Goal: Task Accomplishment & Management: Complete application form

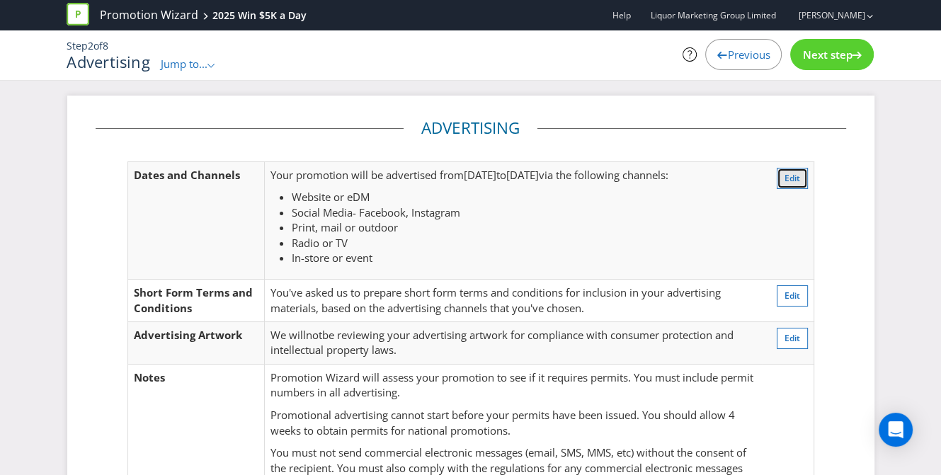
click at [795, 180] on span "Edit" at bounding box center [793, 178] width 16 height 12
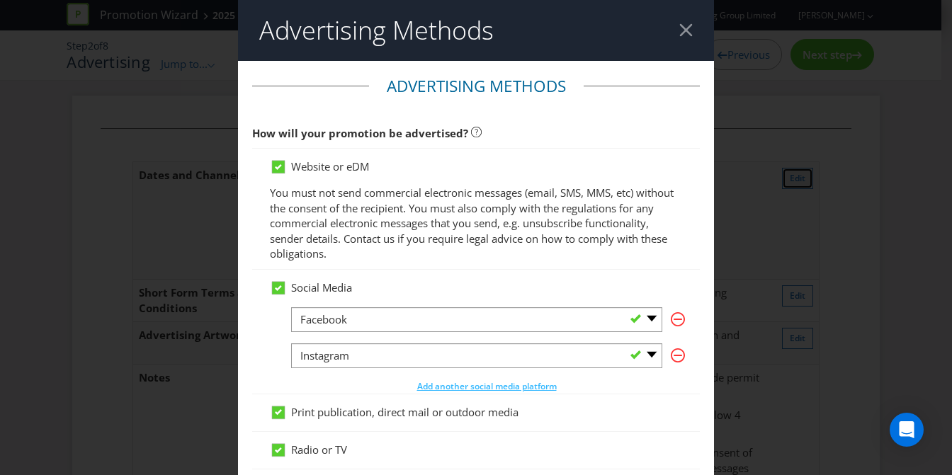
scroll to position [74, 0]
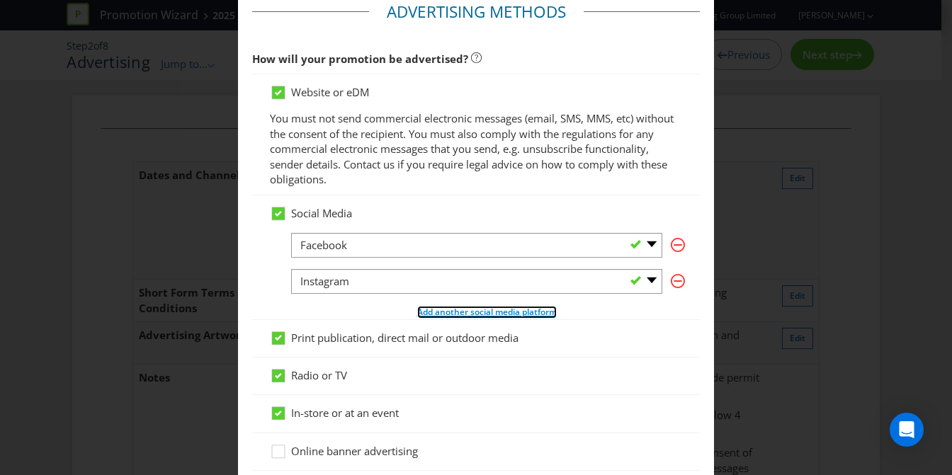
click at [470, 314] on span "Add another social media platform" at bounding box center [487, 312] width 140 height 12
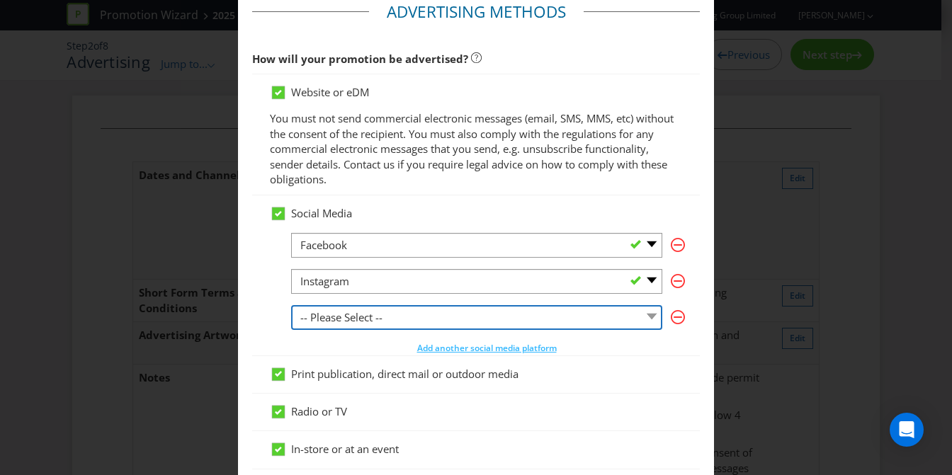
click at [408, 308] on select "-- Please Select -- Facebook X Instagram Snapchat LinkedIn Pinterest Tumblr You…" at bounding box center [476, 317] width 371 height 25
select select "YOUTUBE"
click at [291, 305] on select "-- Please Select -- Facebook X Instagram Snapchat LinkedIn Pinterest Tumblr You…" at bounding box center [476, 317] width 371 height 25
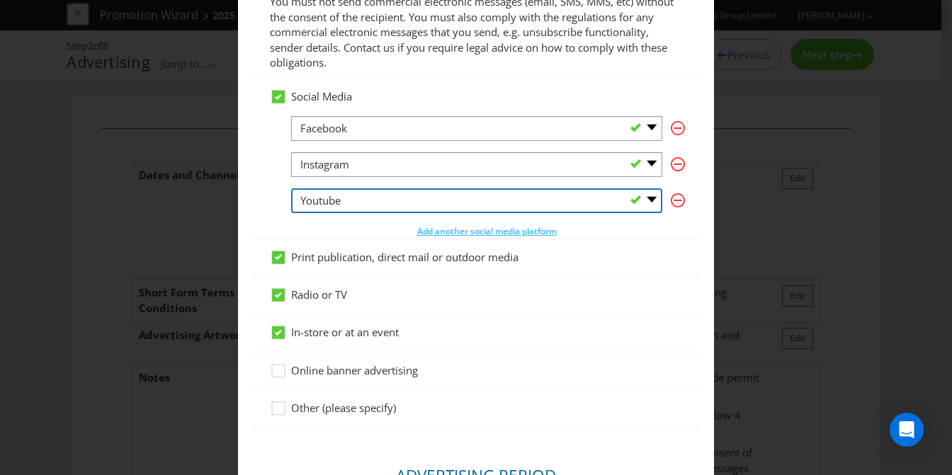
scroll to position [216, 0]
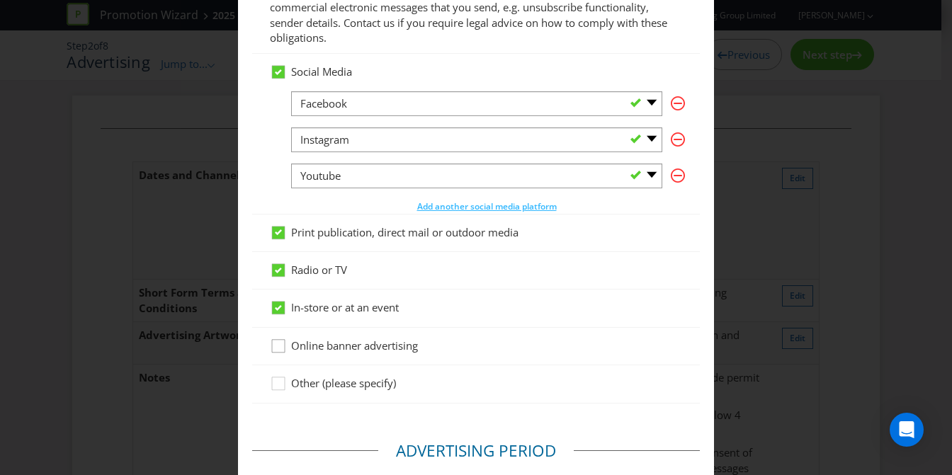
click at [273, 349] on icon at bounding box center [280, 349] width 21 height 21
click at [0, 0] on input "Online banner advertising" at bounding box center [0, 0] width 0 height 0
click at [275, 346] on icon at bounding box center [278, 347] width 7 height 6
click at [0, 0] on input "Online banner advertising" at bounding box center [0, 0] width 0 height 0
click at [465, 208] on span "Add another social media platform" at bounding box center [487, 206] width 140 height 12
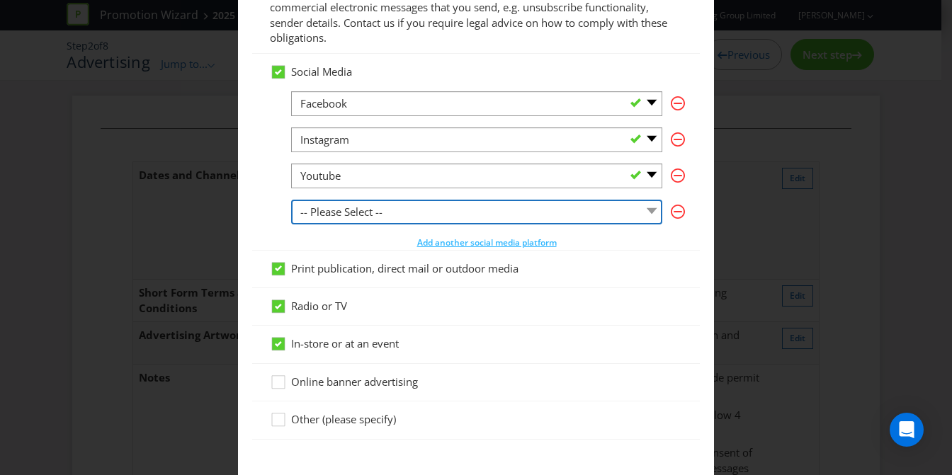
click at [414, 216] on select "-- Please Select -- Facebook X Instagram Snapchat LinkedIn Pinterest Tumblr You…" at bounding box center [476, 212] width 371 height 25
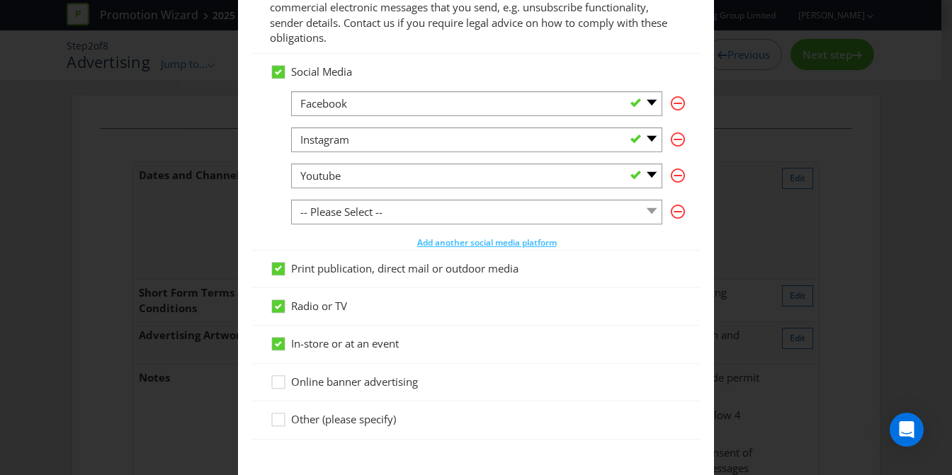
click at [257, 209] on div "Social Media -- Please Select -- Facebook X Instagram Snapchat LinkedIn Pintere…" at bounding box center [476, 152] width 448 height 196
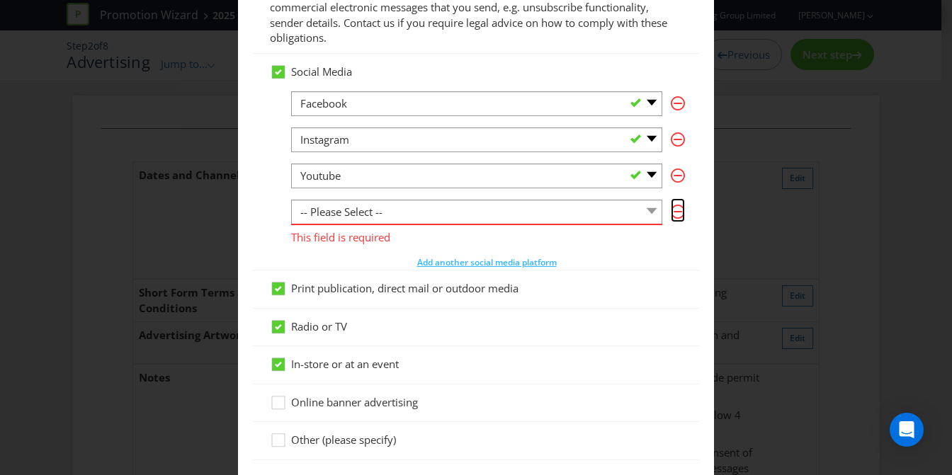
click at [672, 217] on icon "button" at bounding box center [678, 212] width 14 height 14
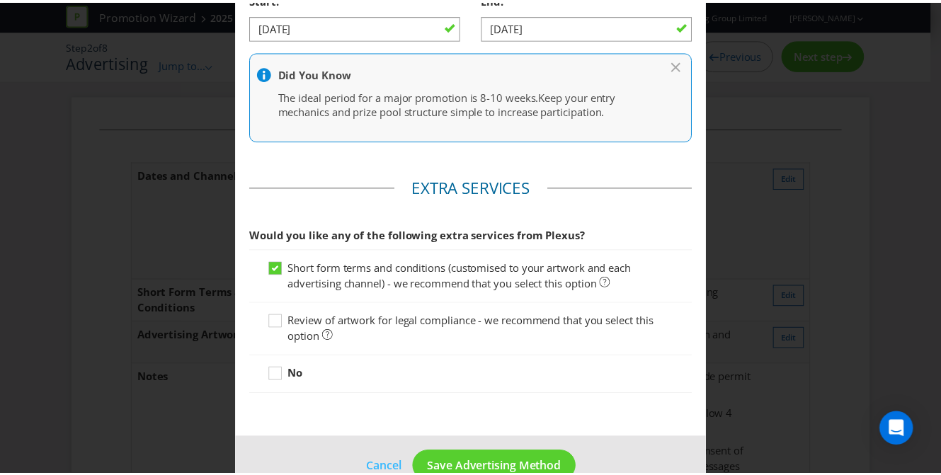
scroll to position [775, 0]
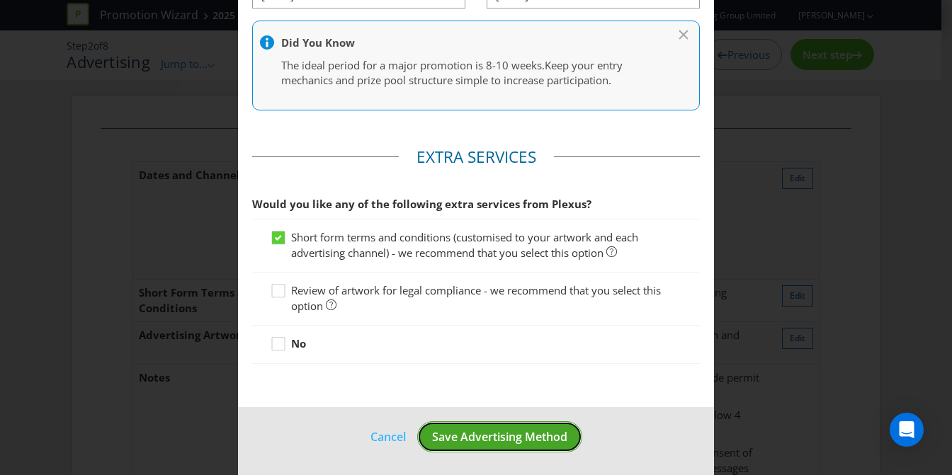
click at [469, 435] on span "Save Advertising Method" at bounding box center [499, 437] width 135 height 16
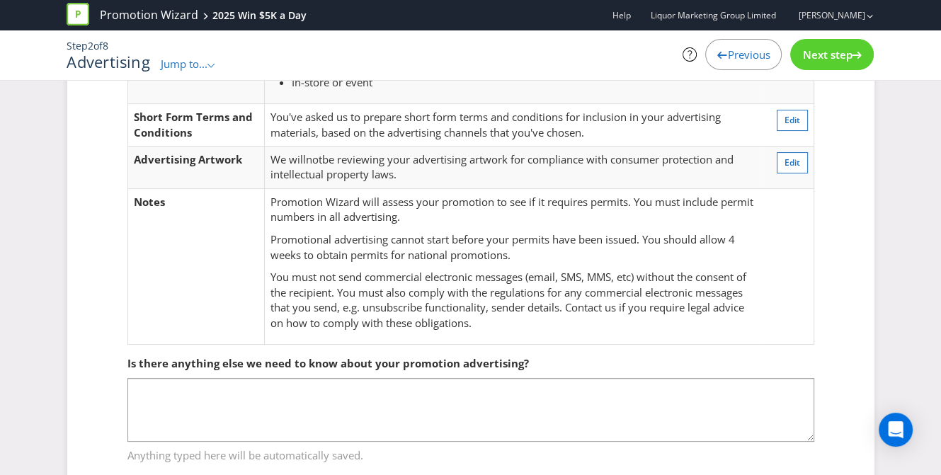
scroll to position [142, 0]
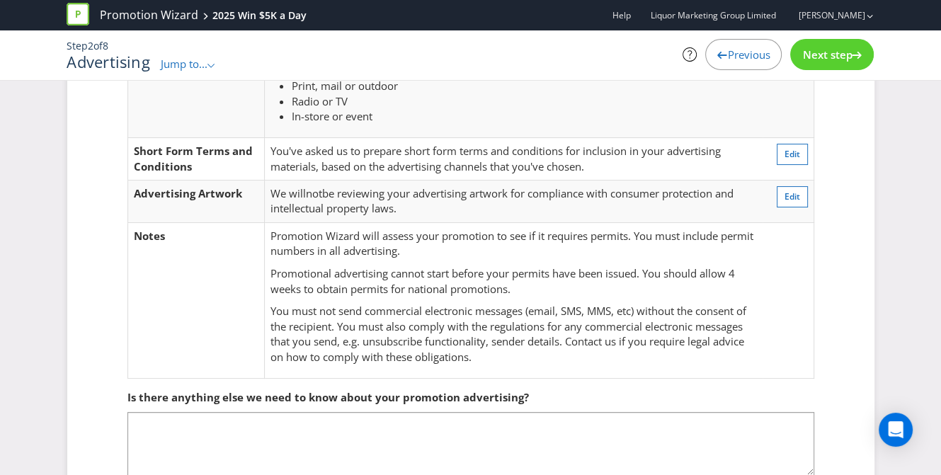
click at [811, 53] on span "Next step" at bounding box center [828, 54] width 50 height 14
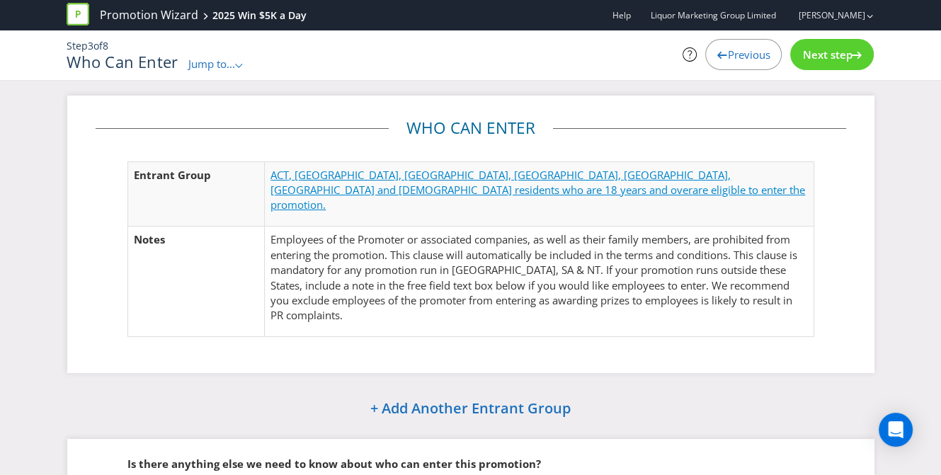
click at [317, 175] on span "ACT, [GEOGRAPHIC_DATA], [GEOGRAPHIC_DATA], [GEOGRAPHIC_DATA], [GEOGRAPHIC_DATA]…" at bounding box center [501, 182] width 460 height 29
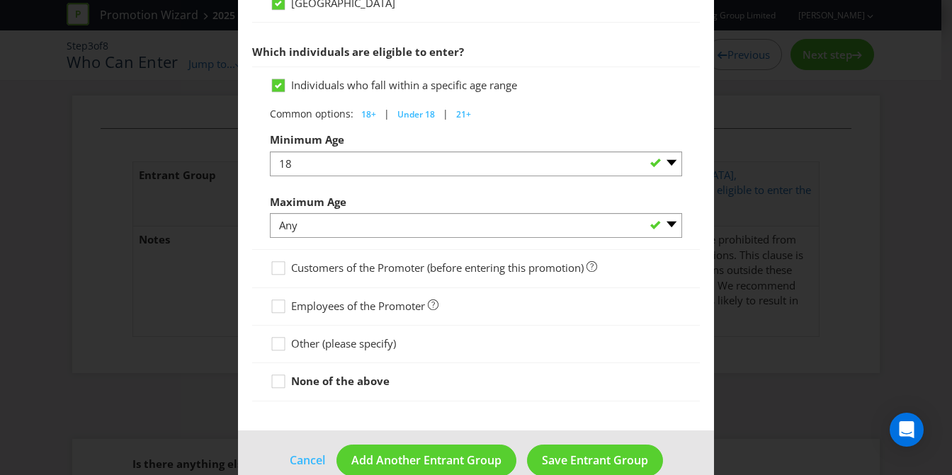
scroll to position [731, 0]
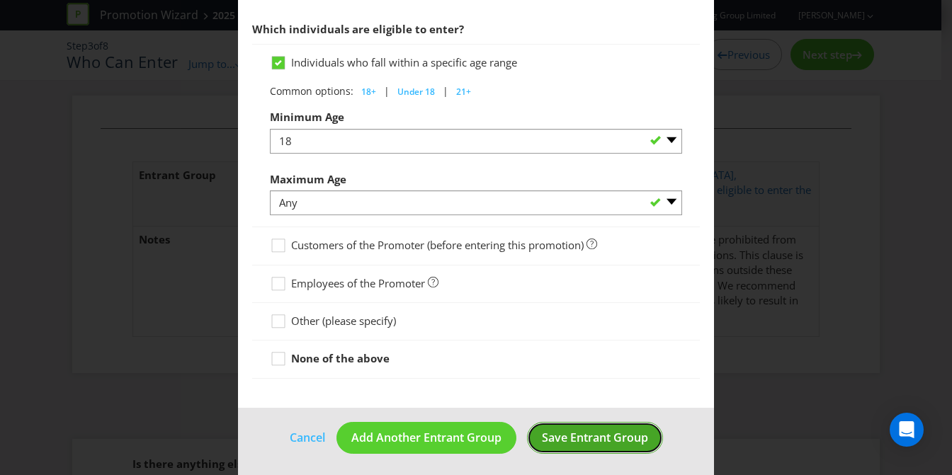
click at [565, 434] on span "Save Entrant Group" at bounding box center [595, 438] width 106 height 16
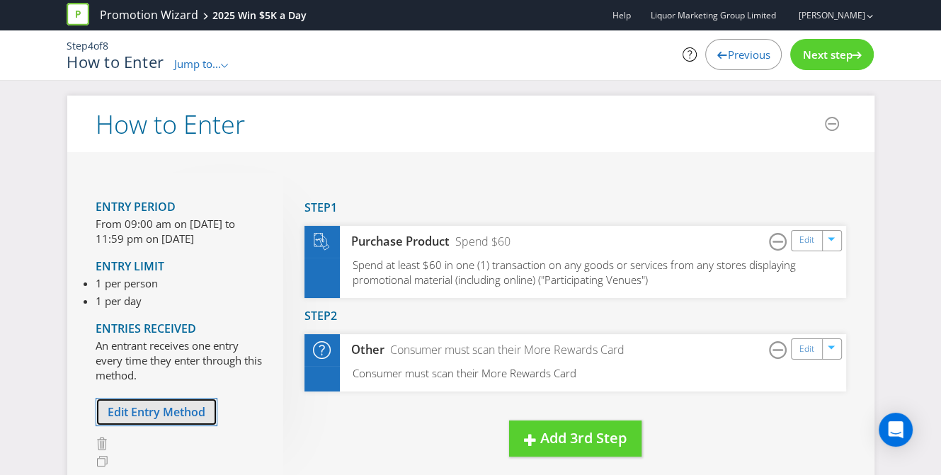
click at [162, 414] on span "Edit Entry Method" at bounding box center [157, 412] width 98 height 16
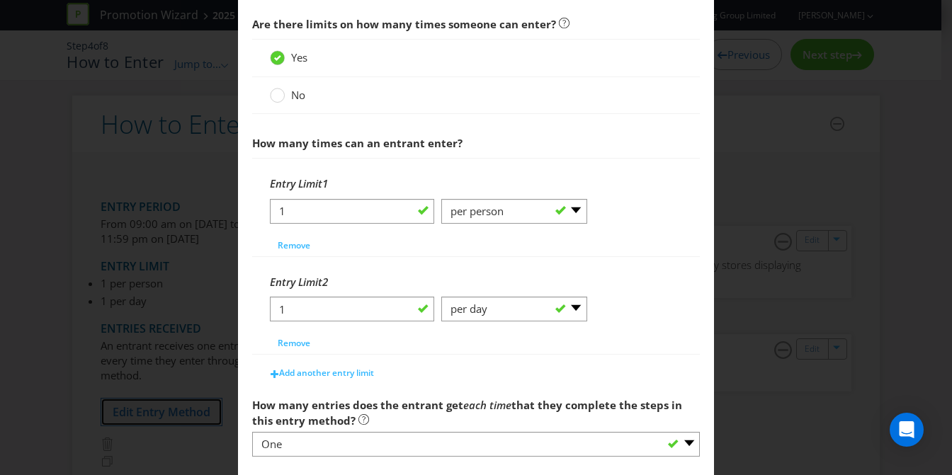
scroll to position [567, 0]
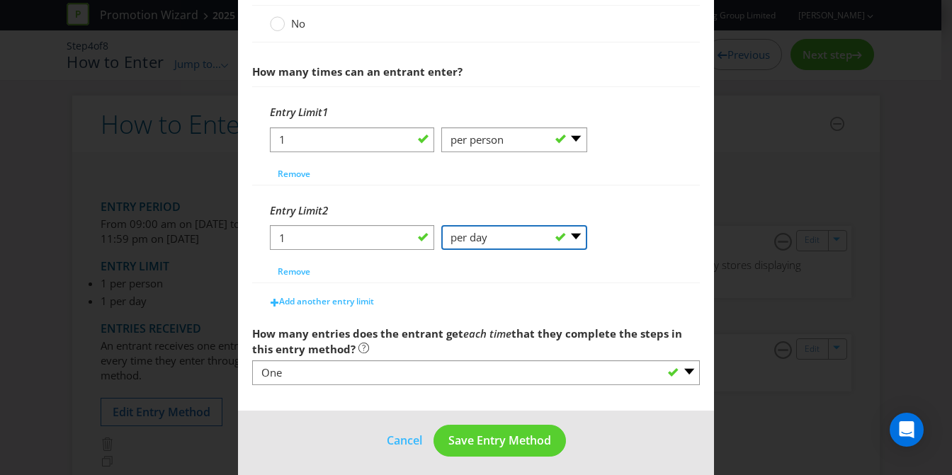
click at [485, 239] on select "-- Please Select -- per person per day per purchase per transaction Other (plea…" at bounding box center [514, 237] width 146 height 25
click at [656, 250] on div "1 -- Please Select -- per person per day per purchase per transaction Other (pl…" at bounding box center [476, 243] width 412 height 36
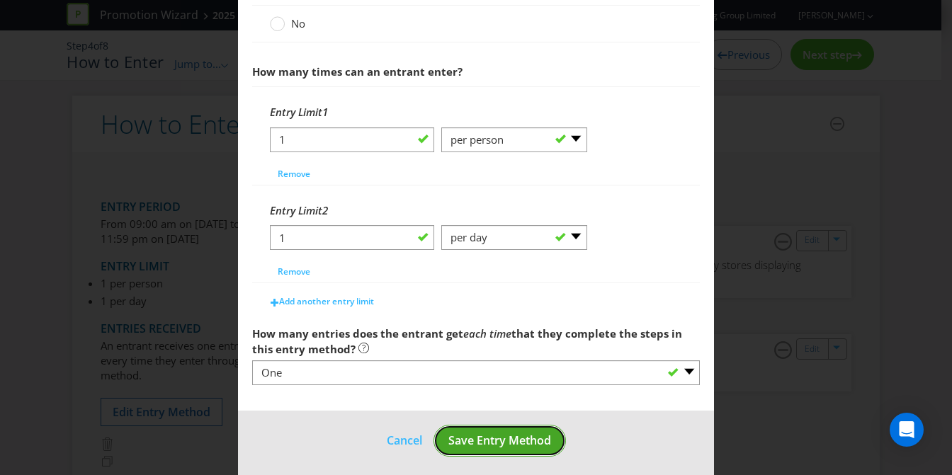
click at [519, 444] on span "Save Entry Method" at bounding box center [499, 441] width 103 height 16
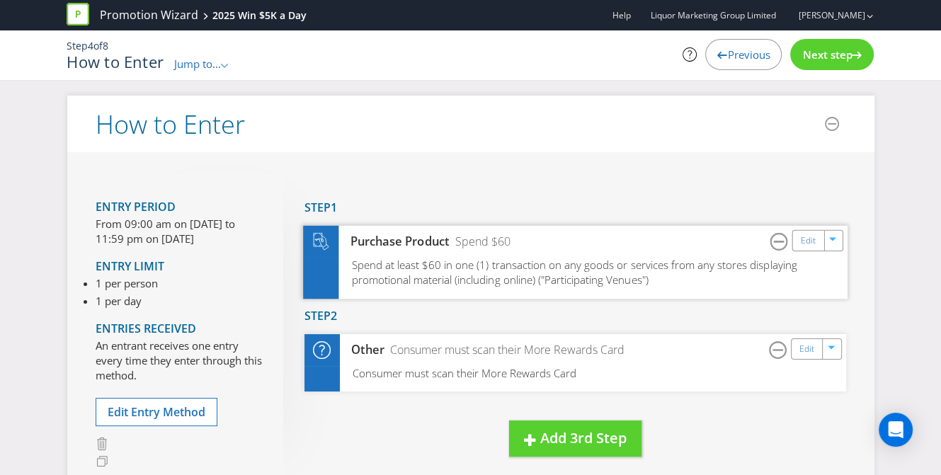
click at [465, 271] on div "Spend at least $60 in one (1) transaction on any goods or services from any sto…" at bounding box center [575, 277] width 545 height 41
click at [816, 235] on div "Edit" at bounding box center [809, 240] width 32 height 20
click at [804, 236] on link "Edit" at bounding box center [807, 240] width 15 height 16
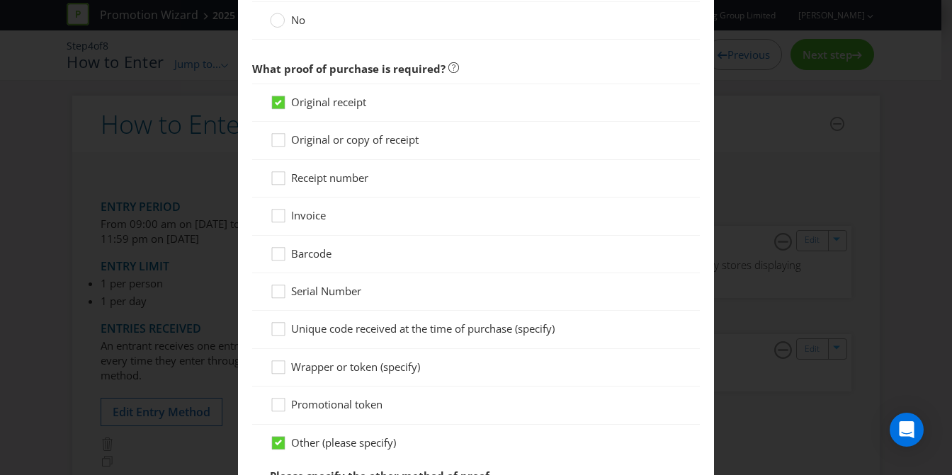
scroll to position [1283, 0]
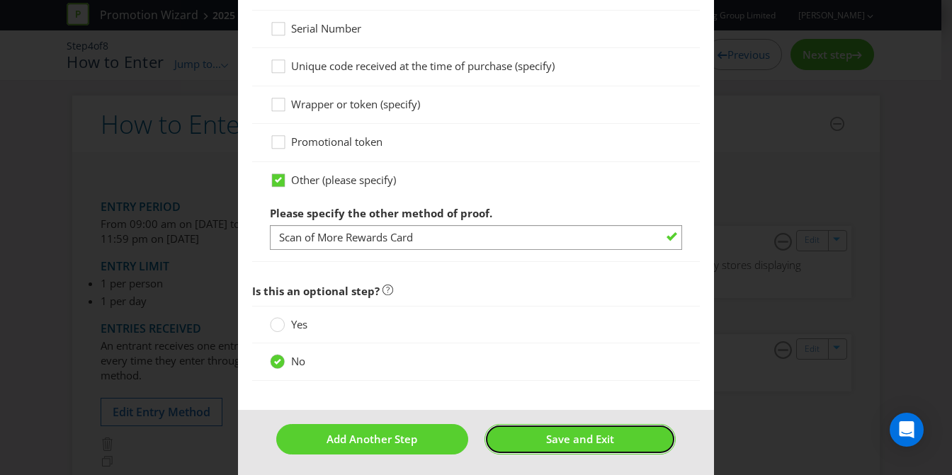
click at [570, 439] on span "Save and Exit" at bounding box center [580, 439] width 68 height 14
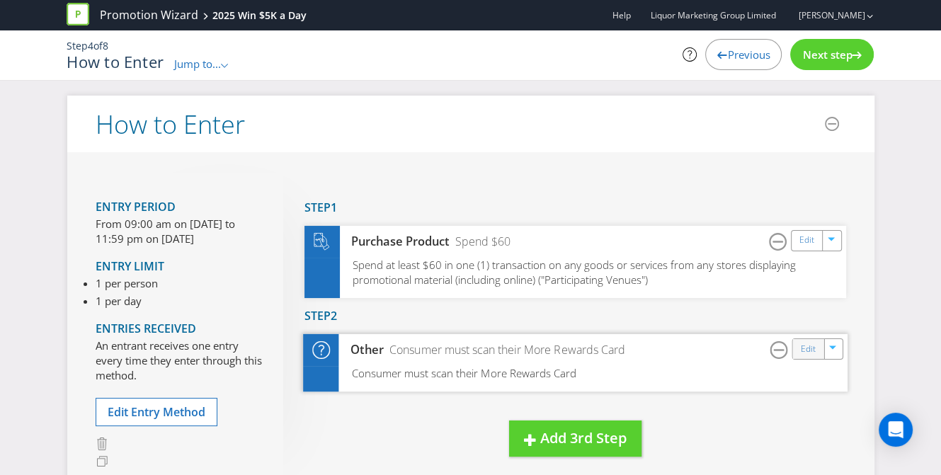
click at [793, 348] on div "Edit" at bounding box center [809, 349] width 32 height 20
click at [805, 348] on link "Edit" at bounding box center [807, 349] width 15 height 16
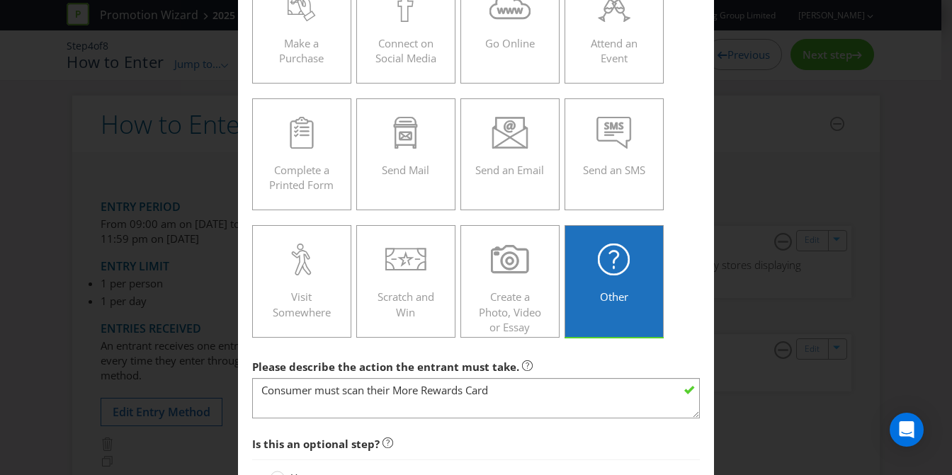
scroll to position [400, 0]
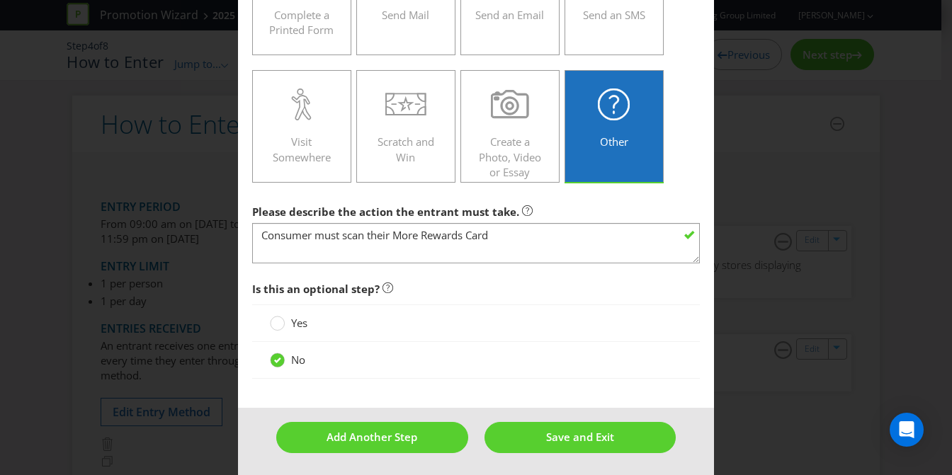
click at [595, 146] on div "Other" at bounding box center [613, 121] width 69 height 64
click at [0, 0] on input "Other" at bounding box center [0, 0] width 0 height 0
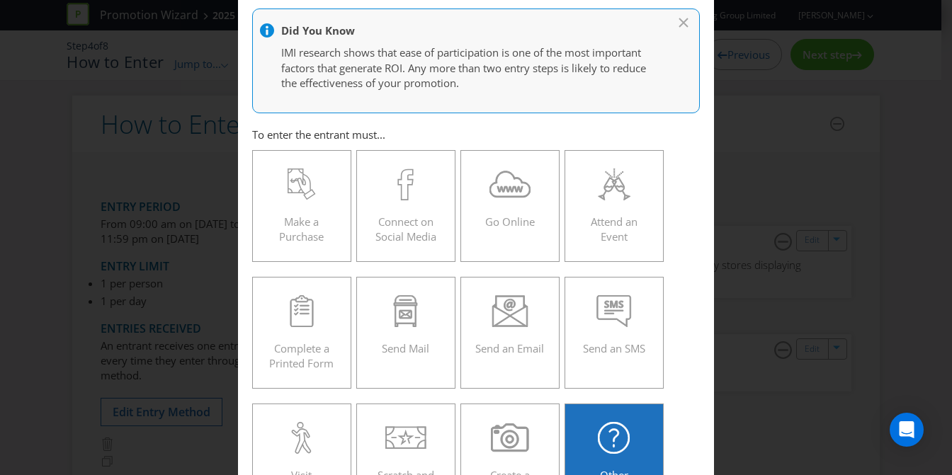
scroll to position [0, 0]
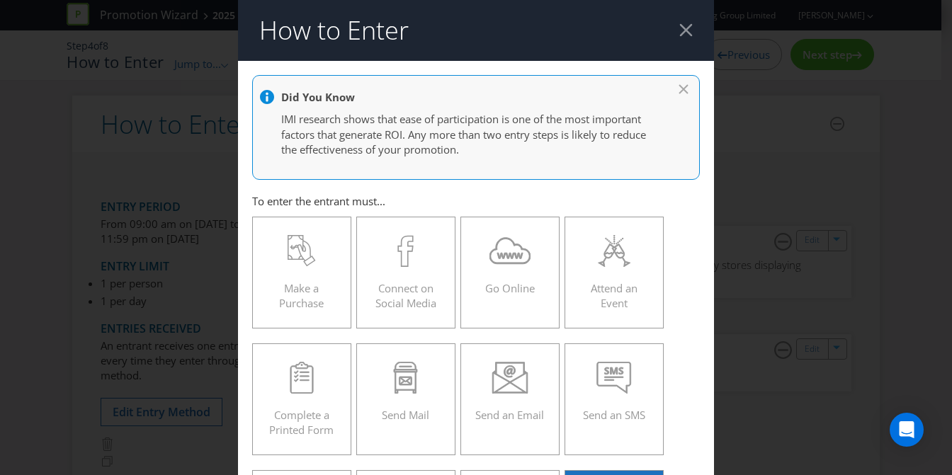
click at [679, 33] on div at bounding box center [685, 29] width 13 height 13
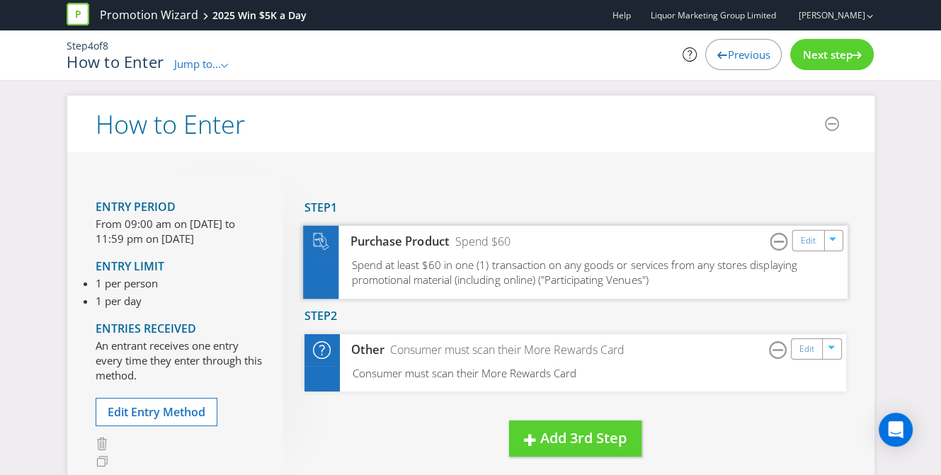
click at [412, 266] on span "Spend at least $60 in one (1) transaction on any goods or services from any sto…" at bounding box center [574, 272] width 446 height 30
click at [808, 234] on link "Edit" at bounding box center [807, 240] width 15 height 16
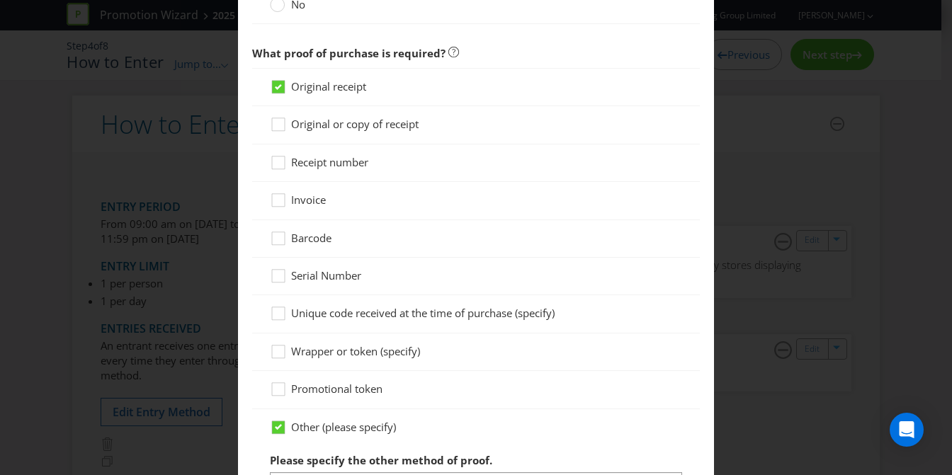
scroll to position [1063, 0]
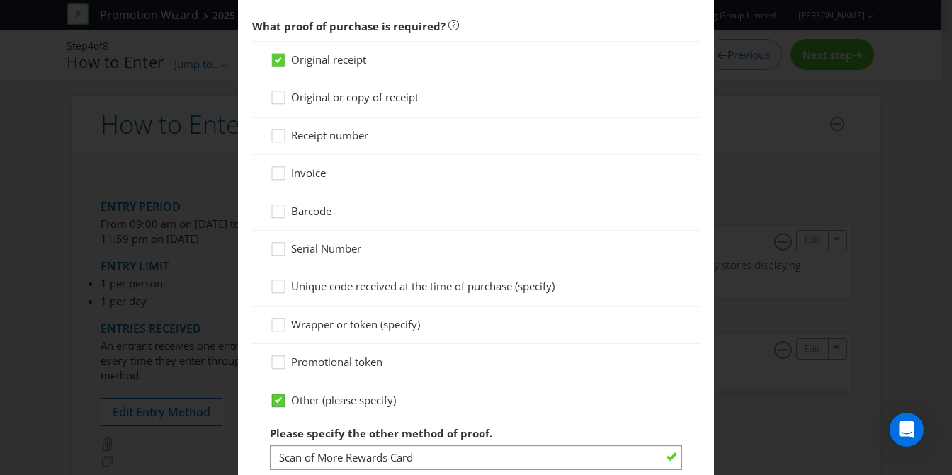
click at [276, 397] on icon at bounding box center [278, 400] width 7 height 6
click at [0, 0] on input "Other (please specify)" at bounding box center [0, 0] width 0 height 0
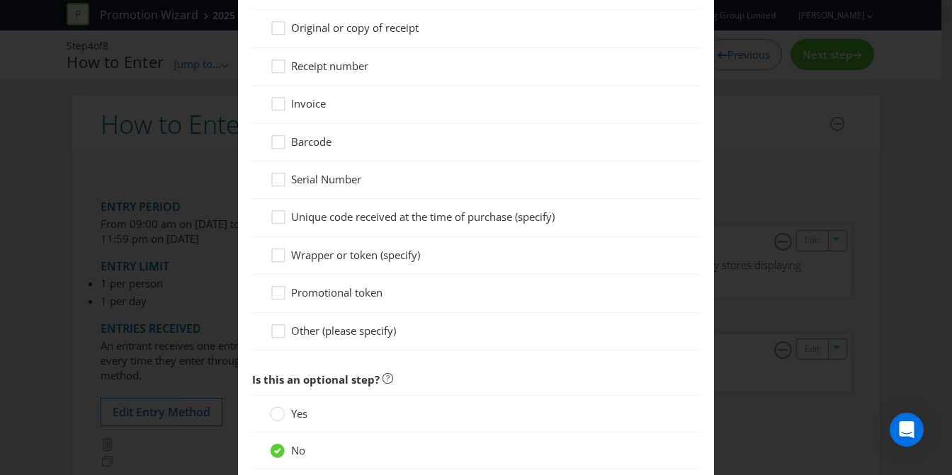
scroll to position [1204, 0]
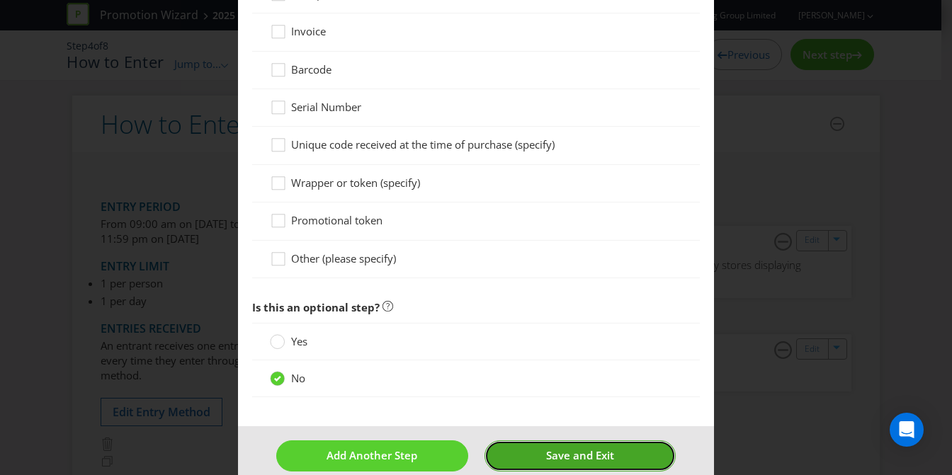
click at [553, 453] on span "Save and Exit" at bounding box center [580, 455] width 68 height 14
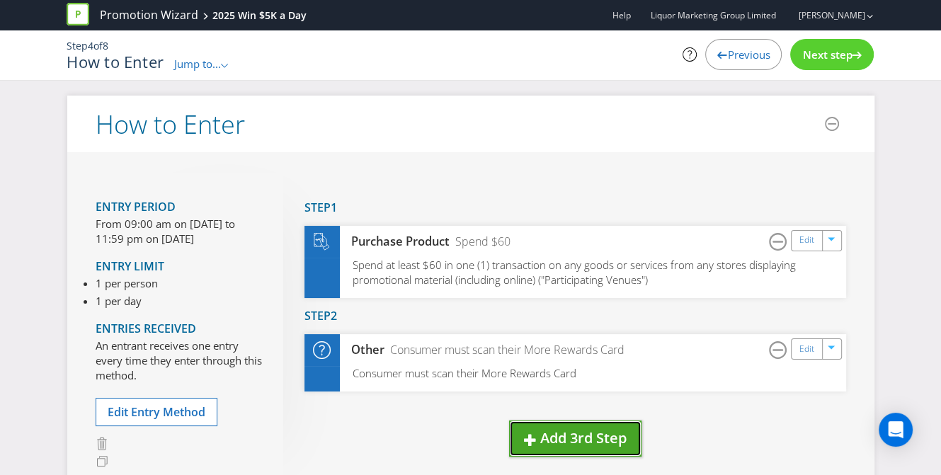
click at [578, 434] on span "Add 3rd Step" at bounding box center [584, 438] width 86 height 19
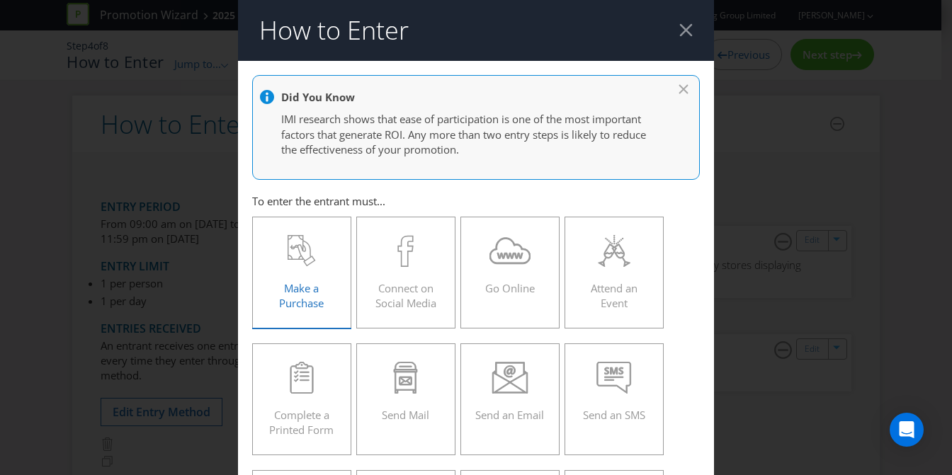
click at [272, 257] on div at bounding box center [301, 251] width 69 height 32
click at [0, 0] on input "Make a Purchase" at bounding box center [0, 0] width 0 height 0
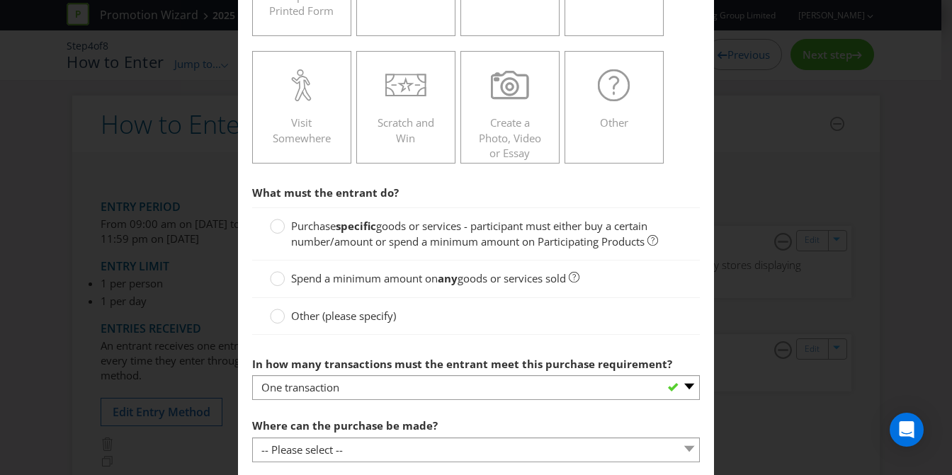
scroll to position [425, 0]
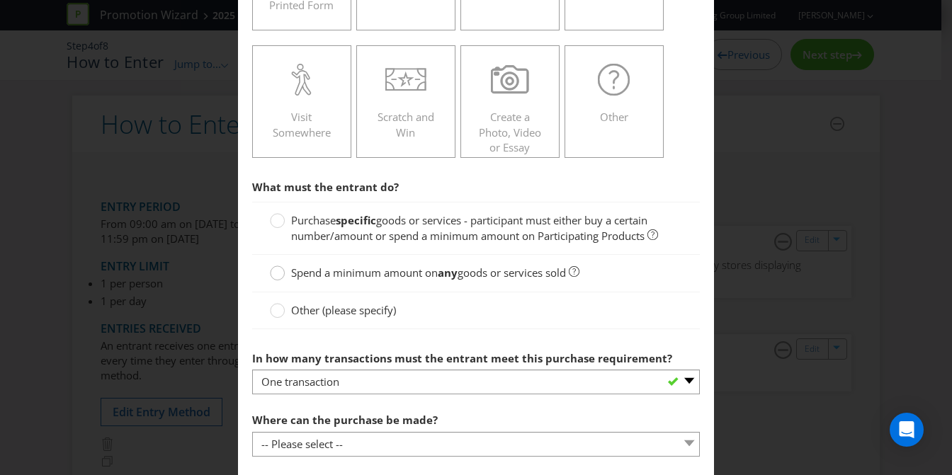
click at [271, 273] on circle at bounding box center [278, 273] width 14 height 14
click at [0, 0] on input "Spend a minimum amount on any goods or services sold" at bounding box center [0, 0] width 0 height 0
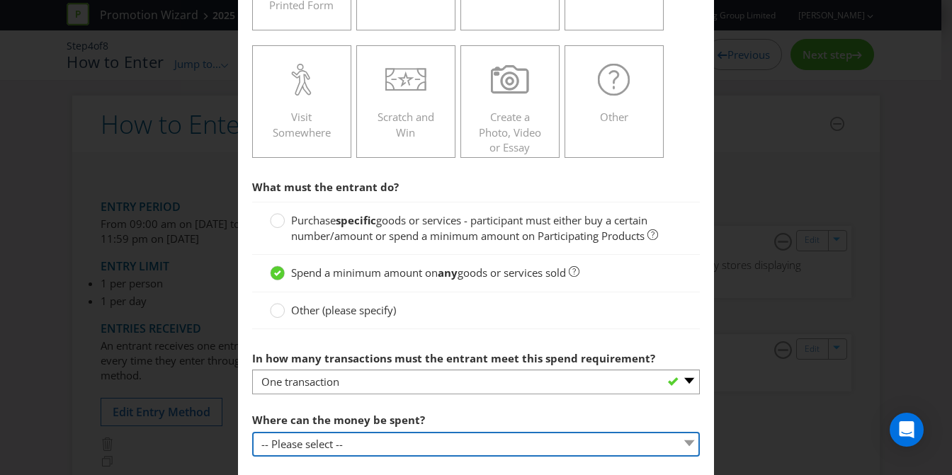
click at [313, 441] on select "-- Please select -- Any stores displaying promotional material (including onlin…" at bounding box center [476, 444] width 448 height 25
select select "ANY_DISPLAYING_PROMOTIONAL_MATERIAL"
click at [252, 432] on select "-- Please select -- Any stores displaying promotional material (including onlin…" at bounding box center [476, 444] width 448 height 25
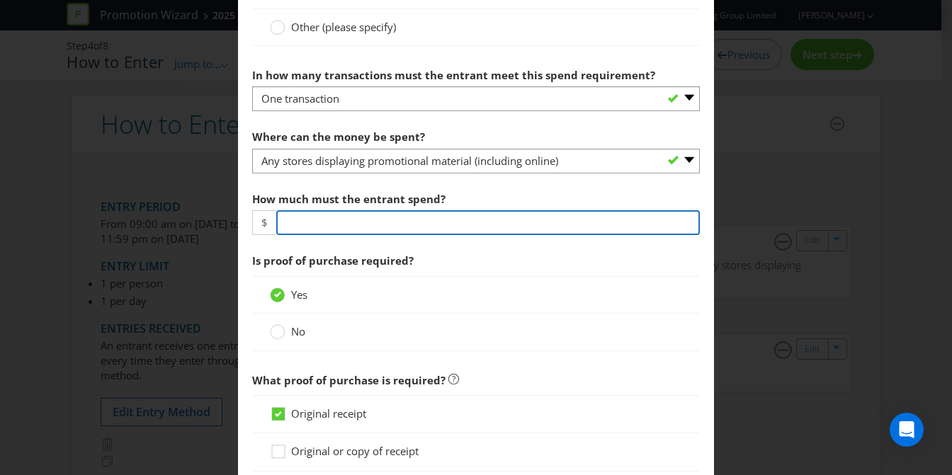
click at [312, 223] on input "number" at bounding box center [488, 222] width 424 height 25
type input "60"
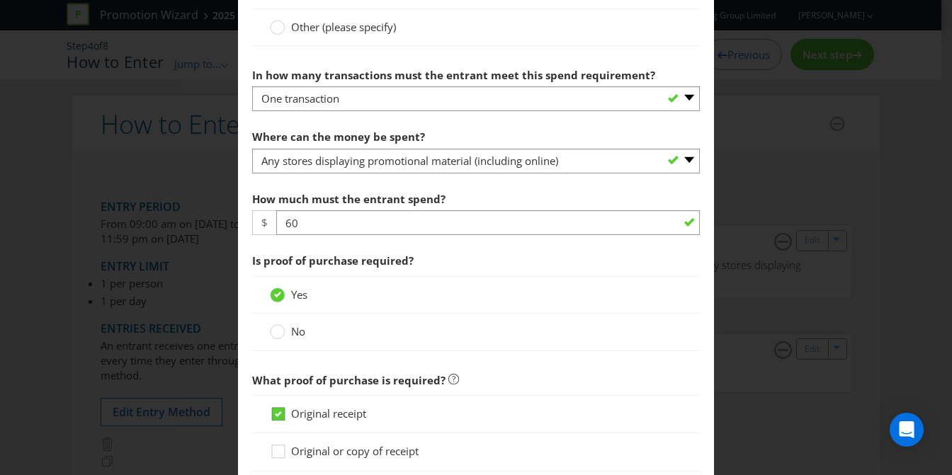
click at [276, 406] on div at bounding box center [278, 409] width 7 height 7
click at [0, 0] on input "Original receipt" at bounding box center [0, 0] width 0 height 0
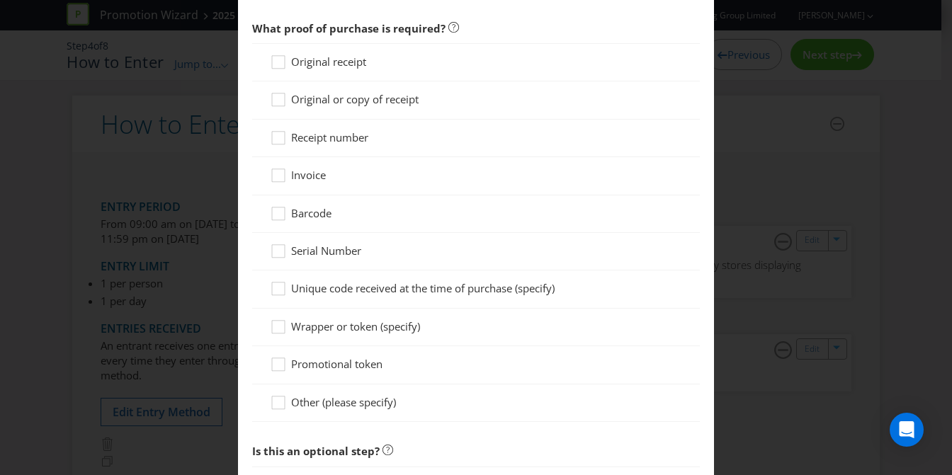
scroll to position [1133, 0]
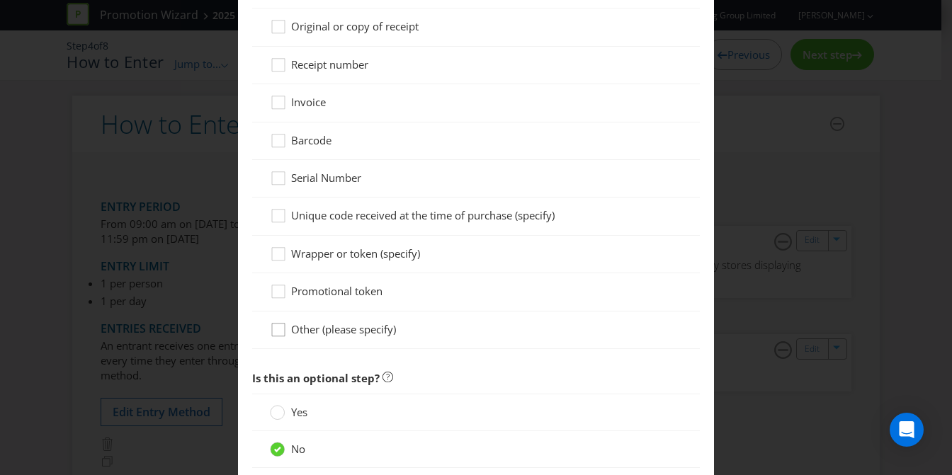
click at [273, 327] on icon at bounding box center [280, 332] width 21 height 21
click at [0, 0] on input "Other (please specify)" at bounding box center [0, 0] width 0 height 0
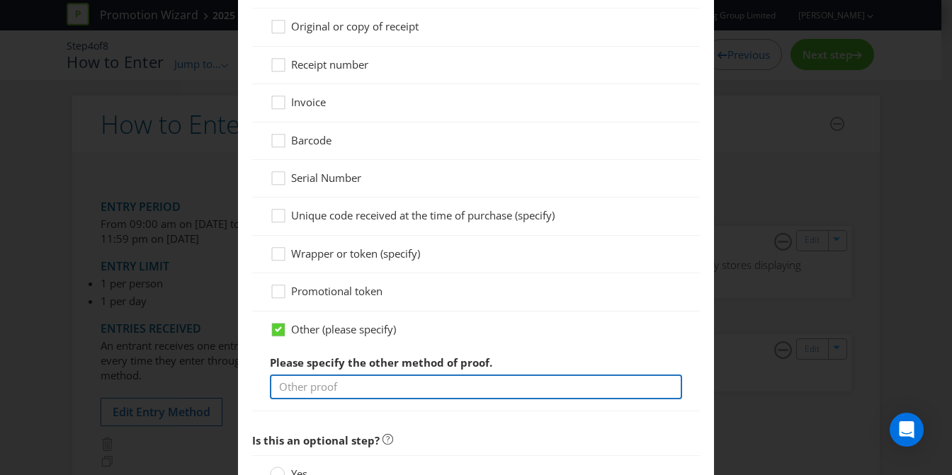
click at [344, 382] on input "text" at bounding box center [476, 387] width 412 height 25
type input "Scan of More Rewards Card"
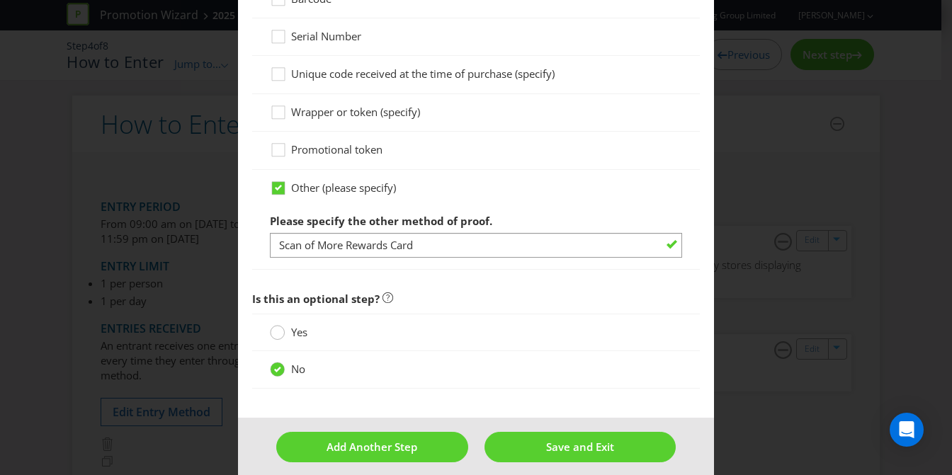
click at [278, 331] on circle at bounding box center [278, 333] width 14 height 14
click at [0, 0] on input "Yes" at bounding box center [0, 0] width 0 height 0
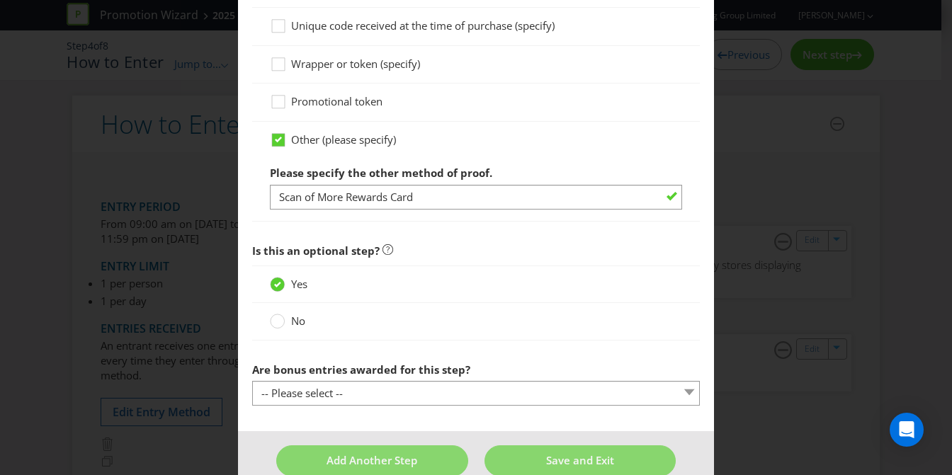
scroll to position [1345, 0]
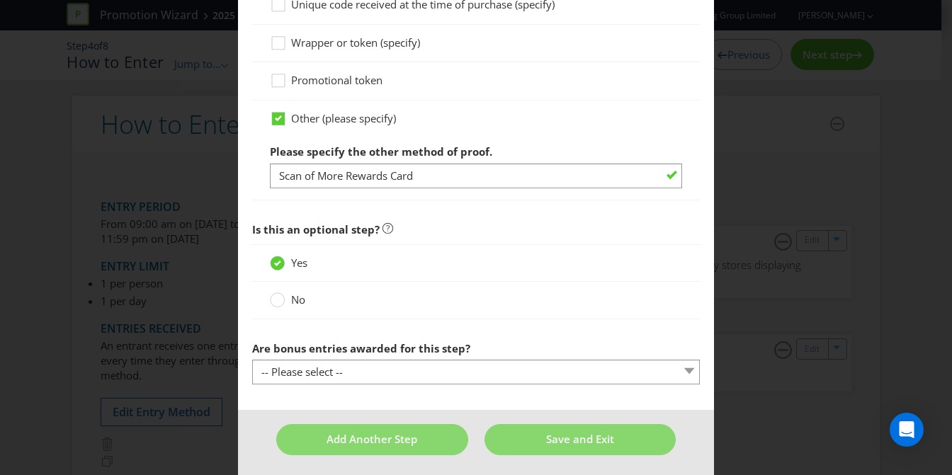
click at [283, 299] on label "No" at bounding box center [289, 300] width 38 height 15
click at [0, 0] on input "No" at bounding box center [0, 0] width 0 height 0
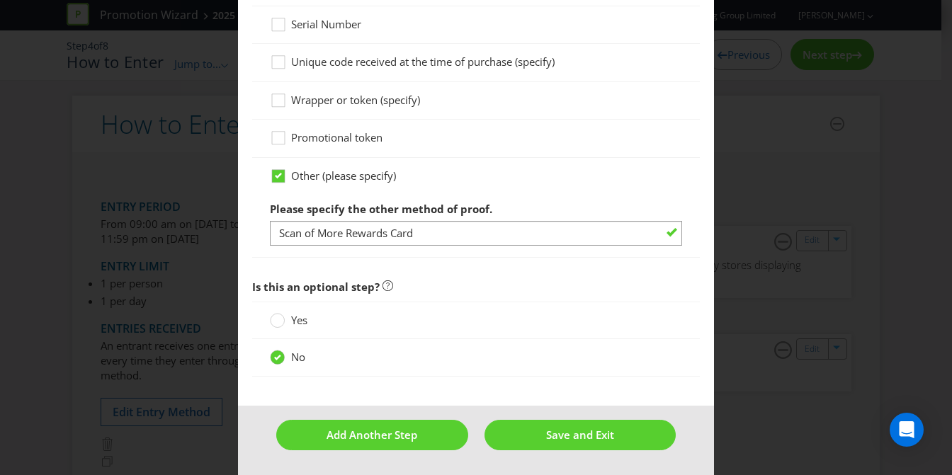
scroll to position [1283, 0]
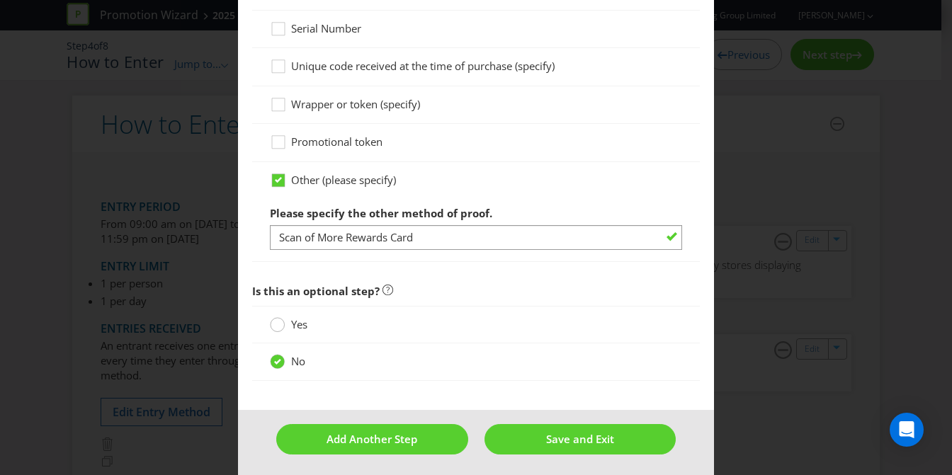
click at [273, 324] on circle at bounding box center [278, 325] width 14 height 14
click at [0, 0] on input "Yes" at bounding box center [0, 0] width 0 height 0
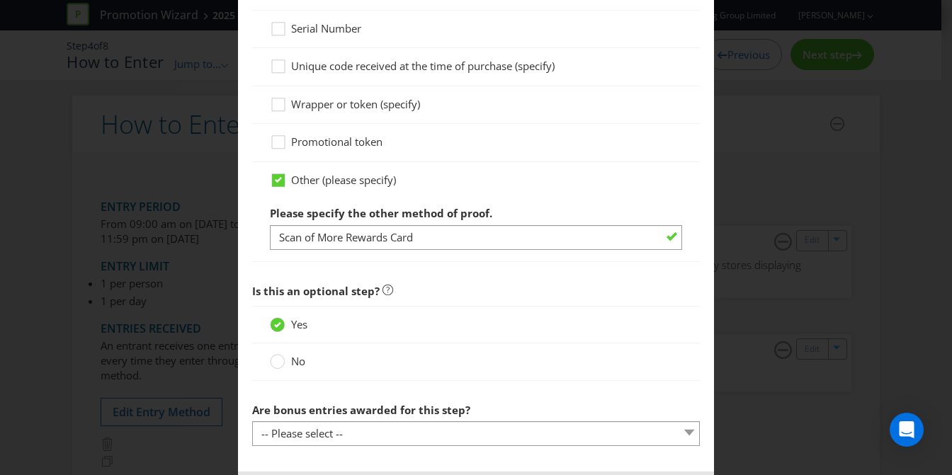
scroll to position [1345, 0]
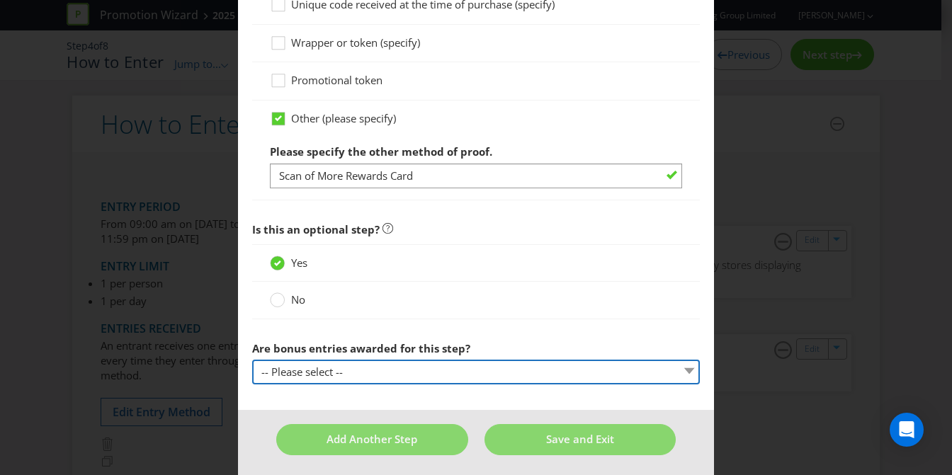
click at [344, 366] on select "-- Please select -- Yes, entrant gets additional entries every time that this s…" at bounding box center [476, 372] width 448 height 25
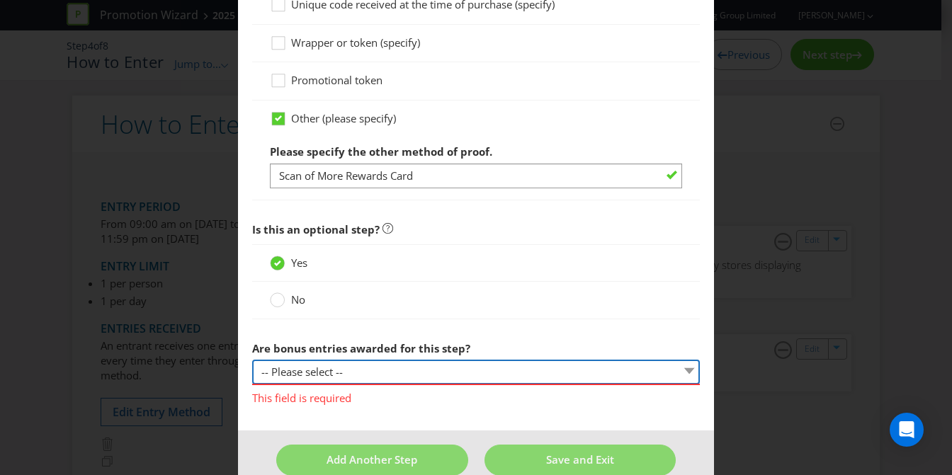
click at [378, 378] on select "-- Please select -- Yes, entrant gets additional entries every time that this s…" at bounding box center [476, 372] width 448 height 25
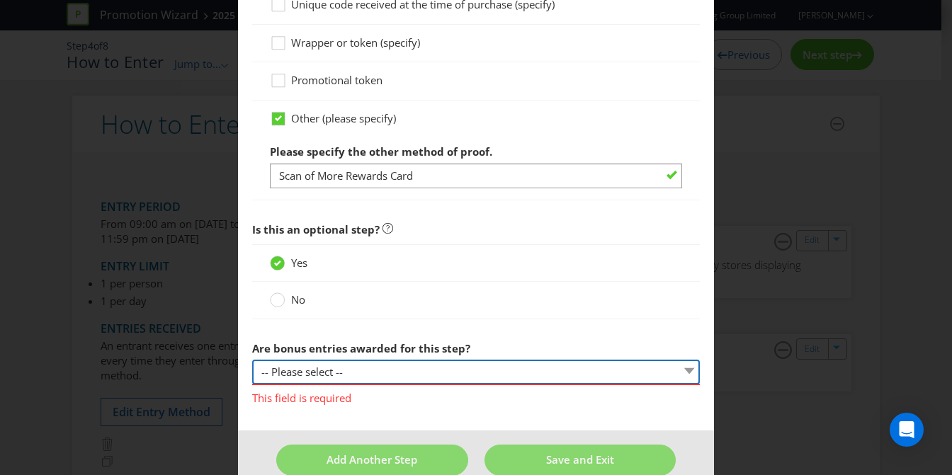
click at [334, 370] on select "-- Please select -- Yes, entrant gets additional entries every time that this s…" at bounding box center [476, 372] width 448 height 25
select select "OTHER"
click at [252, 360] on select "-- Please select -- Yes, entrant gets additional entries every time that this s…" at bounding box center [476, 372] width 448 height 25
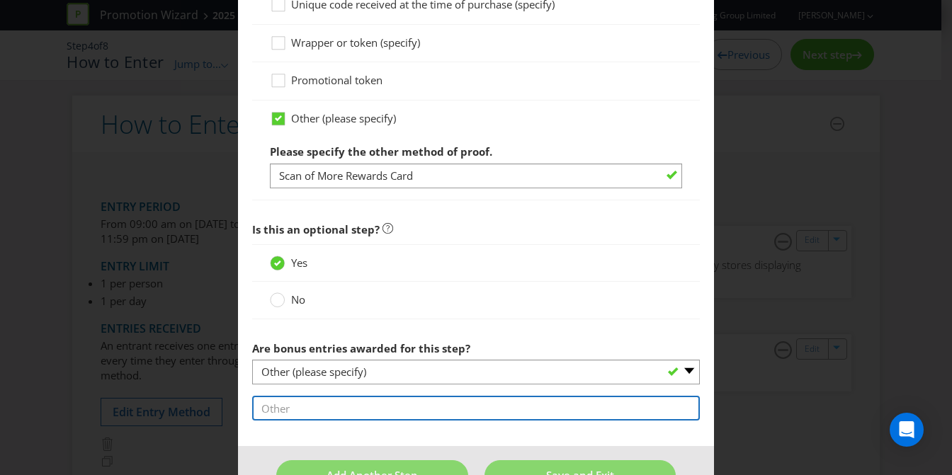
click at [405, 402] on input "text" at bounding box center [476, 408] width 448 height 25
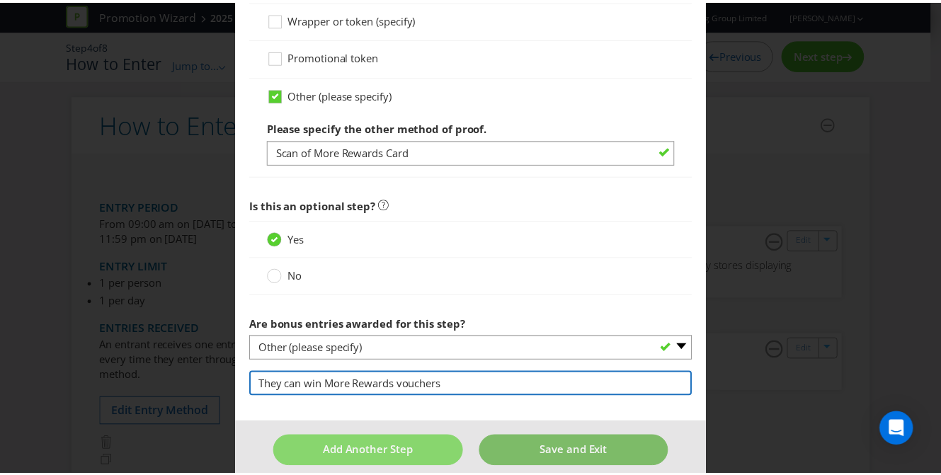
scroll to position [1381, 0]
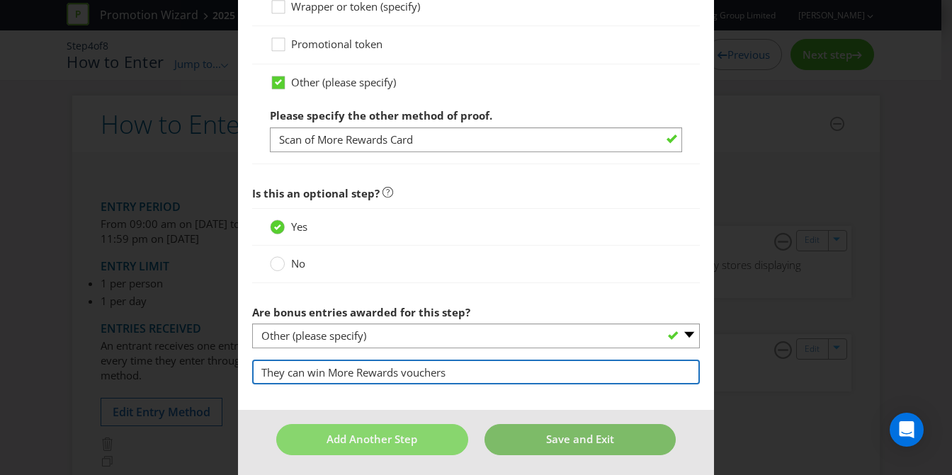
type input "They can win More Rewards vouchers"
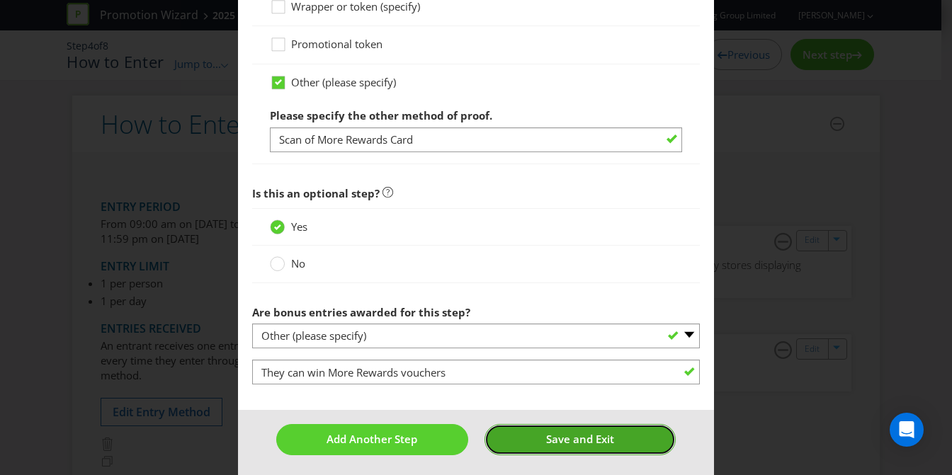
click at [536, 438] on button "Save and Exit" at bounding box center [581, 439] width 192 height 30
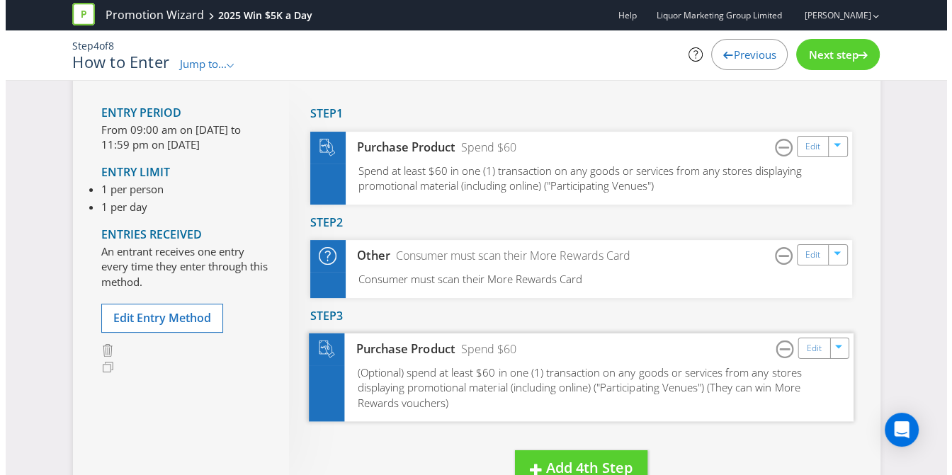
scroll to position [213, 0]
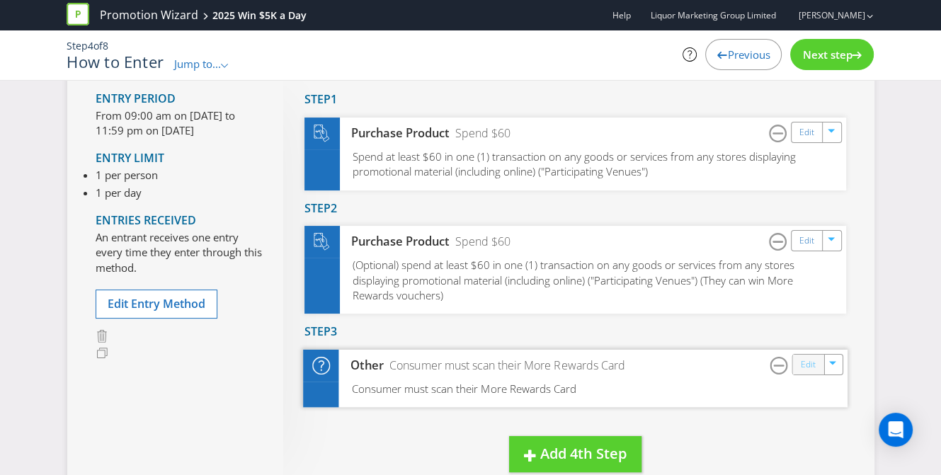
click at [803, 364] on link "Edit" at bounding box center [807, 365] width 15 height 16
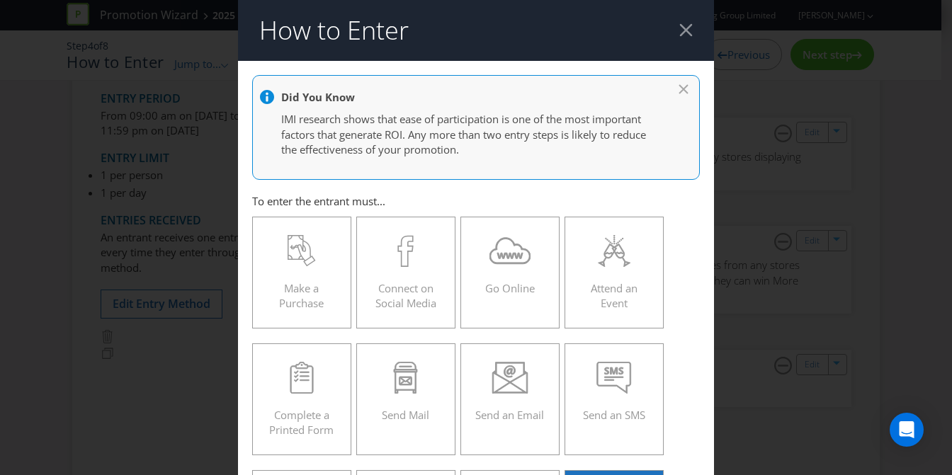
click at [678, 84] on icon at bounding box center [685, 87] width 14 height 7
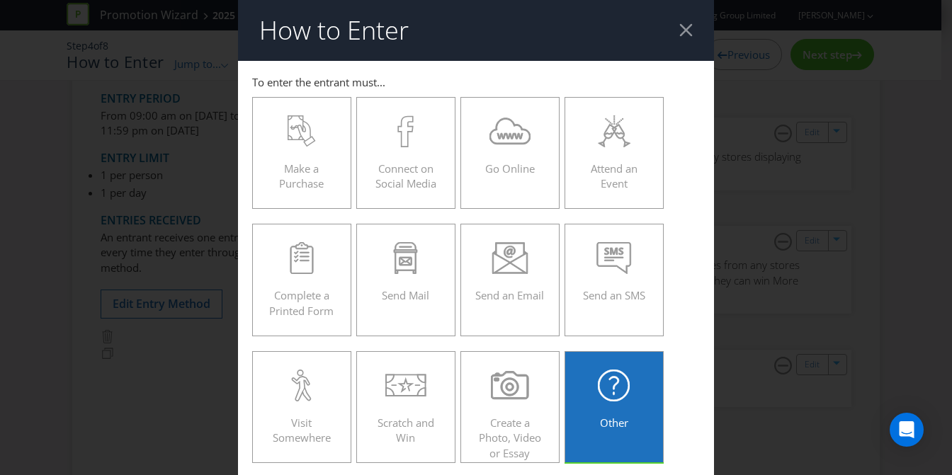
drag, startPoint x: 677, startPoint y: 28, endPoint x: 669, endPoint y: 50, distance: 24.0
click at [679, 28] on div at bounding box center [685, 29] width 13 height 13
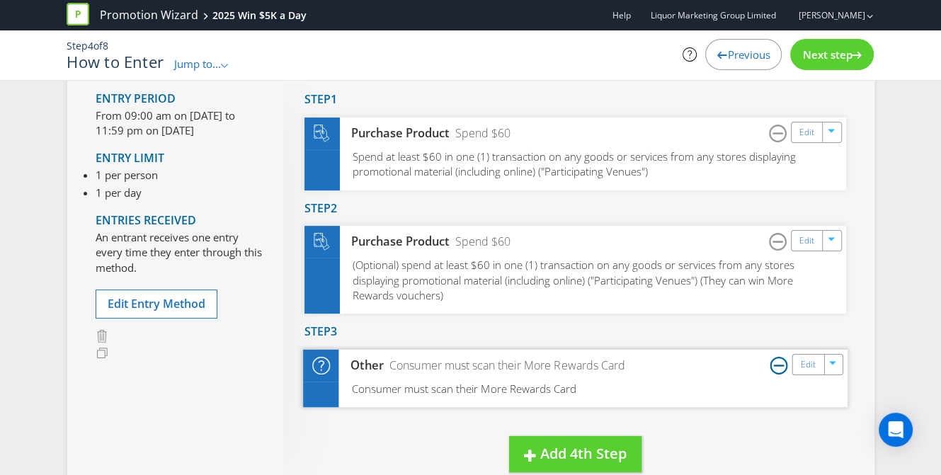
click at [774, 363] on icon at bounding box center [779, 366] width 18 height 18
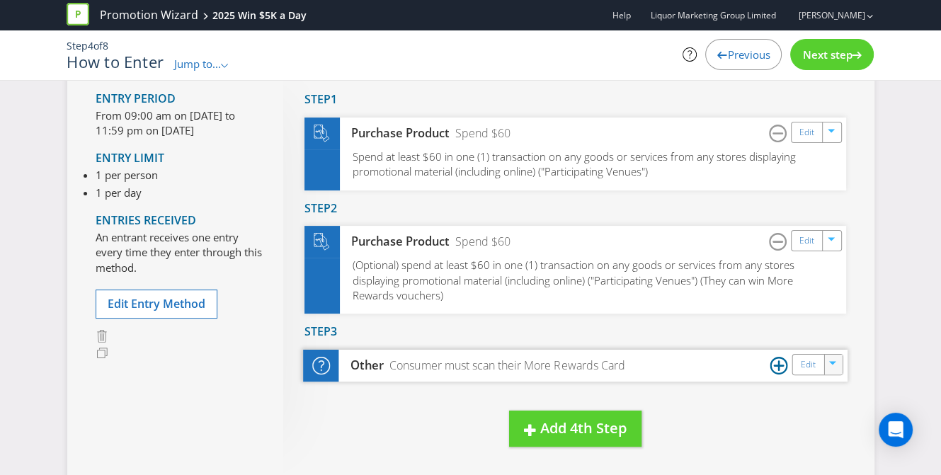
click at [831, 362] on icon "button" at bounding box center [833, 364] width 7 height 4
click at [830, 416] on link "Delete" at bounding box center [823, 414] width 31 height 14
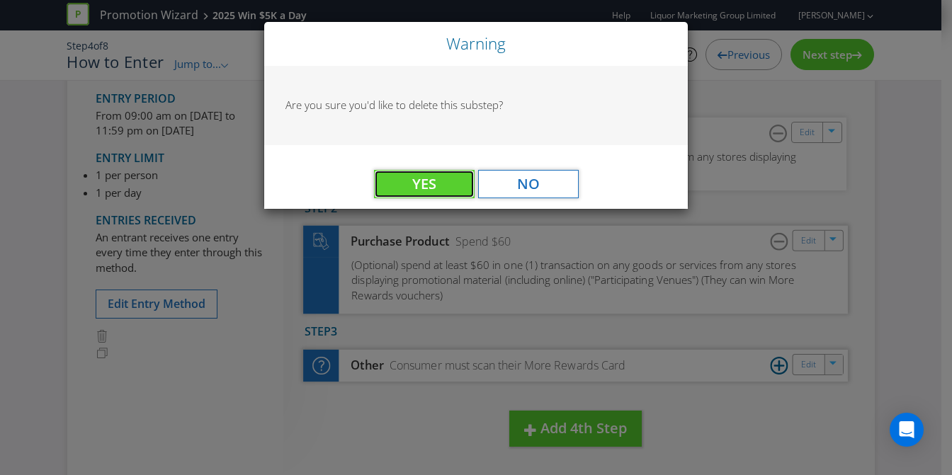
click at [429, 186] on span "Yes" at bounding box center [424, 183] width 24 height 19
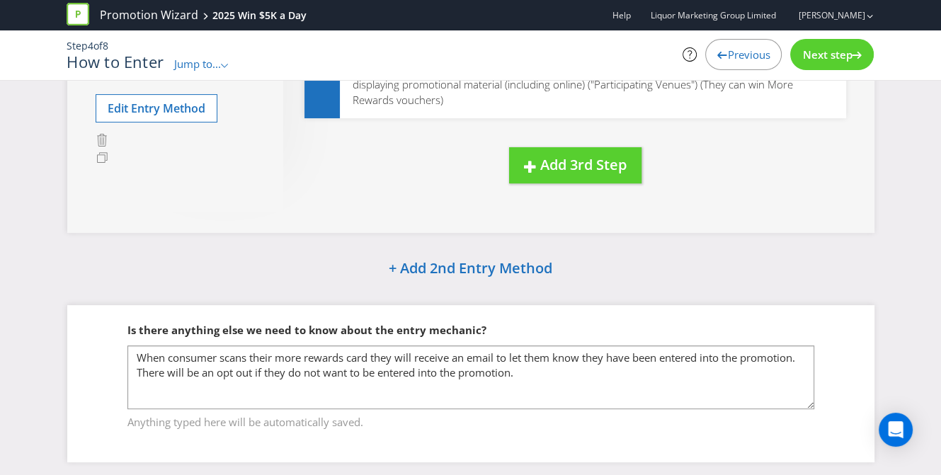
scroll to position [327, 0]
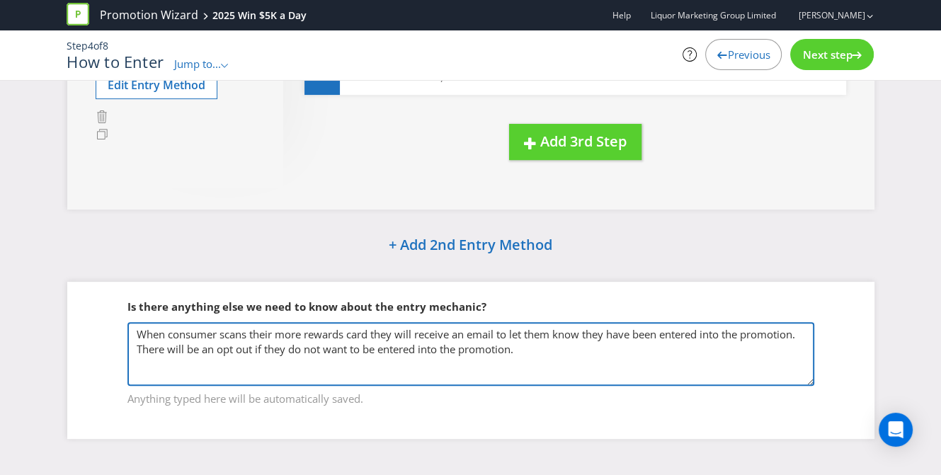
click at [134, 328] on textarea "When consumer scans their more rewards card they will receive an email to let t…" at bounding box center [471, 354] width 687 height 64
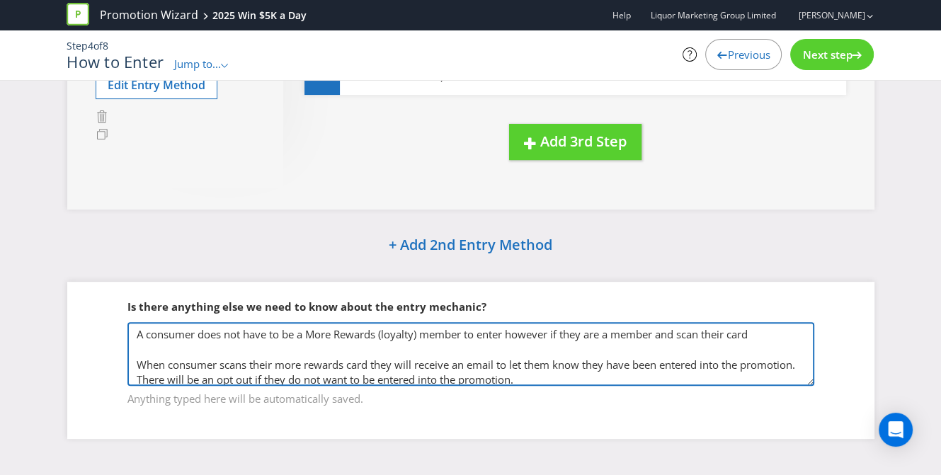
click at [512, 328] on textarea "When consumer scans their more rewards card they will receive an email to let t…" at bounding box center [471, 354] width 687 height 64
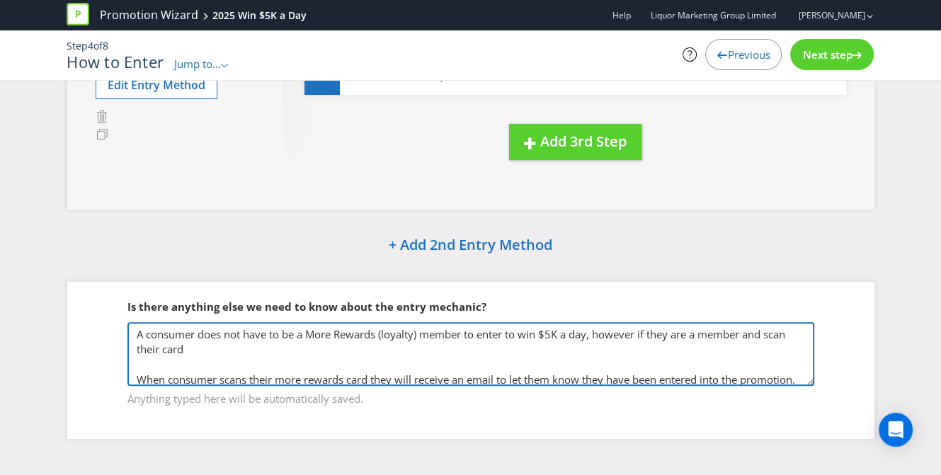
click at [275, 350] on textarea "When consumer scans their more rewards card they will receive an email to let t…" at bounding box center [471, 354] width 687 height 64
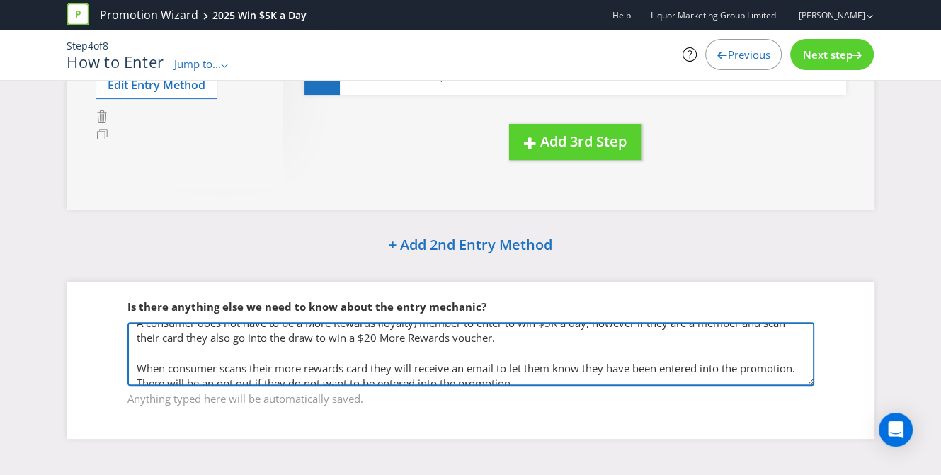
scroll to position [21, 0]
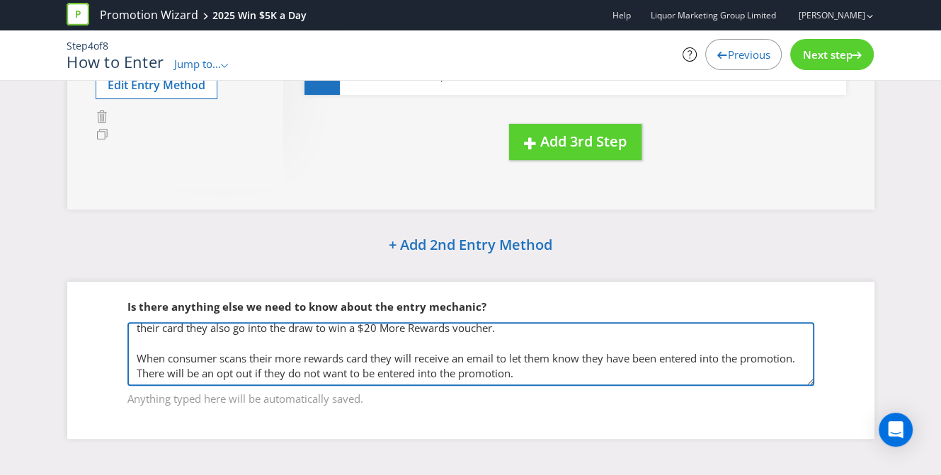
drag, startPoint x: 281, startPoint y: 356, endPoint x: 340, endPoint y: 358, distance: 59.5
click at [340, 358] on textarea "When consumer scans their more rewards card they will receive an email to let t…" at bounding box center [471, 354] width 687 height 64
drag, startPoint x: 593, startPoint y: 368, endPoint x: 597, endPoint y: 375, distance: 8.9
click at [594, 369] on textarea "When consumer scans their more rewards card they will receive an email to let t…" at bounding box center [471, 354] width 687 height 64
type textarea "A consumer does not have to be a More Rewards (loyalty) member to enter to win …"
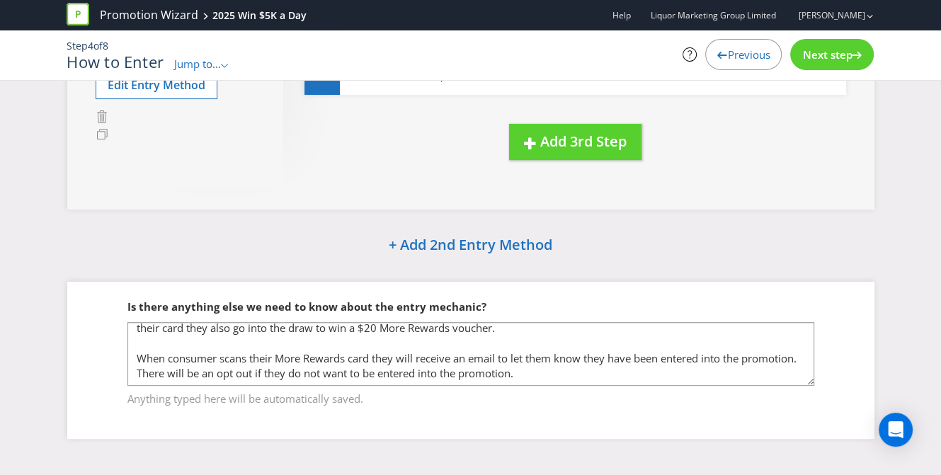
click at [743, 273] on fieldset "Is there anything else we need to know about the entry mechanic? When consumer …" at bounding box center [471, 344] width 751 height 146
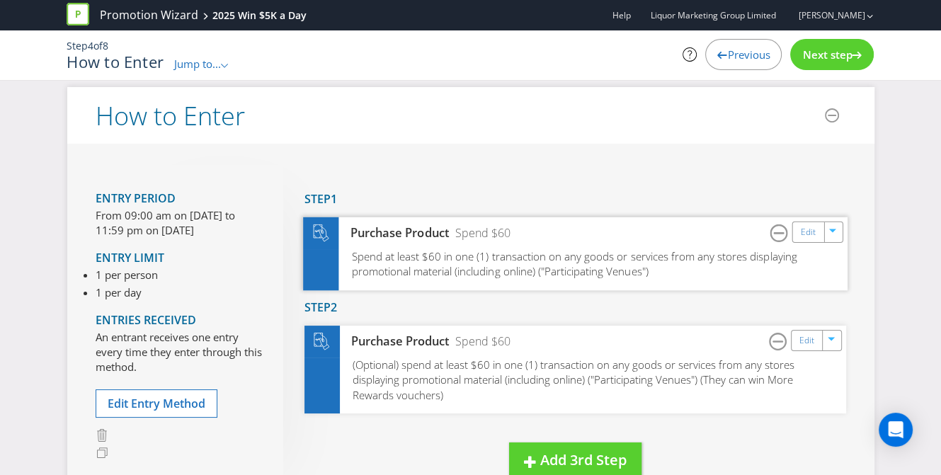
scroll to position [0, 0]
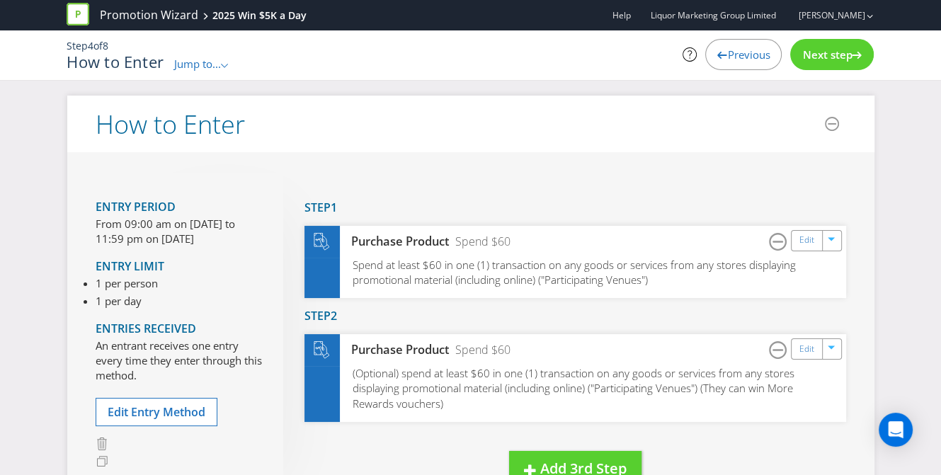
click at [815, 55] on span "Next step" at bounding box center [828, 54] width 50 height 14
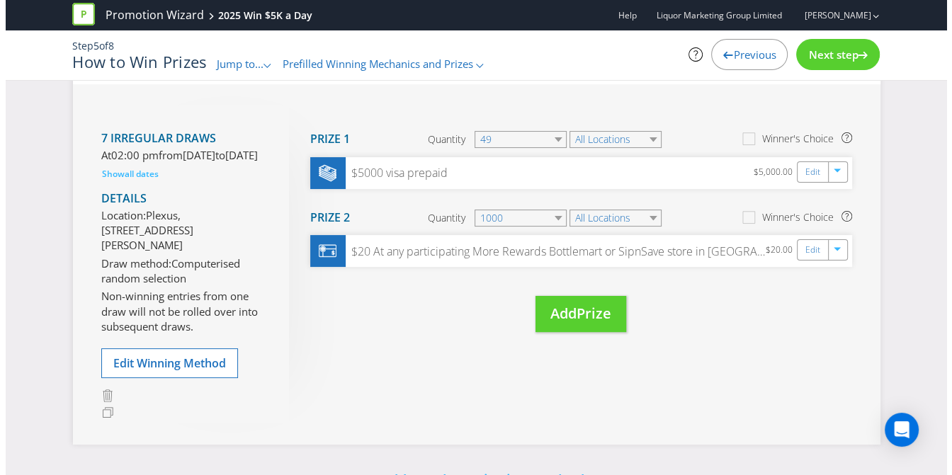
scroll to position [142, 0]
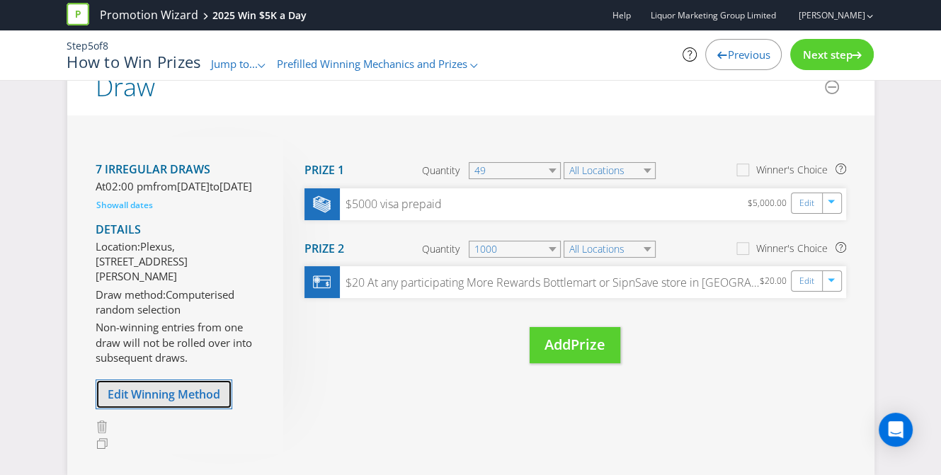
click at [160, 402] on span "Edit Winning Method" at bounding box center [164, 395] width 113 height 16
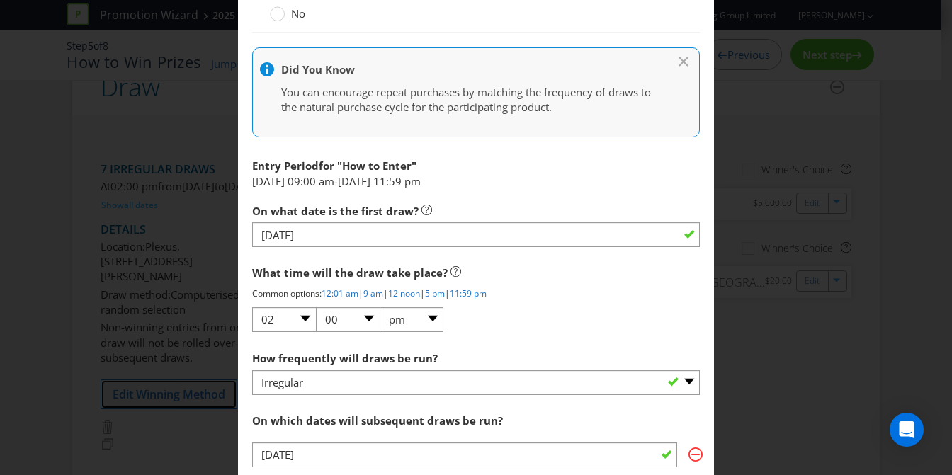
scroll to position [921, 0]
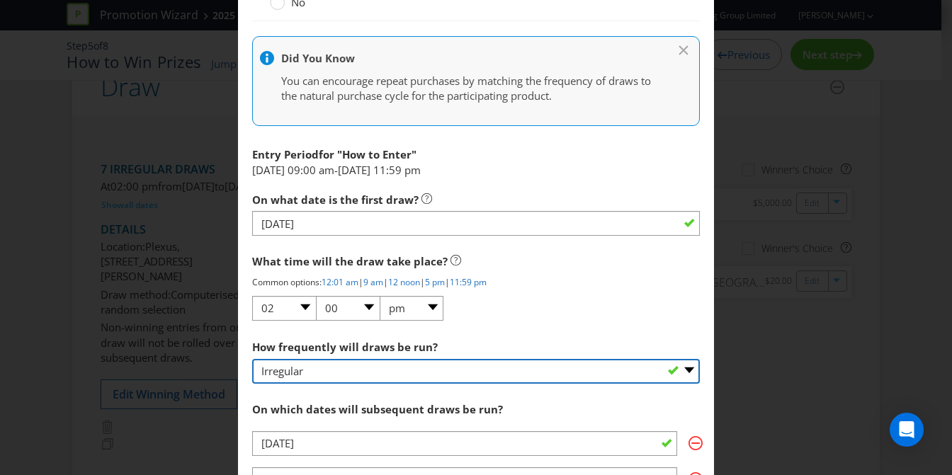
click at [391, 363] on select "-- Please select -- Hourly Daily Weekly Fortnightly Monthly Every 3 Months Irre…" at bounding box center [476, 371] width 448 height 25
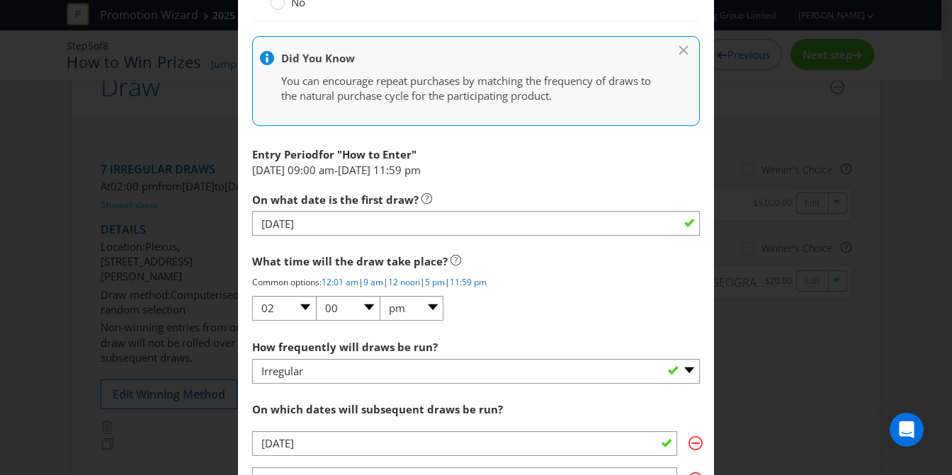
click at [762, 380] on div "Edit Winning Method How to Enter How will the winners be selected? Draw Judging…" at bounding box center [476, 237] width 952 height 475
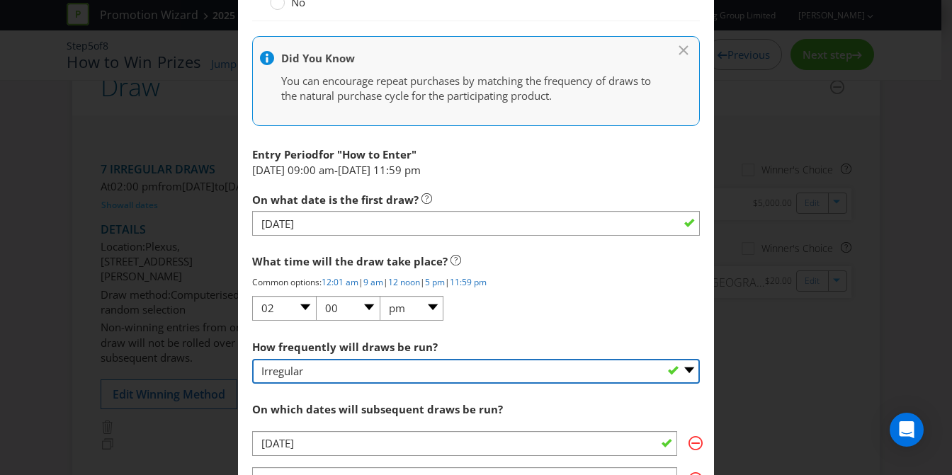
click at [334, 359] on select "-- Please select -- Hourly Daily Weekly Fortnightly Monthly Every 3 Months Irre…" at bounding box center [476, 371] width 448 height 25
select select "WEEKLY"
click at [252, 359] on select "-- Please select -- Hourly Daily Weekly Fortnightly Monthly Every 3 Months Irre…" at bounding box center [476, 371] width 448 height 25
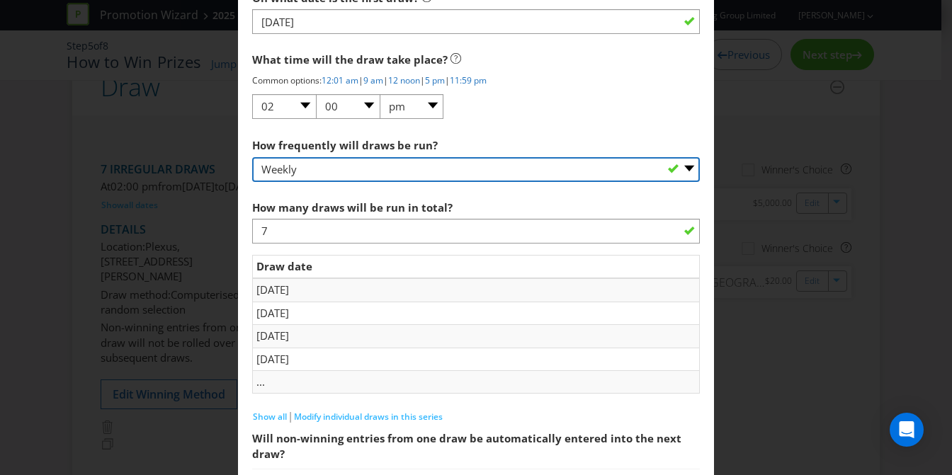
scroll to position [1204, 0]
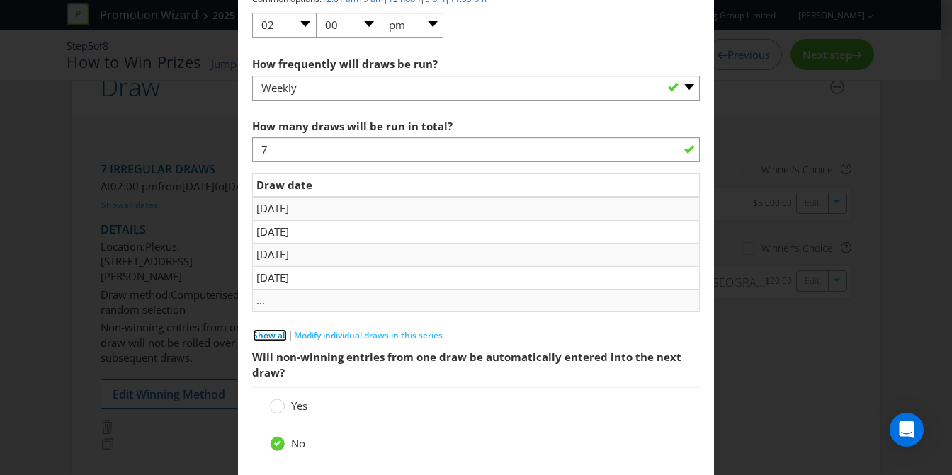
click at [263, 329] on span "Show all" at bounding box center [270, 335] width 34 height 12
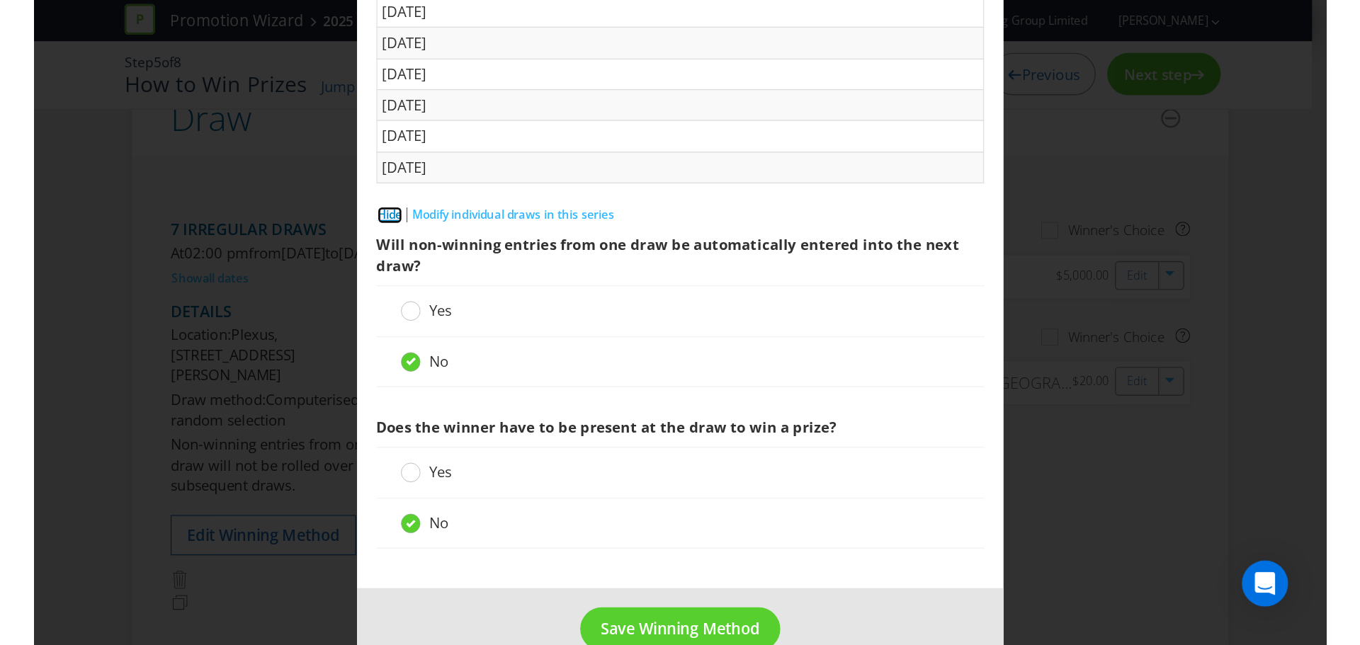
scroll to position [1437, 0]
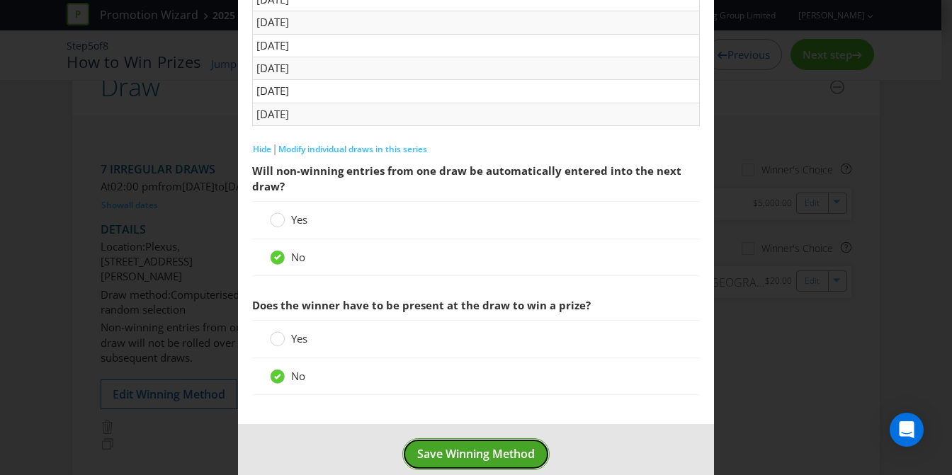
click at [456, 446] on span "Save Winning Method" at bounding box center [476, 454] width 118 height 16
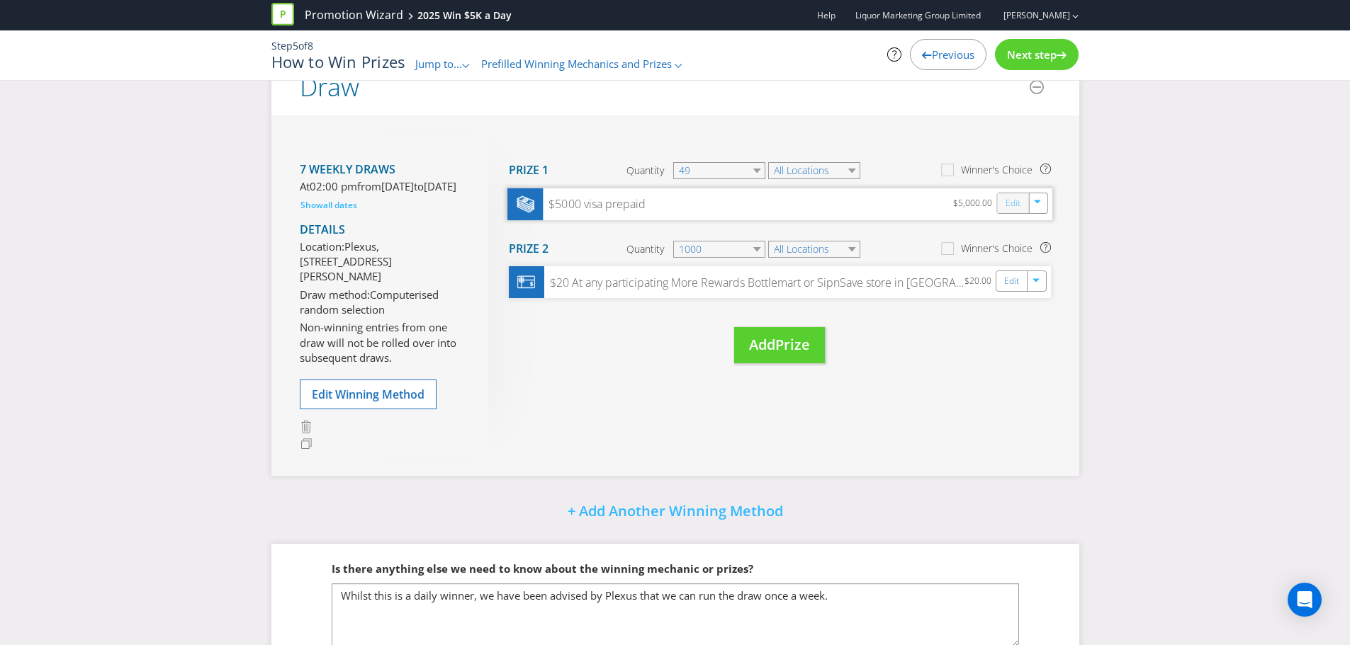
click at [941, 205] on link "Edit" at bounding box center [1012, 203] width 15 height 16
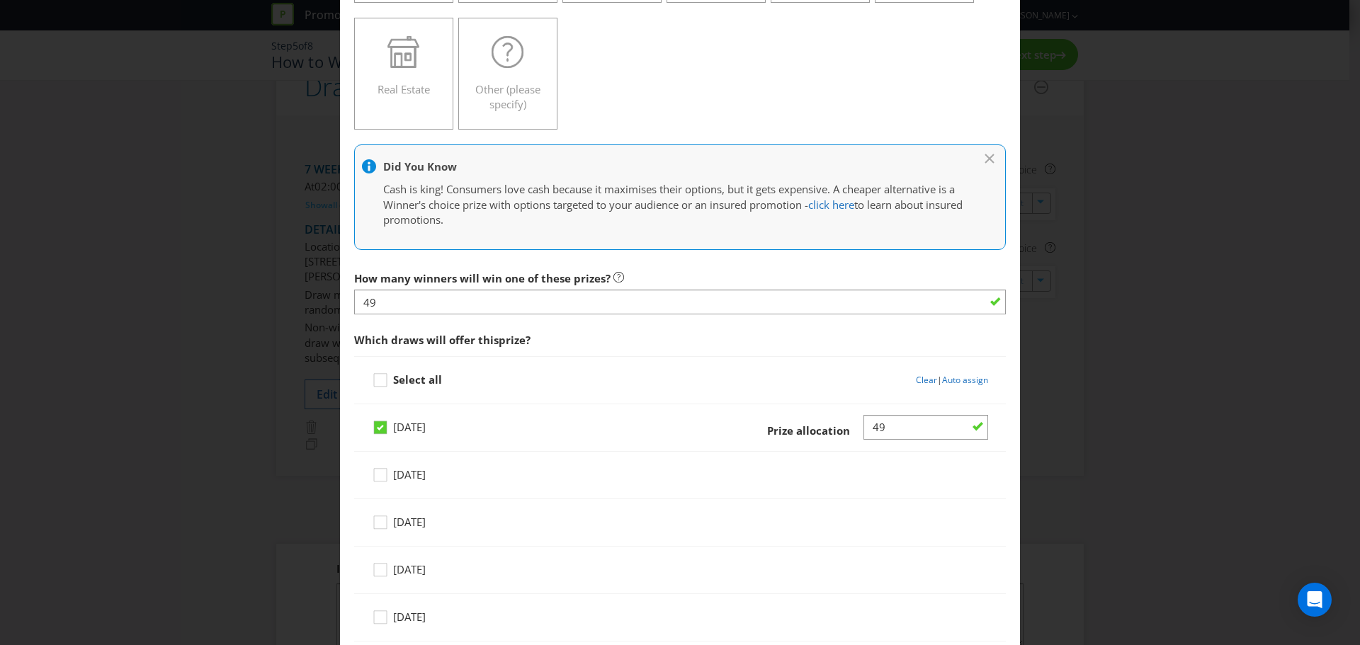
scroll to position [354, 0]
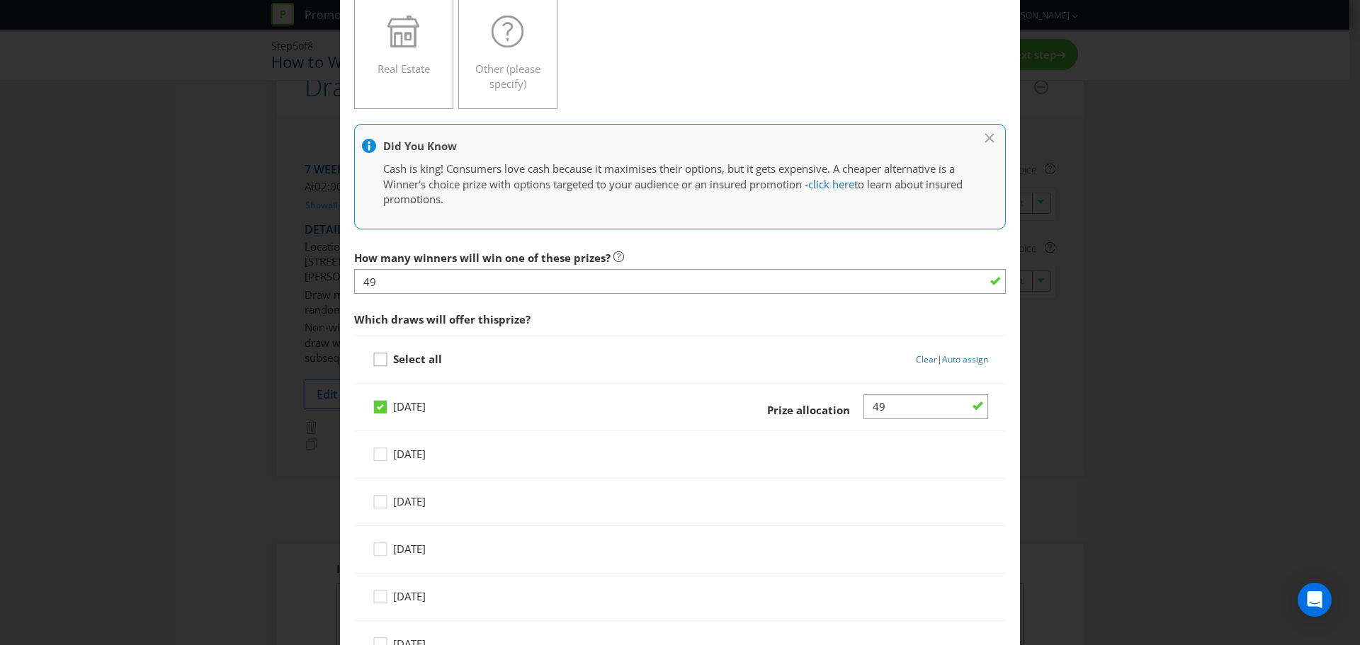
click at [375, 364] on icon at bounding box center [382, 362] width 21 height 21
click at [0, 0] on input "Select all" at bounding box center [0, 0] width 0 height 0
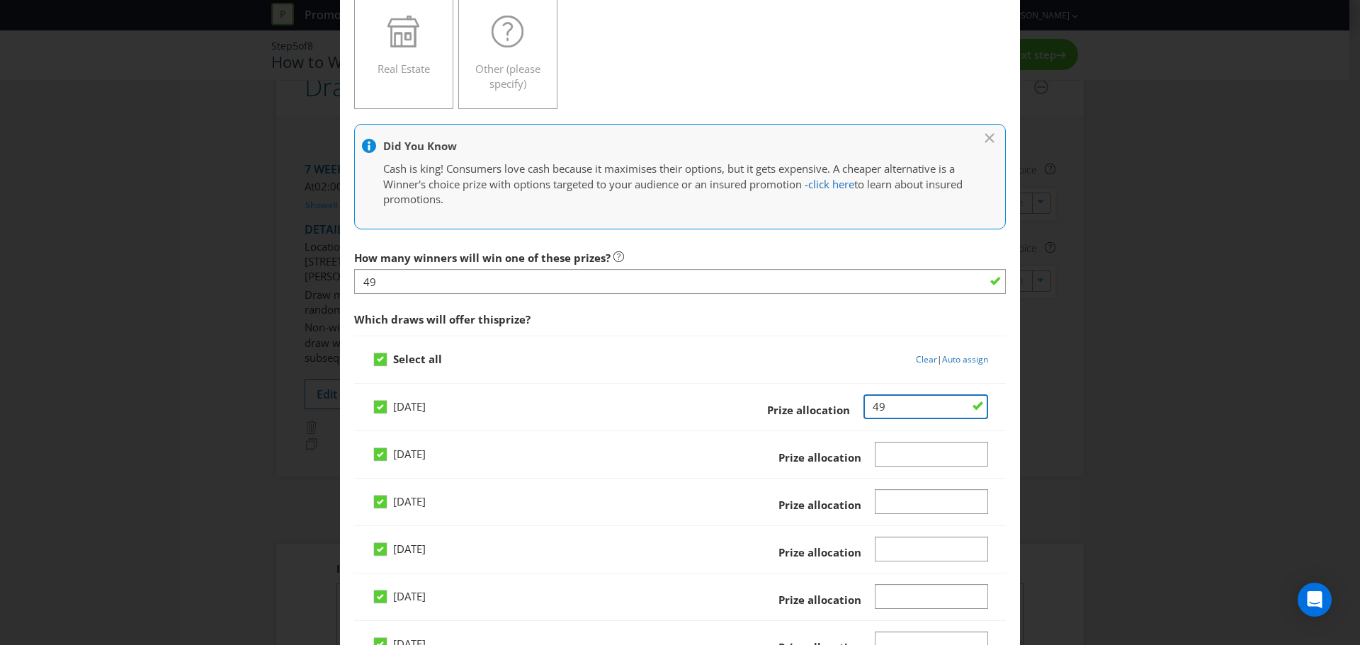
drag, startPoint x: 886, startPoint y: 403, endPoint x: 669, endPoint y: 424, distance: 217.7
click at [807, 415] on div "Prize allocation" at bounding box center [852, 408] width 271 height 26
type input "7"
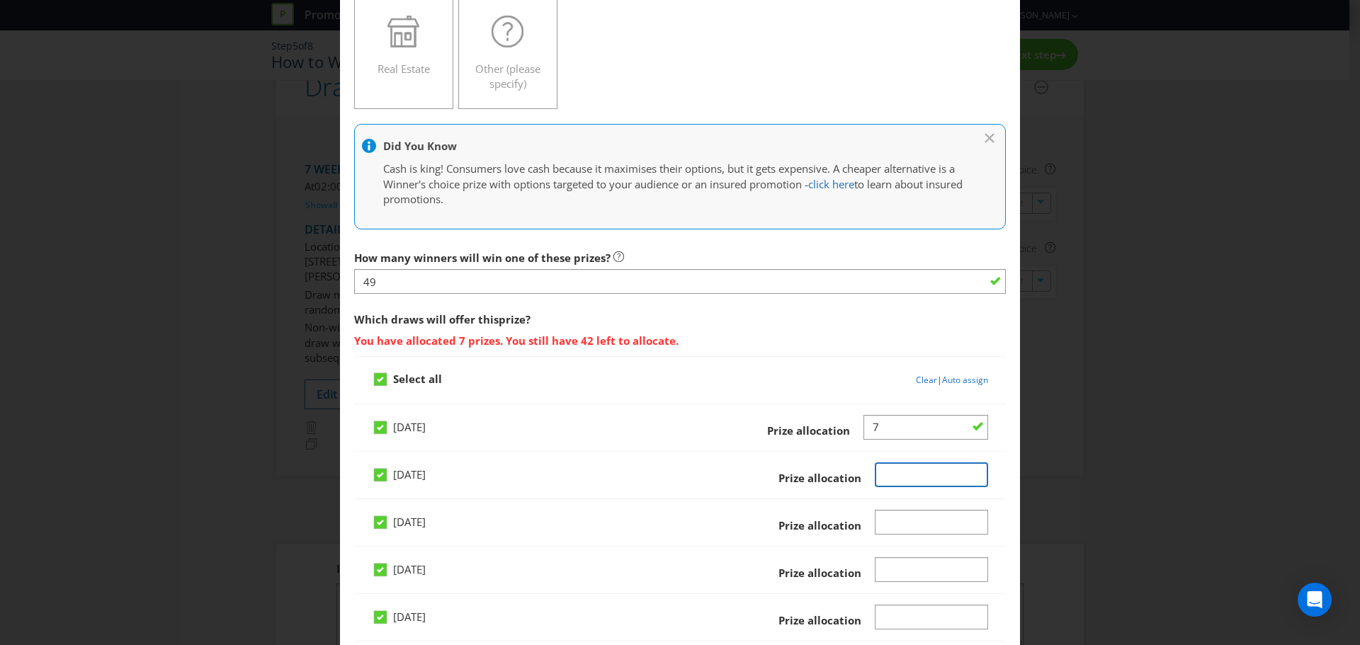
click at [886, 460] on div "[DATE] Prize allocation" at bounding box center [680, 475] width 652 height 47
type input "7"
click at [900, 475] on input "Number" at bounding box center [932, 522] width 114 height 25
type input "7"
click at [890, 475] on input "Number" at bounding box center [932, 570] width 114 height 25
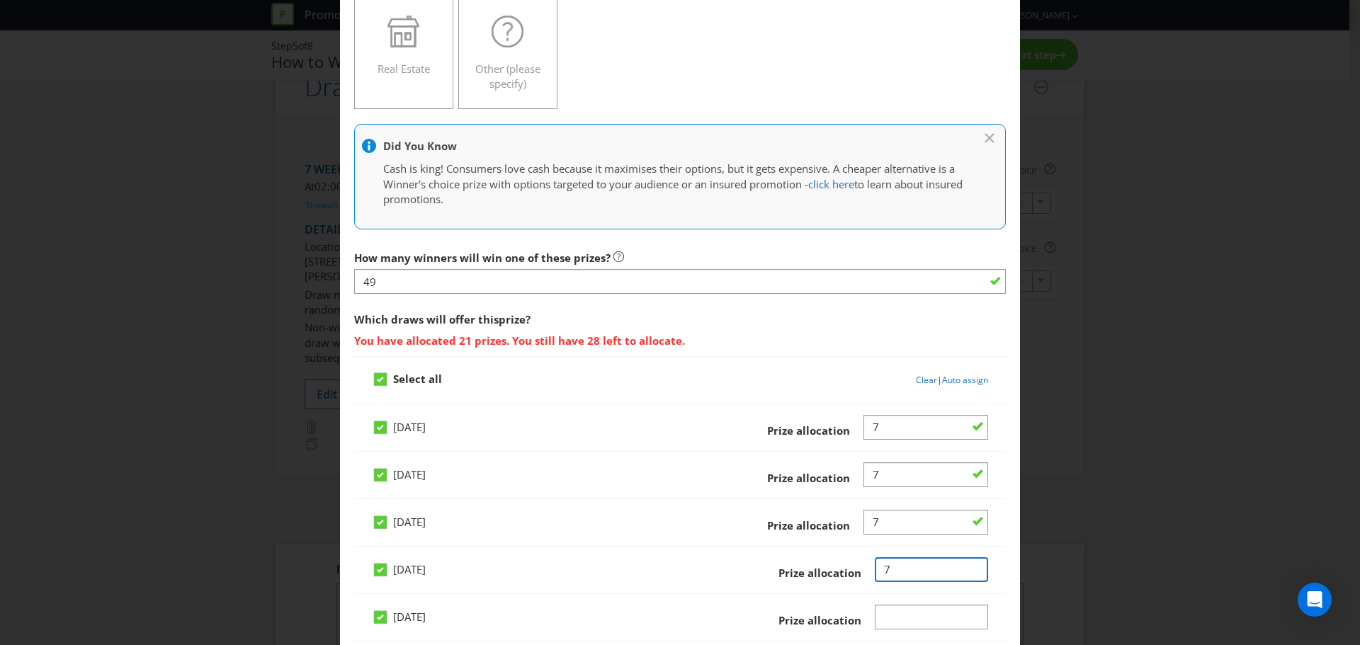
type input "7"
drag, startPoint x: 892, startPoint y: 607, endPoint x: 893, endPoint y: 617, distance: 9.9
click at [893, 475] on input "Number" at bounding box center [932, 617] width 114 height 25
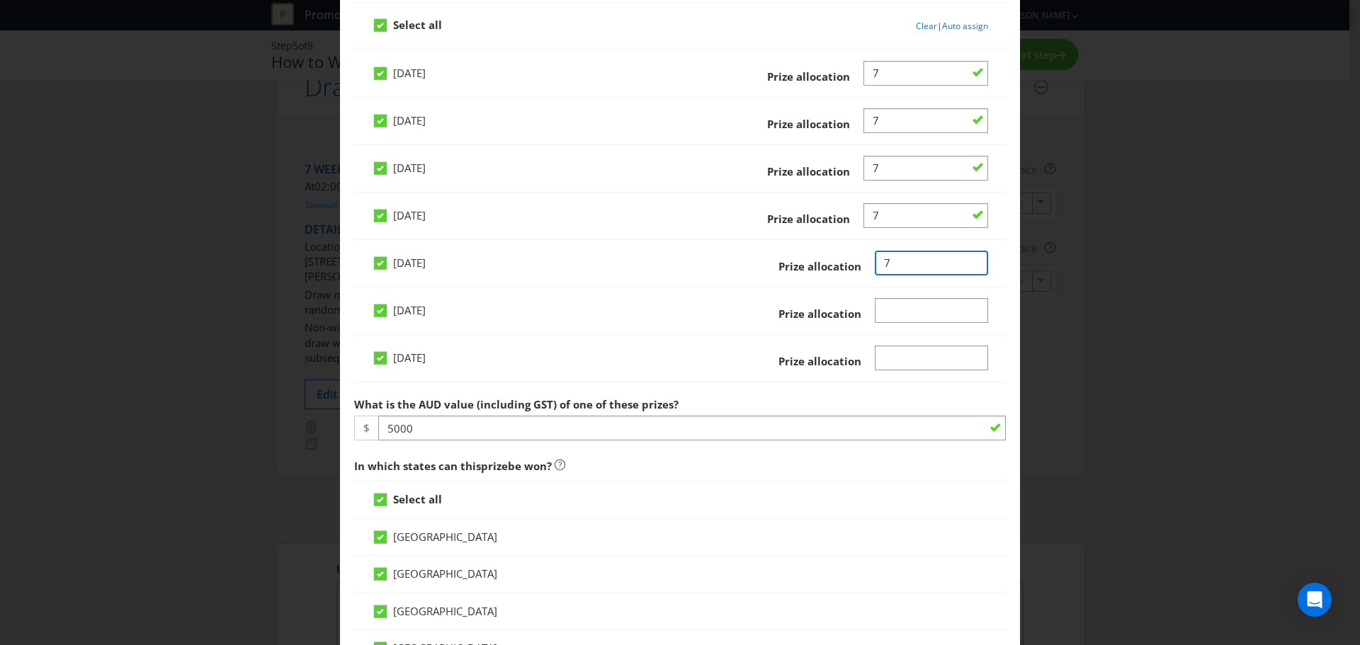
type input "7"
click at [881, 313] on input "Number" at bounding box center [932, 310] width 114 height 25
type input "7"
click at [902, 353] on input "Number" at bounding box center [932, 358] width 114 height 25
type input "7"
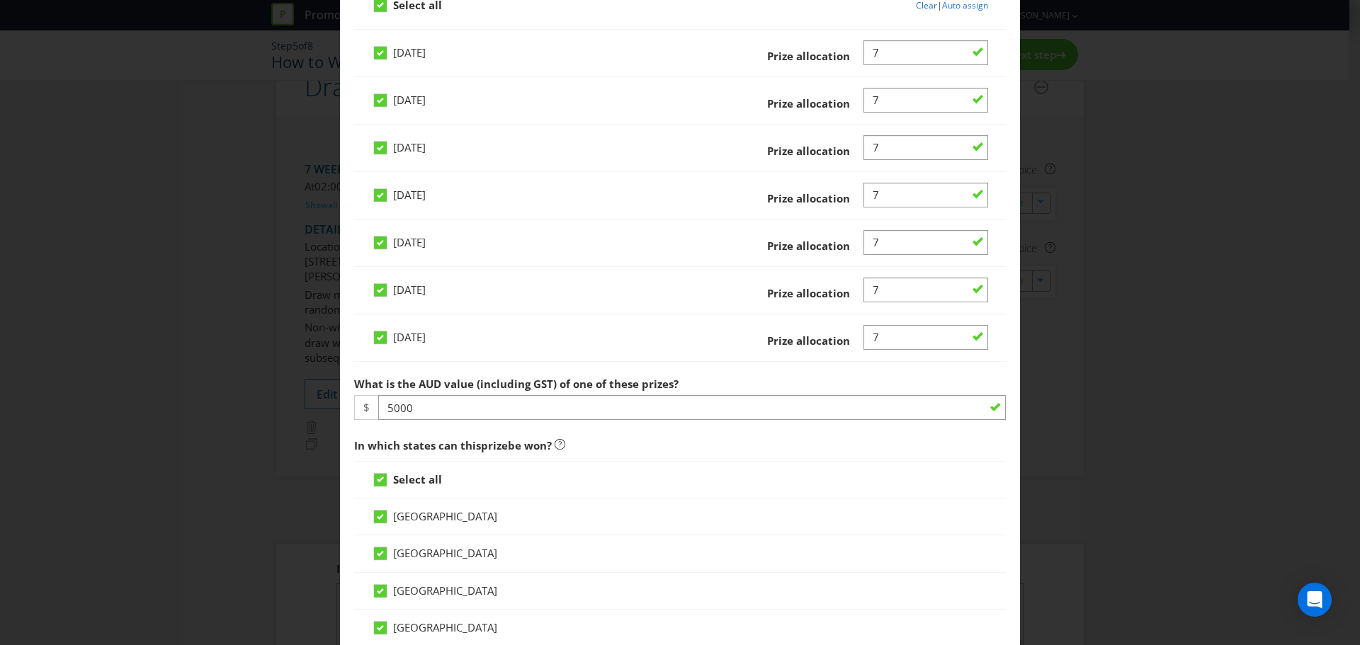
click at [639, 351] on div "[DATE] Prize allocation" at bounding box center [680, 343] width 616 height 36
click at [244, 351] on div "Edit Prize [GEOGRAPHIC_DATA] [GEOGRAPHIC_DATA] [GEOGRAPHIC_DATA] [GEOGRAPHIC_DA…" at bounding box center [680, 322] width 1360 height 645
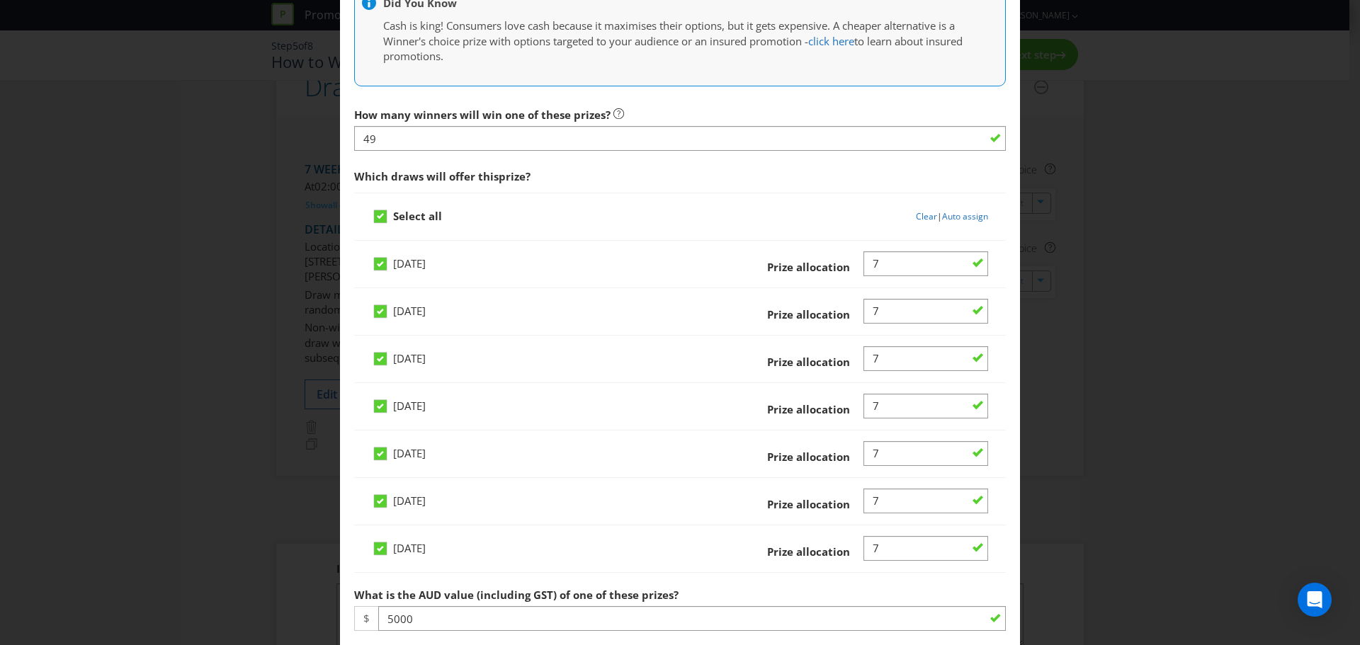
scroll to position [496, 0]
click at [920, 220] on link "Clear" at bounding box center [926, 218] width 21 height 12
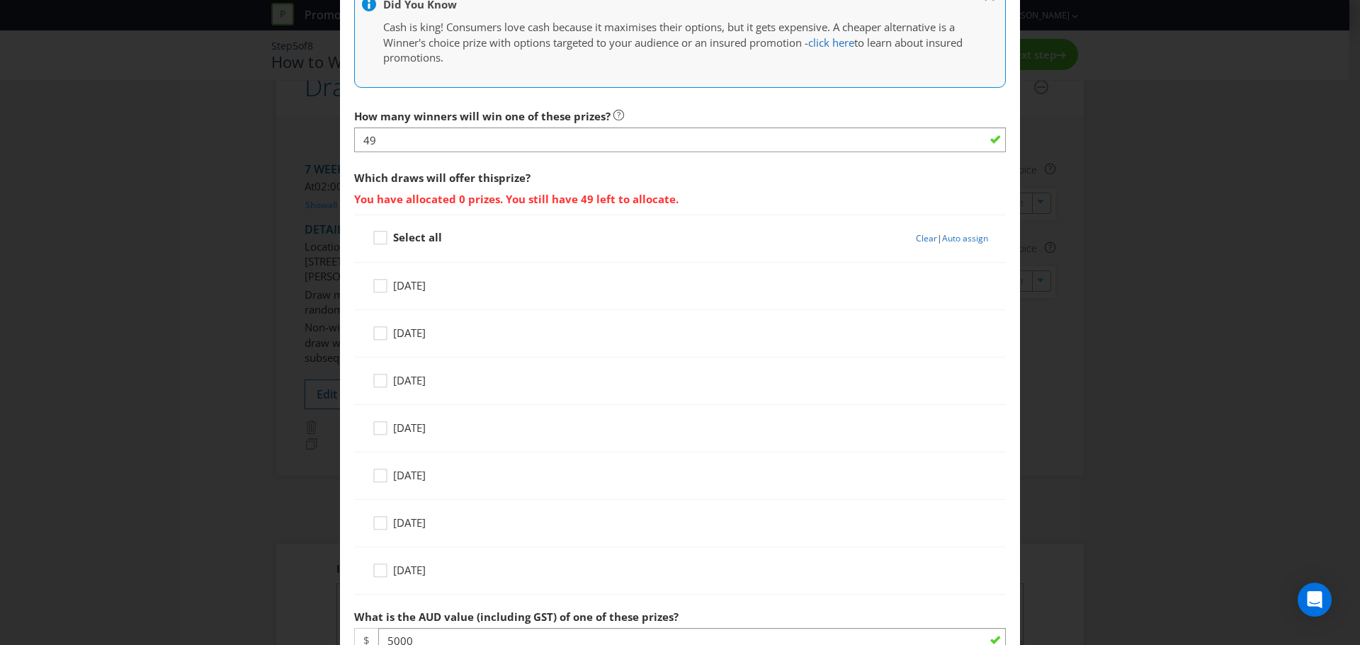
click at [941, 242] on link "Auto assign" at bounding box center [965, 238] width 46 height 12
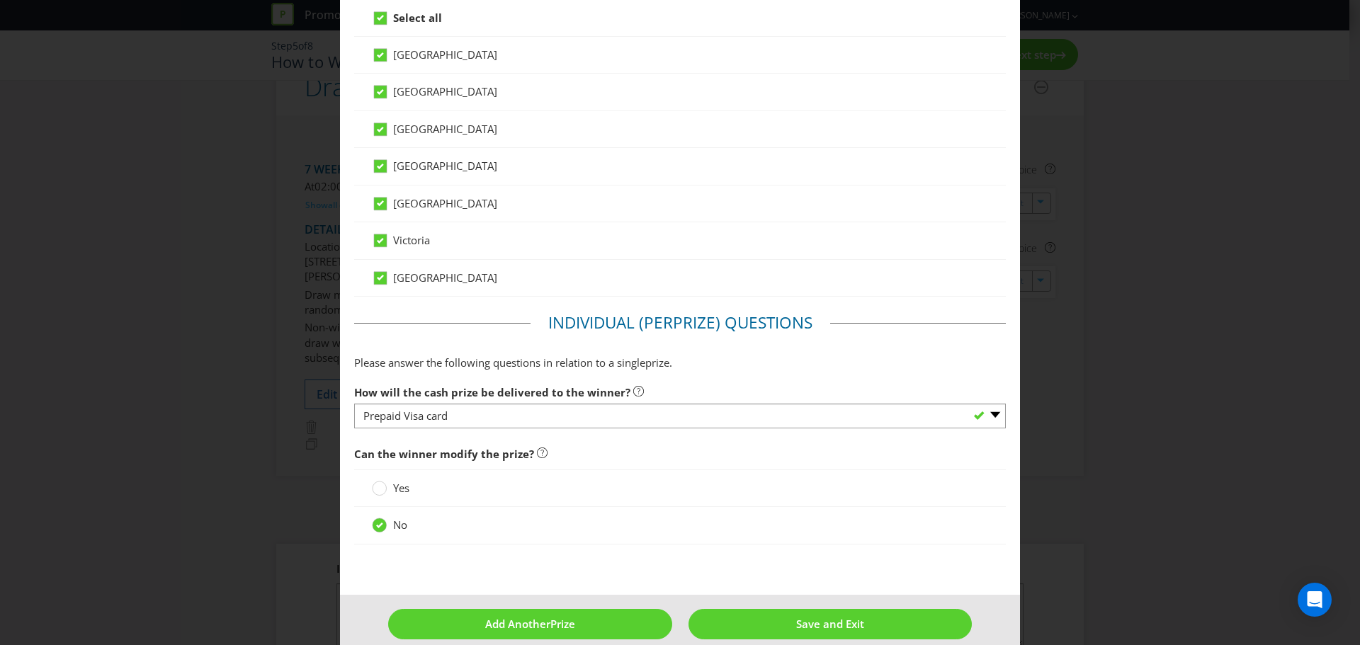
scroll to position [1189, 0]
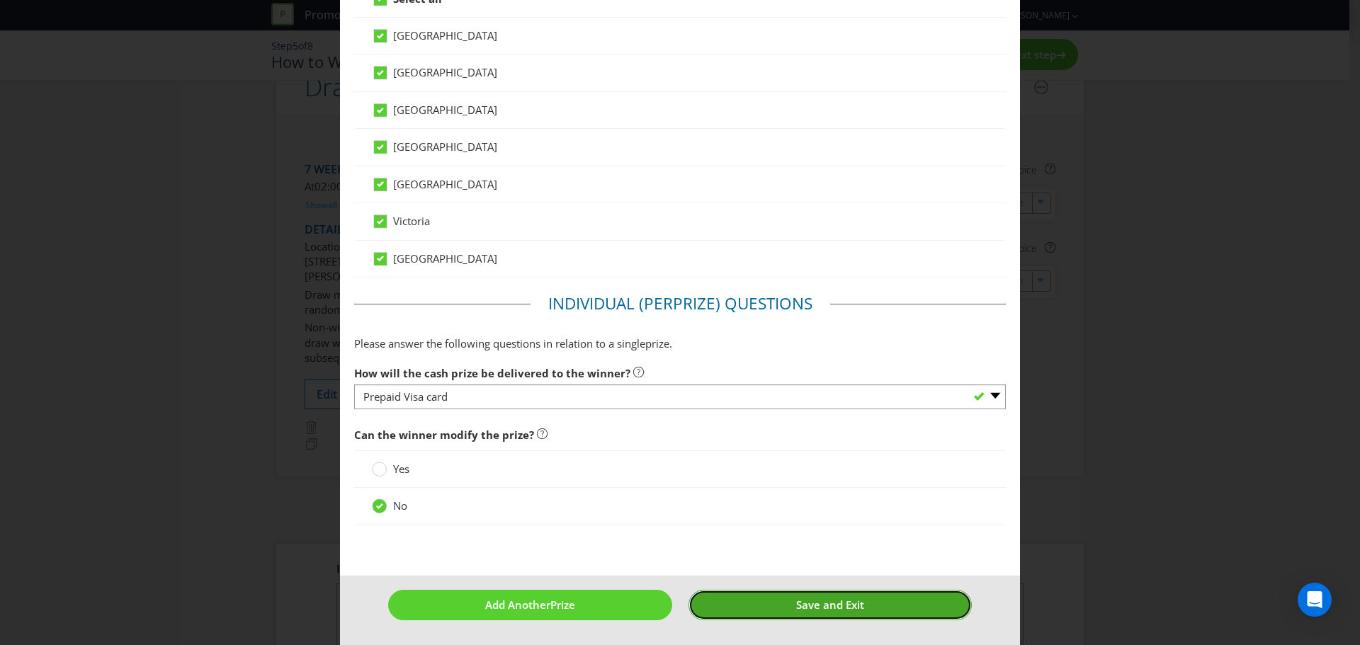
click at [765, 475] on button "Save and Exit" at bounding box center [831, 605] width 284 height 30
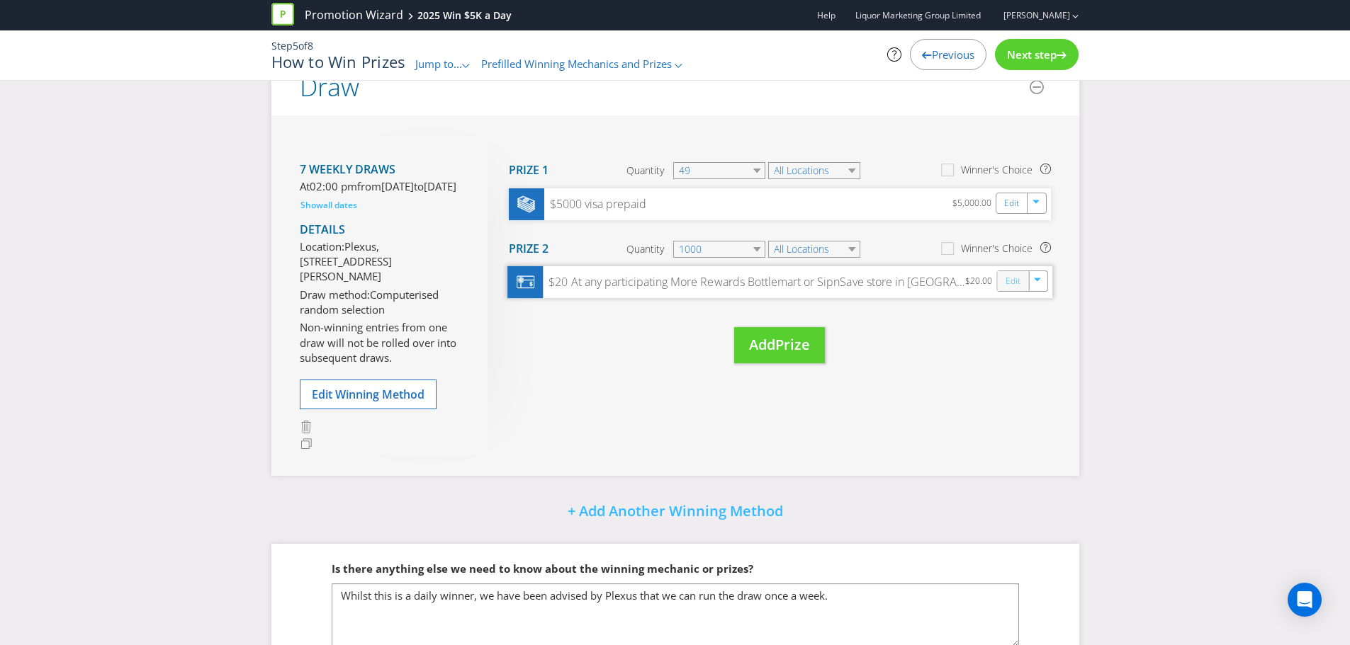
click at [941, 279] on link "Edit" at bounding box center [1012, 281] width 15 height 16
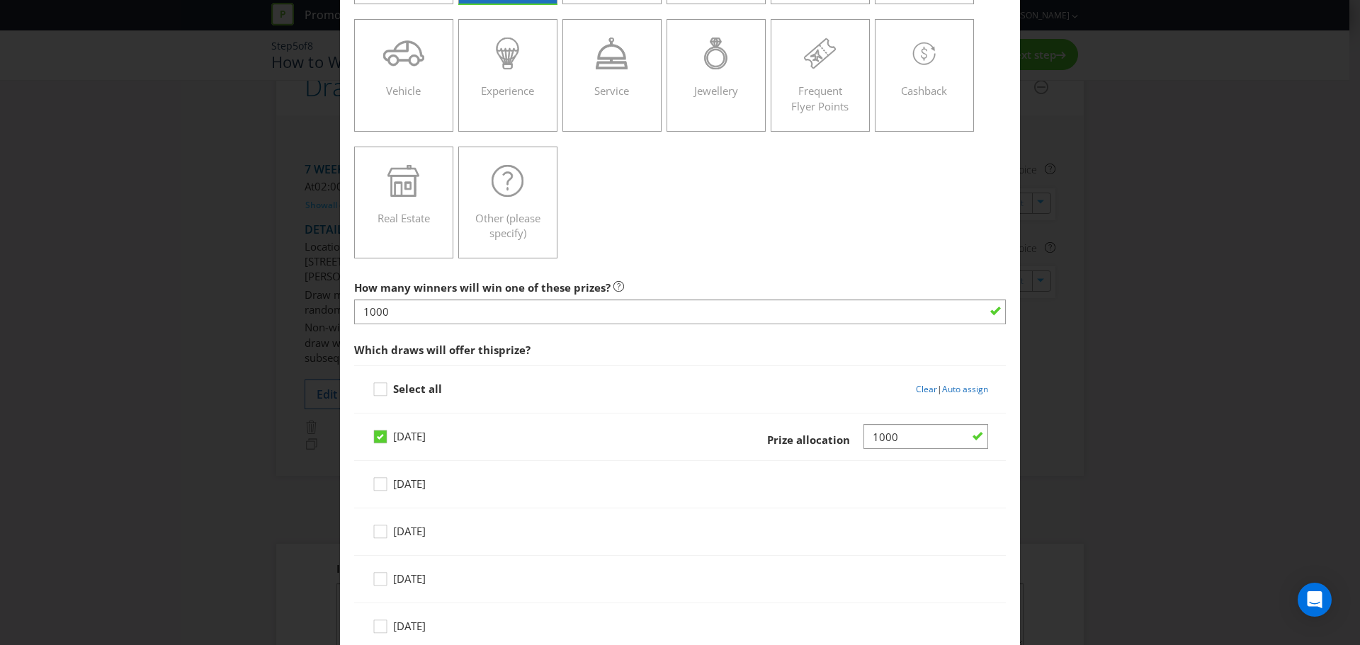
scroll to position [283, 0]
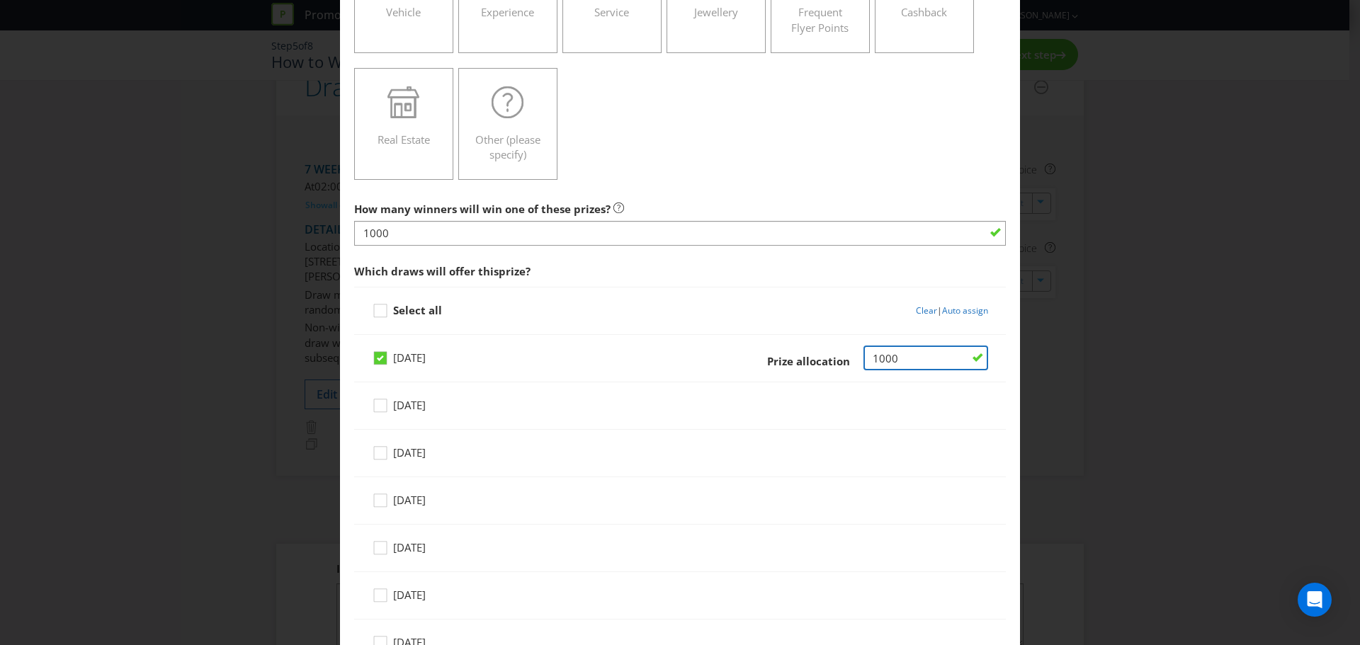
drag, startPoint x: 890, startPoint y: 358, endPoint x: 699, endPoint y: 360, distance: 190.6
click at [724, 359] on div "Prize allocation" at bounding box center [852, 359] width 271 height 26
click at [380, 314] on div "Select all Clear | Auto assign" at bounding box center [680, 311] width 652 height 48
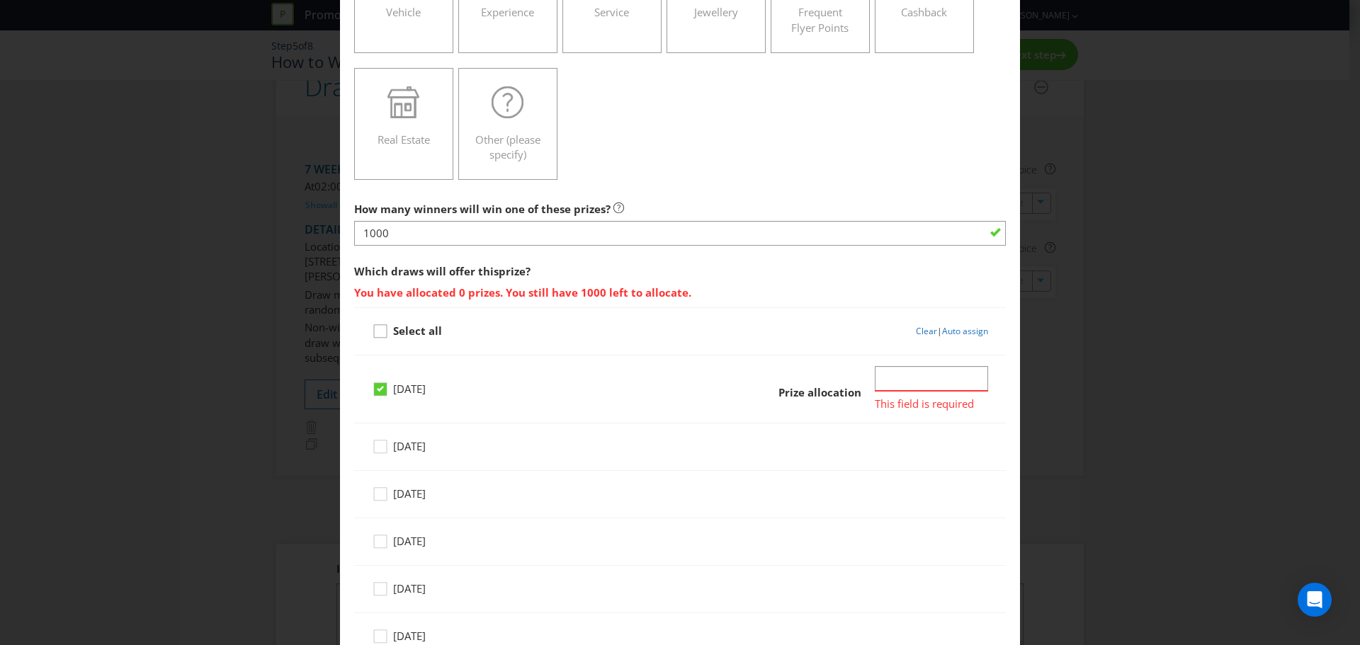
click at [375, 332] on icon at bounding box center [382, 334] width 21 height 21
click at [0, 0] on input "Select all" at bounding box center [0, 0] width 0 height 0
type input "142"
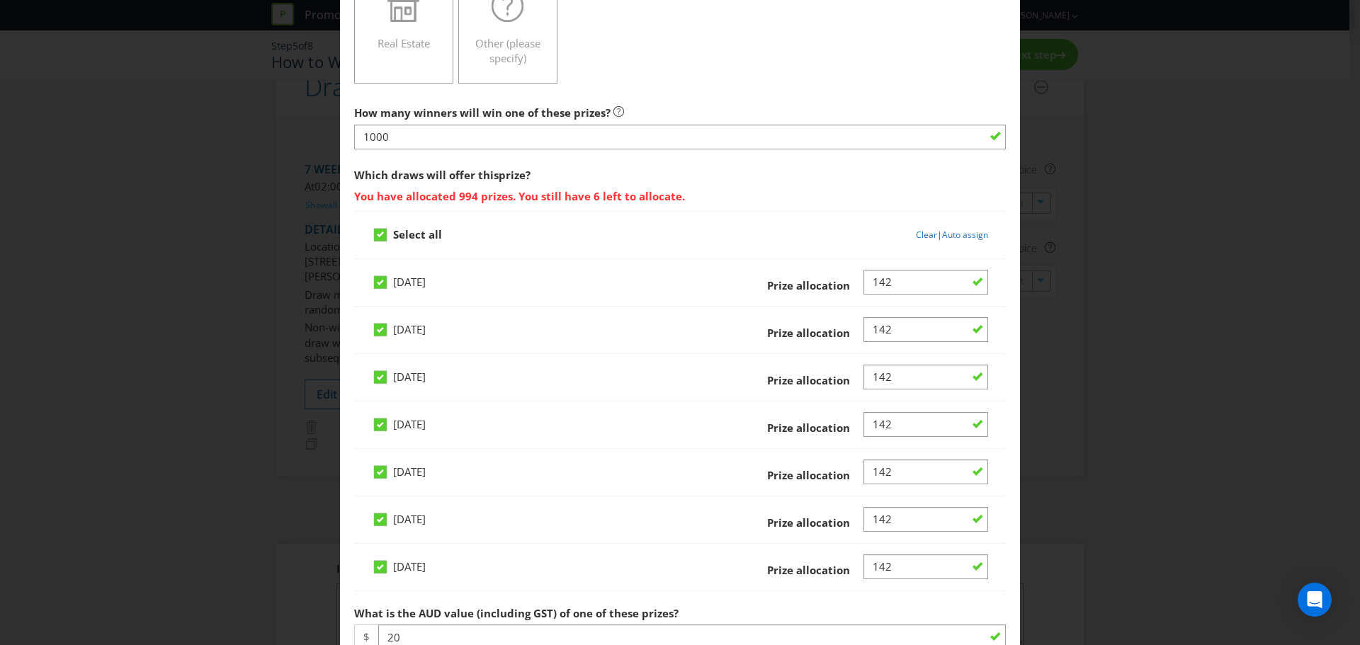
scroll to position [354, 0]
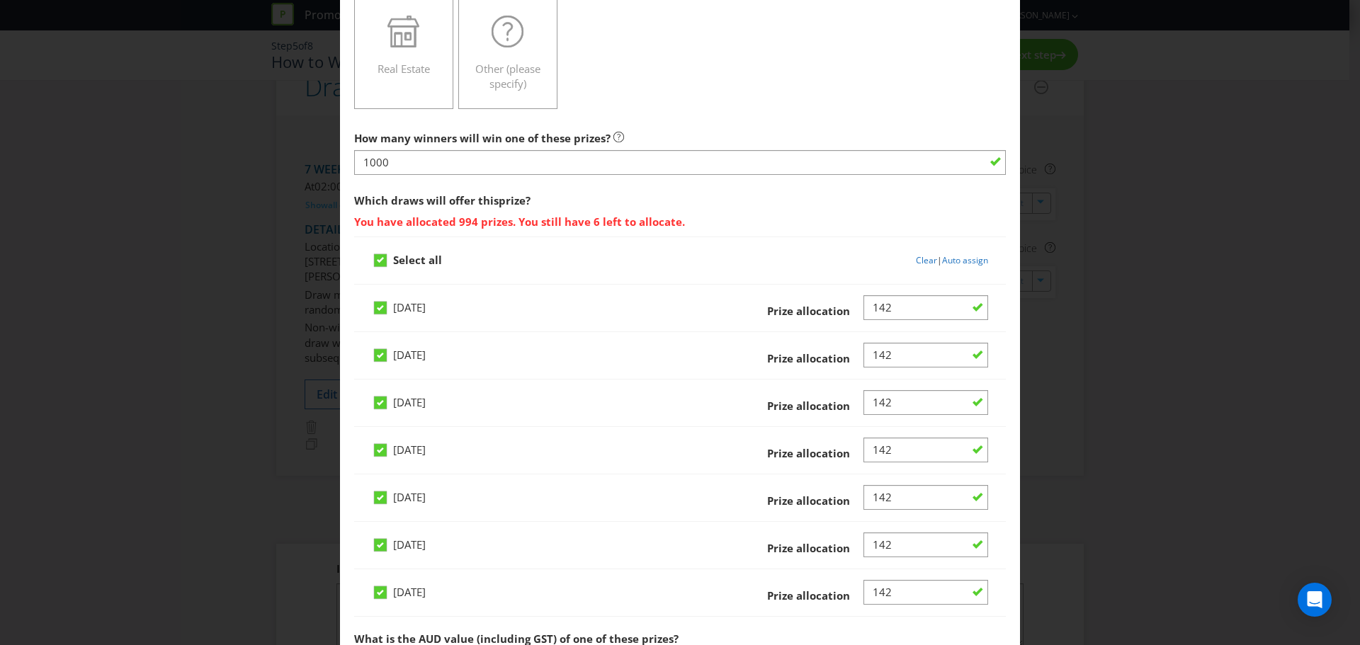
click at [916, 261] on link "Clear" at bounding box center [926, 260] width 21 height 12
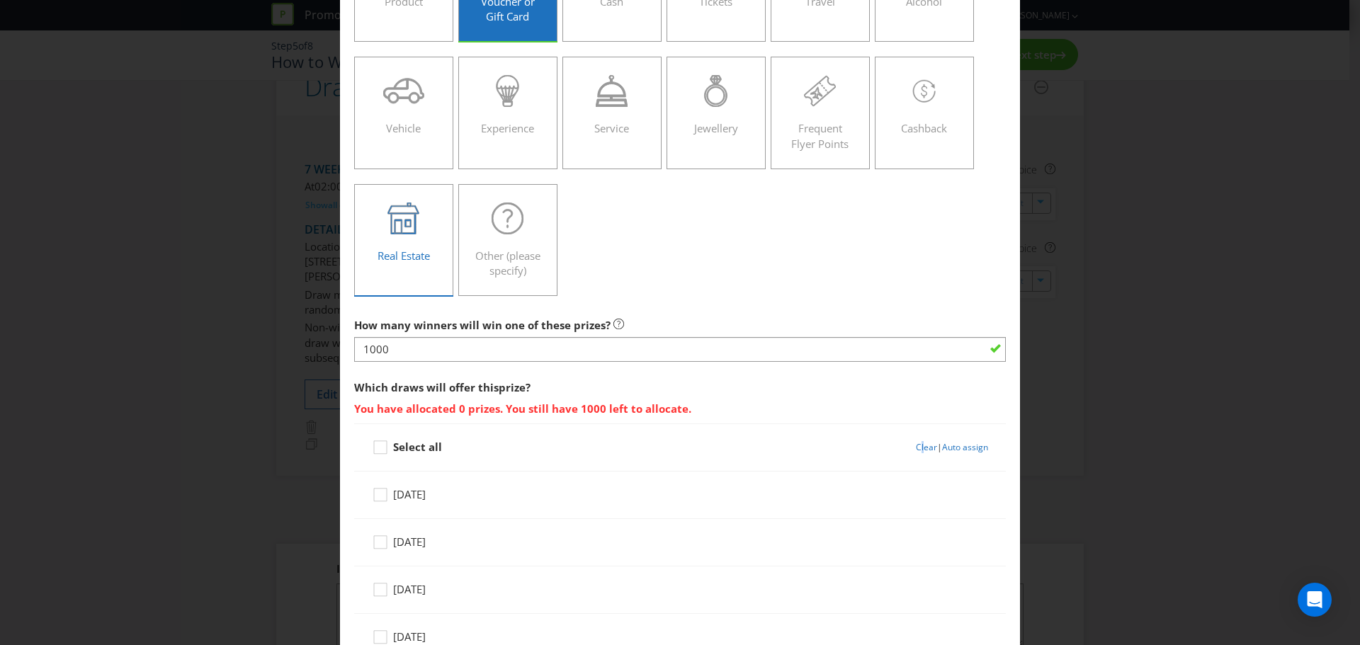
scroll to position [142, 0]
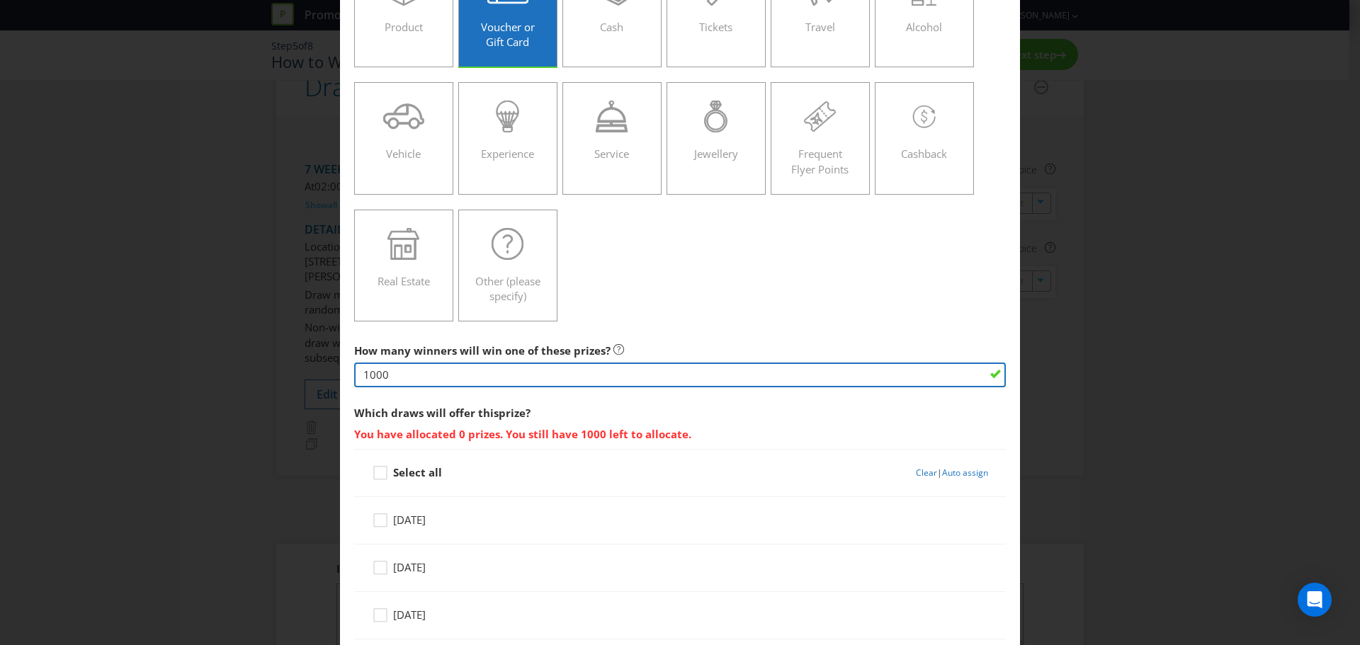
drag, startPoint x: 400, startPoint y: 375, endPoint x: 4, endPoint y: 324, distance: 398.6
click at [138, 352] on div "Edit Prize [GEOGRAPHIC_DATA] [GEOGRAPHIC_DATA] [GEOGRAPHIC_DATA] [GEOGRAPHIC_DA…" at bounding box center [680, 322] width 1360 height 645
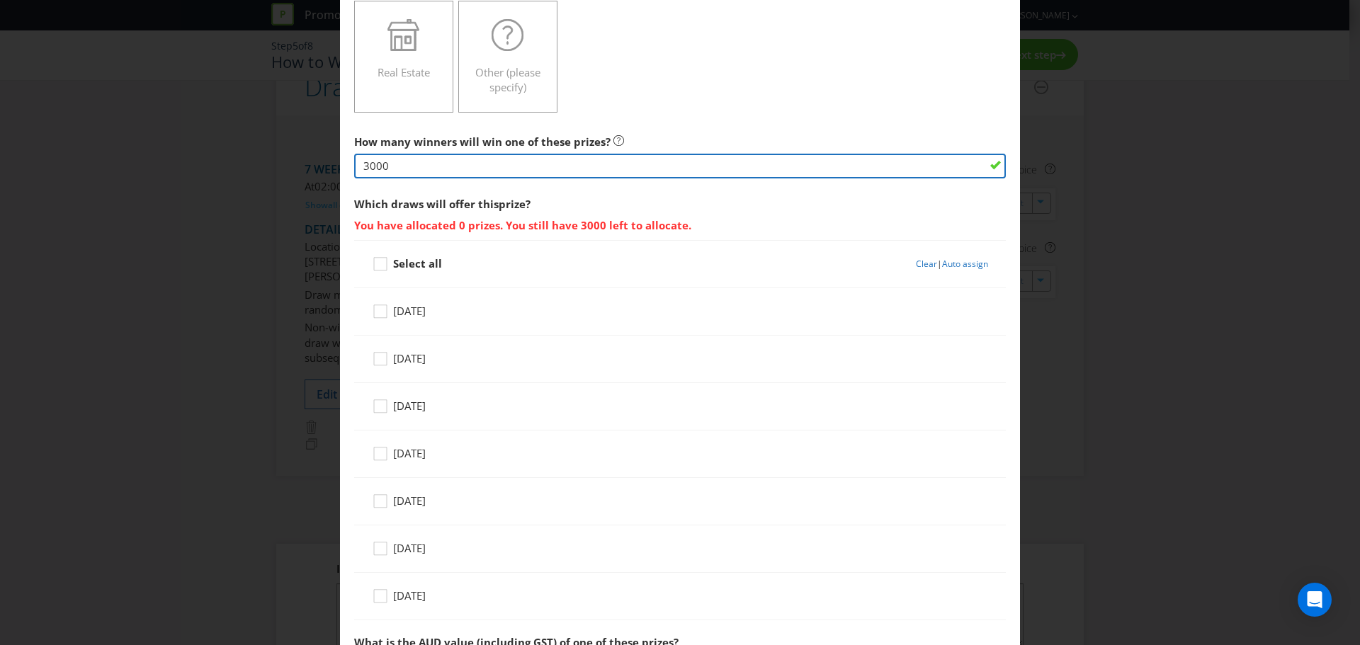
scroll to position [567, 0]
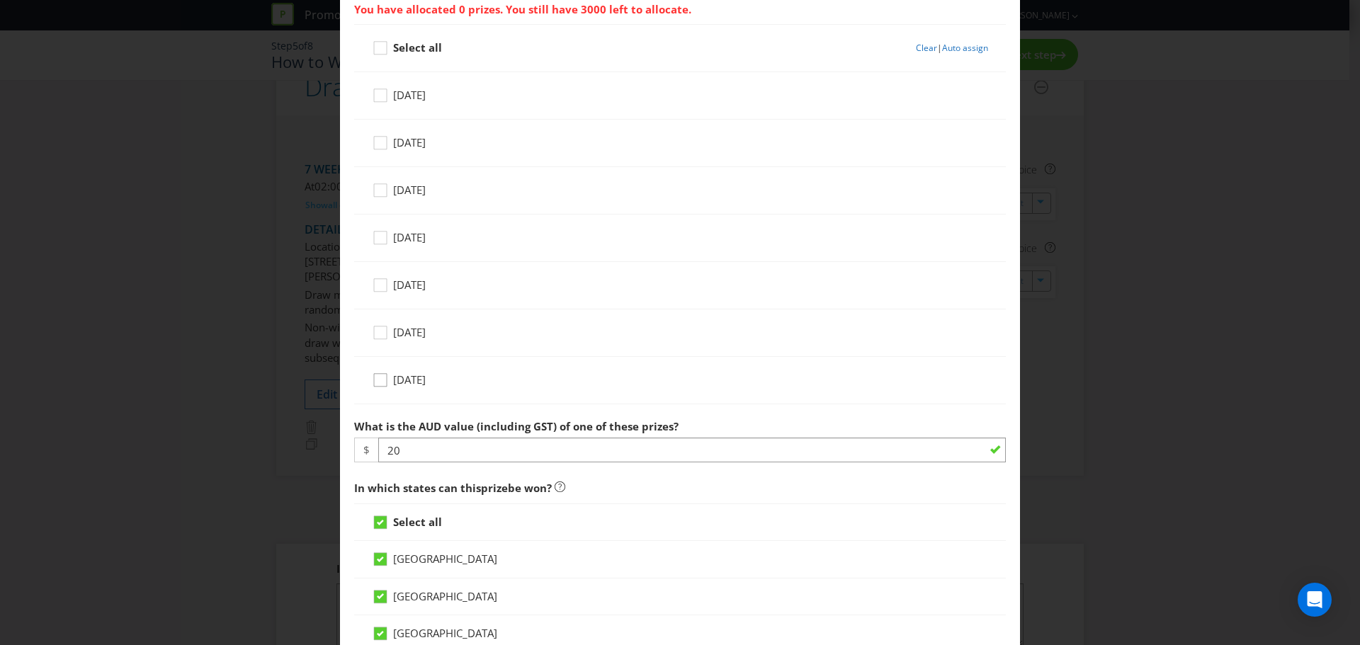
type input "3000"
click at [374, 383] on icon at bounding box center [382, 383] width 21 height 21
click at [0, 0] on input "[DATE]" at bounding box center [0, 0] width 0 height 0
drag, startPoint x: 879, startPoint y: 381, endPoint x: 869, endPoint y: 381, distance: 9.9
click at [879, 382] on input "Number" at bounding box center [932, 380] width 114 height 25
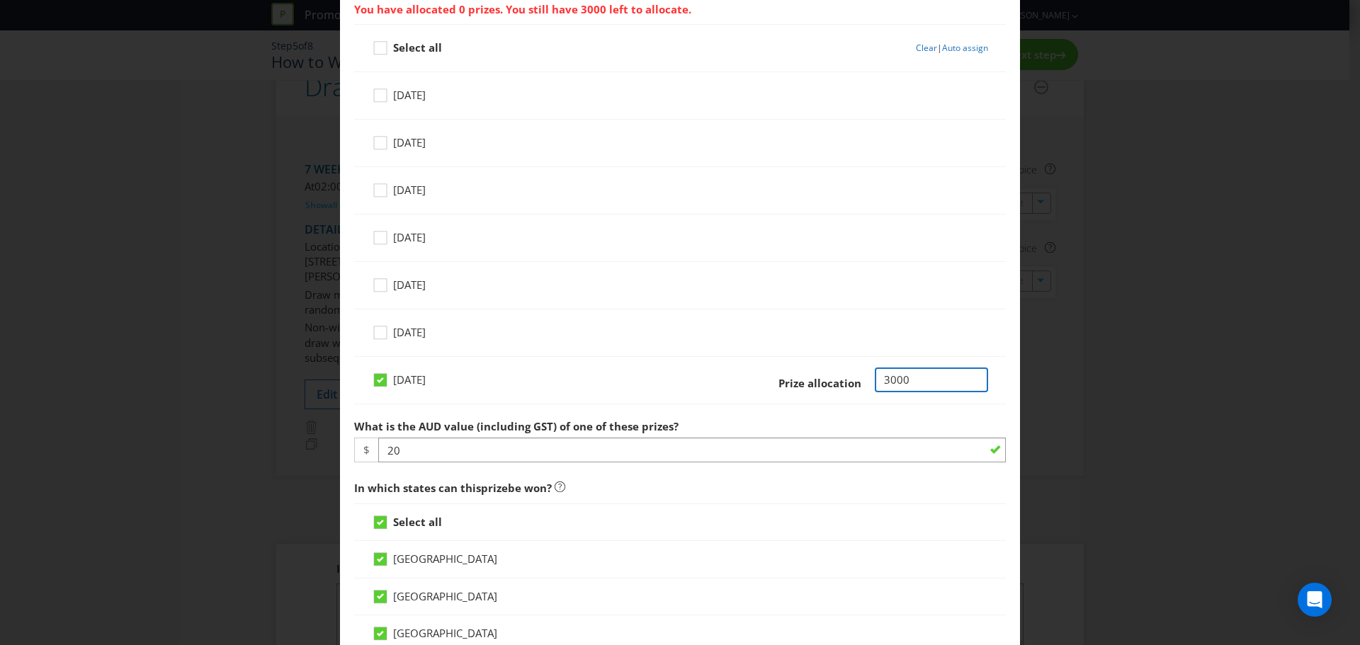
type input "3000"
click at [941, 231] on div "Edit Prize [GEOGRAPHIC_DATA] [GEOGRAPHIC_DATA] [GEOGRAPHIC_DATA] [GEOGRAPHIC_DA…" at bounding box center [680, 322] width 1360 height 645
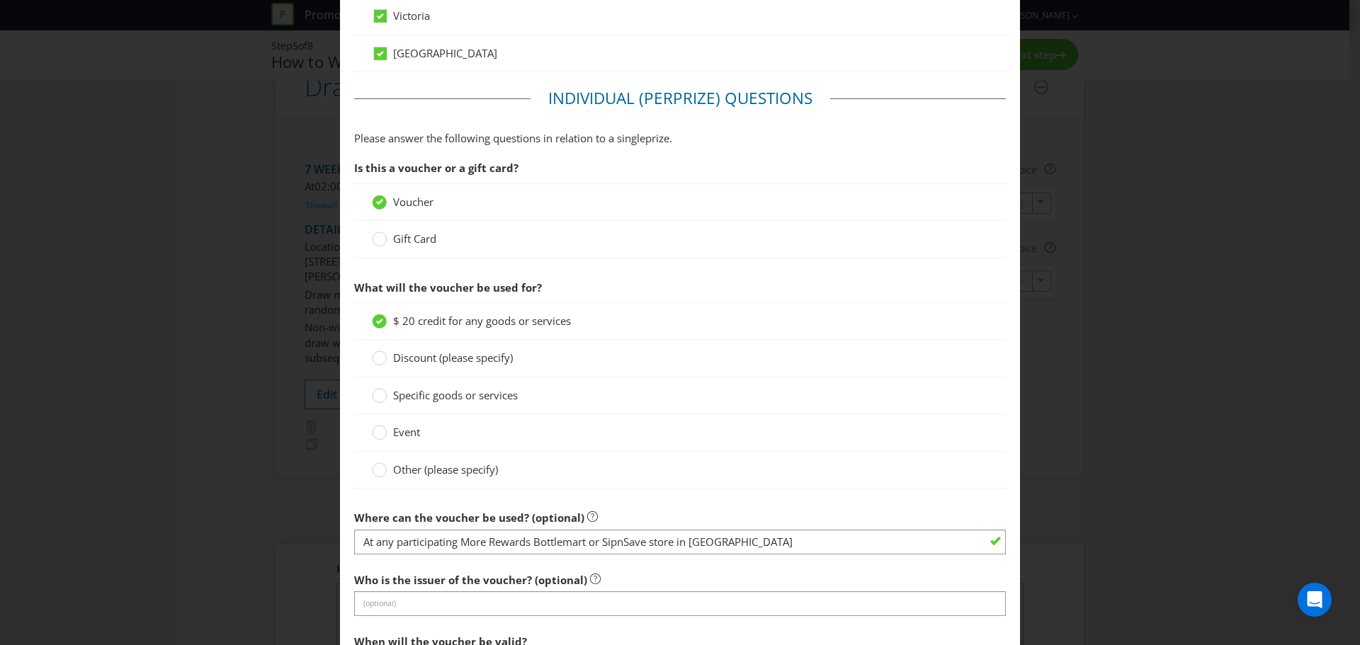
scroll to position [1346, 0]
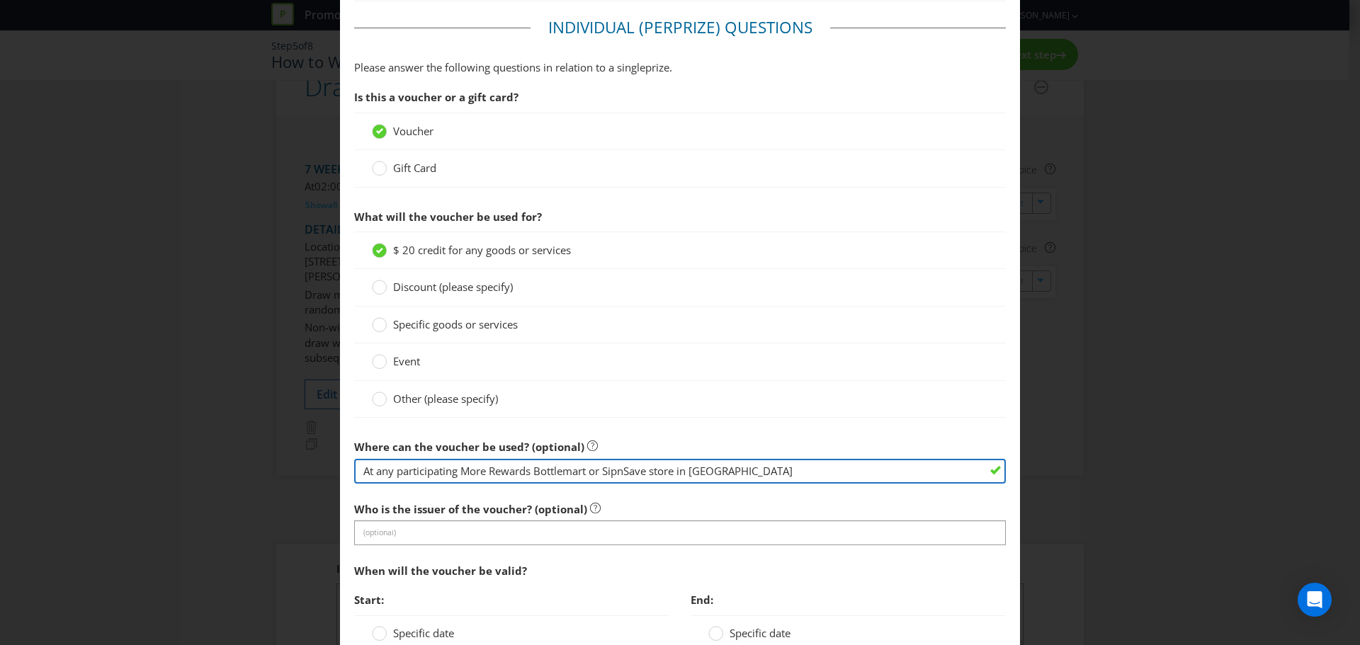
click at [774, 474] on input "At any participating More Rewards Bottlemart or SipnSave store in [GEOGRAPHIC_D…" at bounding box center [680, 471] width 652 height 25
type input "Instore or online at any participating More Rewards Bottlemart or SipnSave stor…"
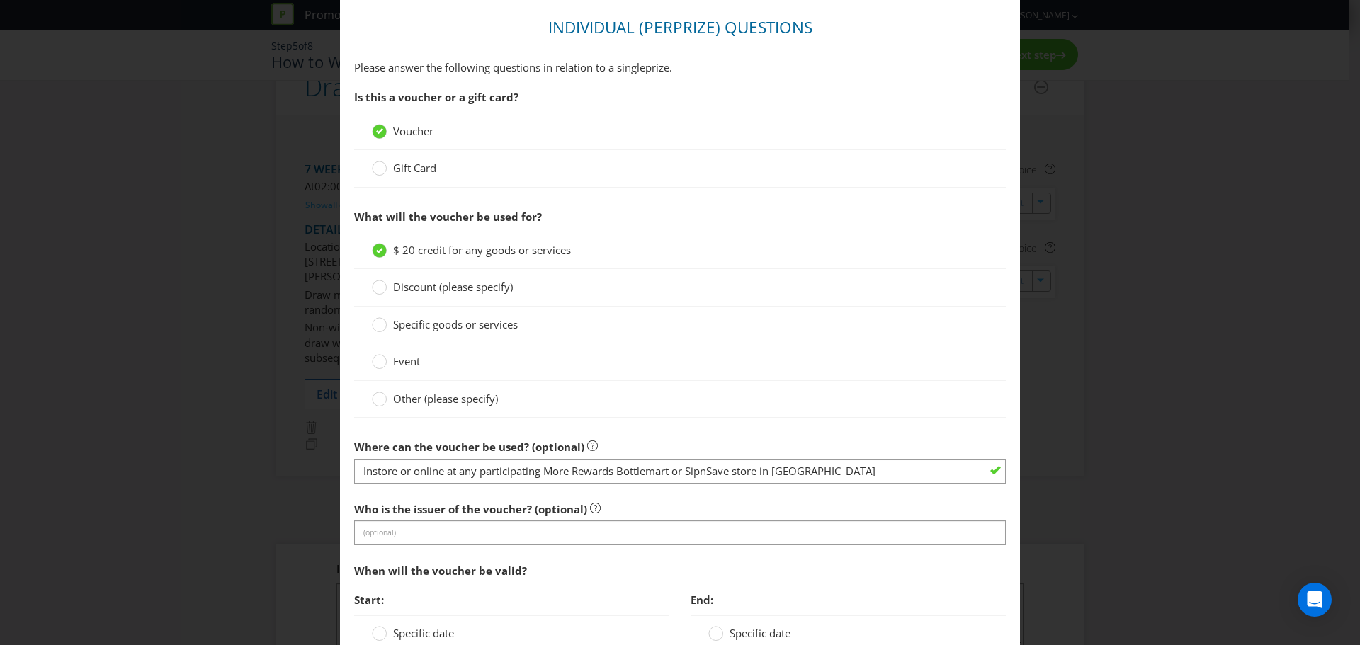
click at [819, 475] on div "Who is the issuer of the voucher? (optional) (optional)" at bounding box center [680, 520] width 652 height 51
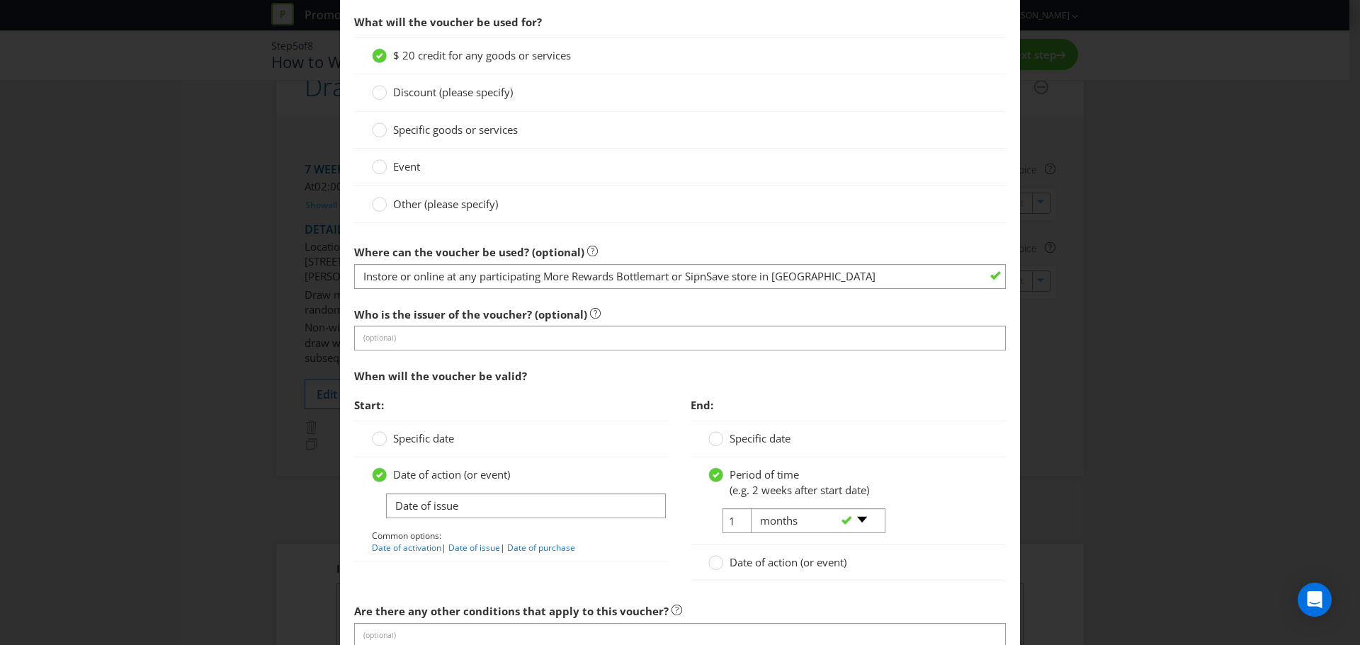
scroll to position [1629, 0]
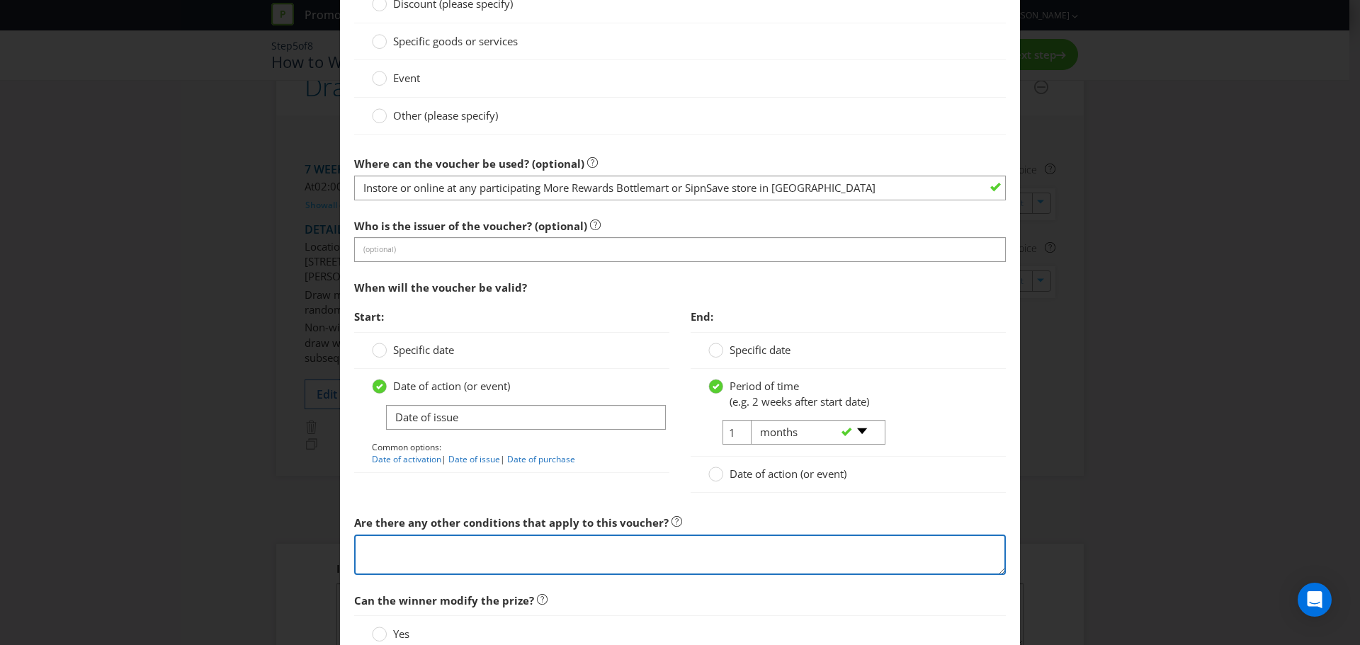
click at [368, 475] on textarea at bounding box center [680, 555] width 652 height 40
type textarea "Winner"
type textarea "Must"
type textarea "Must spend a minimum of $50 to redeem $20 voucher instore, online or through th…"
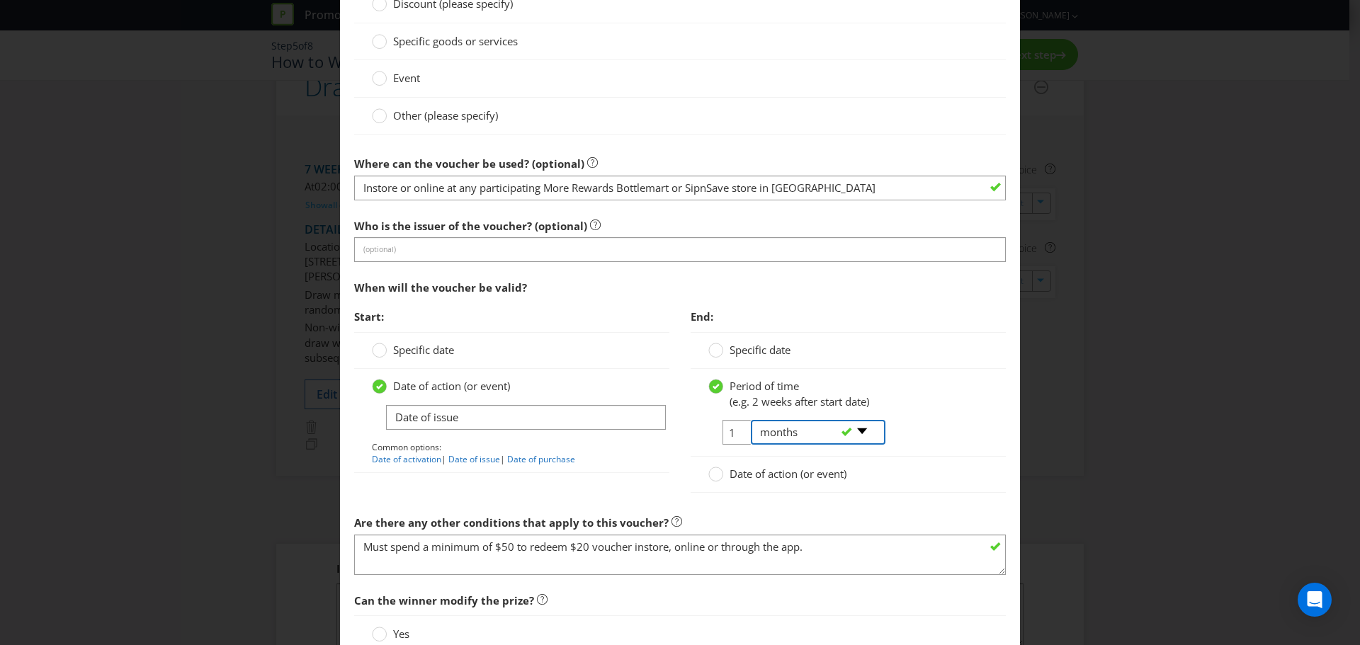
click at [863, 429] on select "-- Please select -- days weeks months years" at bounding box center [818, 432] width 135 height 25
select select "DAYS"
click at [751, 420] on select "-- Please select -- days weeks months years" at bounding box center [818, 432] width 135 height 25
click at [731, 435] on tr "1 -- Please select -- days weeks months years" at bounding box center [796, 438] width 176 height 36
click at [728, 431] on input "1" at bounding box center [739, 432] width 32 height 25
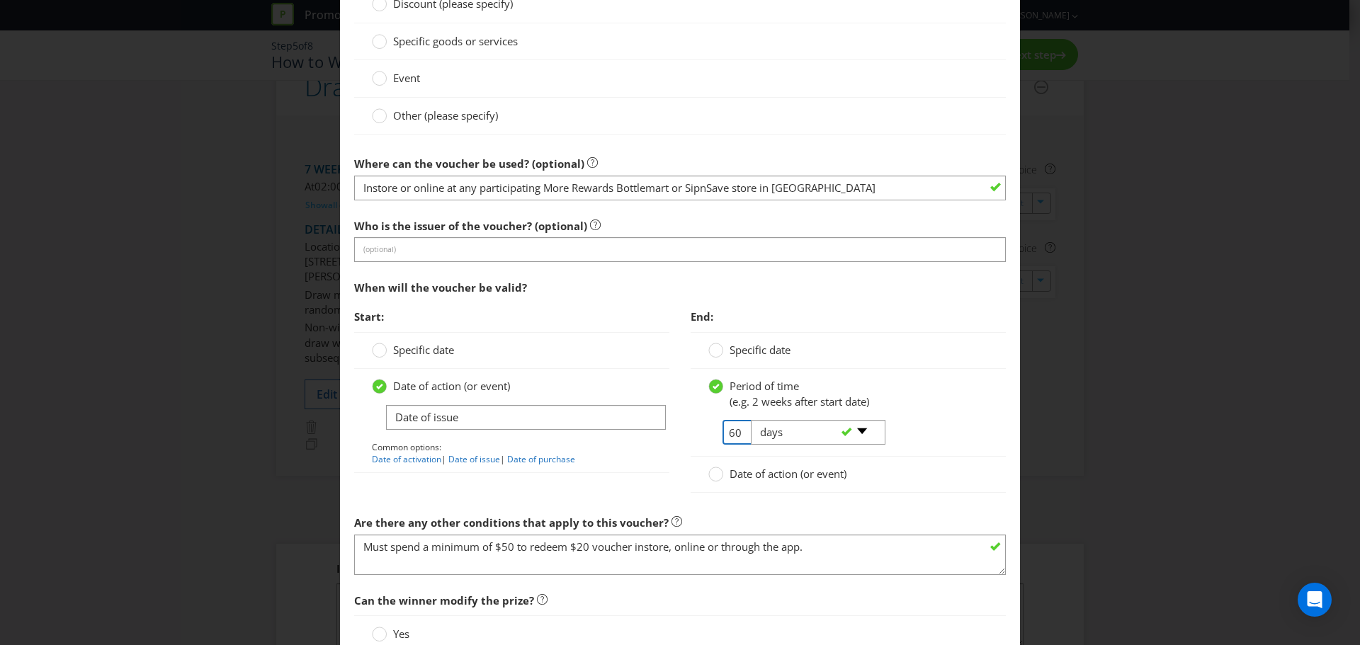
type input "60"
click at [557, 475] on div "Start: Specific date Date of action (or event) Date of issue Common options: Da…" at bounding box center [680, 404] width 673 height 205
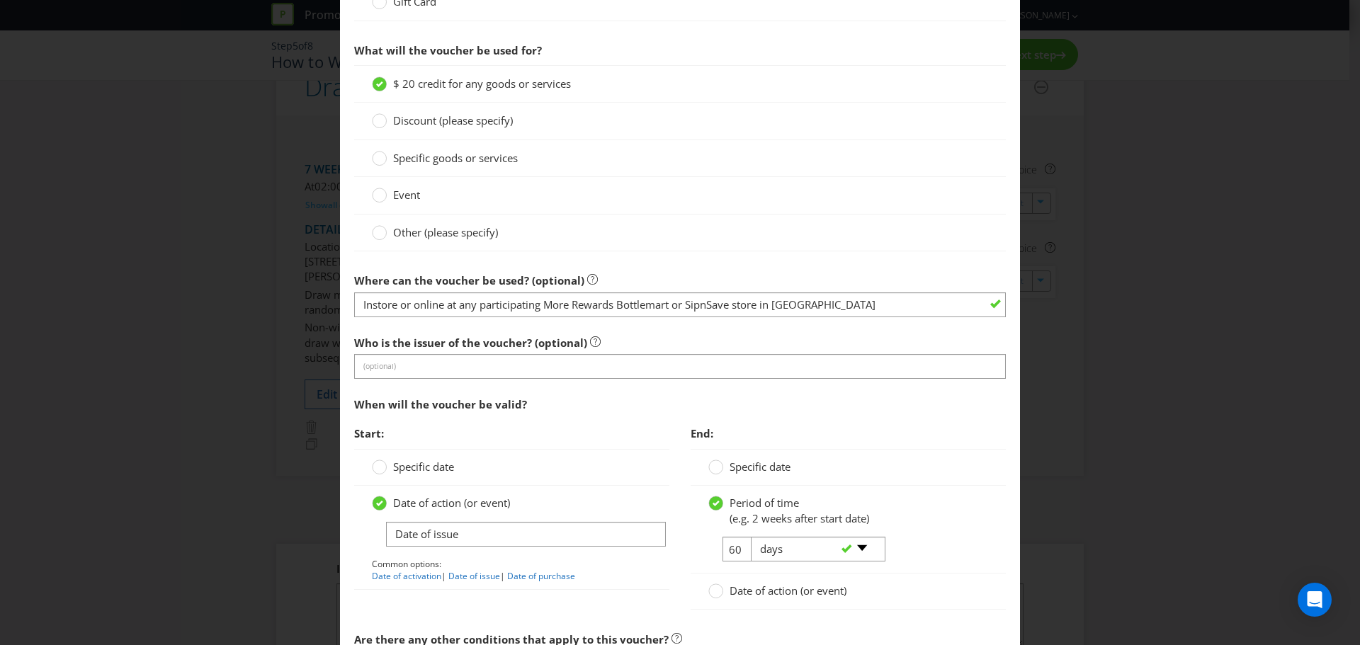
scroll to position [1488, 0]
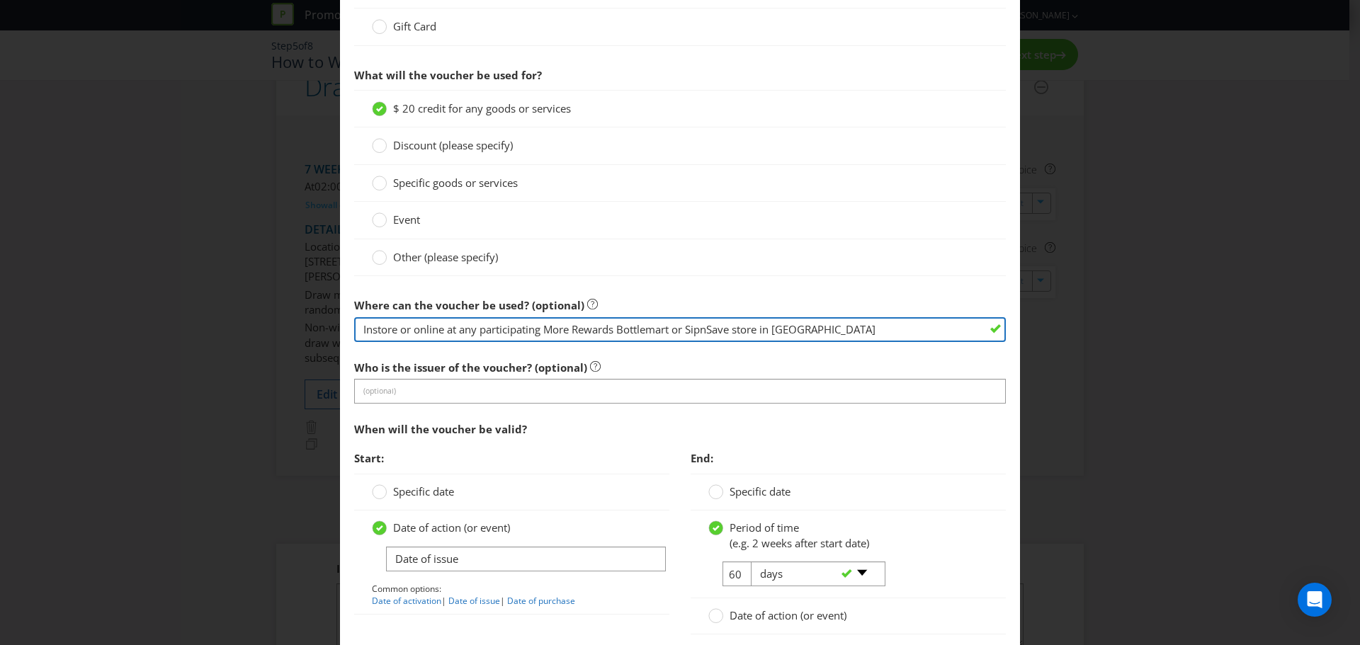
click at [373, 331] on input "Instore or online at any participating More Rewards Bottlemart or SipnSave stor…" at bounding box center [680, 329] width 652 height 25
click at [400, 330] on input "Instore or online at any participating More Rewards Bottlemart or SipnSave stor…" at bounding box center [680, 329] width 652 height 25
drag, startPoint x: 400, startPoint y: 328, endPoint x: 396, endPoint y: 320, distance: 8.9
click at [402, 327] on input "Instore or online at any participating More Rewards Bottlemart or SipnSave stor…" at bounding box center [680, 329] width 652 height 25
type input "Instore, online or through the app at any participating More Rewards Bottlemart…"
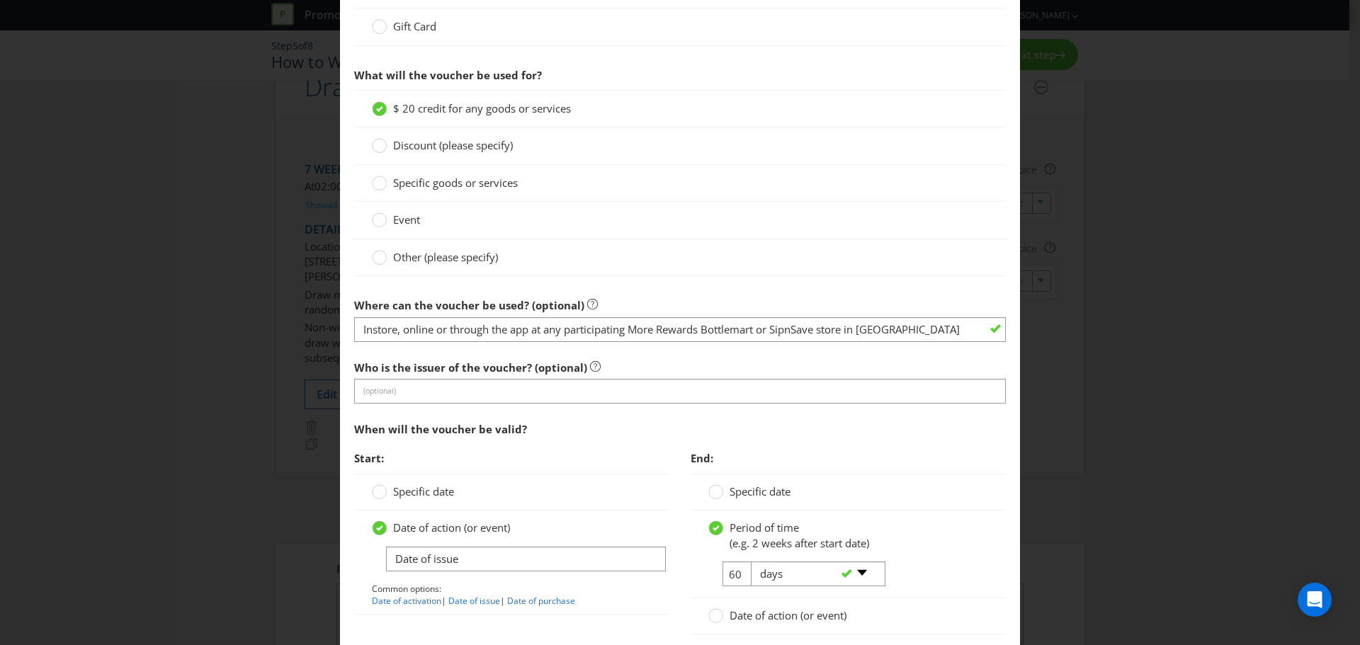
drag, startPoint x: 783, startPoint y: 434, endPoint x: 730, endPoint y: 460, distance: 59.9
click at [783, 435] on div "When will the voucher be valid?" at bounding box center [680, 429] width 652 height 29
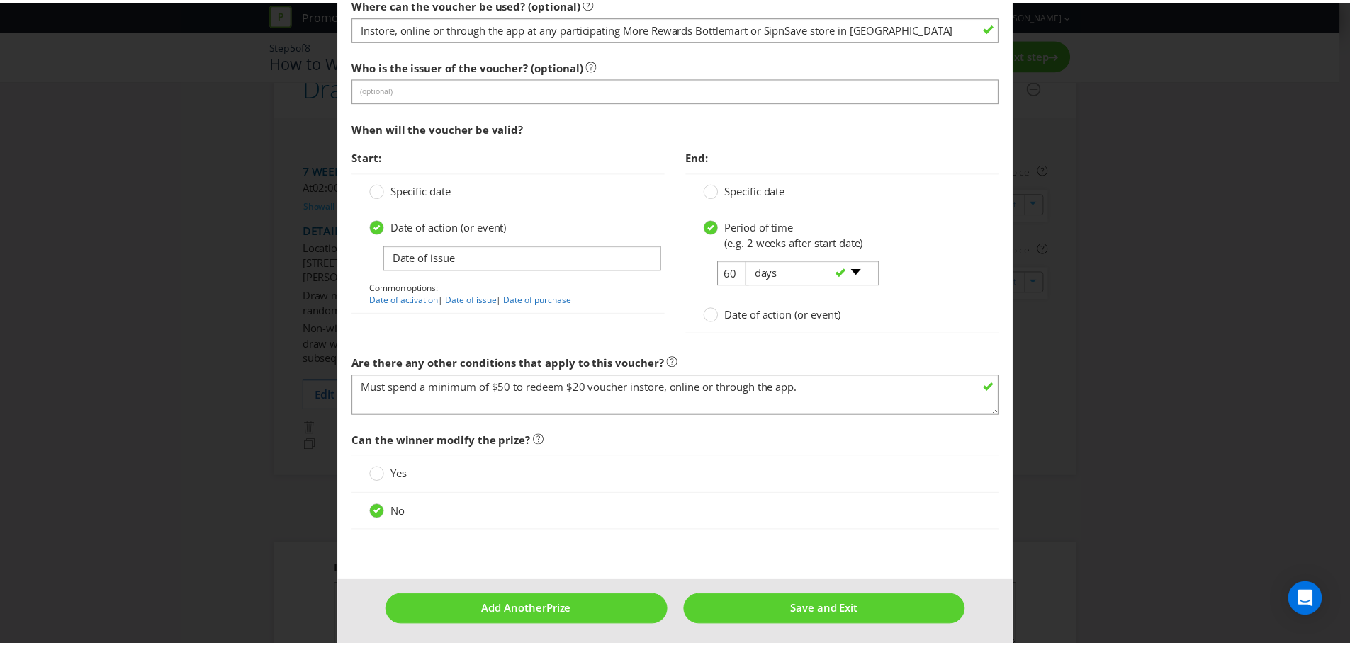
scroll to position [1794, 0]
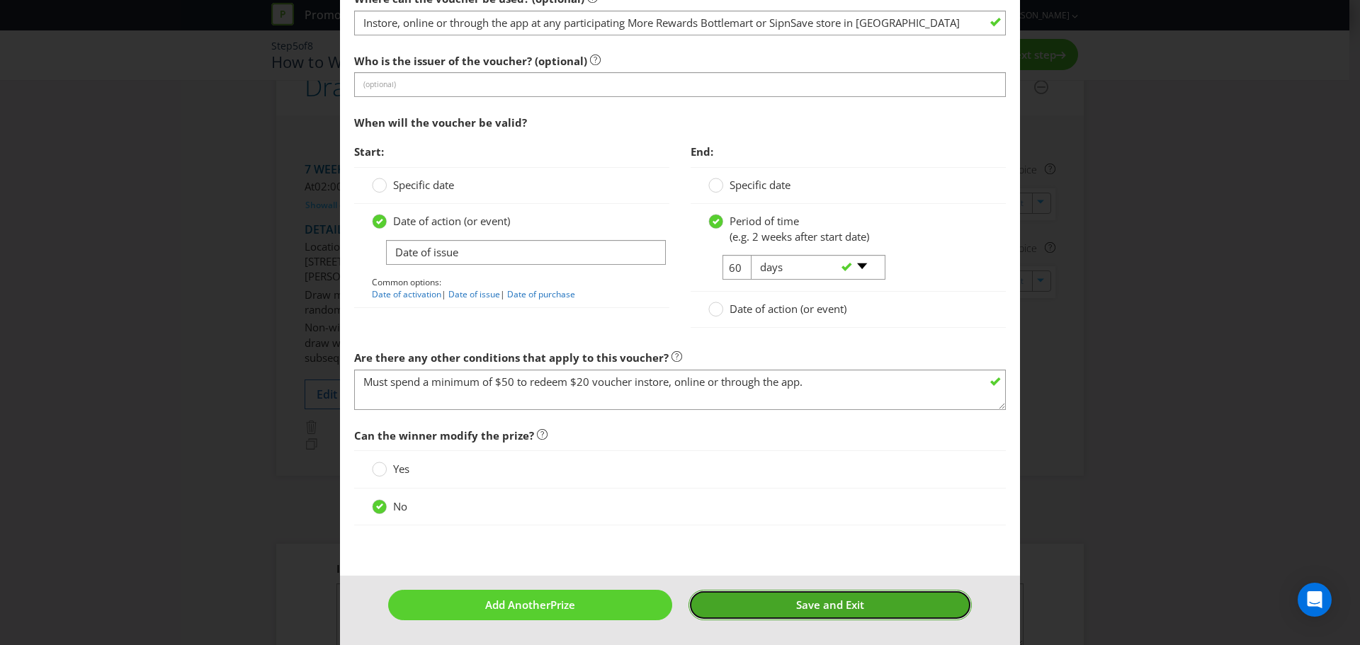
click at [805, 475] on span "Save and Exit" at bounding box center [830, 605] width 68 height 14
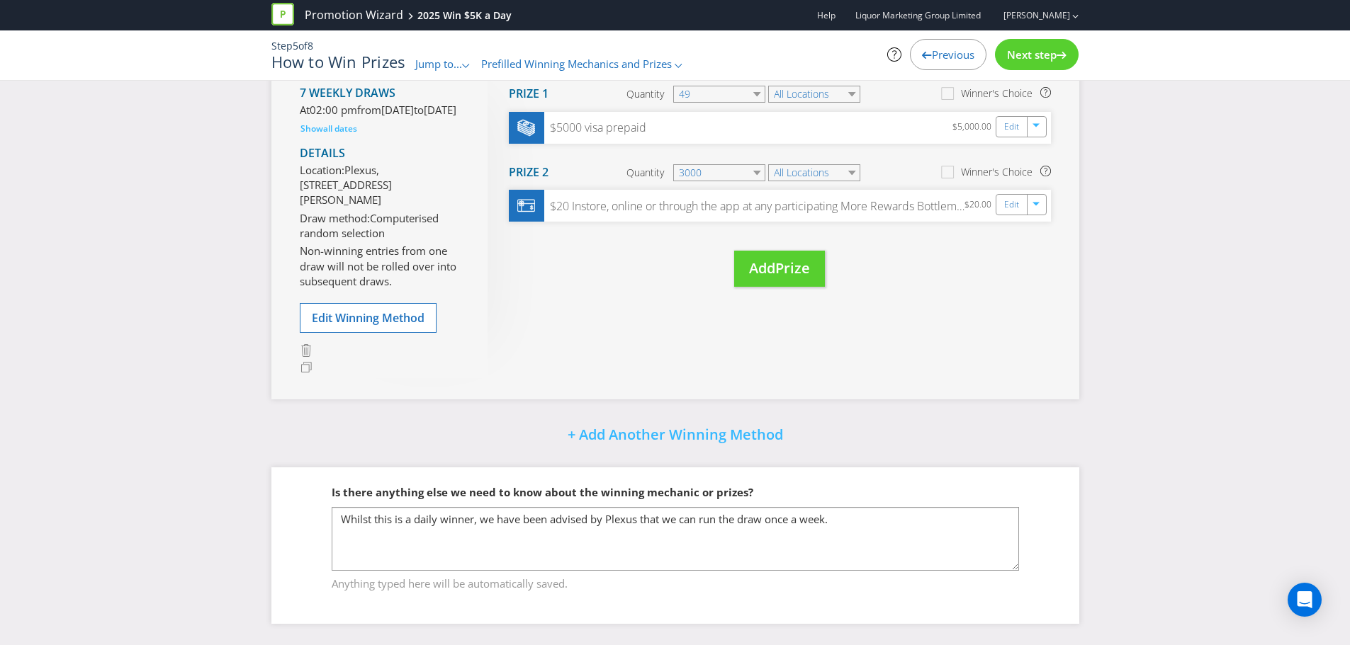
scroll to position [233, 0]
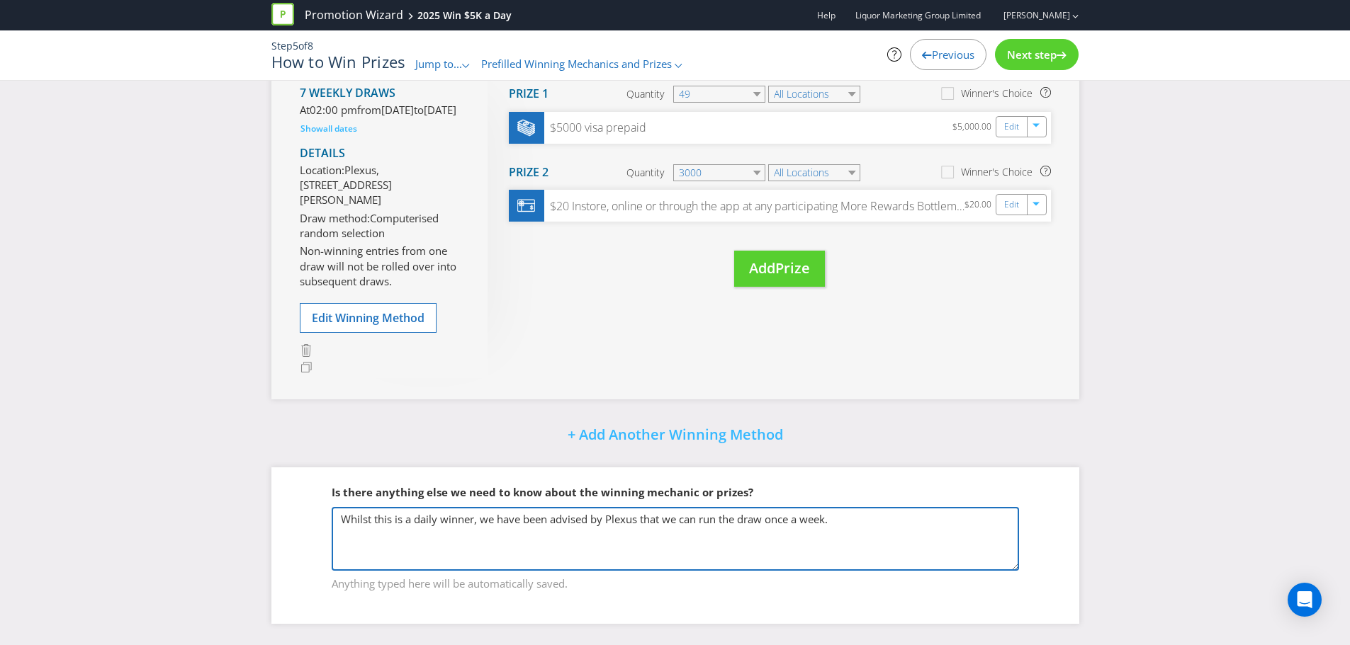
click at [872, 475] on textarea "Whilst this is a daily winner, we have been advised by Plexus that we can run t…" at bounding box center [675, 539] width 687 height 64
type textarea "W"
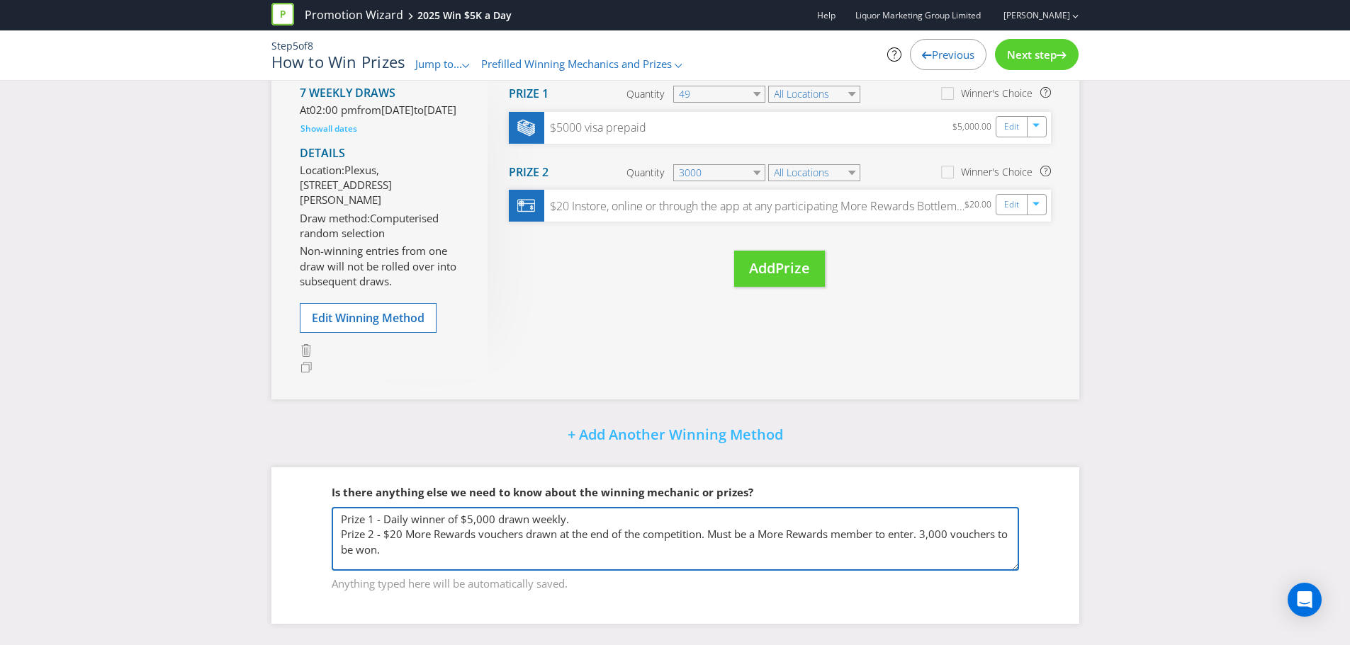
type textarea "Prize 1 - Daily winner of $5,000 drawn weekly. Prize 2 - $20 More Rewards vouch…"
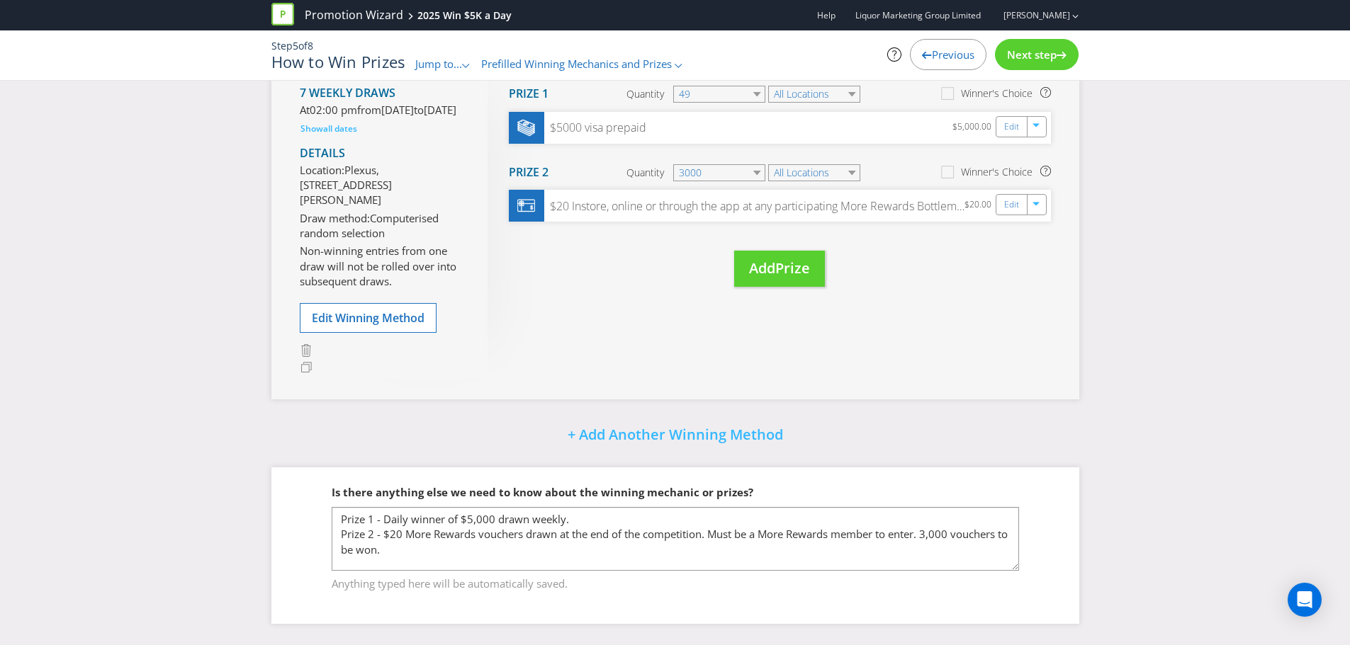
click at [941, 414] on div "Did You Know Want to make your prizing budget work harder? Increase your prize …" at bounding box center [675, 260] width 1350 height 767
click at [941, 57] on span "Next step" at bounding box center [1032, 54] width 50 height 14
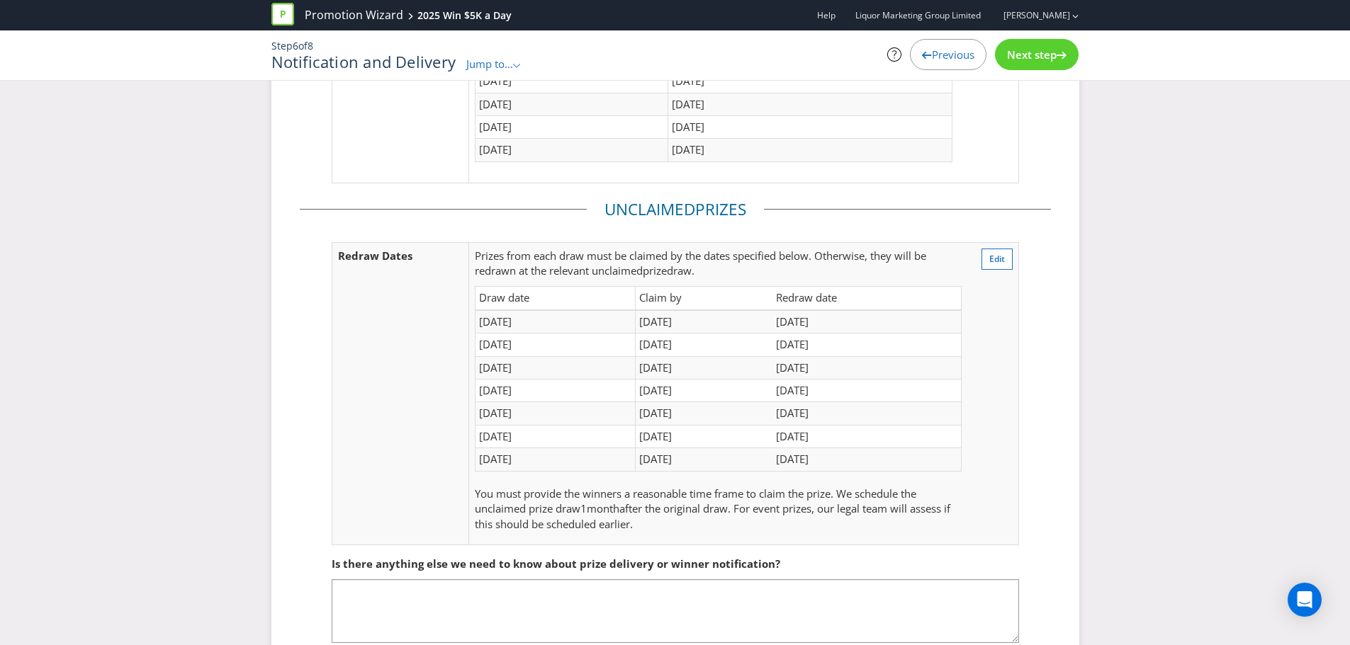
scroll to position [349, 0]
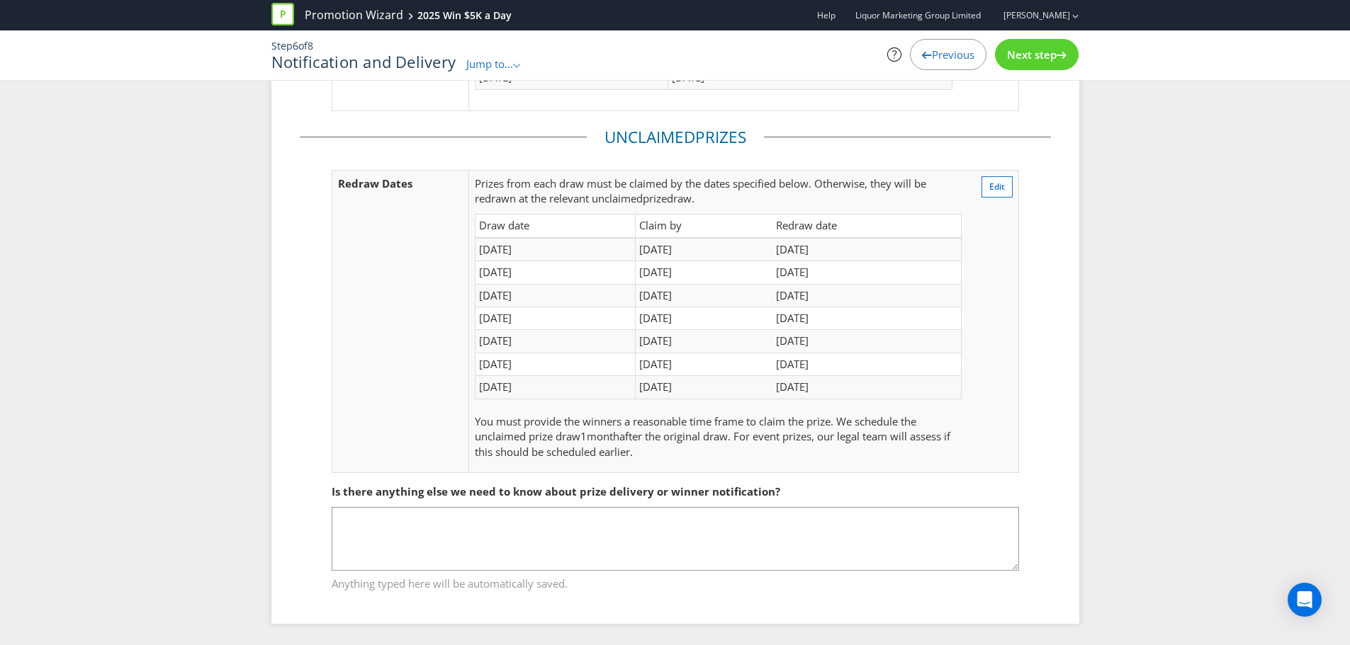
click at [940, 57] on span "Previous" at bounding box center [953, 54] width 43 height 14
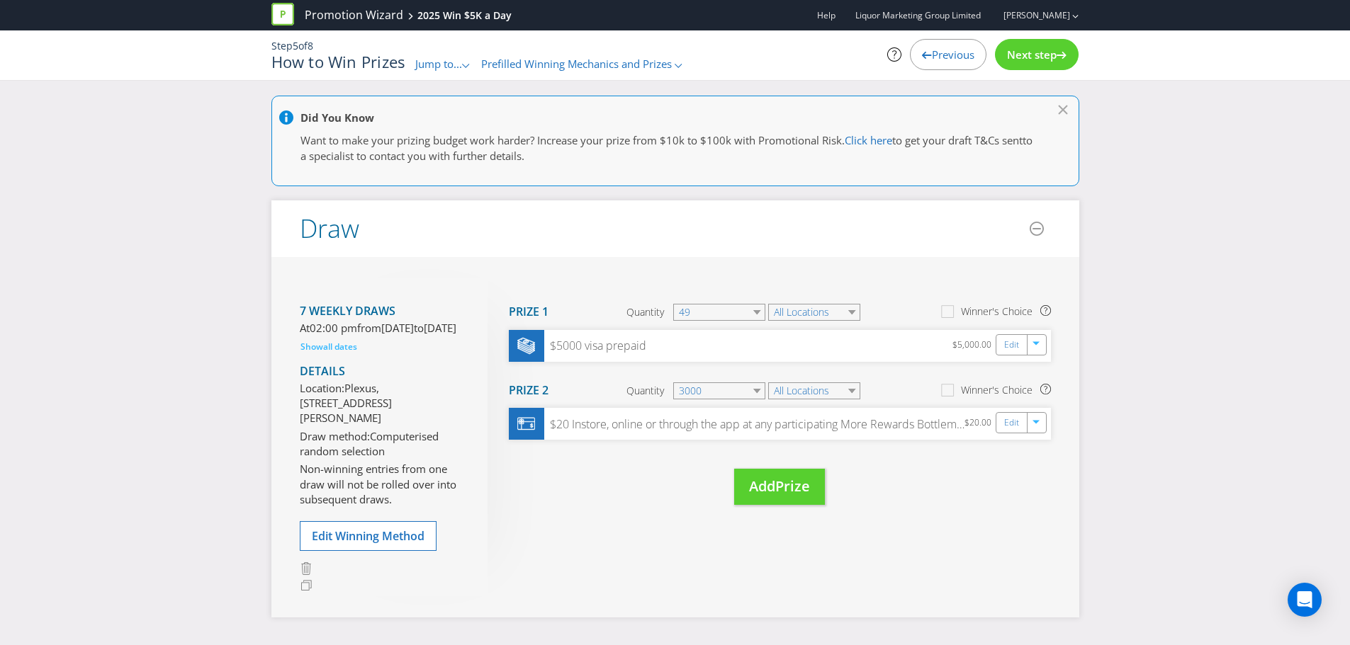
click at [941, 56] on span "Next step" at bounding box center [1032, 54] width 50 height 14
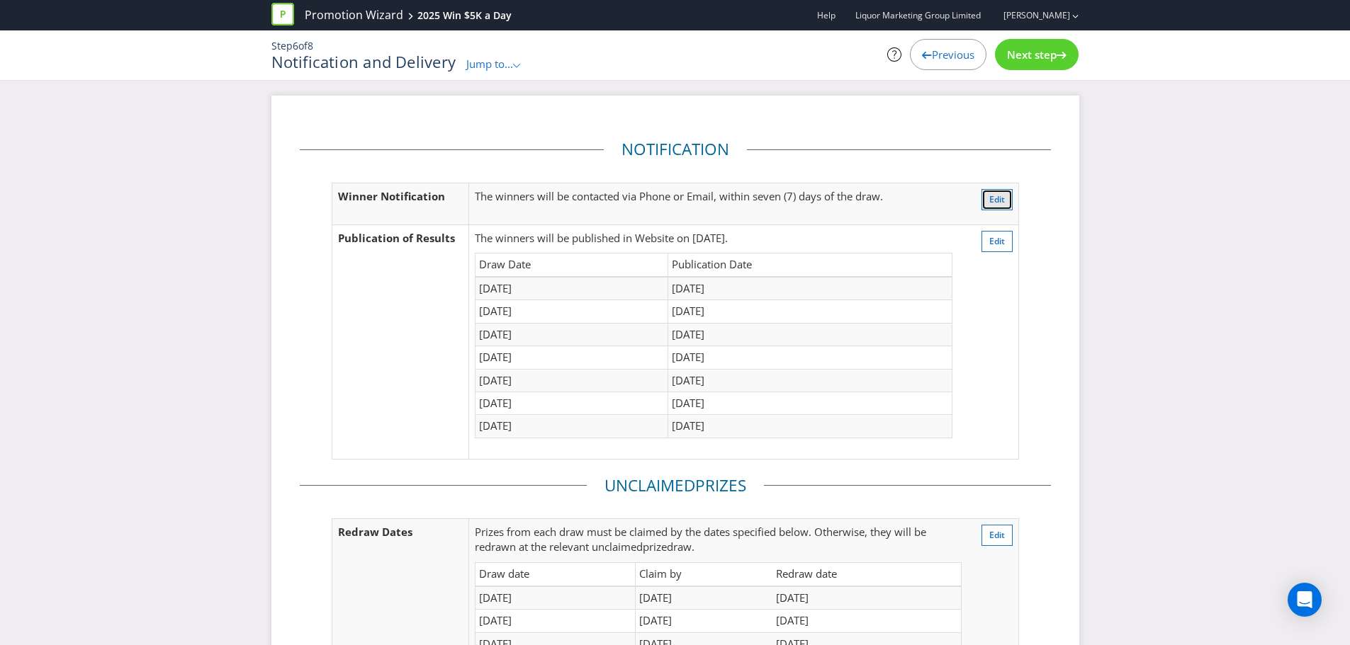
click at [941, 198] on button "Edit" at bounding box center [996, 199] width 31 height 21
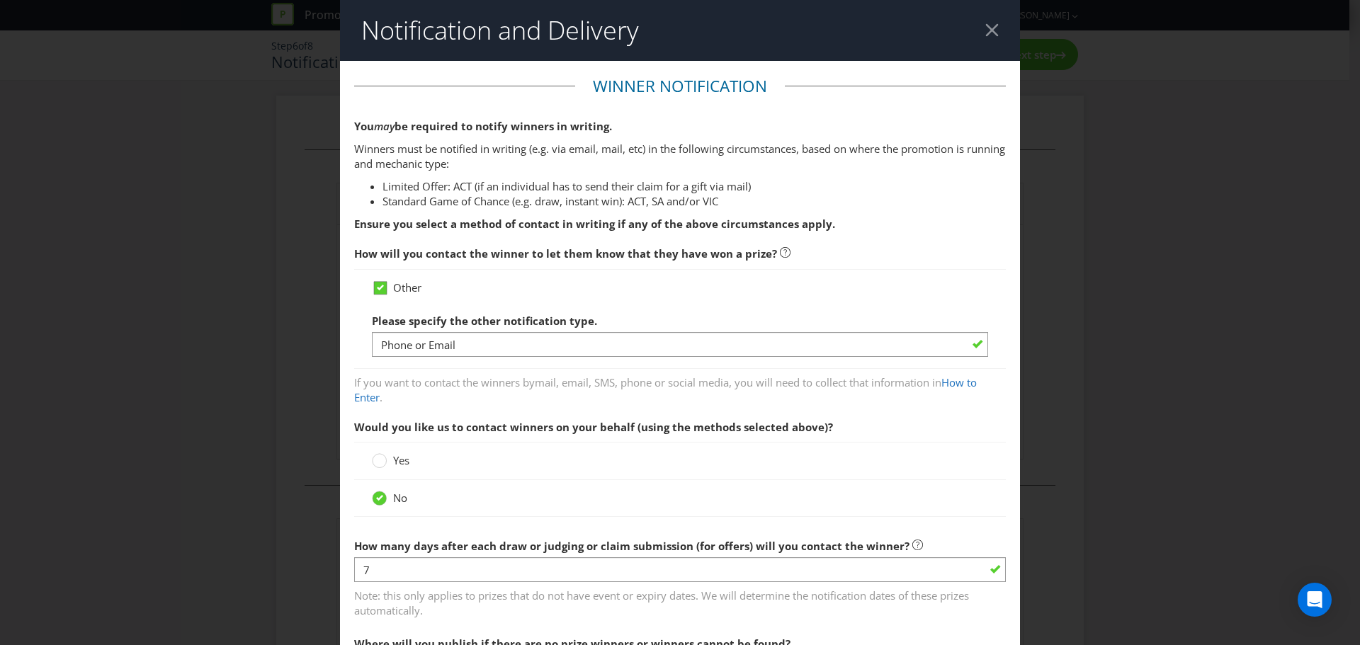
click at [377, 283] on div at bounding box center [380, 283] width 7 height 7
click at [0, 0] on input "Other" at bounding box center [0, 0] width 0 height 0
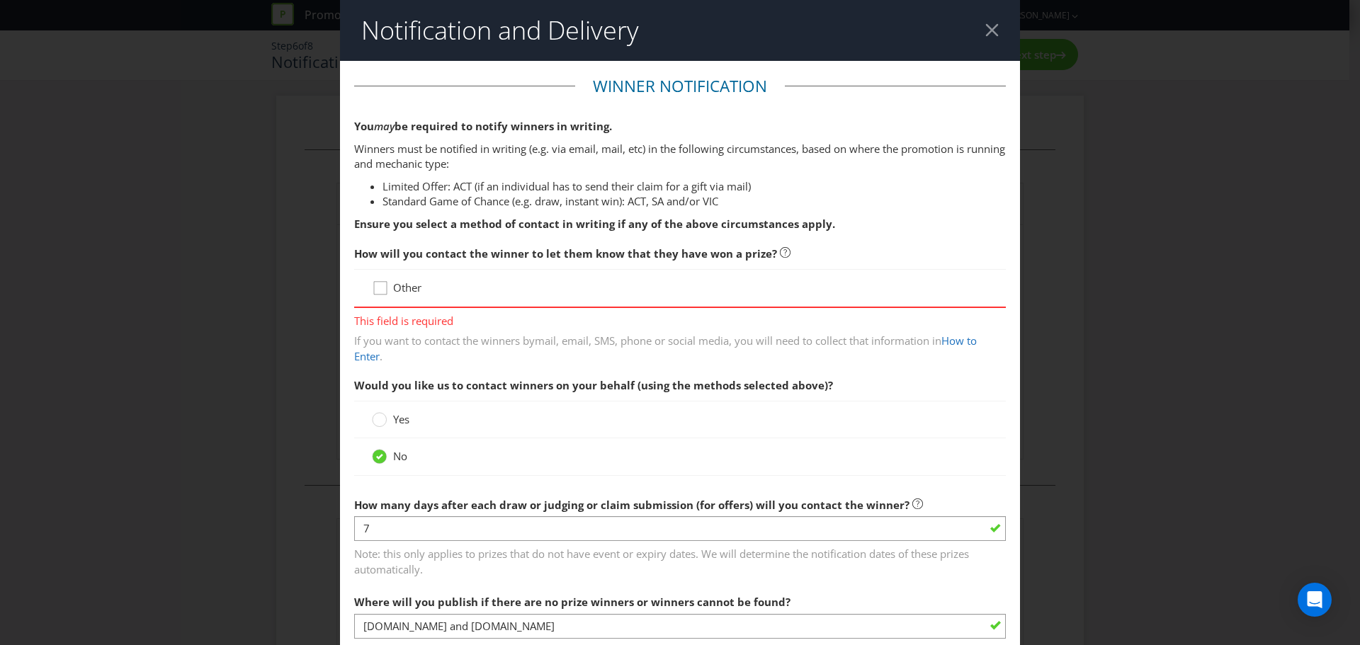
click at [381, 293] on icon at bounding box center [382, 291] width 21 height 21
click at [0, 0] on input "Other" at bounding box center [0, 0] width 0 height 0
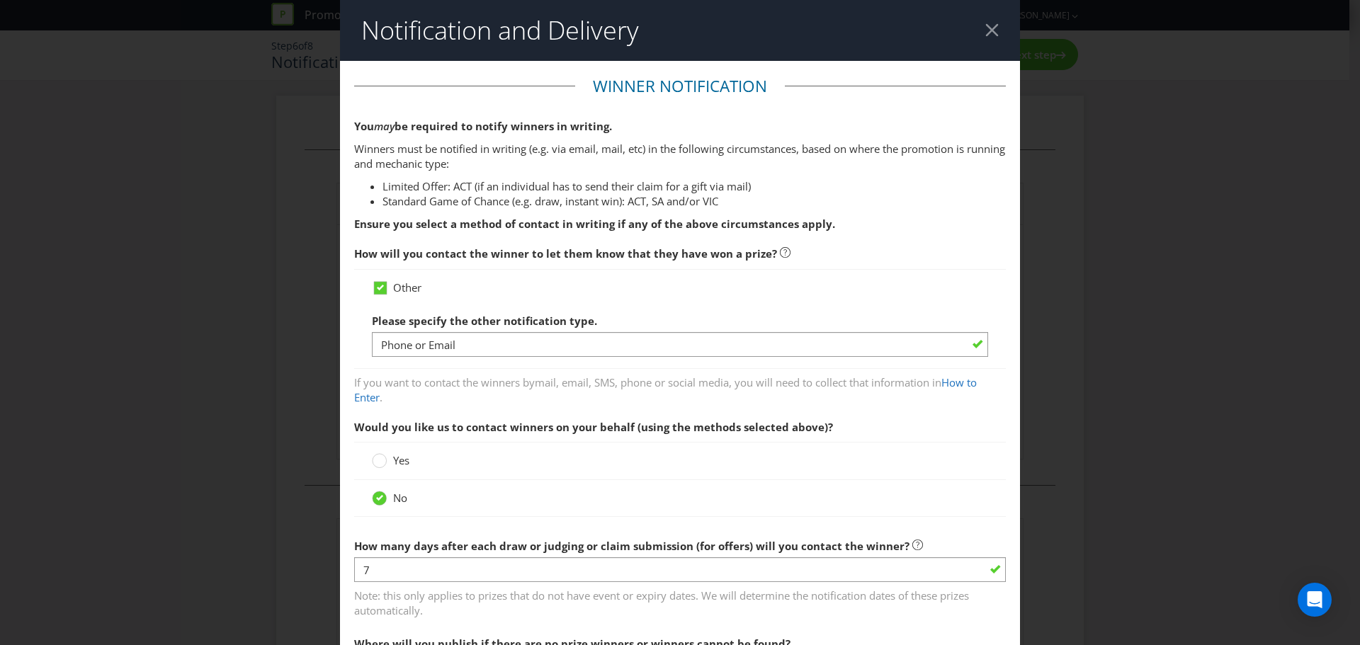
click at [941, 28] on div at bounding box center [991, 29] width 13 height 13
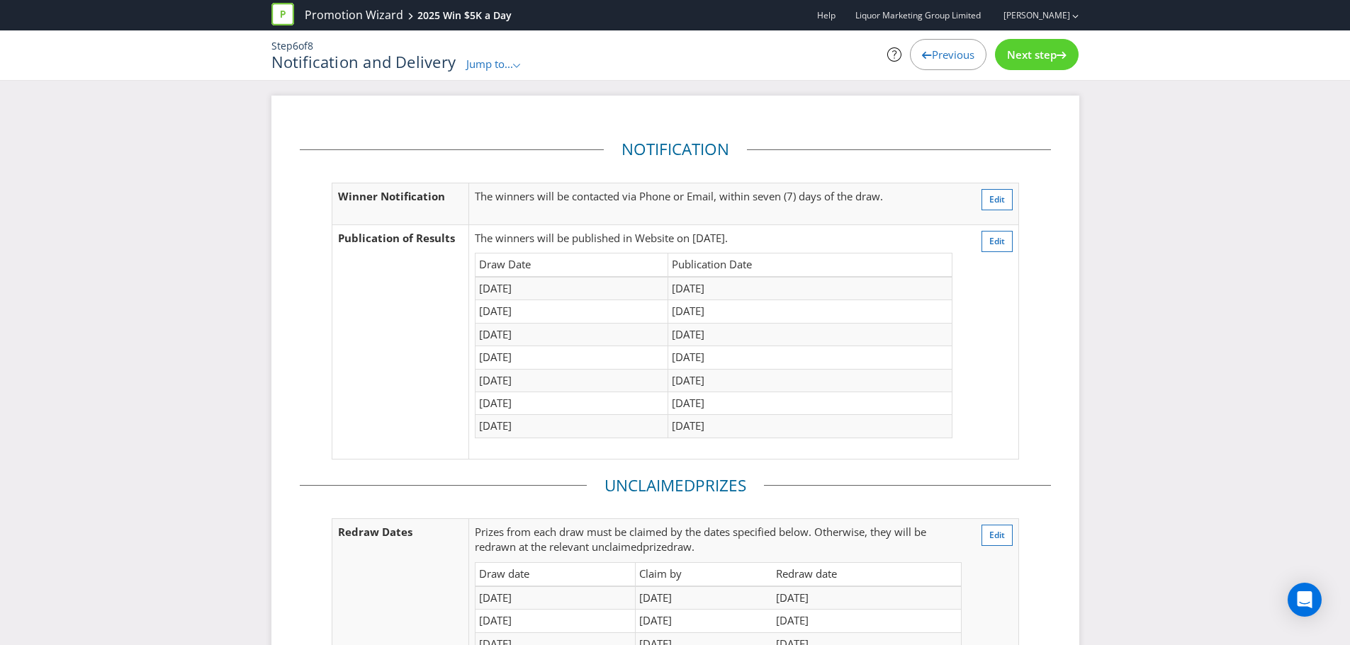
click at [517, 64] on icon ".st0{fill-rule:evenodd;clip-rule:evenodd;}" at bounding box center [516, 66] width 7 height 4
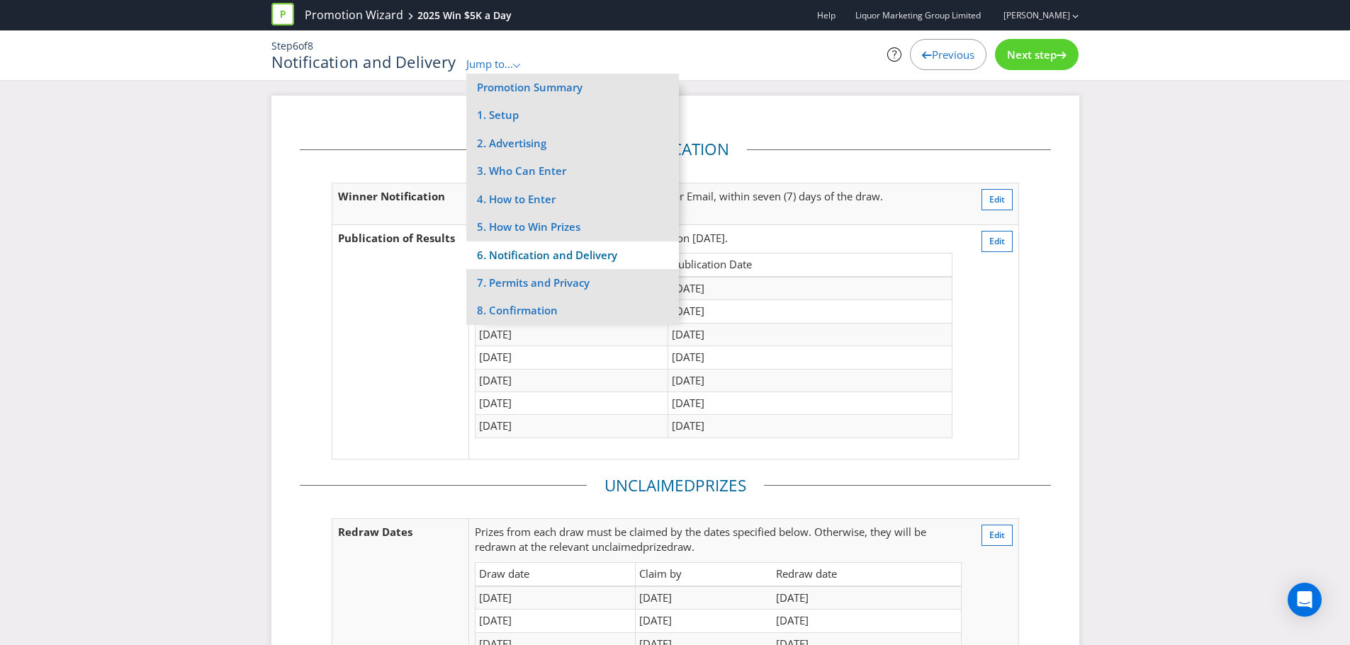
click at [535, 247] on li "6. Notification and Delivery" at bounding box center [572, 256] width 213 height 28
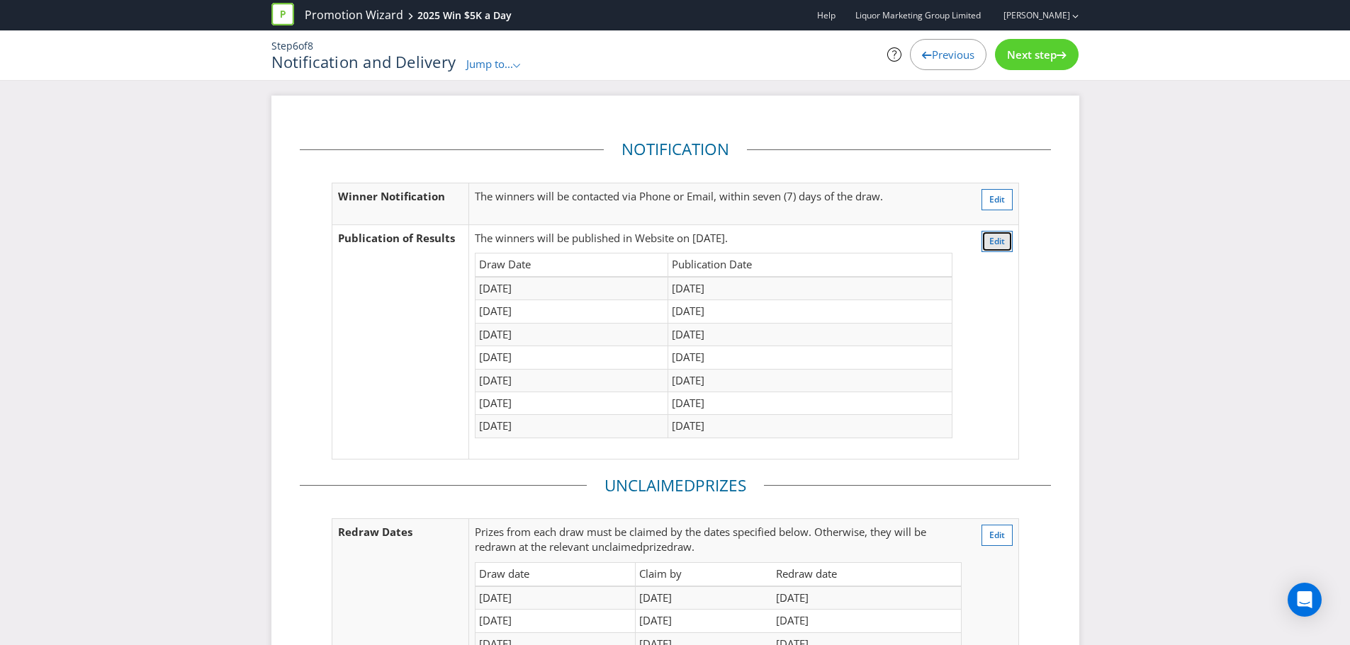
click at [941, 242] on span "Edit" at bounding box center [997, 241] width 16 height 12
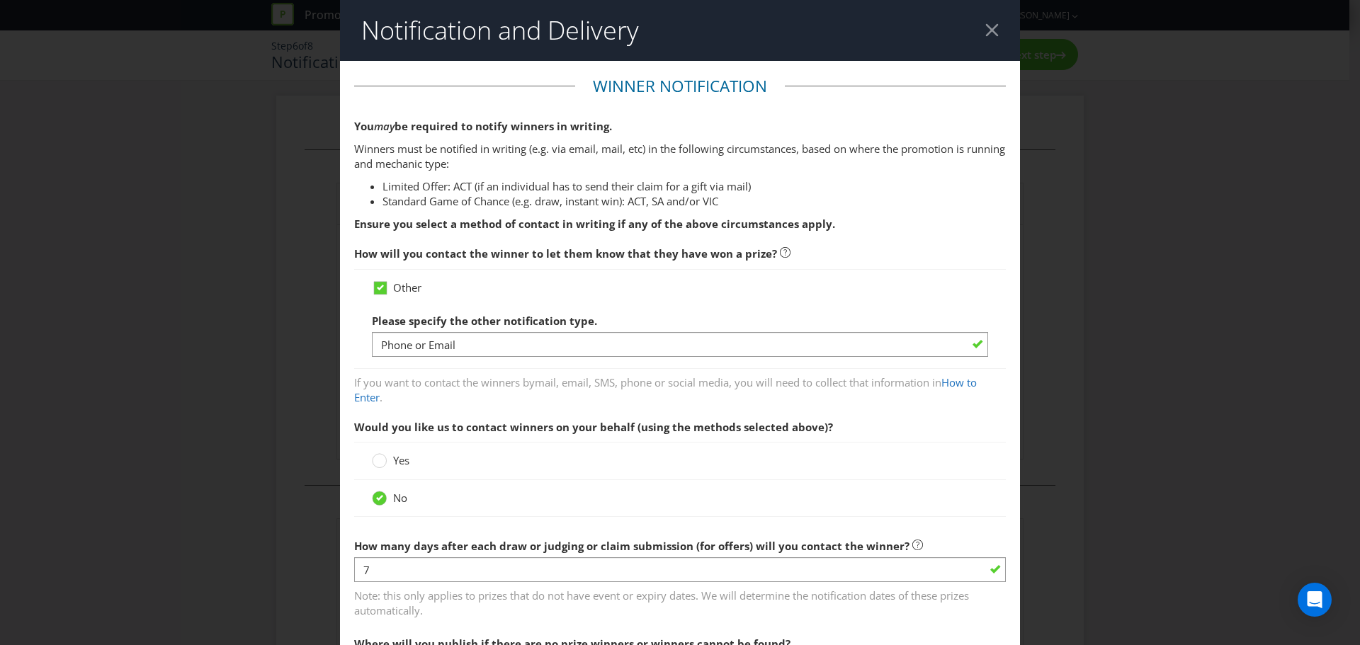
click at [941, 27] on div at bounding box center [991, 29] width 13 height 13
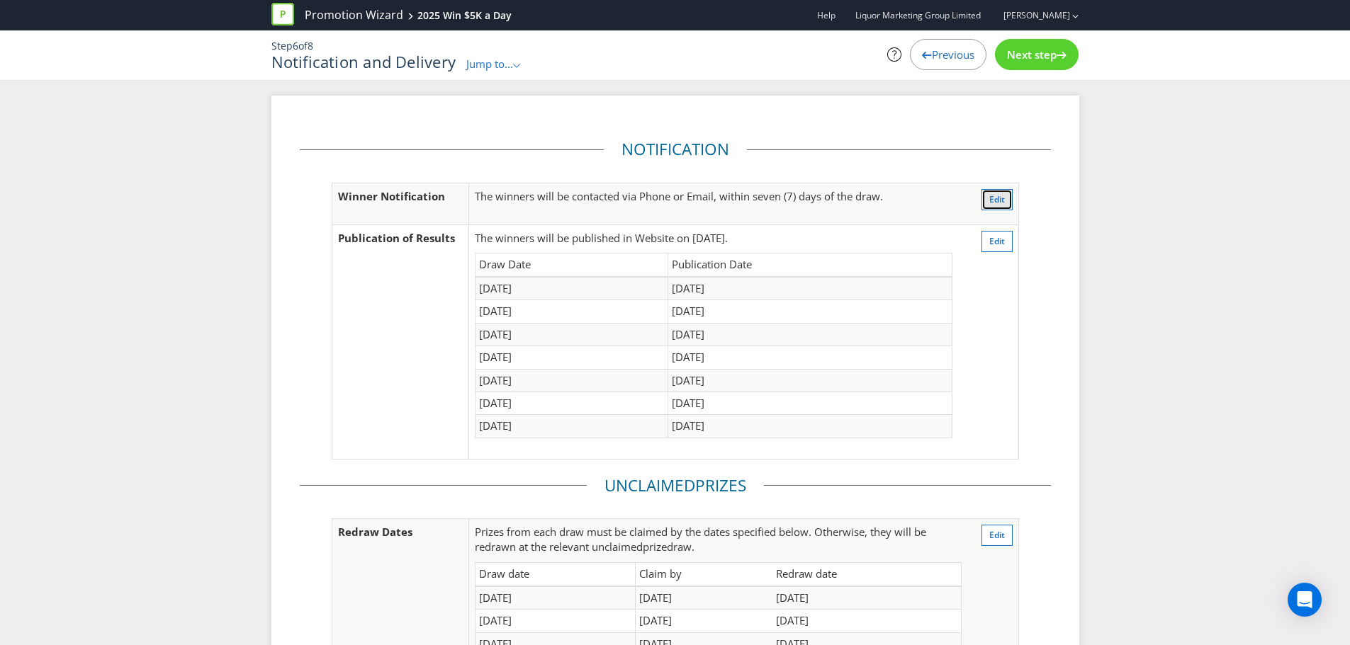
click at [941, 198] on span "Edit" at bounding box center [997, 199] width 16 height 12
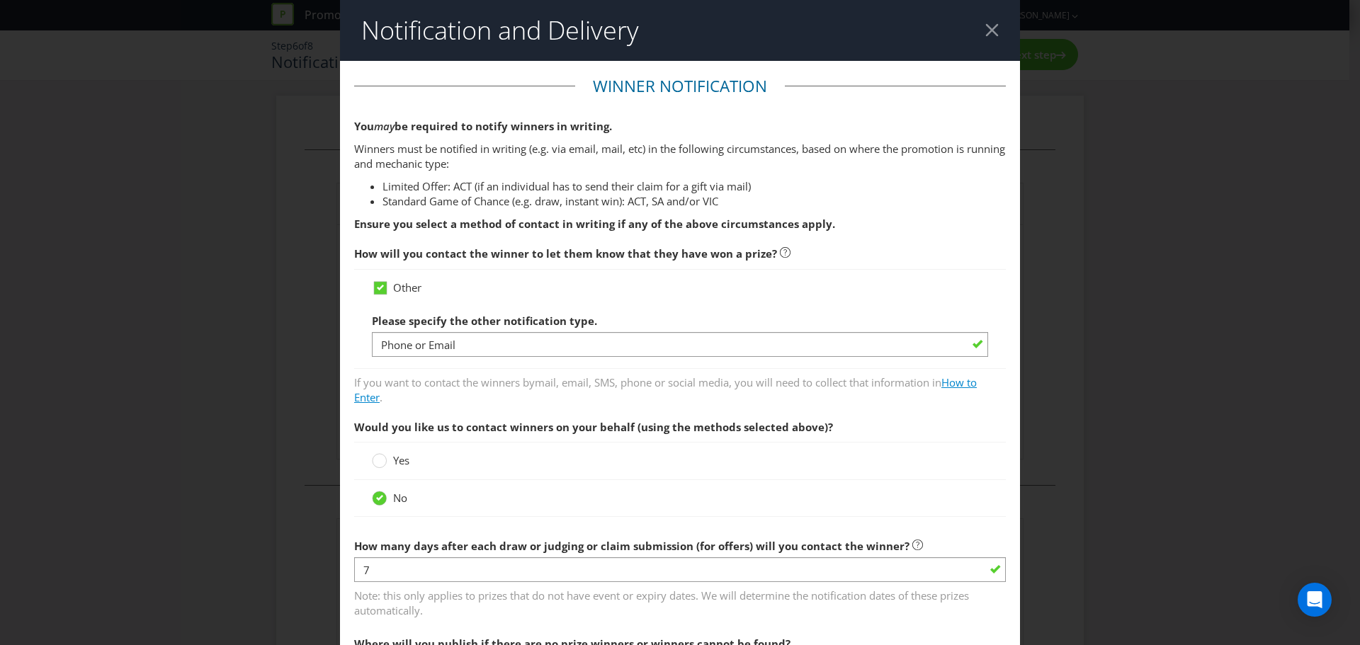
click at [941, 386] on link "How to Enter" at bounding box center [665, 389] width 623 height 29
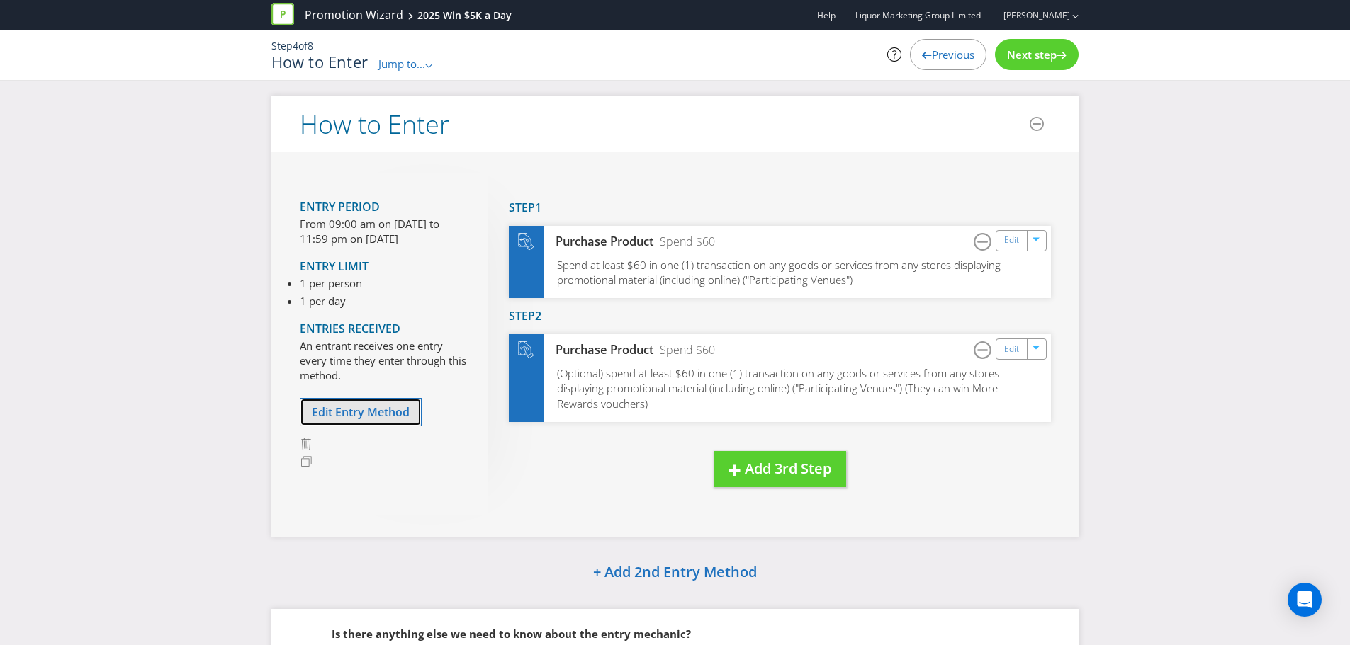
click at [368, 419] on span "Edit Entry Method" at bounding box center [361, 412] width 98 height 16
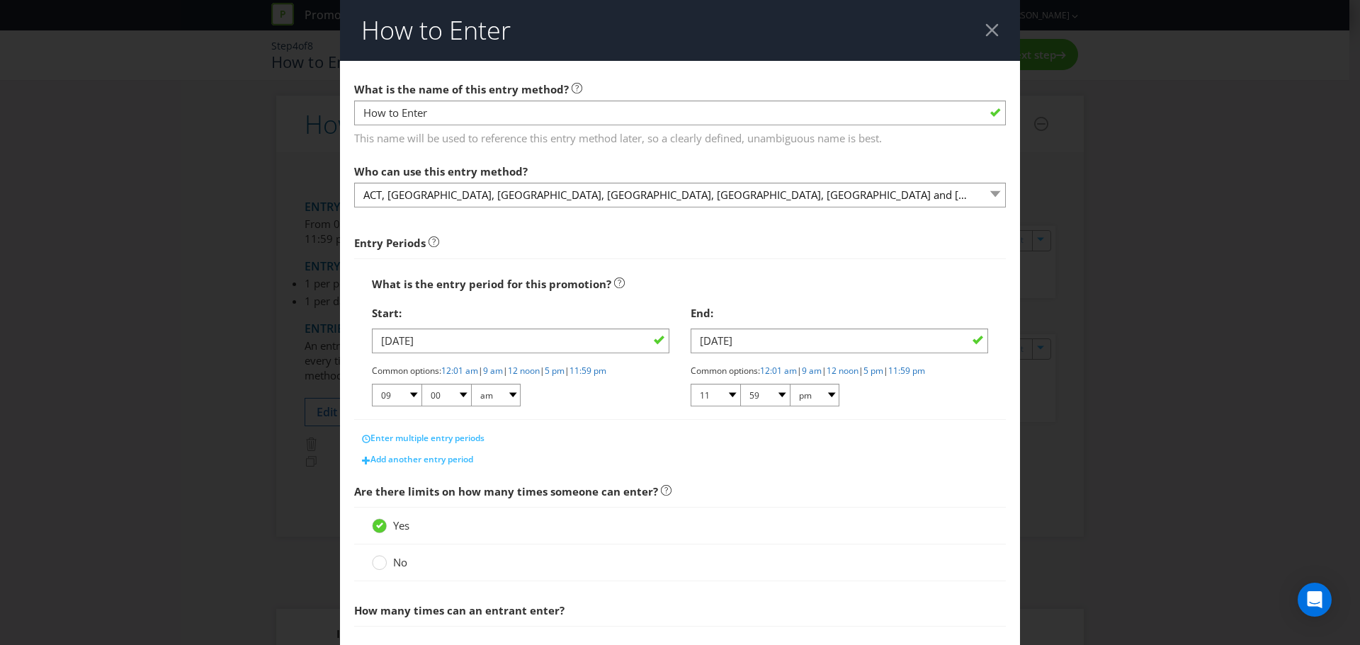
click at [941, 29] on div at bounding box center [991, 29] width 13 height 13
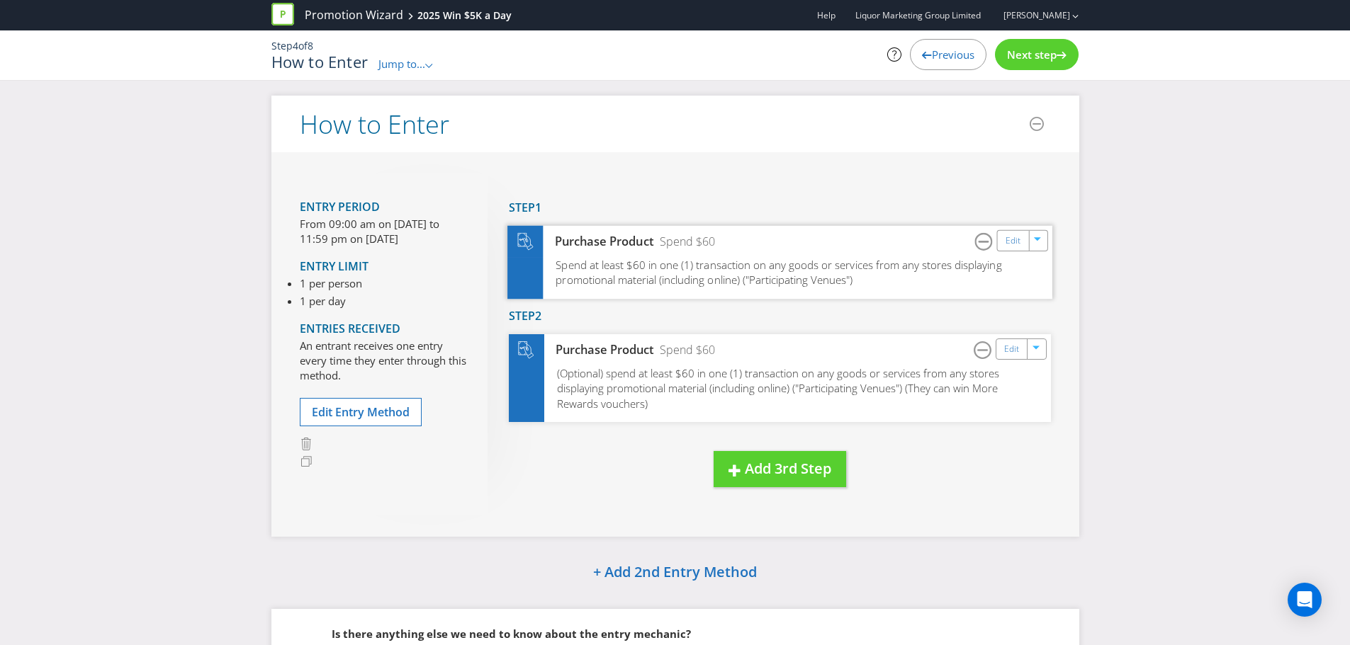
click at [728, 259] on span "Spend at least $60 in one (1) transaction on any goods or services from any sto…" at bounding box center [778, 272] width 446 height 30
click at [941, 246] on div "Edit" at bounding box center [1013, 240] width 32 height 20
click at [941, 239] on link "Edit" at bounding box center [1012, 240] width 15 height 16
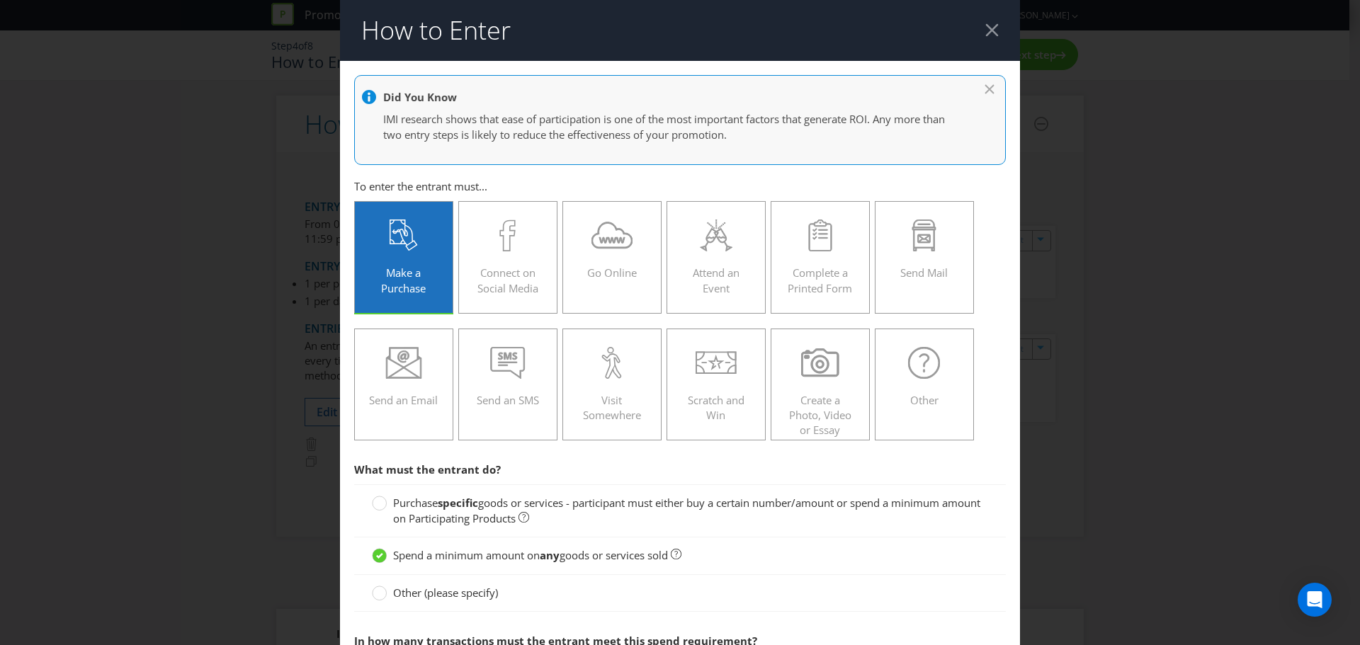
click at [941, 34] on div at bounding box center [991, 29] width 13 height 13
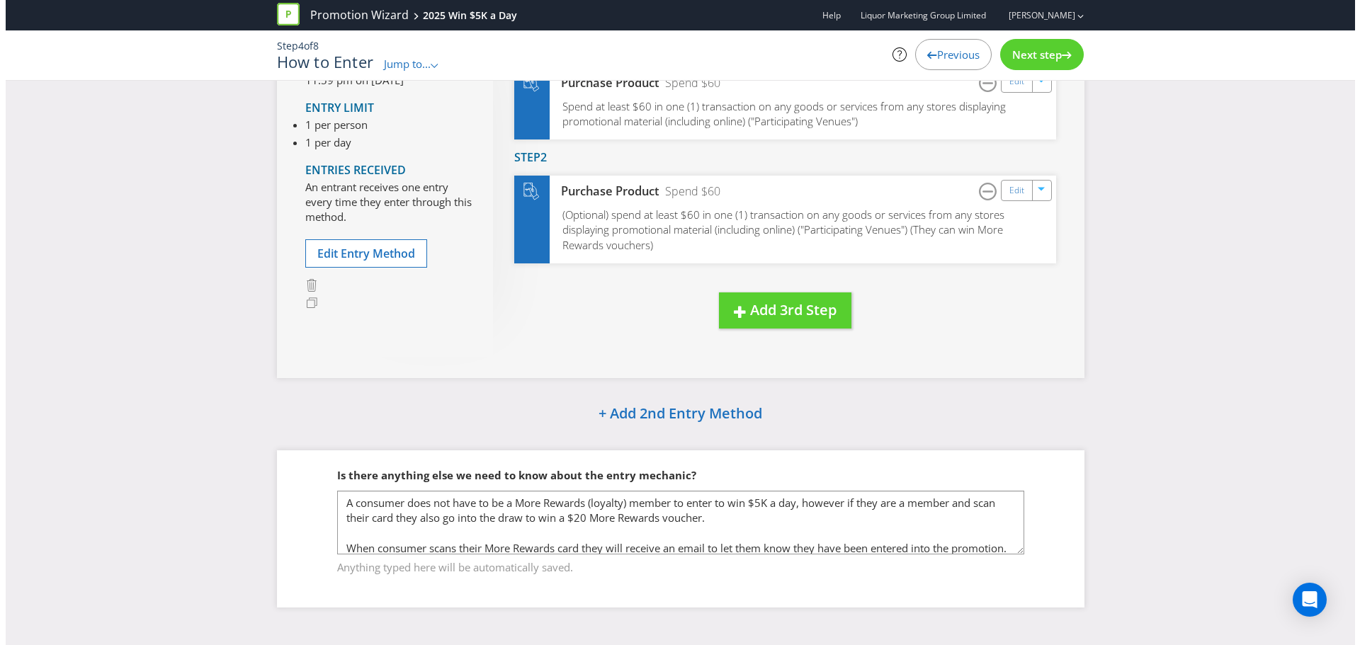
scroll to position [159, 0]
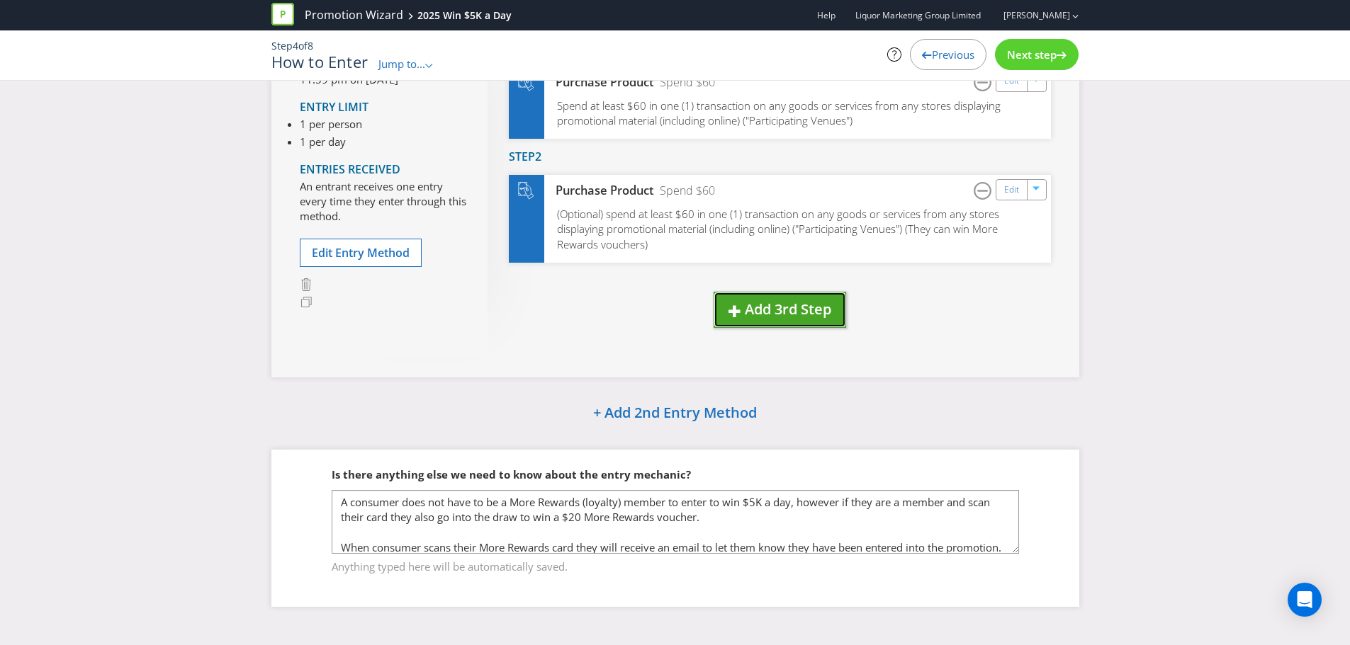
click at [787, 310] on span "Add 3rd Step" at bounding box center [788, 309] width 86 height 19
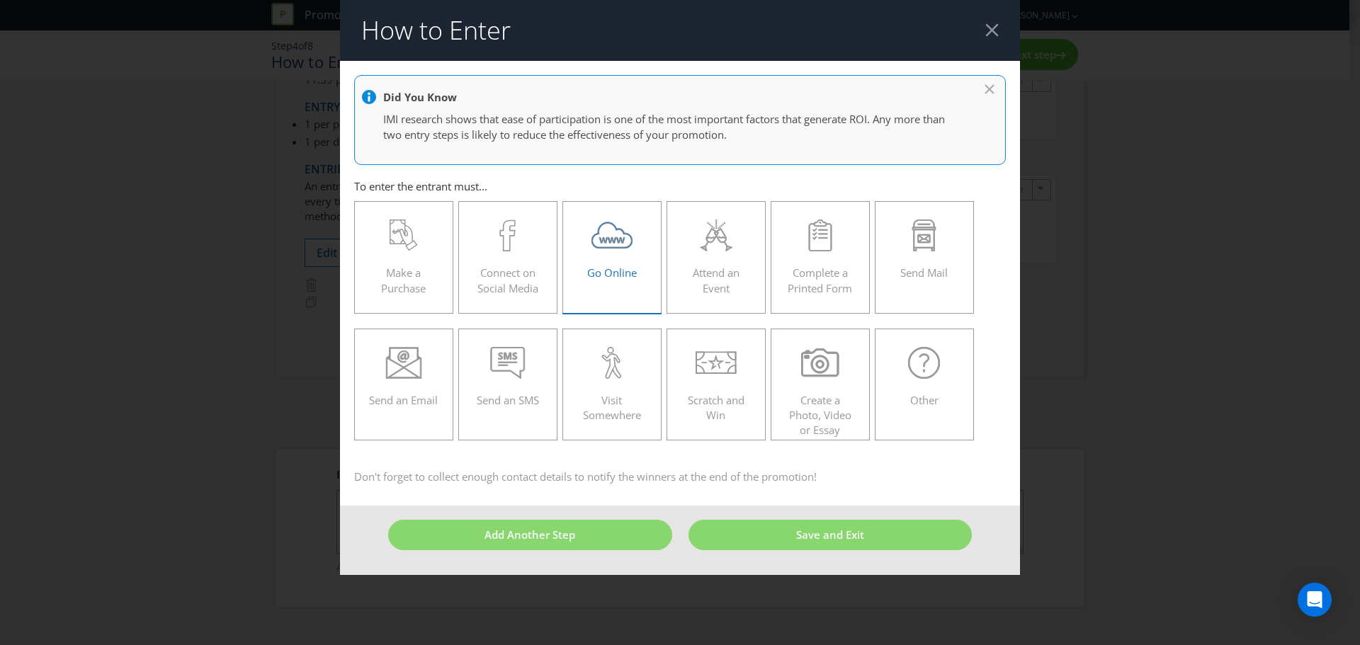
click at [612, 267] on span "Go Online" at bounding box center [612, 273] width 50 height 14
click at [0, 0] on input "Go Online" at bounding box center [0, 0] width 0 height 0
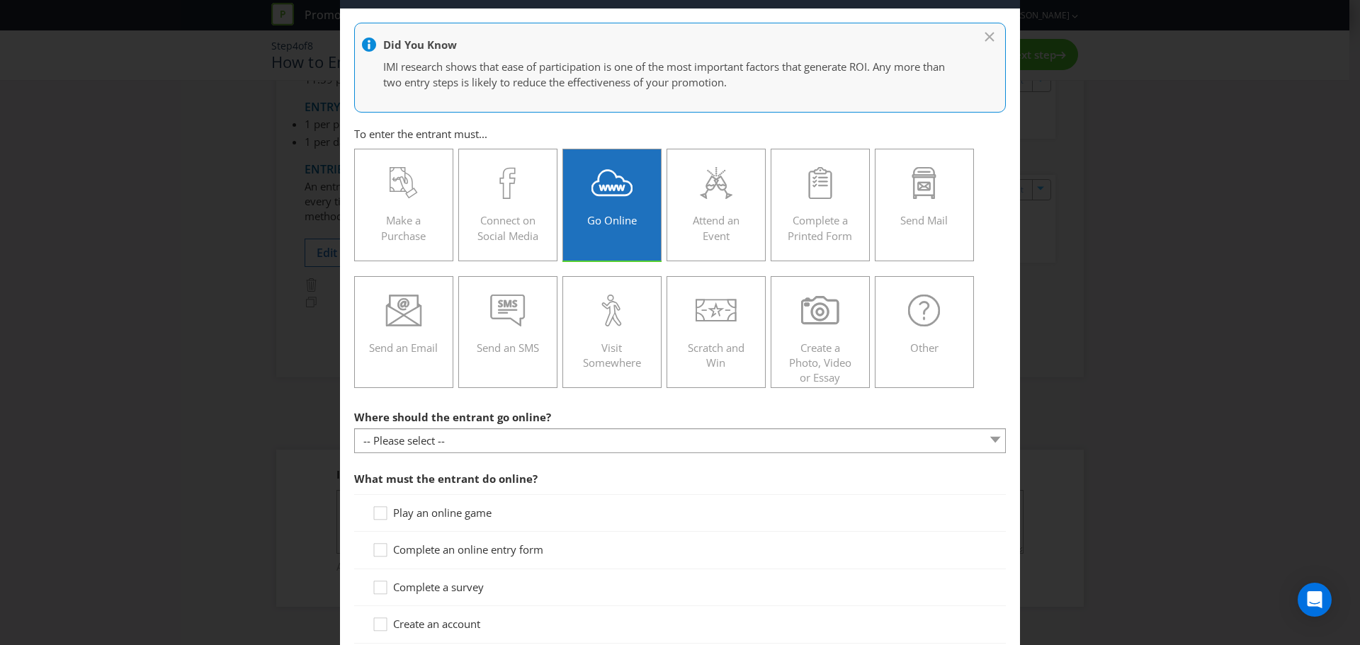
scroll to position [142, 0]
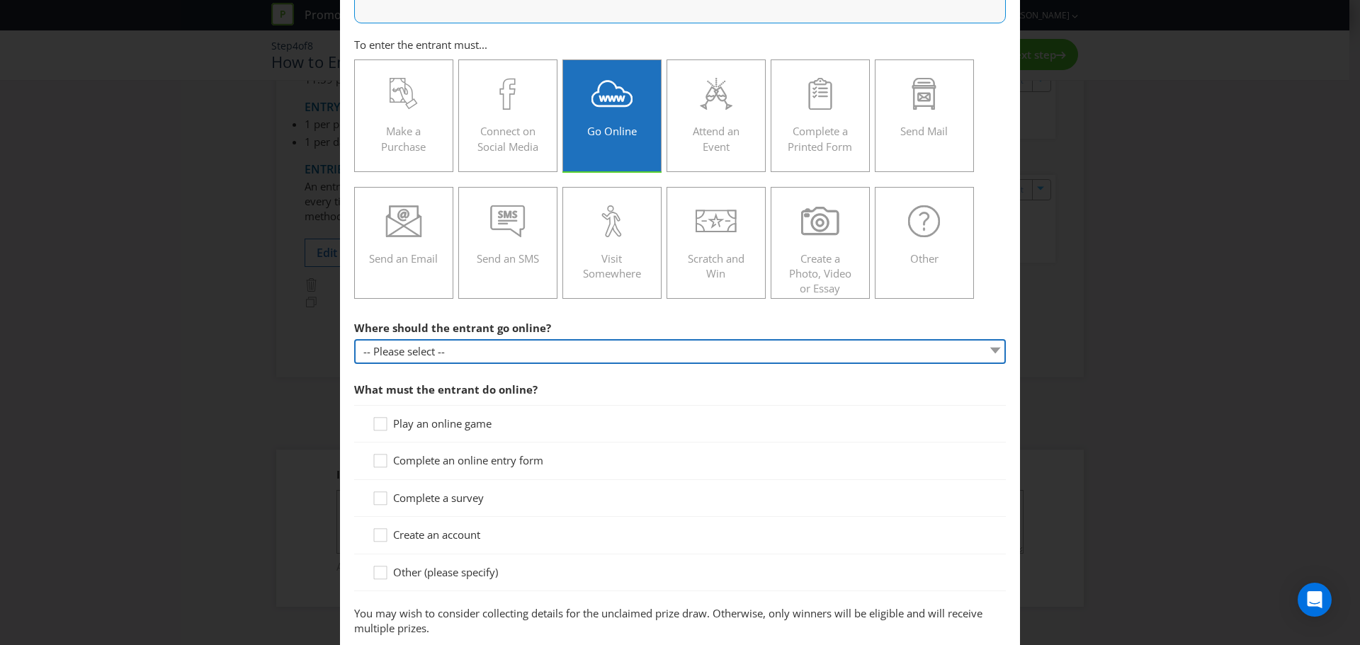
click at [402, 357] on select "-- Please select -- At a specific URL Using a direct link sent to the entrant b…" at bounding box center [680, 351] width 652 height 25
select select "SPECIFIC_URL"
click at [354, 339] on select "-- Please select -- At a specific URL Using a direct link sent to the entrant b…" at bounding box center [680, 351] width 652 height 25
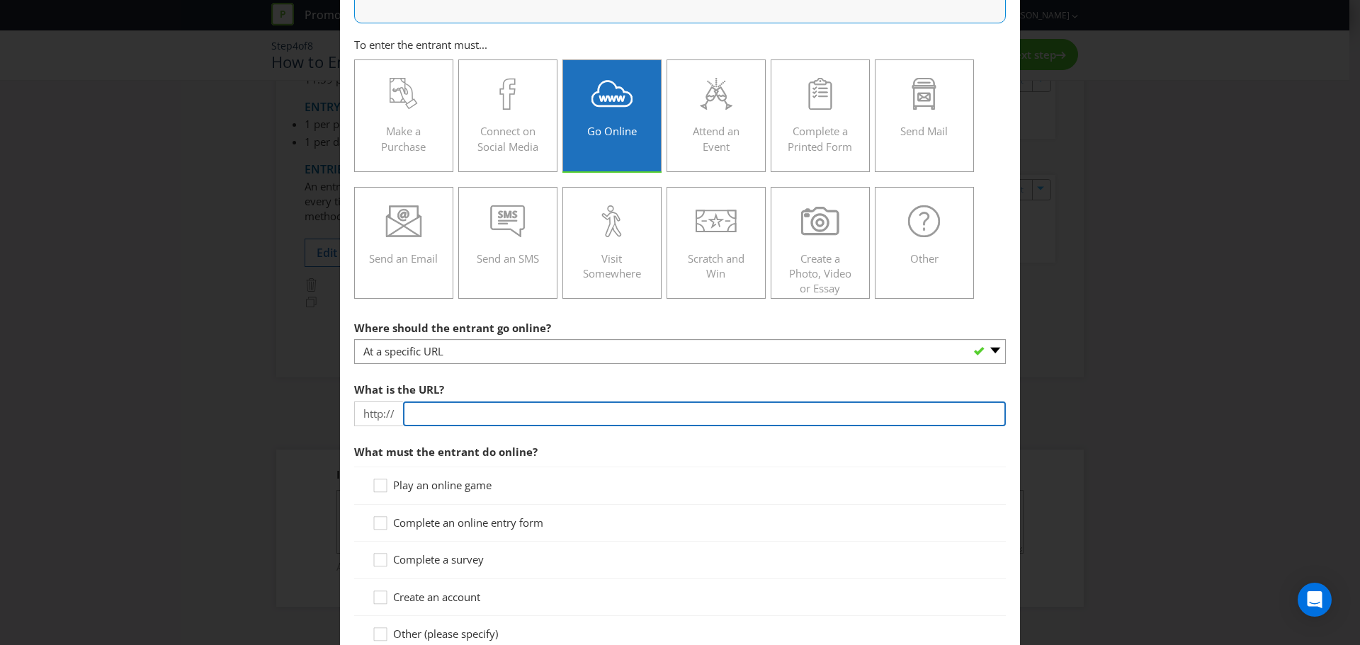
click at [506, 412] on input "text" at bounding box center [704, 414] width 603 height 25
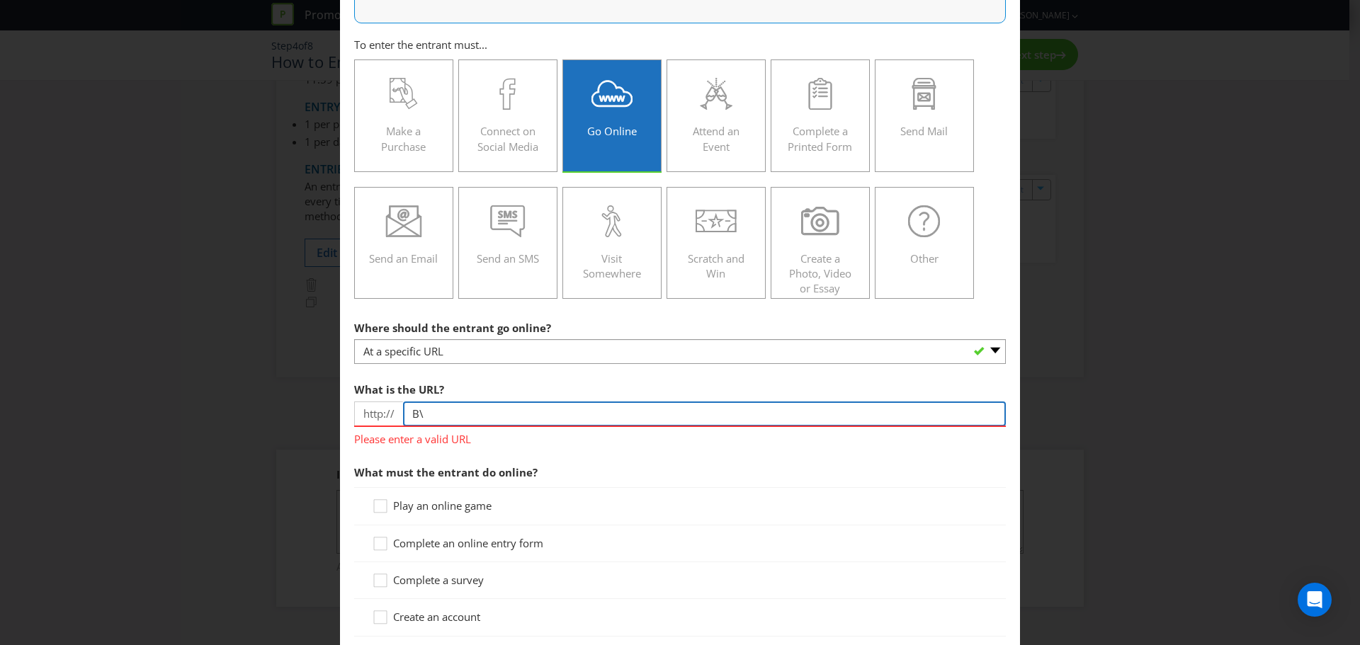
paste input "[URL][DOMAIN_NAME]"
type input "[URL][DOMAIN_NAME] or [URL][DOMAIN_NAME]"
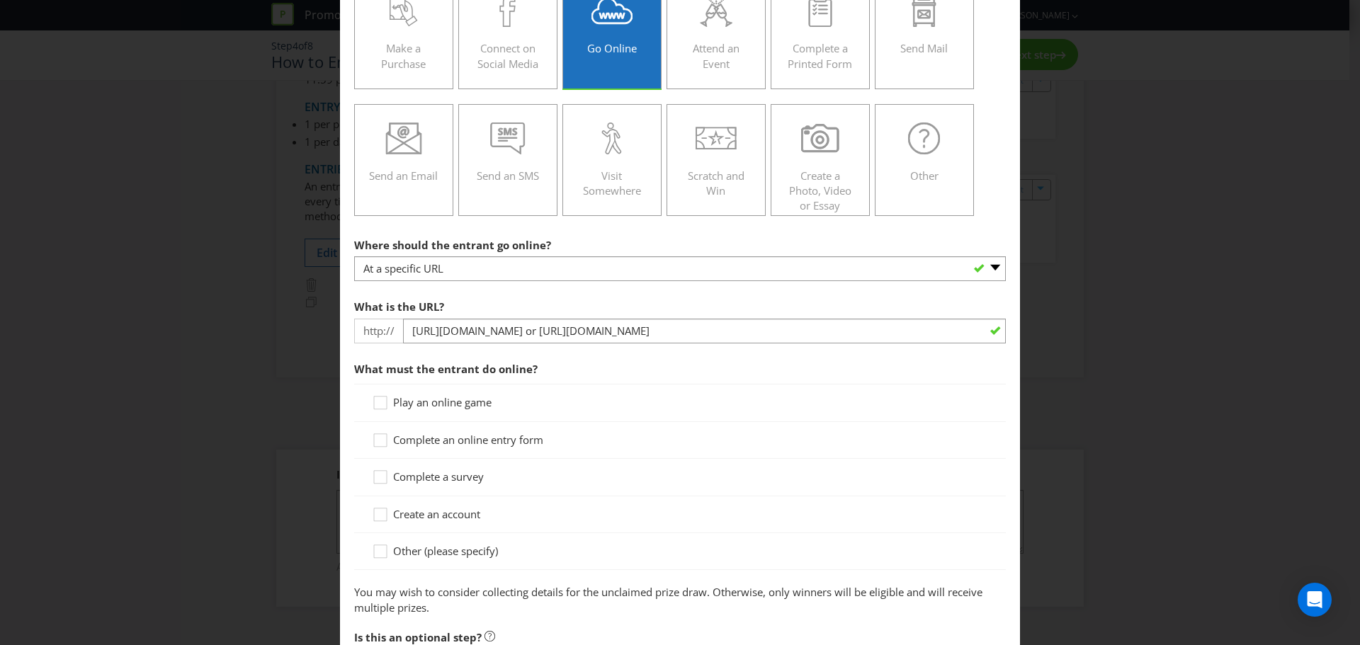
scroll to position [283, 0]
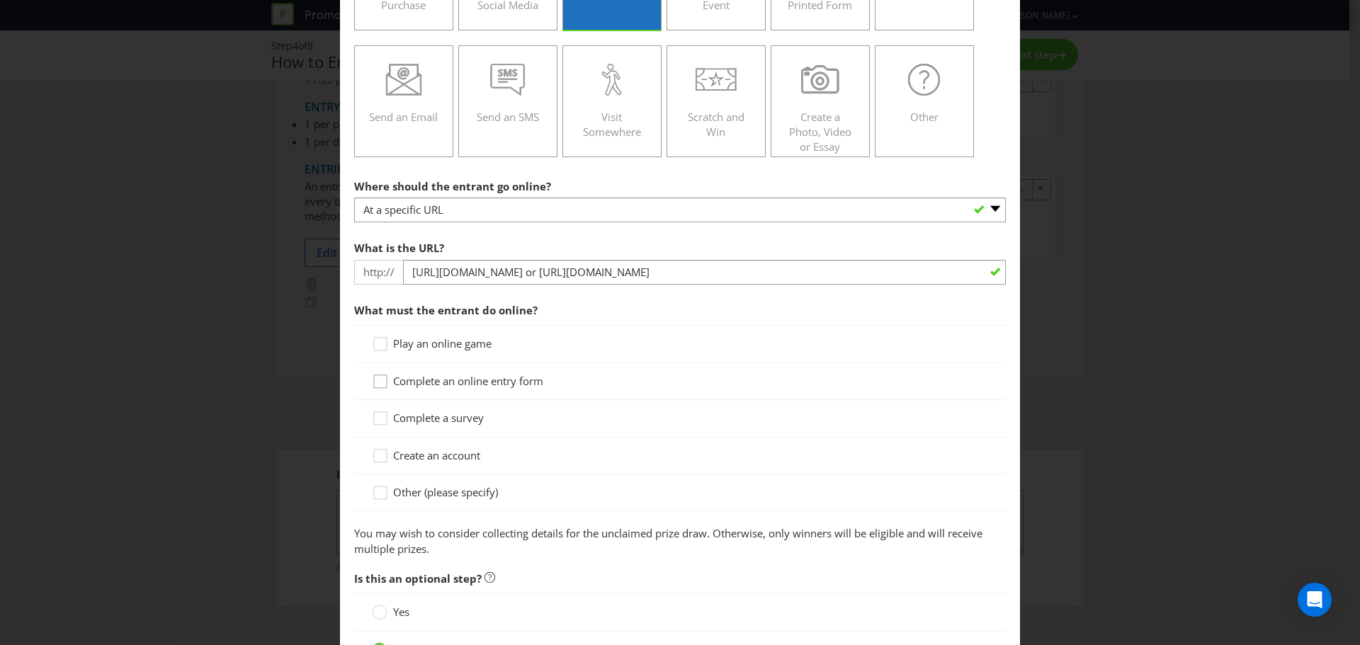
click at [380, 384] on icon at bounding box center [382, 384] width 21 height 21
click at [0, 0] on input "Complete an online entry form" at bounding box center [0, 0] width 0 height 0
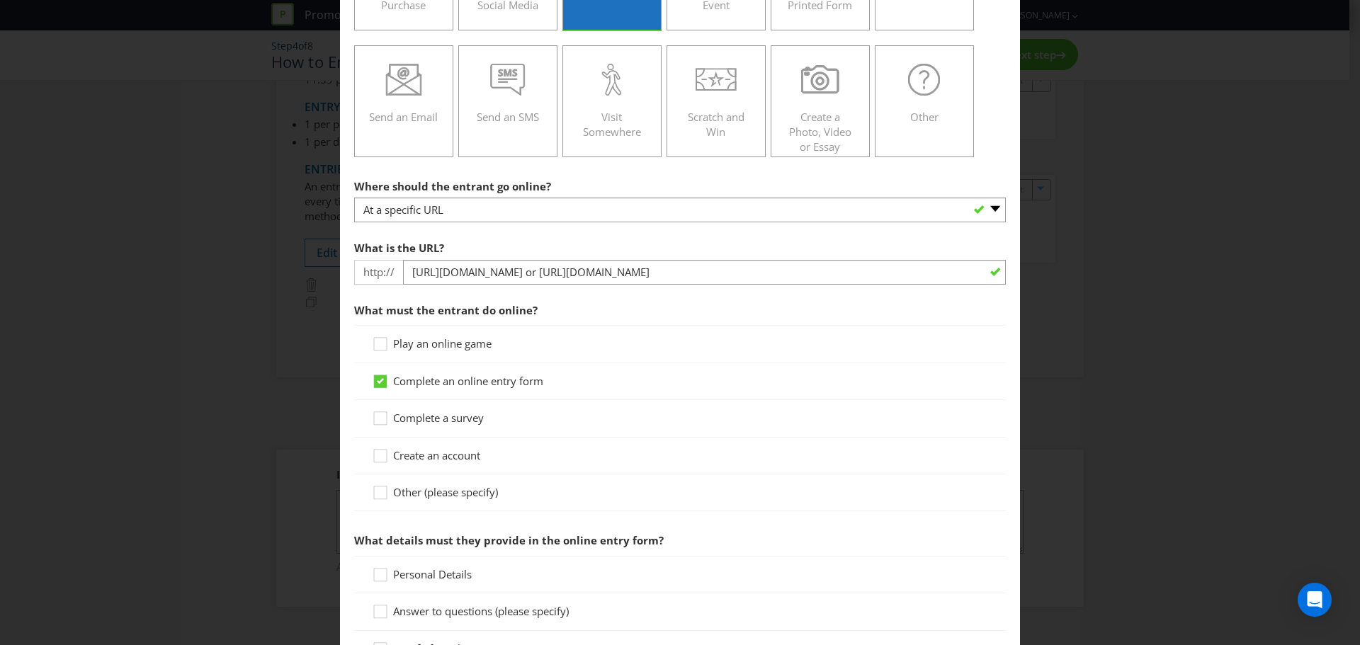
scroll to position [425, 0]
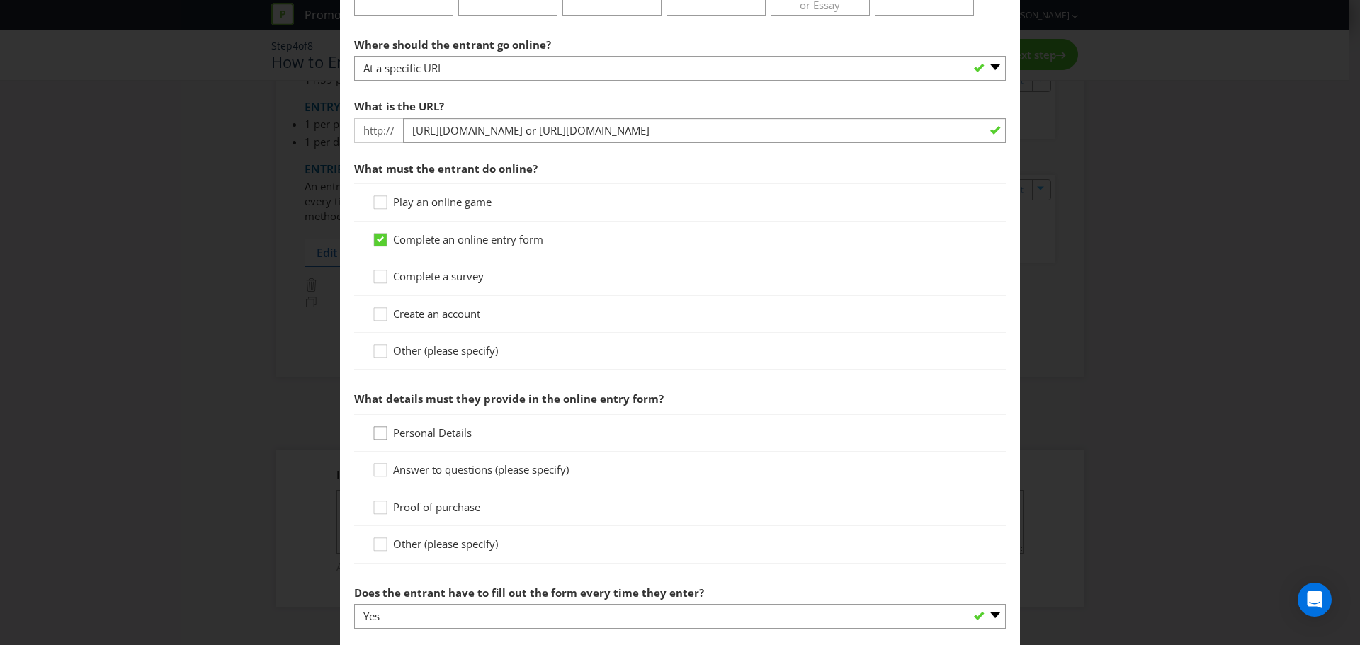
click at [377, 430] on div at bounding box center [380, 428] width 7 height 7
click at [0, 0] on input "Personal Details" at bounding box center [0, 0] width 0 height 0
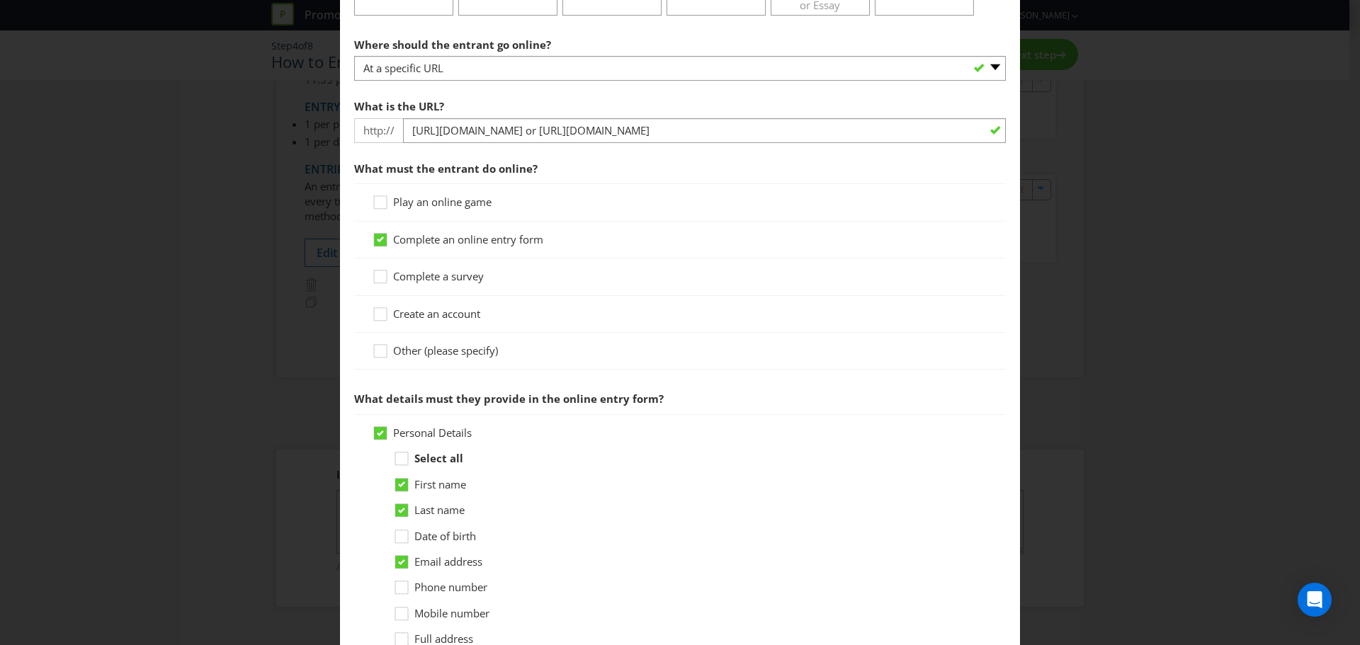
scroll to position [567, 0]
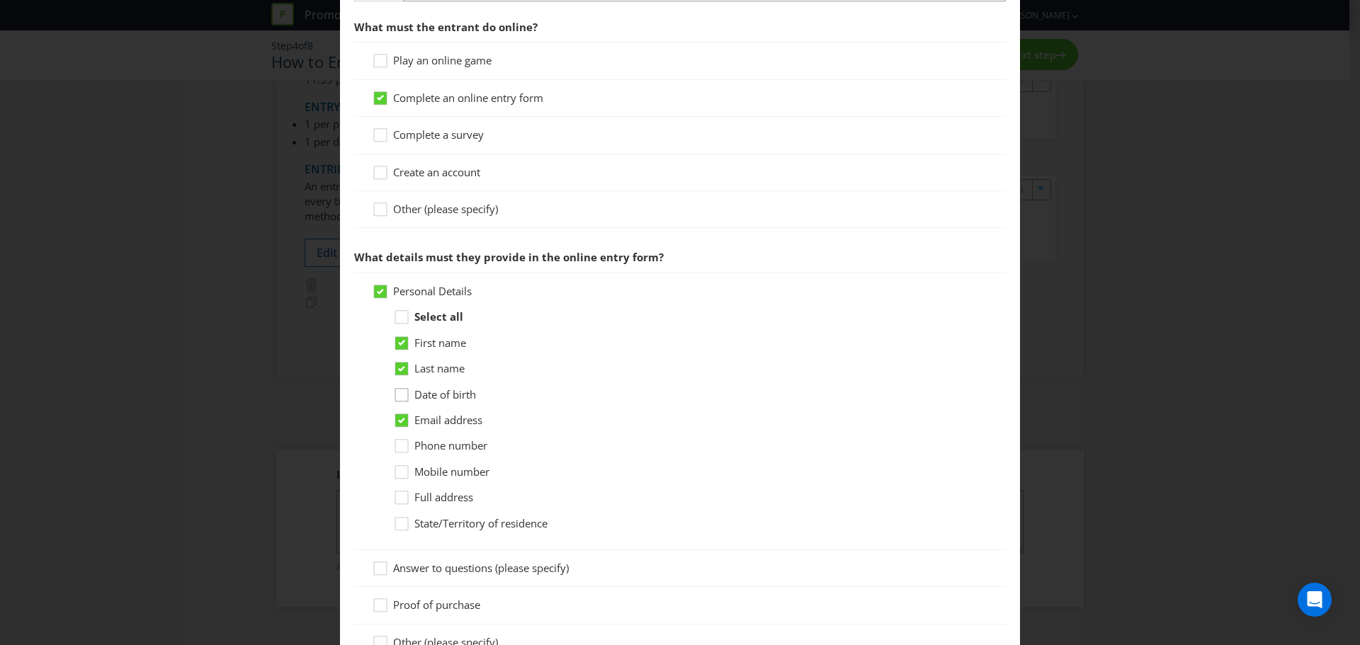
click at [400, 395] on icon at bounding box center [403, 397] width 21 height 21
click at [0, 0] on input "Date of birth" at bounding box center [0, 0] width 0 height 0
click at [398, 475] on icon at bounding box center [403, 475] width 21 height 21
click at [0, 0] on input "Mobile number" at bounding box center [0, 0] width 0 height 0
click at [398, 475] on div at bounding box center [401, 493] width 7 height 7
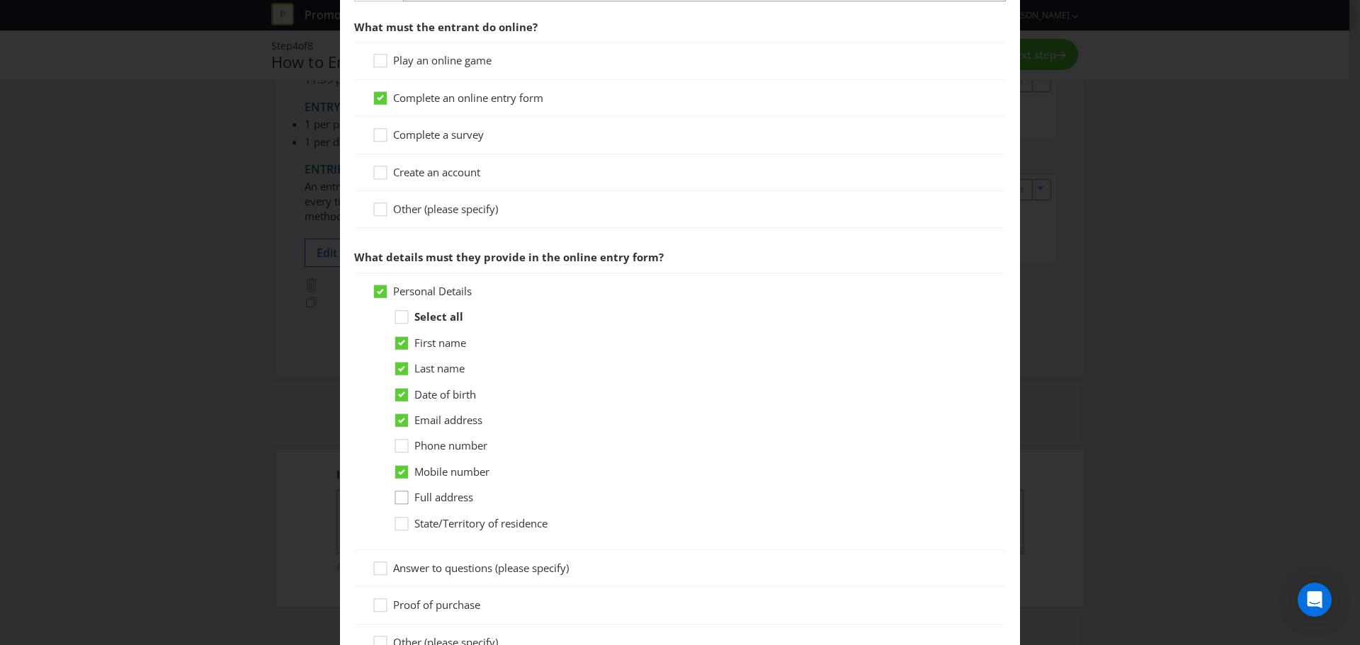
click at [0, 0] on input "Full address" at bounding box center [0, 0] width 0 height 0
click at [400, 475] on div at bounding box center [401, 519] width 7 height 7
click at [0, 0] on input "State/Territory of residence" at bounding box center [0, 0] width 0 height 0
click at [402, 317] on icon at bounding box center [403, 320] width 21 height 21
click at [0, 0] on input "Select all" at bounding box center [0, 0] width 0 height 0
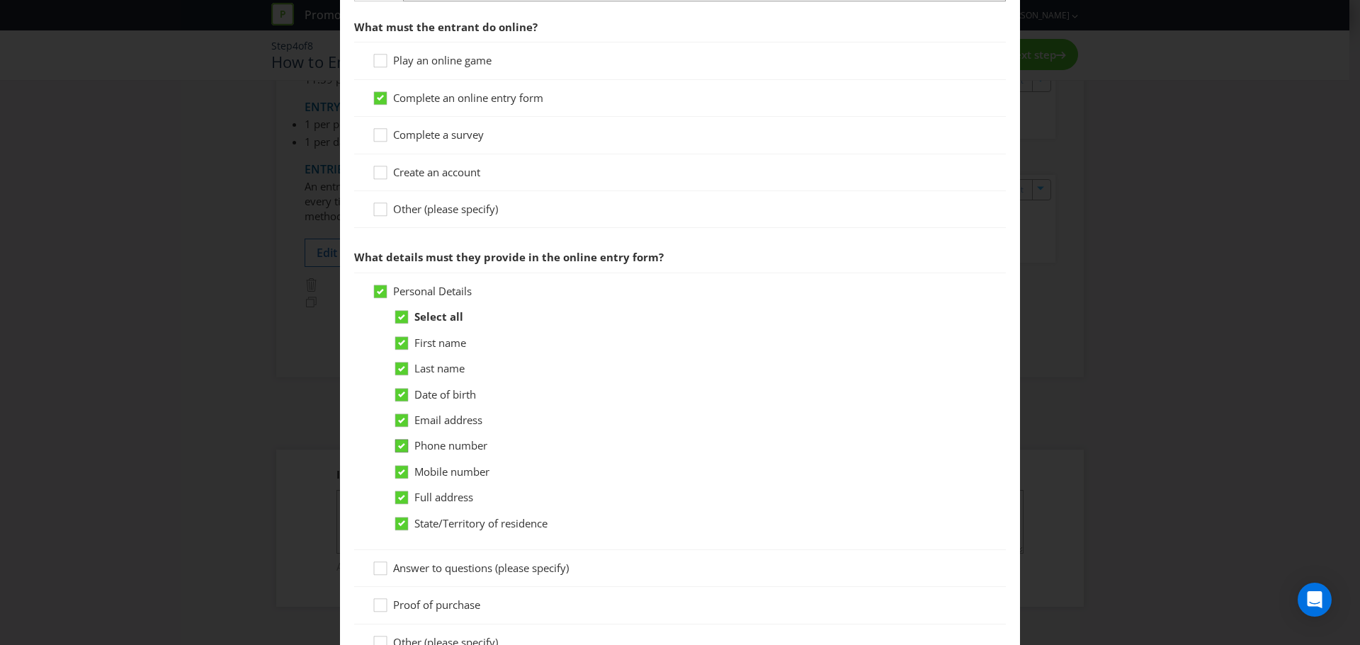
click at [400, 446] on icon at bounding box center [401, 446] width 7 height 6
click at [0, 0] on input "Phone number" at bounding box center [0, 0] width 0 height 0
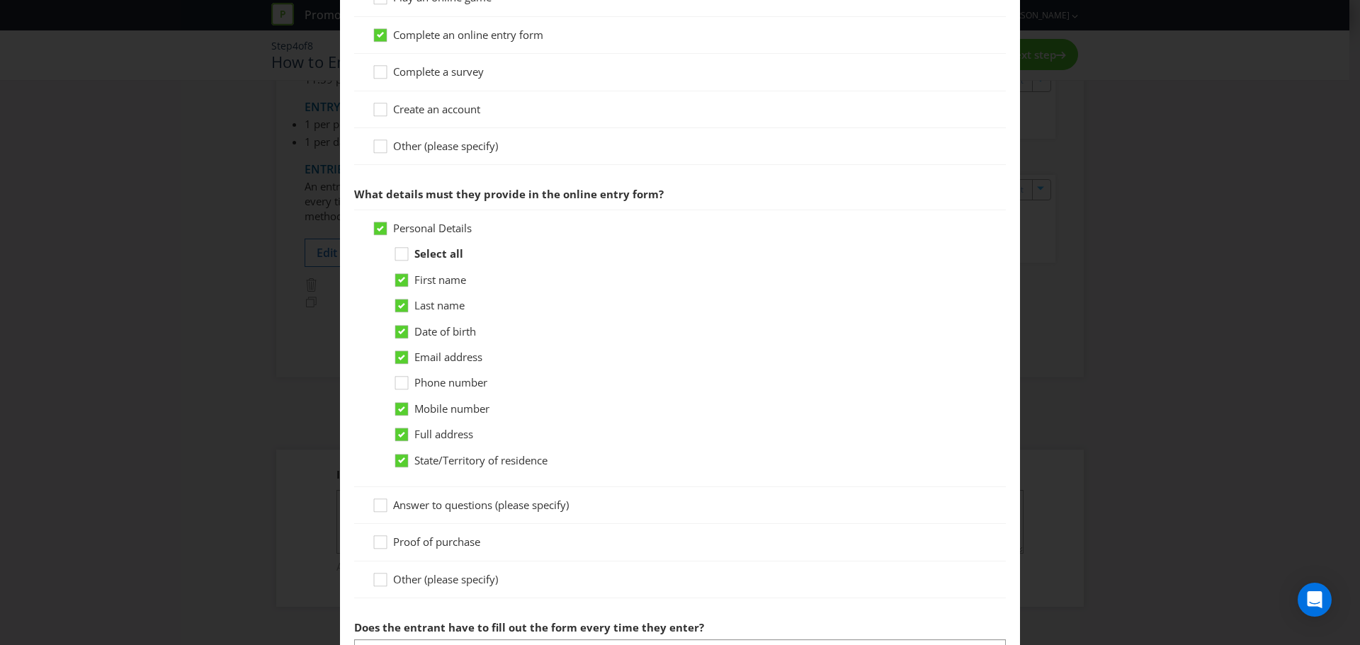
scroll to position [708, 0]
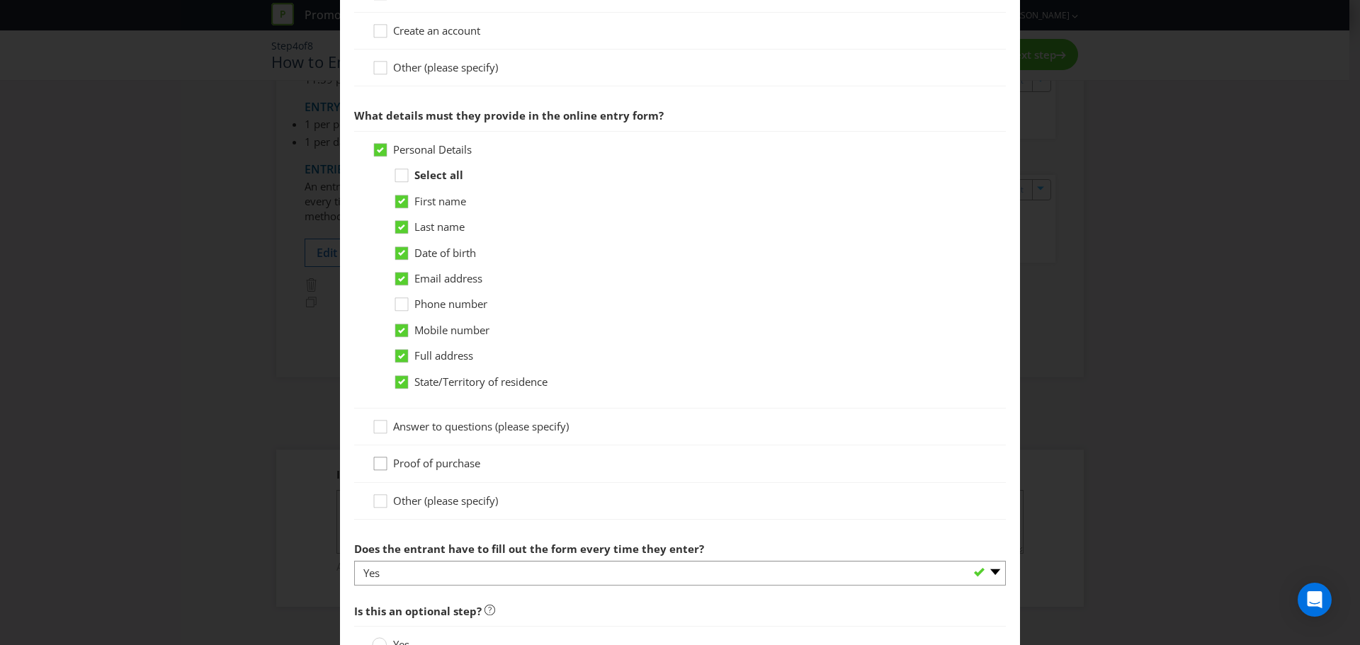
click at [381, 465] on icon at bounding box center [382, 466] width 21 height 21
click at [0, 0] on input "Proof of purchase" at bounding box center [0, 0] width 0 height 0
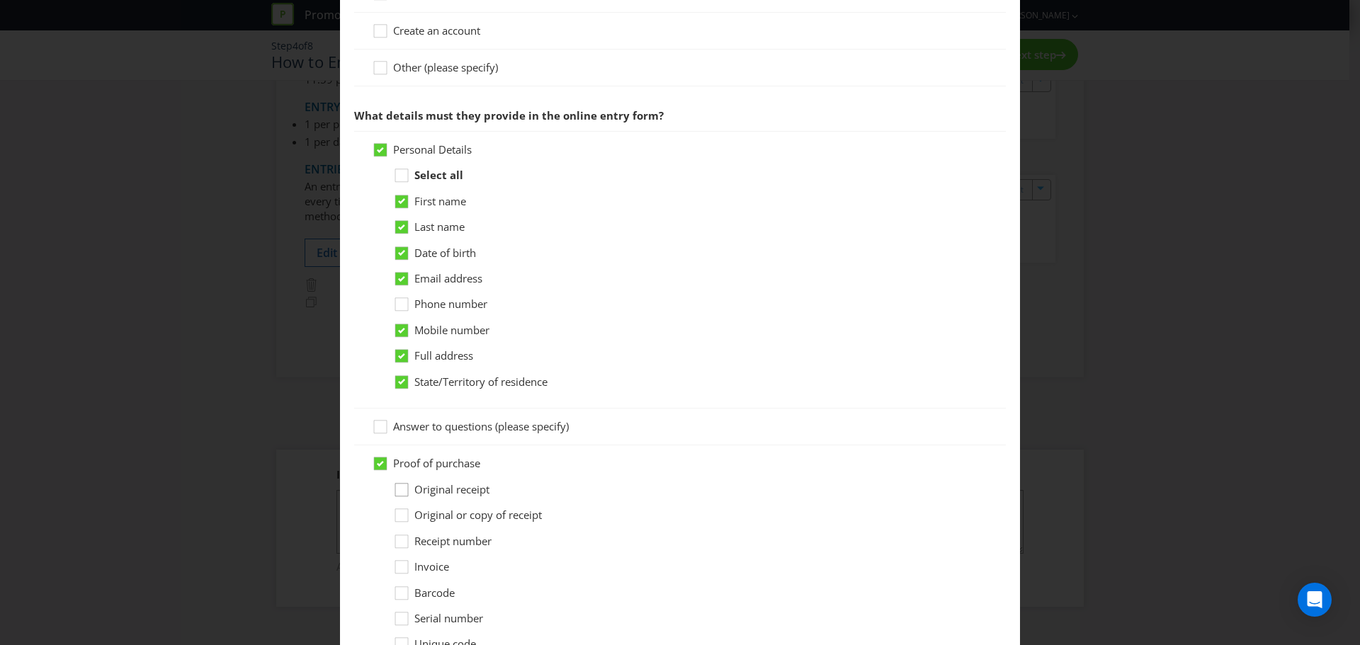
click at [396, 475] on icon at bounding box center [403, 492] width 21 height 21
click at [0, 0] on input "Original receipt" at bounding box center [0, 0] width 0 height 0
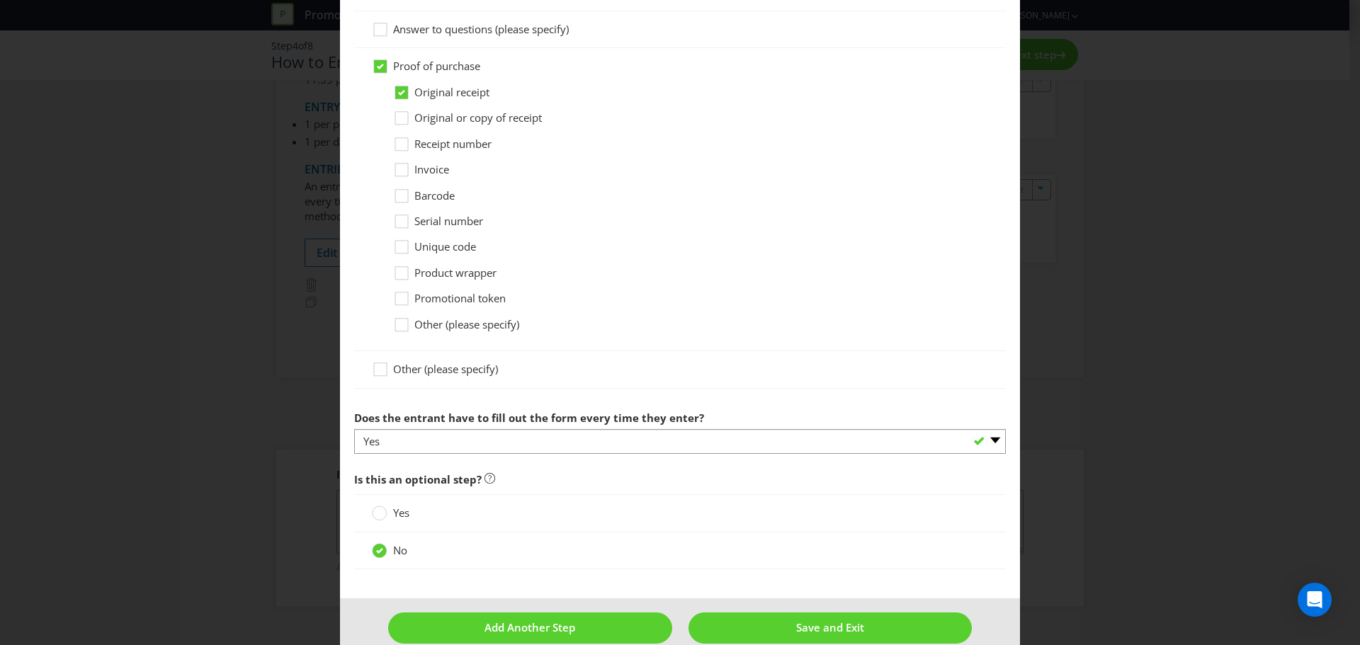
scroll to position [1129, 0]
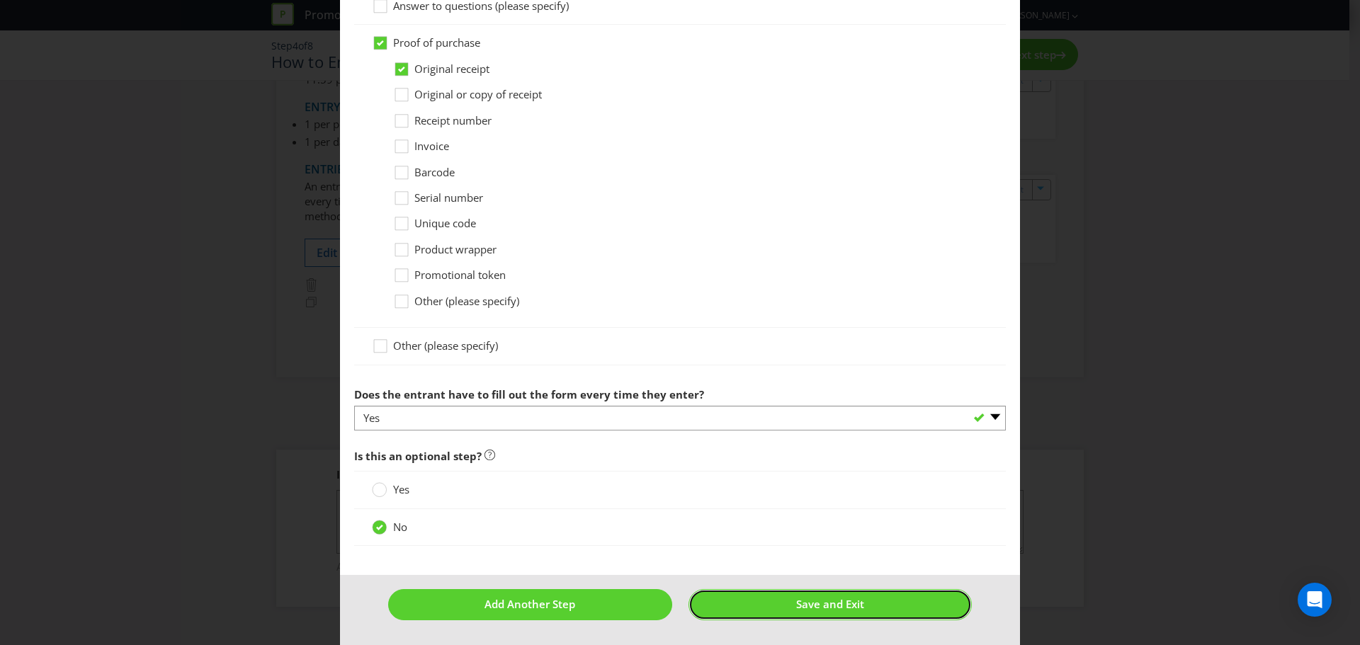
click at [846, 475] on span "Save and Exit" at bounding box center [830, 604] width 68 height 14
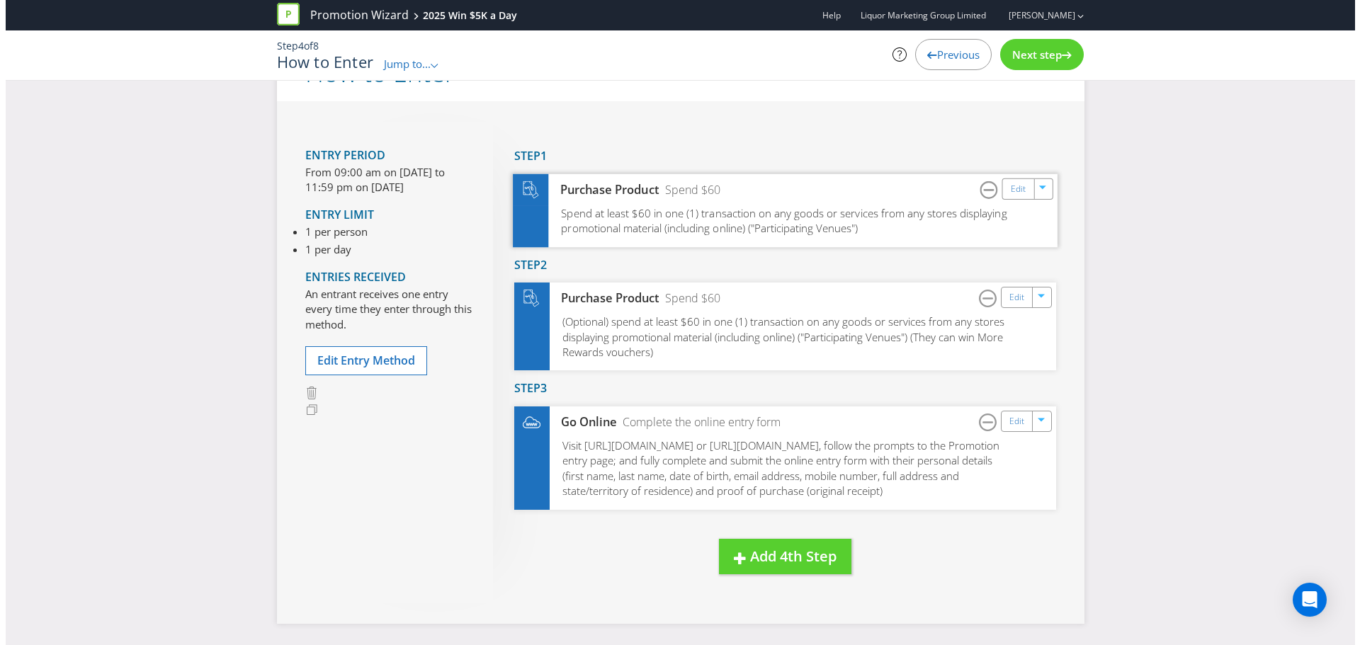
scroll to position [123, 0]
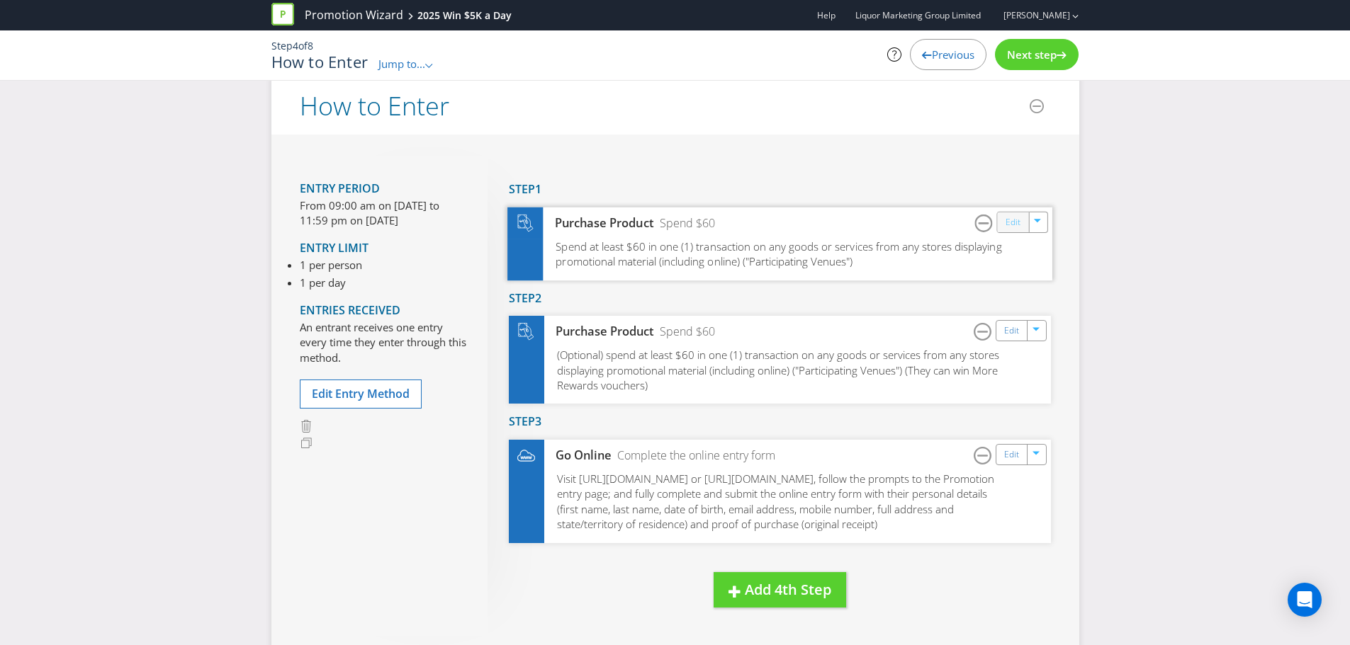
click at [941, 219] on link "Edit" at bounding box center [1012, 222] width 15 height 16
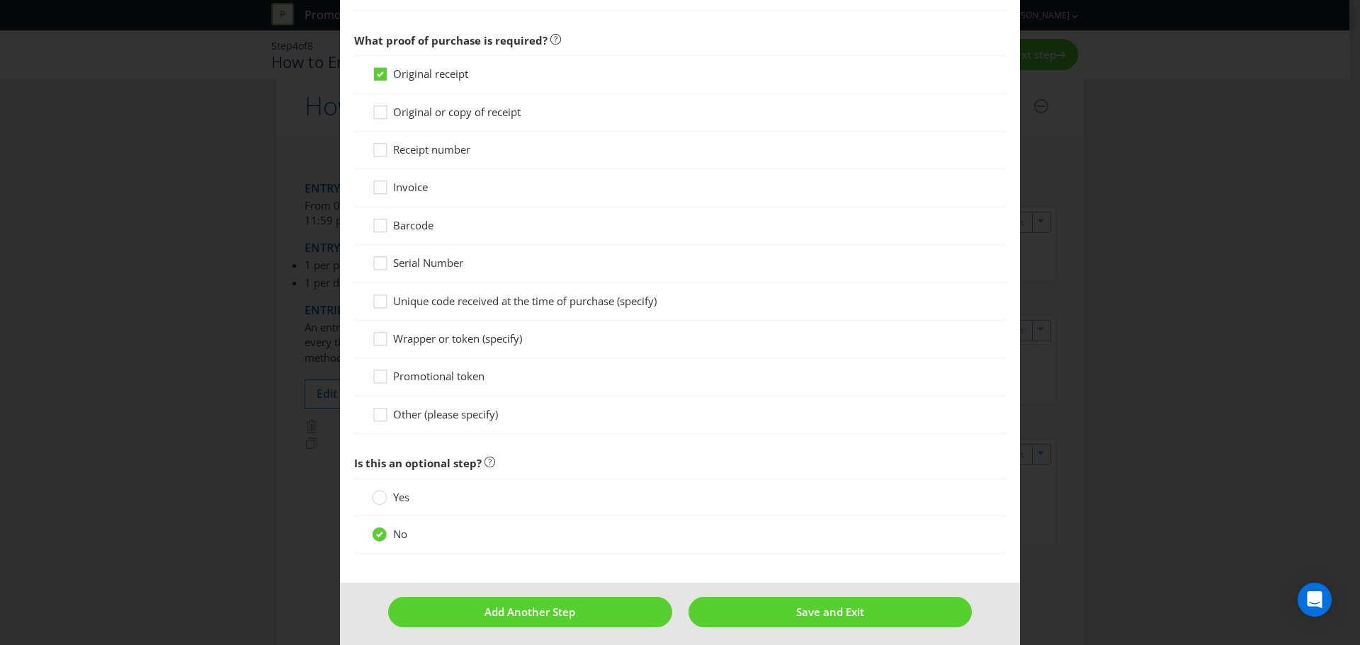
scroll to position [913, 0]
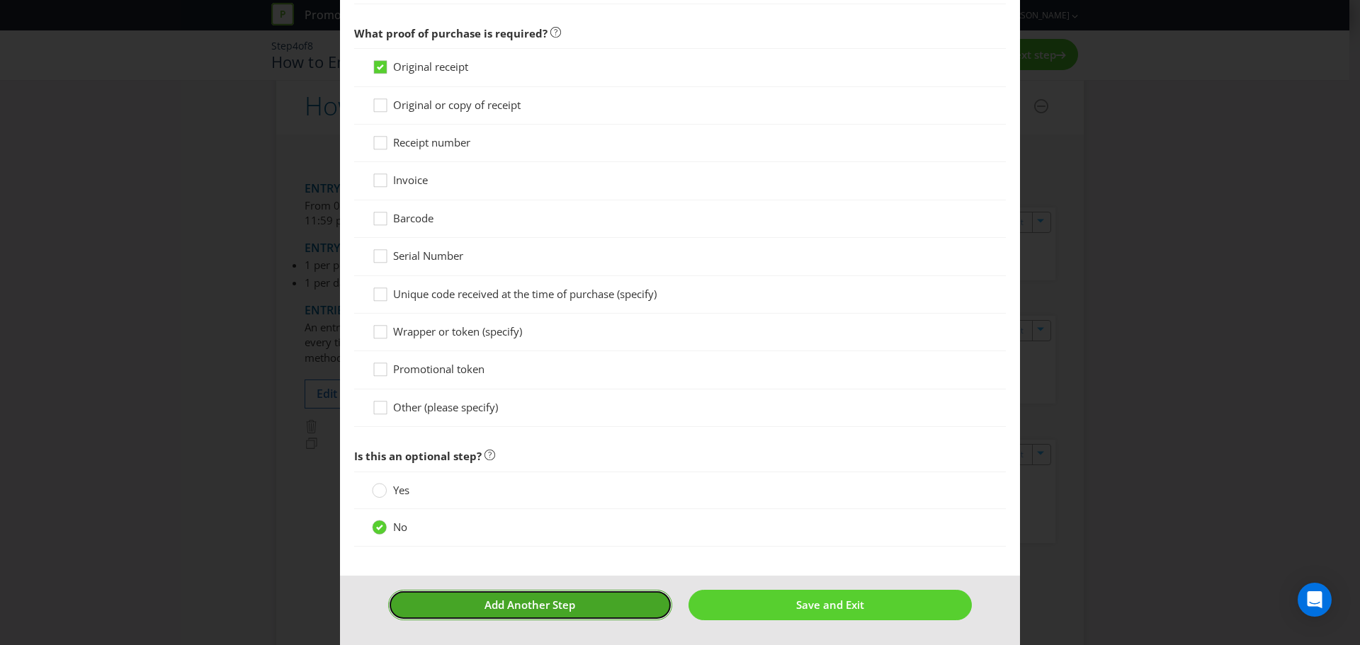
click at [528, 475] on span "Add Another Step" at bounding box center [530, 605] width 91 height 14
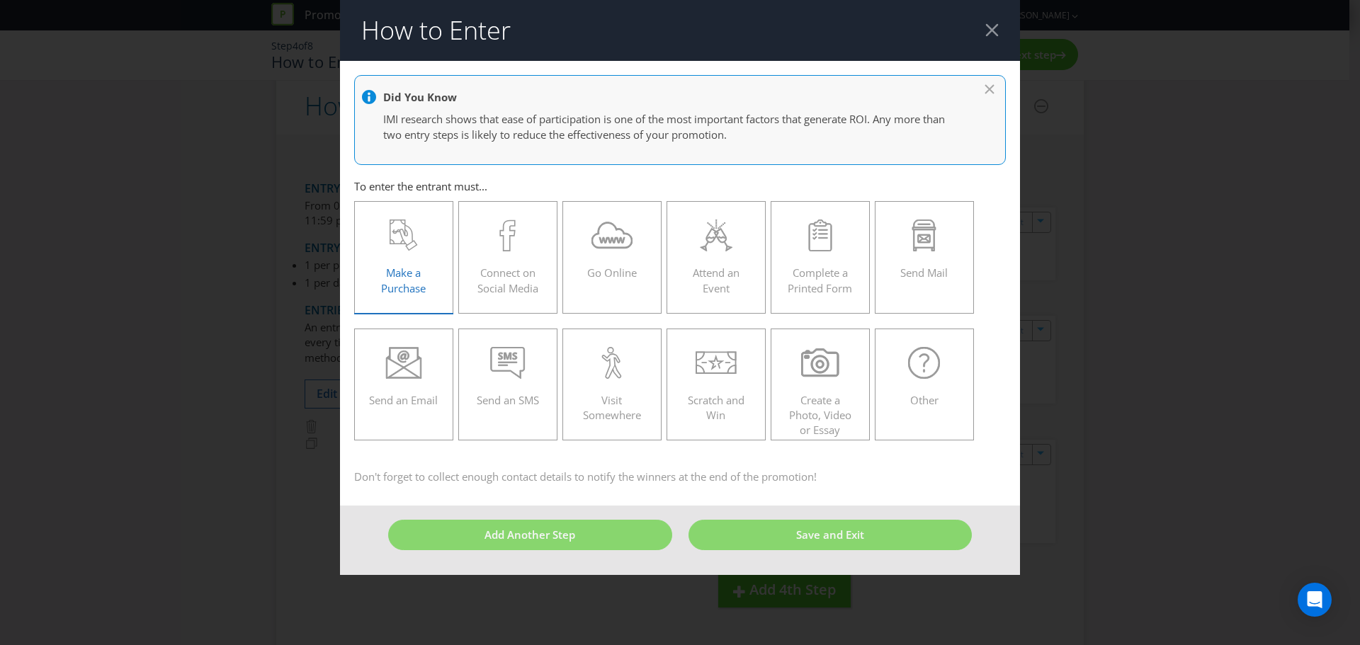
click at [407, 253] on div "Make a Purchase" at bounding box center [403, 252] width 69 height 64
click at [0, 0] on input "Make a Purchase" at bounding box center [0, 0] width 0 height 0
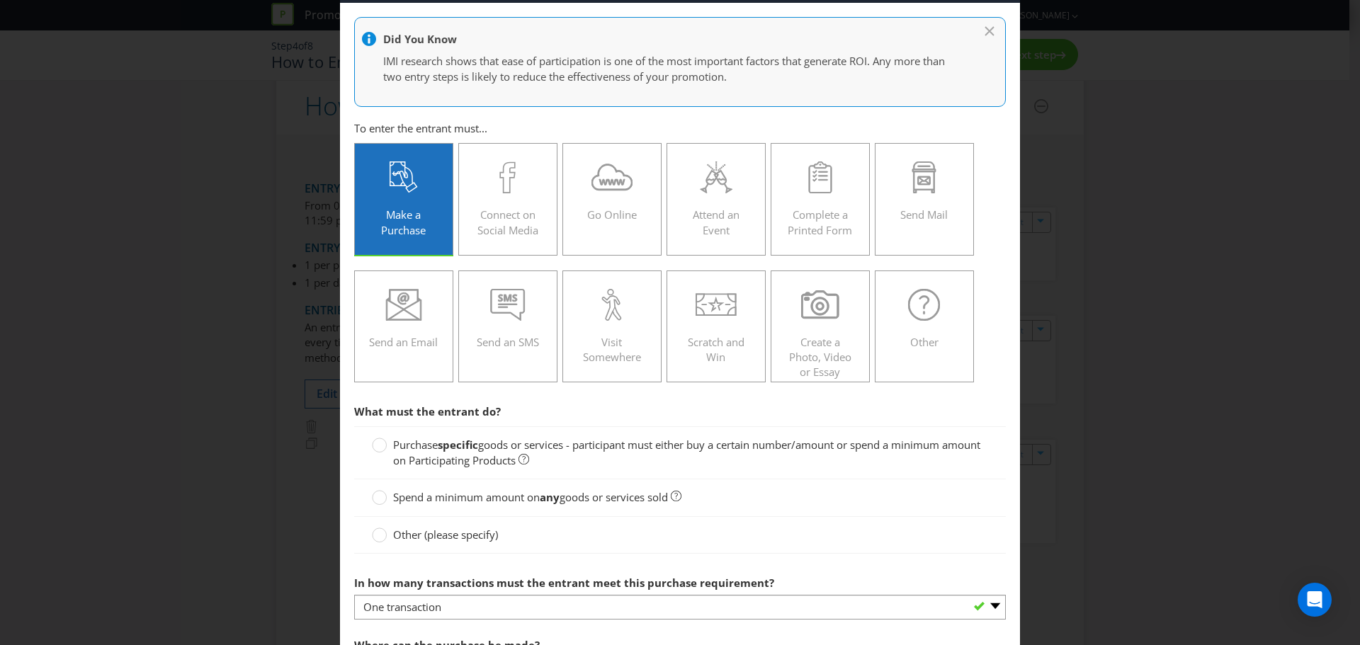
scroll to position [213, 0]
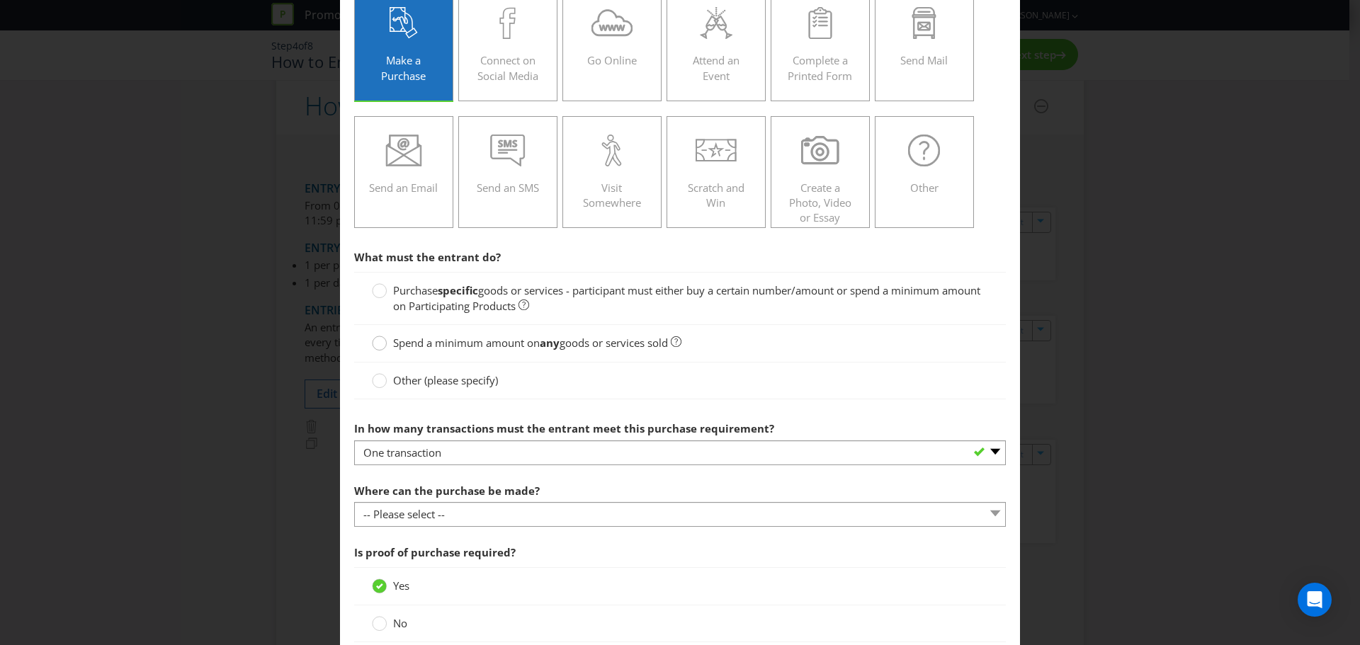
click at [379, 344] on circle at bounding box center [380, 343] width 14 height 14
click at [0, 0] on input "Spend a minimum amount on any goods or services sold" at bounding box center [0, 0] width 0 height 0
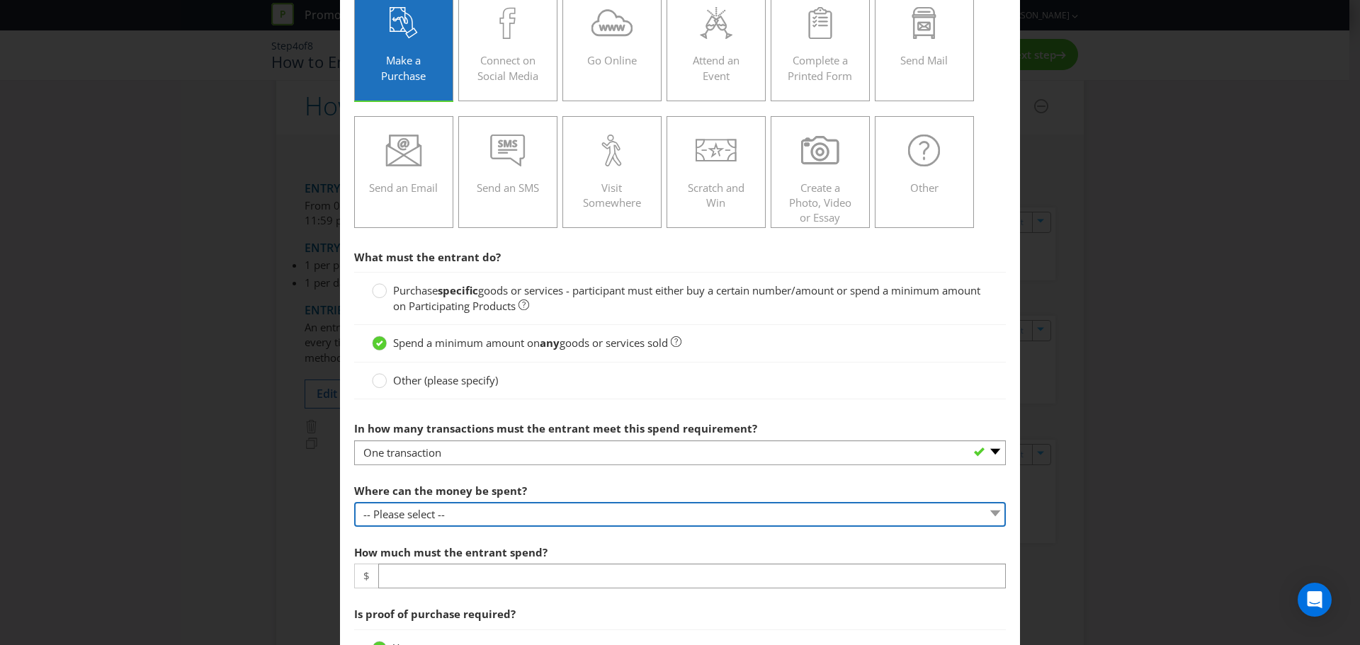
click at [412, 475] on select "-- Please select -- Any stores displaying promotional material (including onlin…" at bounding box center [680, 514] width 652 height 25
select select "ANY_DISPLAYING_PROMOTIONAL_MATERIAL"
click at [354, 475] on select "-- Please select -- Any stores displaying promotional material (including onlin…" at bounding box center [680, 514] width 652 height 25
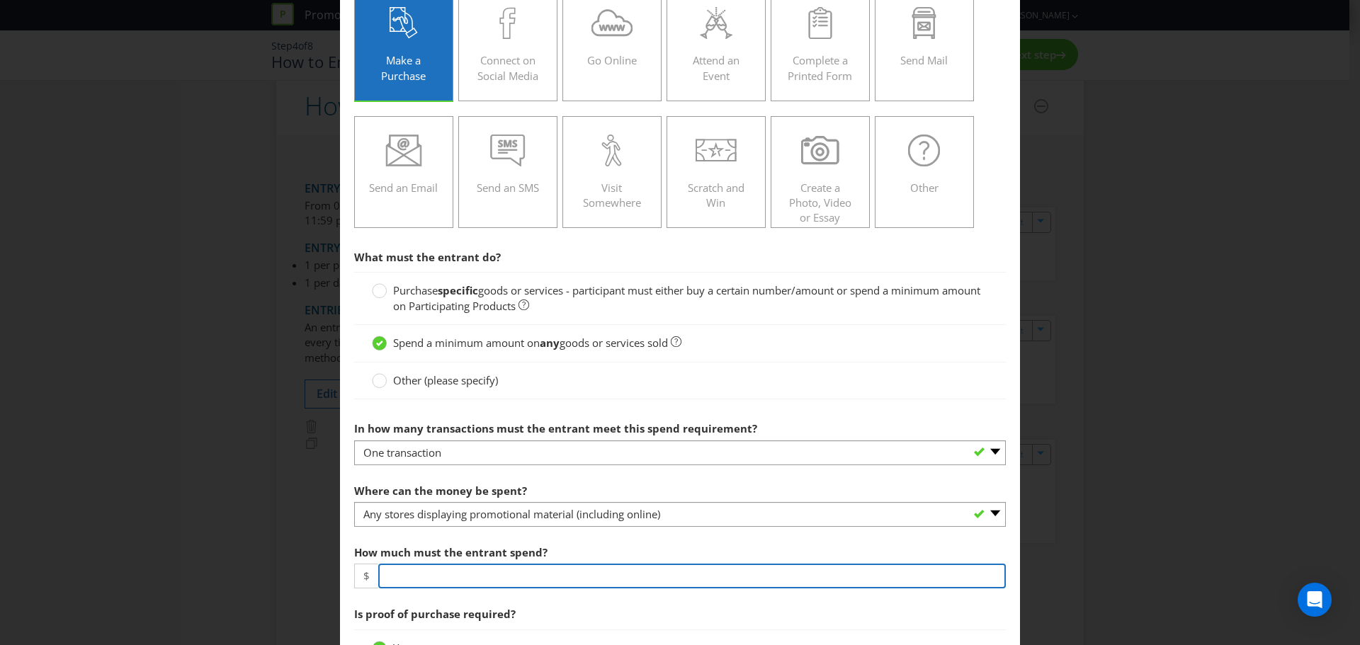
click at [453, 475] on input "number" at bounding box center [692, 576] width 628 height 25
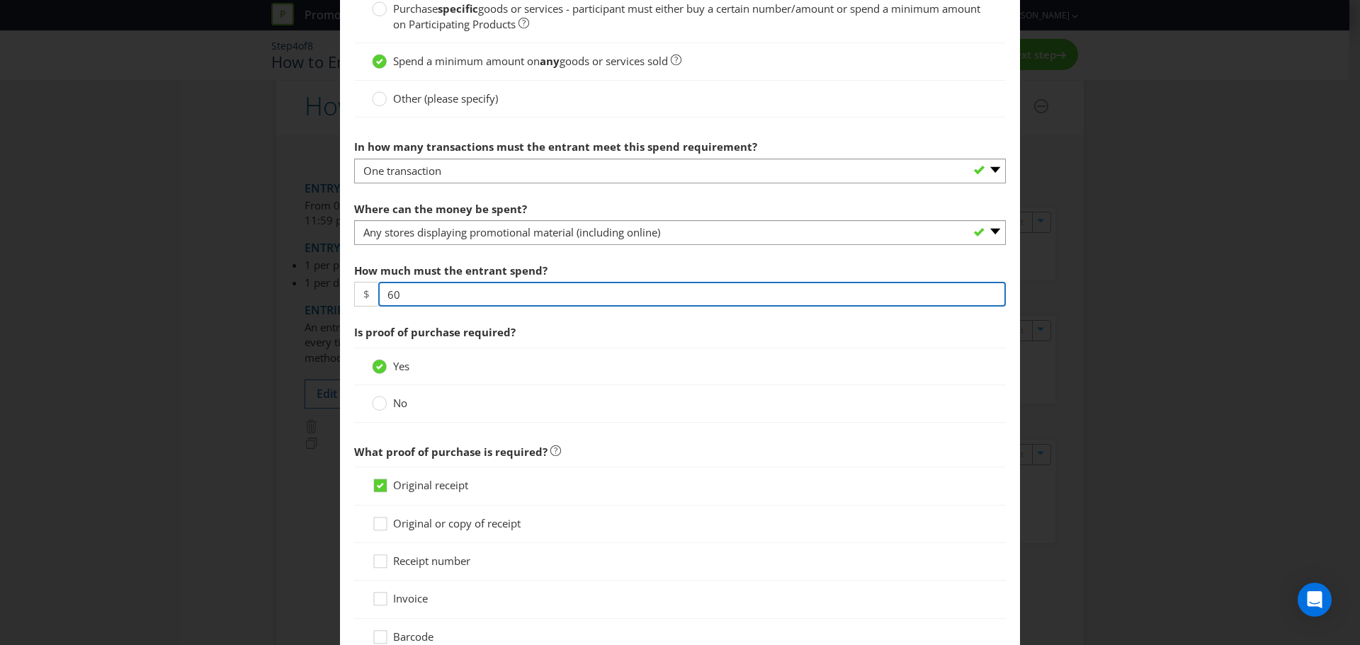
scroll to position [496, 0]
type input "60"
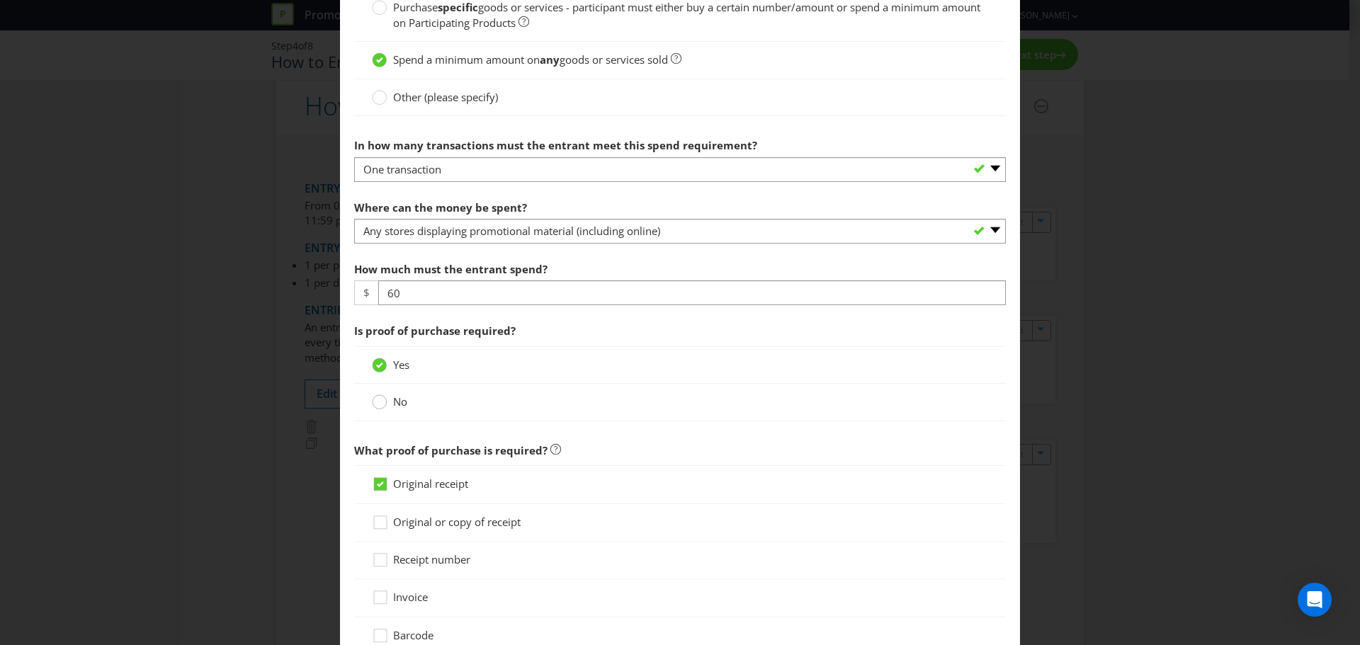
click at [375, 403] on circle at bounding box center [380, 402] width 14 height 14
click at [0, 0] on input "No" at bounding box center [0, 0] width 0 height 0
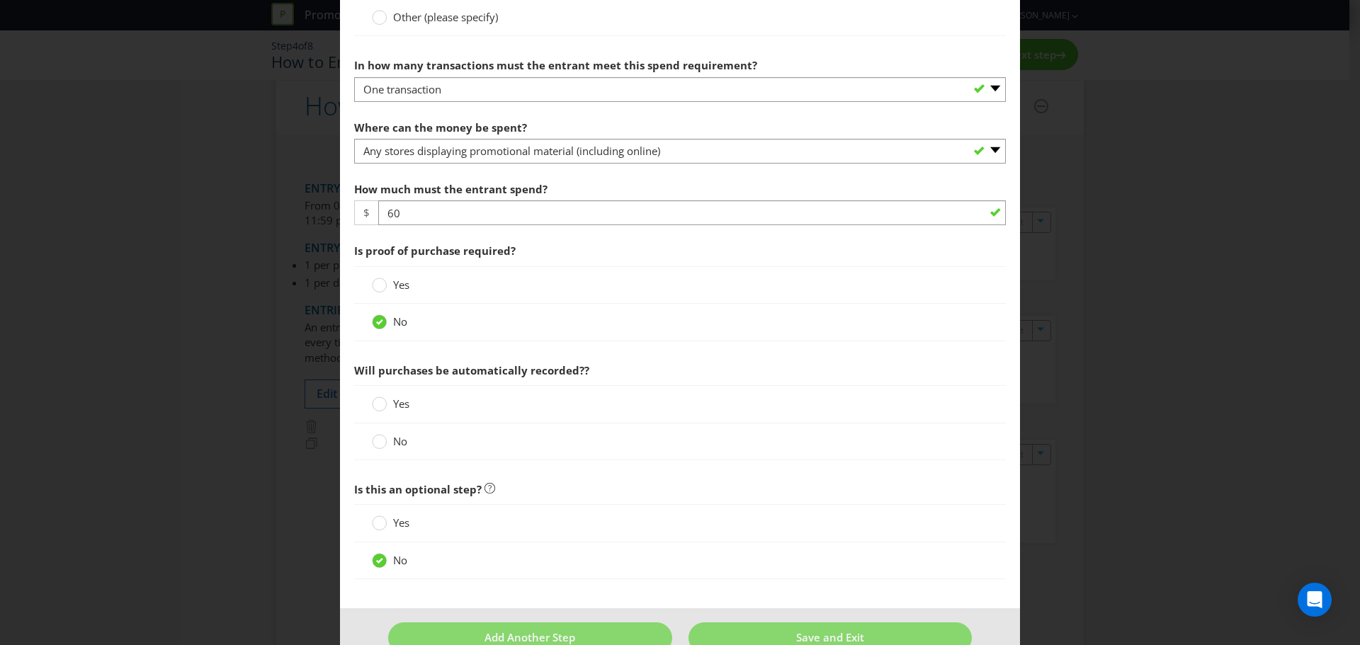
scroll to position [609, 0]
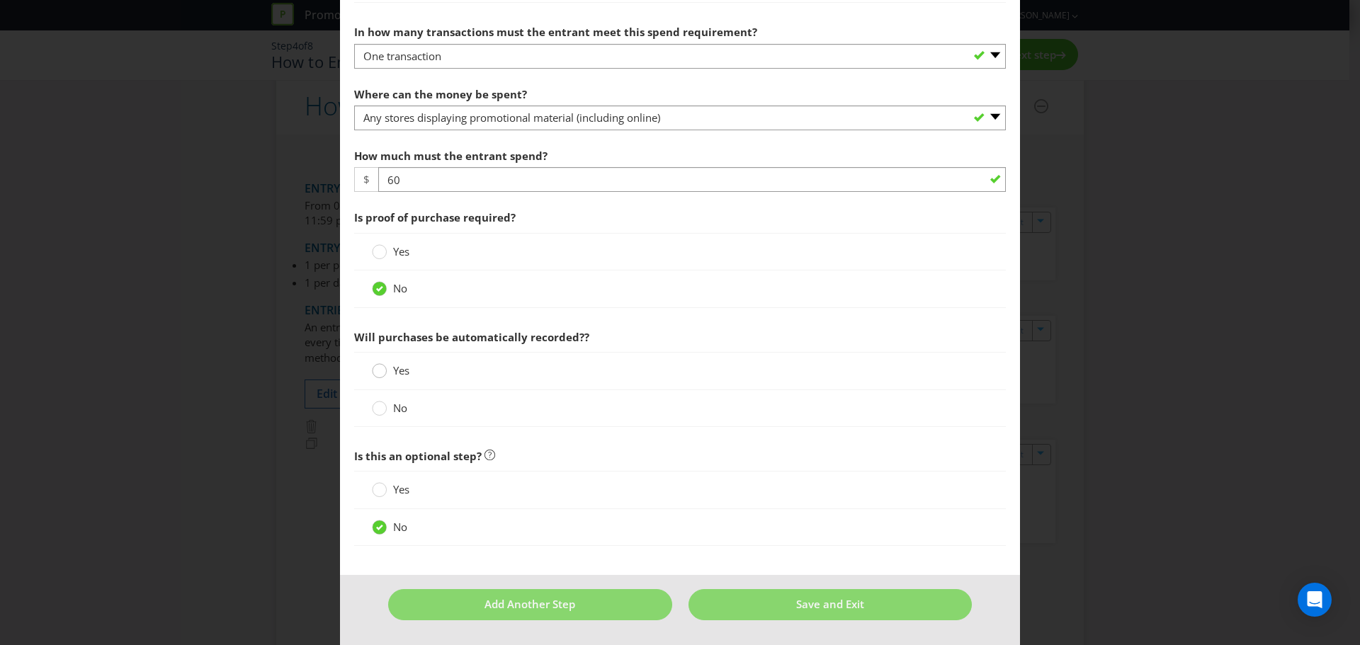
click at [375, 371] on circle at bounding box center [380, 371] width 14 height 14
click at [0, 0] on input "Yes" at bounding box center [0, 0] width 0 height 0
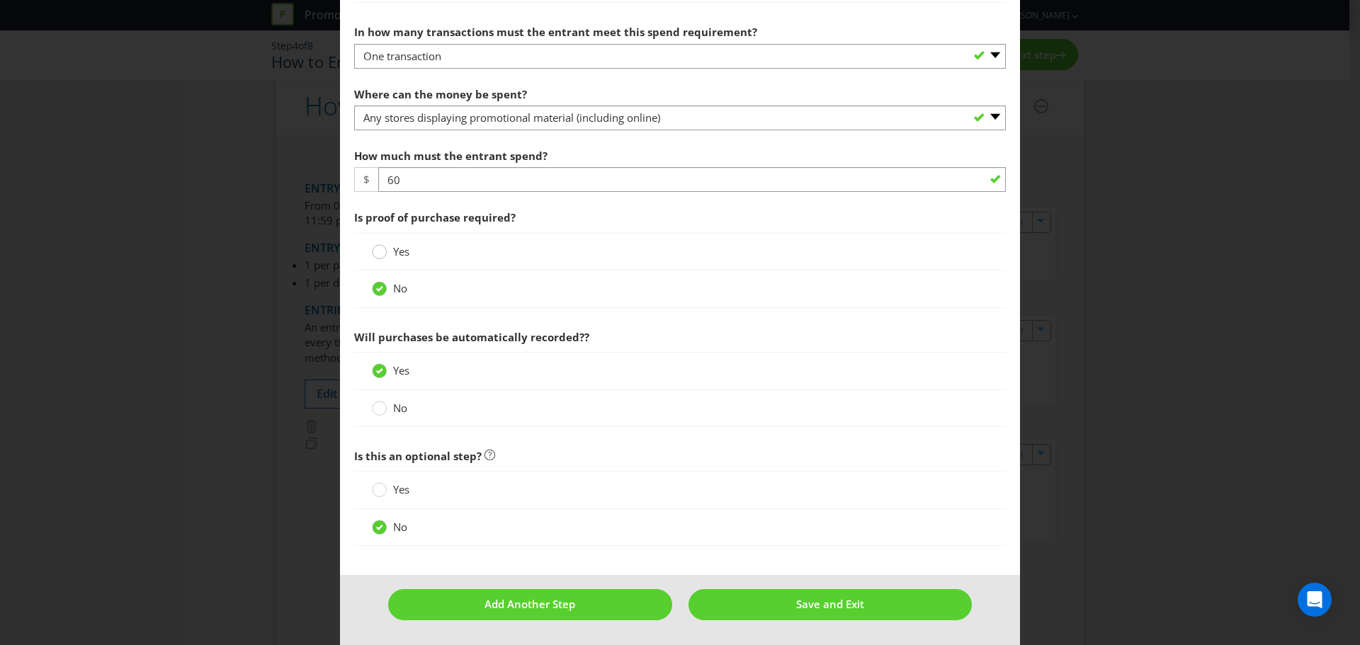
click at [377, 253] on circle at bounding box center [380, 252] width 14 height 14
click at [0, 0] on input "Yes" at bounding box center [0, 0] width 0 height 0
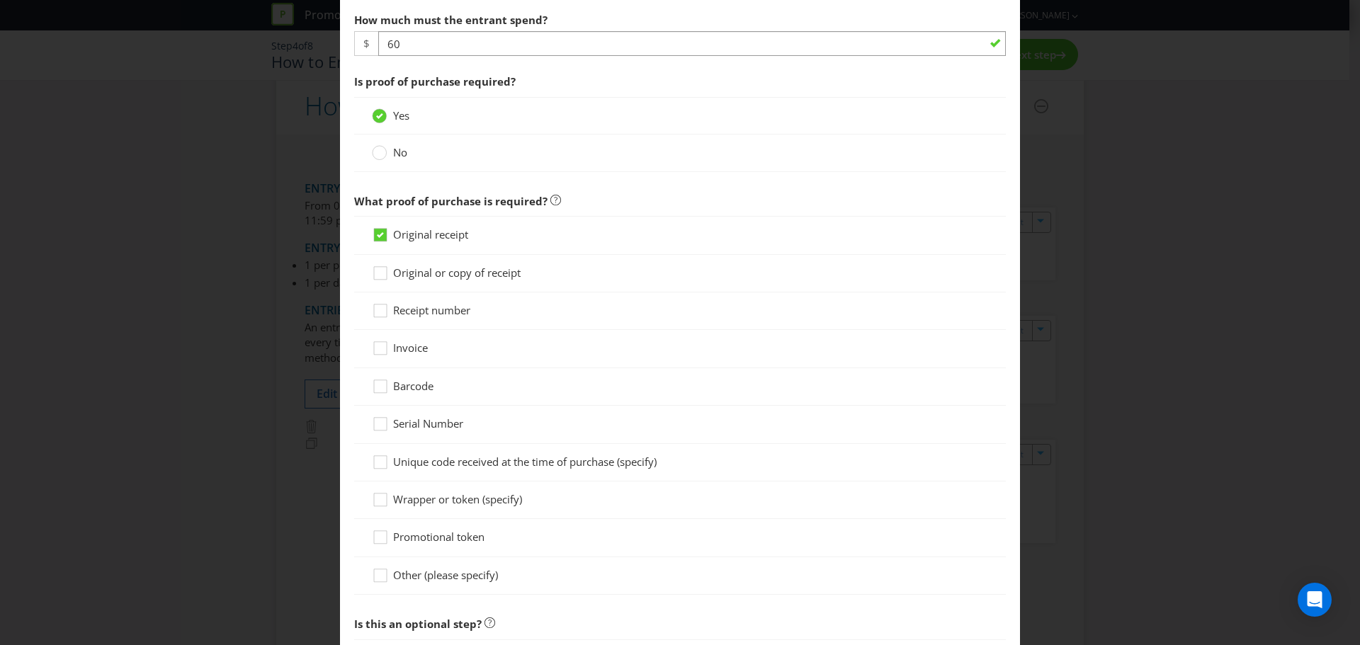
scroll to position [751, 0]
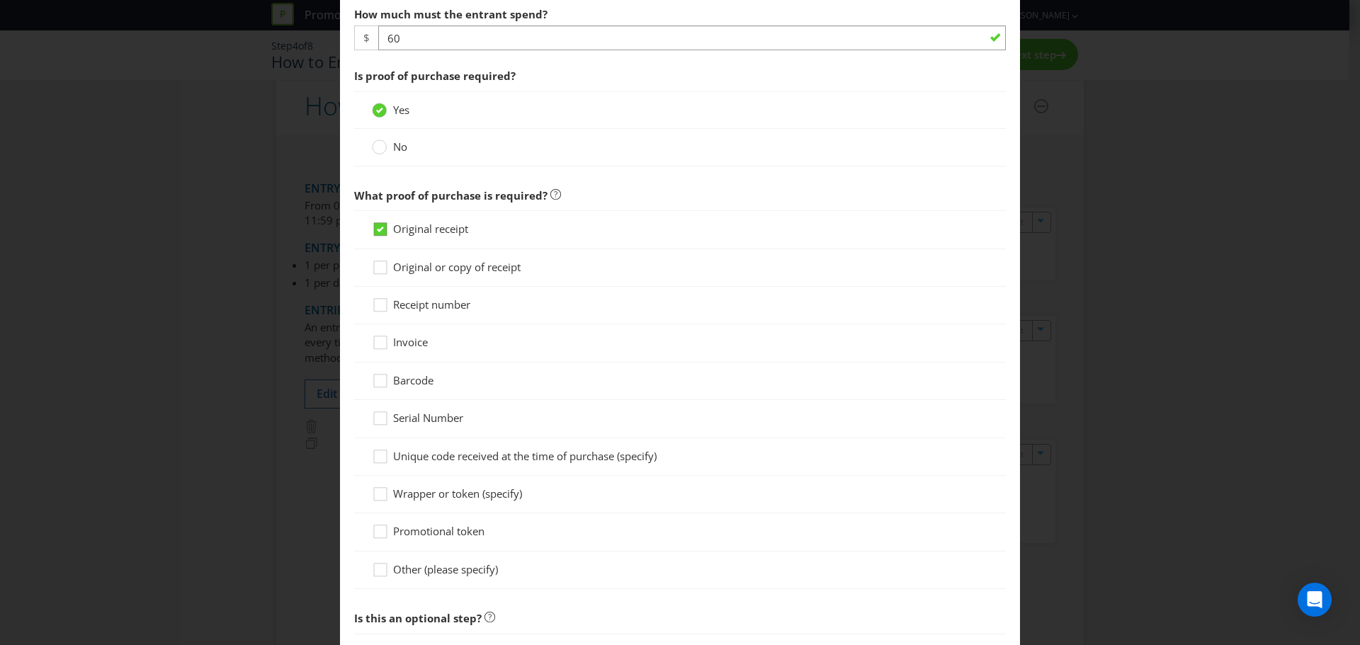
click at [377, 228] on icon at bounding box center [380, 230] width 7 height 6
click at [0, 0] on input "Original receipt" at bounding box center [0, 0] width 0 height 0
click at [380, 475] on icon at bounding box center [382, 572] width 21 height 21
click at [0, 0] on input "Other (please specify)" at bounding box center [0, 0] width 0 height 0
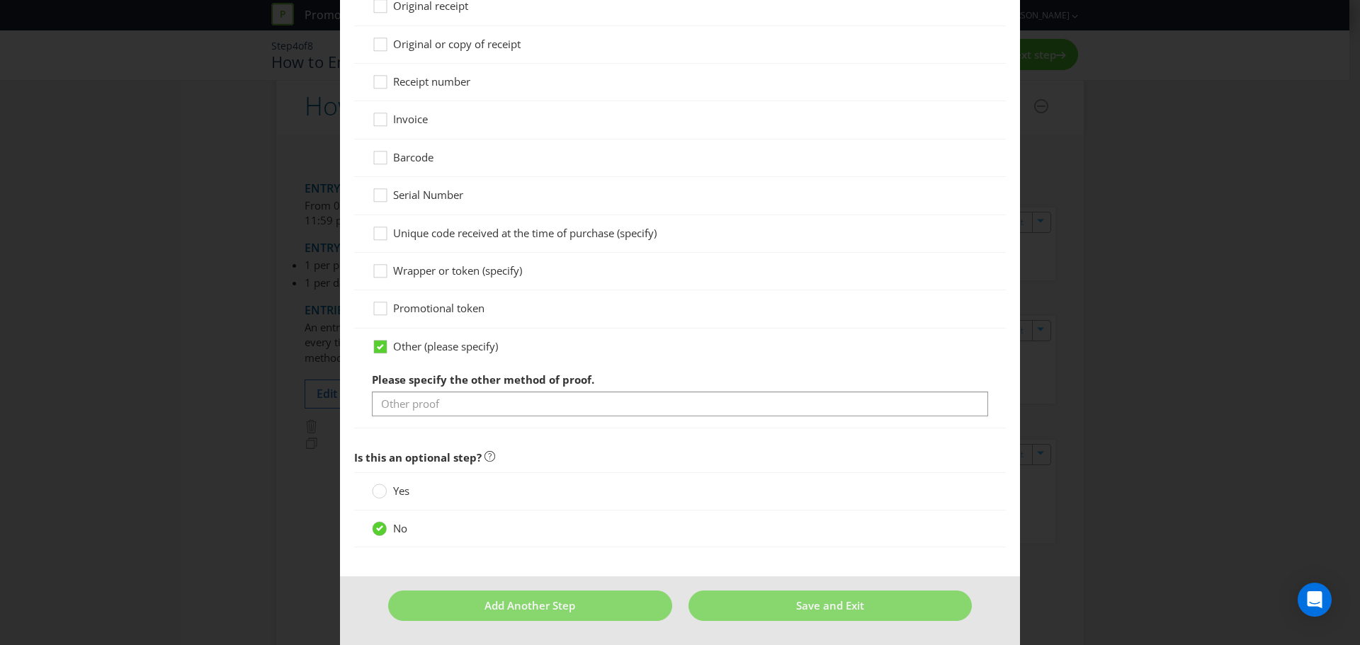
scroll to position [975, 0]
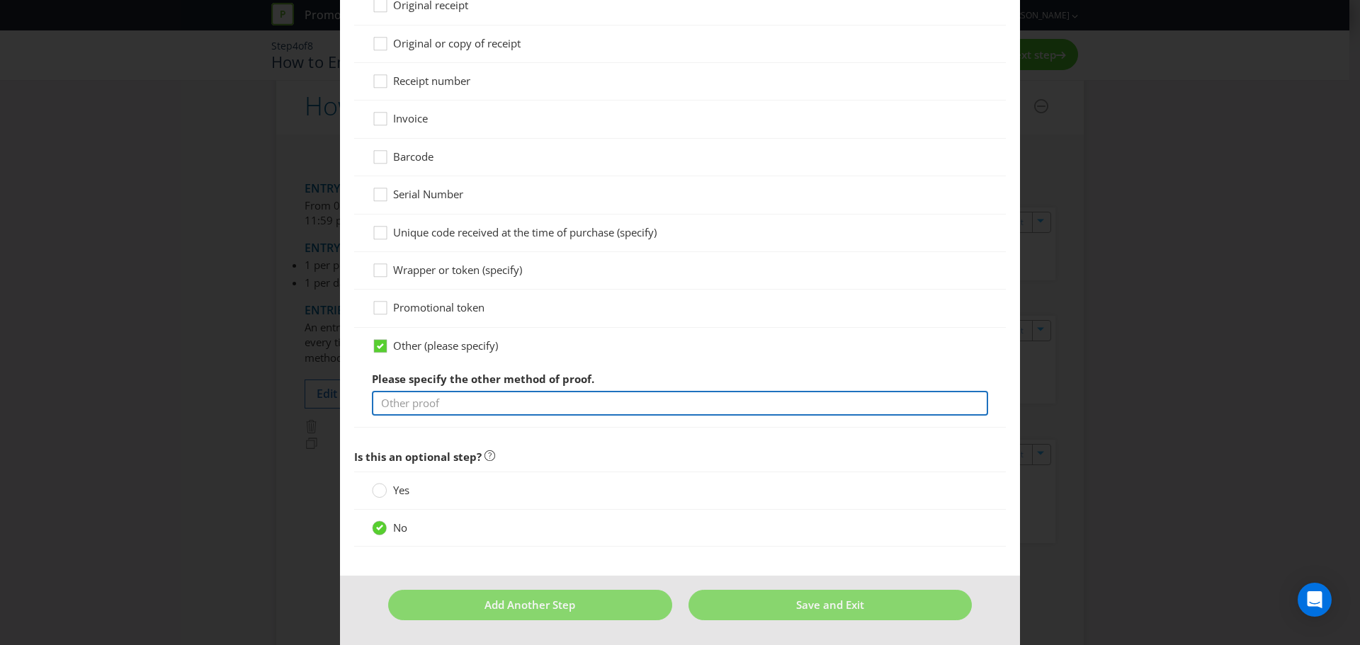
click at [453, 410] on input "text" at bounding box center [680, 403] width 616 height 25
type input "Scan of More Rewards Card"
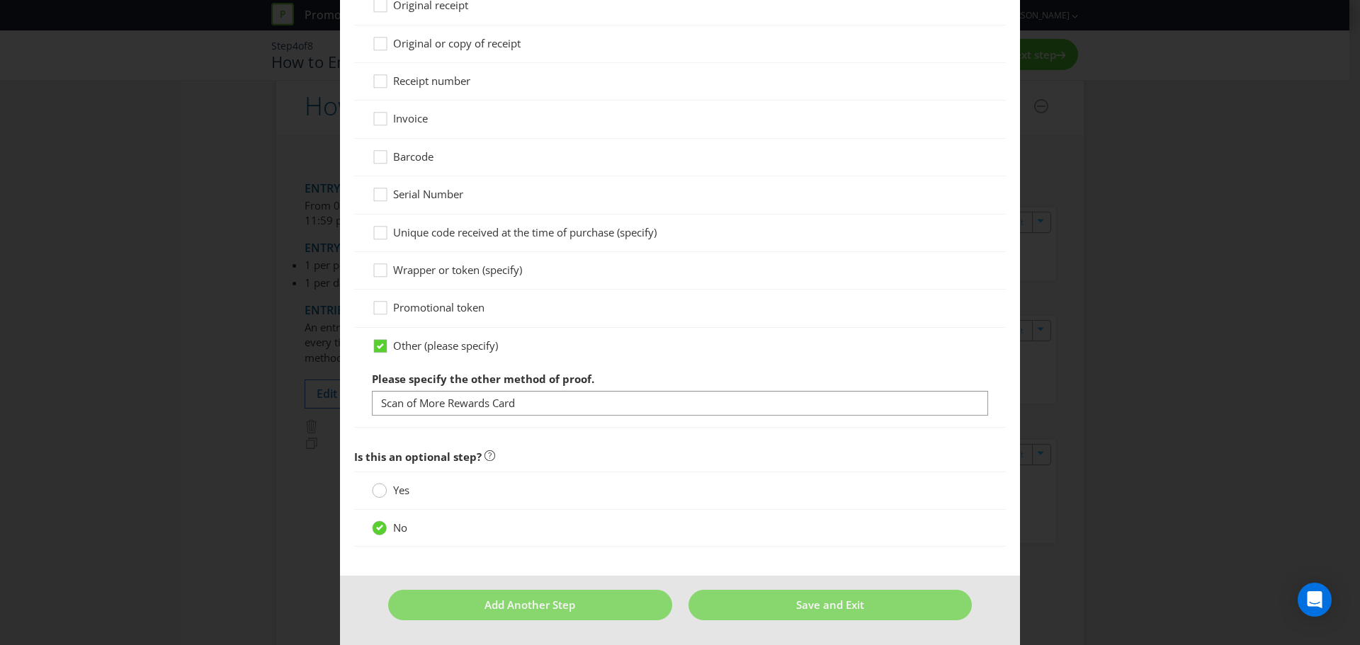
click at [378, 475] on circle at bounding box center [380, 491] width 14 height 14
click at [0, 0] on input "Yes" at bounding box center [0, 0] width 0 height 0
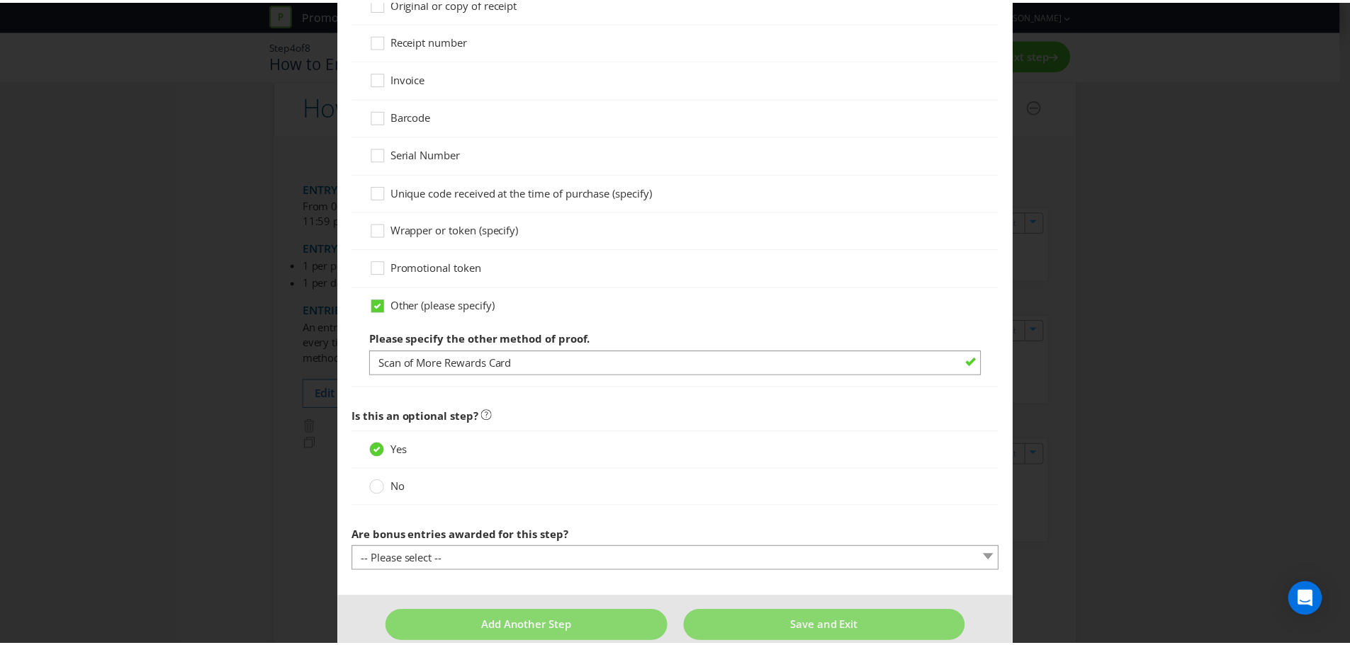
scroll to position [1037, 0]
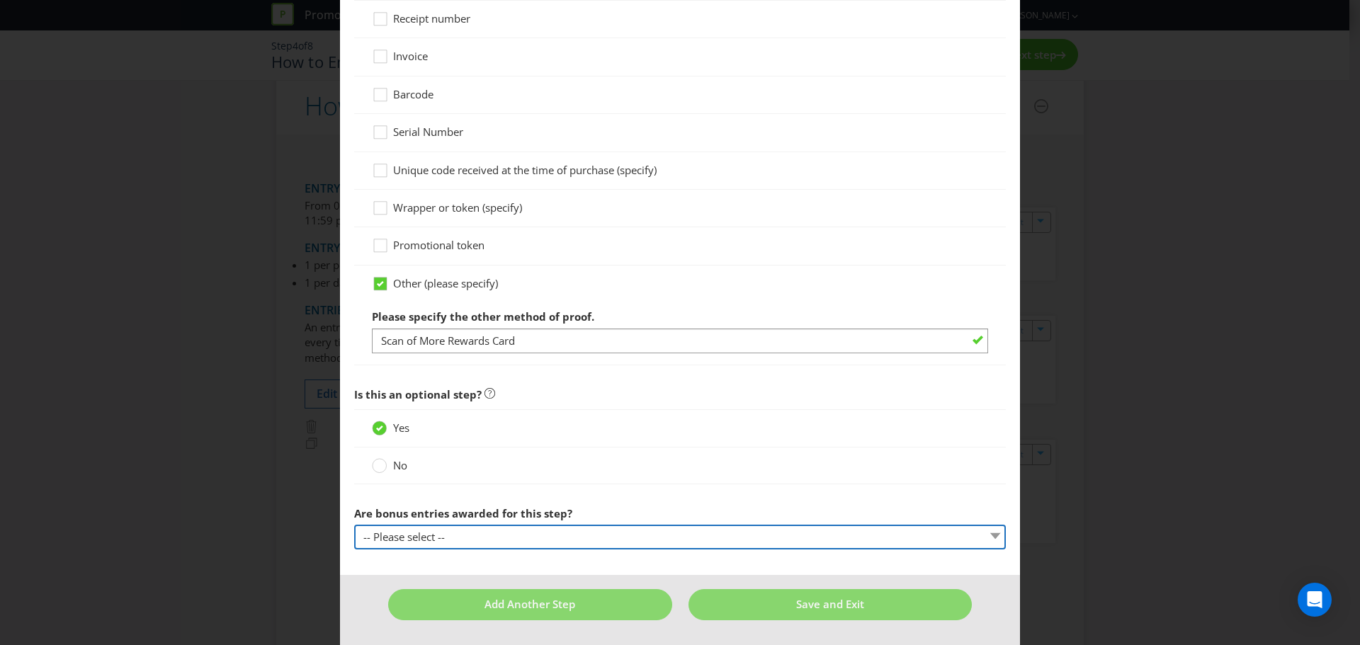
click at [420, 475] on select "-- Please select -- Yes, entrant gets additional entries every time that this s…" at bounding box center [680, 537] width 652 height 25
select select "NO"
click at [354, 475] on select "-- Please select -- Yes, entrant gets additional entries every time that this s…" at bounding box center [680, 537] width 652 height 25
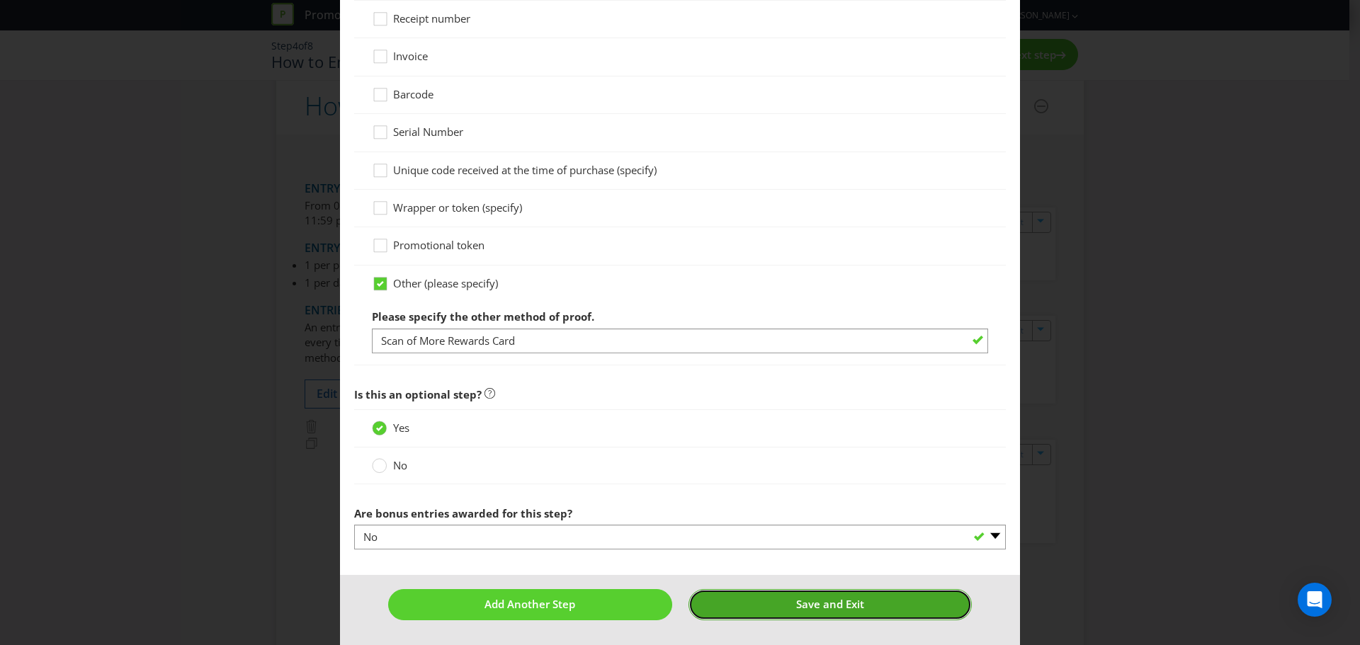
click at [816, 475] on span "Save and Exit" at bounding box center [830, 604] width 68 height 14
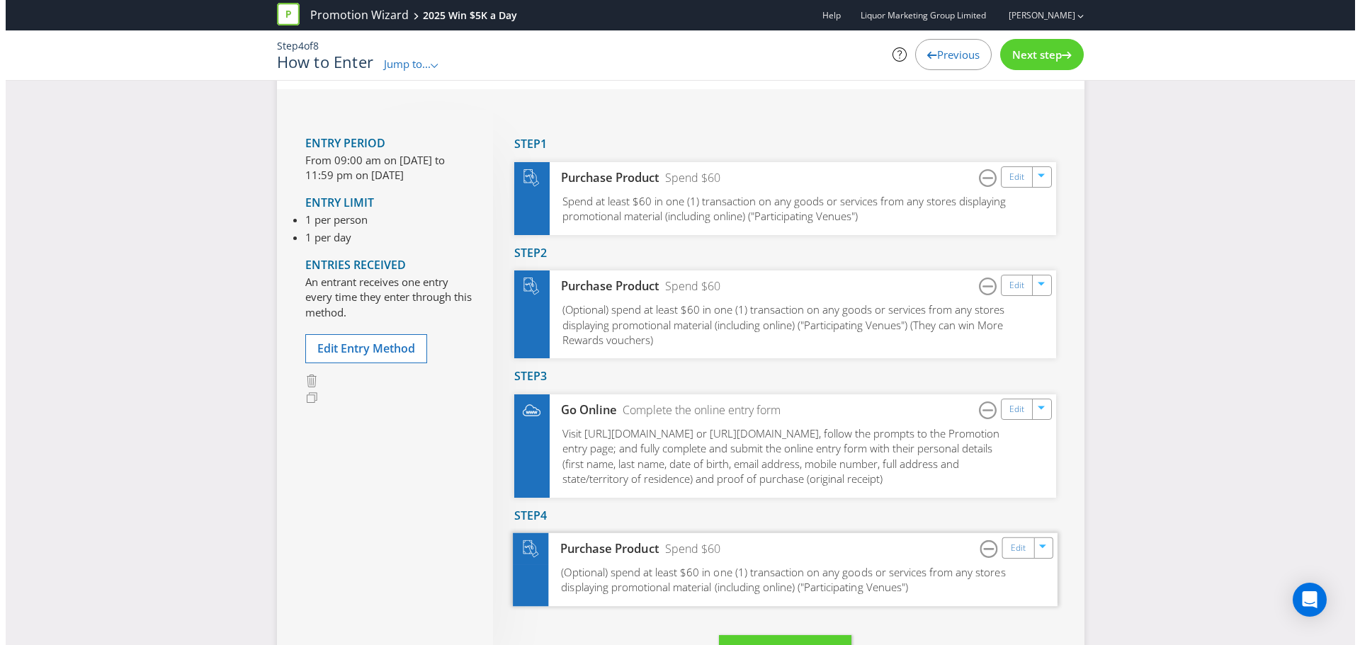
scroll to position [193, 0]
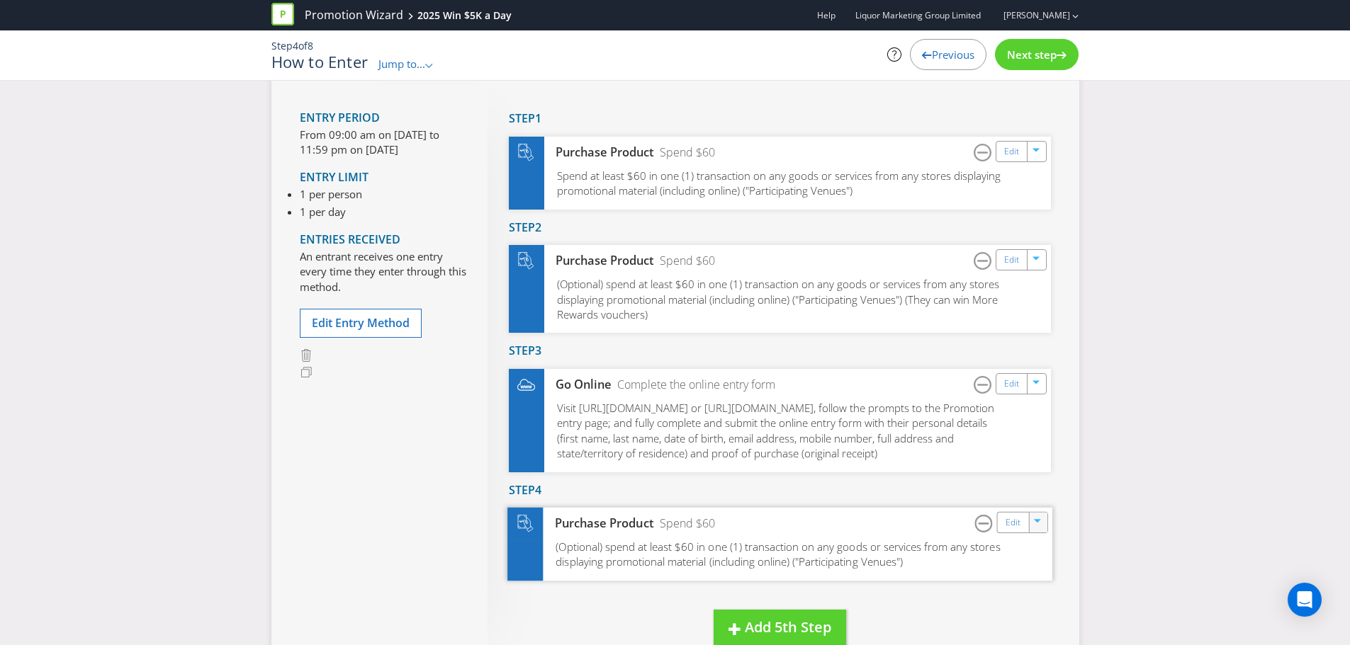
click at [941, 475] on icon "button" at bounding box center [1038, 523] width 9 height 9
click at [941, 475] on icon at bounding box center [983, 524] width 11 height 2
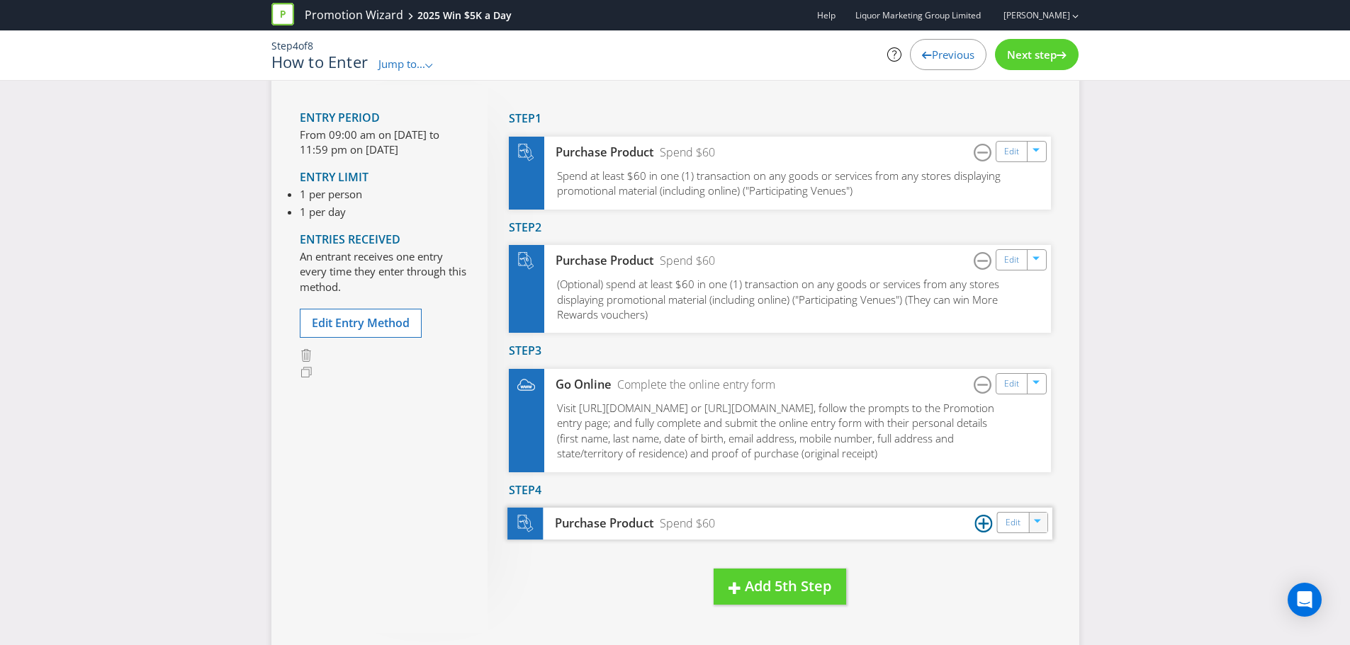
click at [941, 475] on icon "button" at bounding box center [1038, 524] width 9 height 9
click at [941, 475] on link "Delete" at bounding box center [1027, 572] width 31 height 14
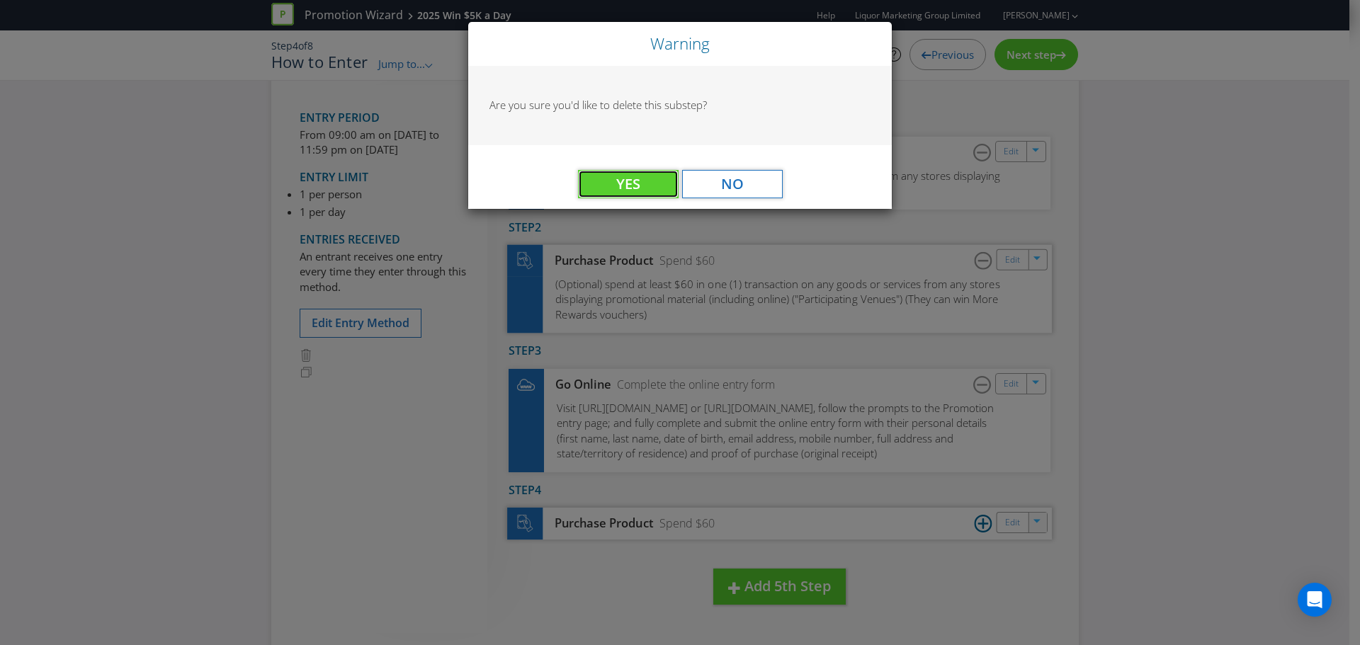
drag, startPoint x: 629, startPoint y: 190, endPoint x: 651, endPoint y: 314, distance: 125.9
click at [629, 191] on span "Yes" at bounding box center [628, 183] width 24 height 19
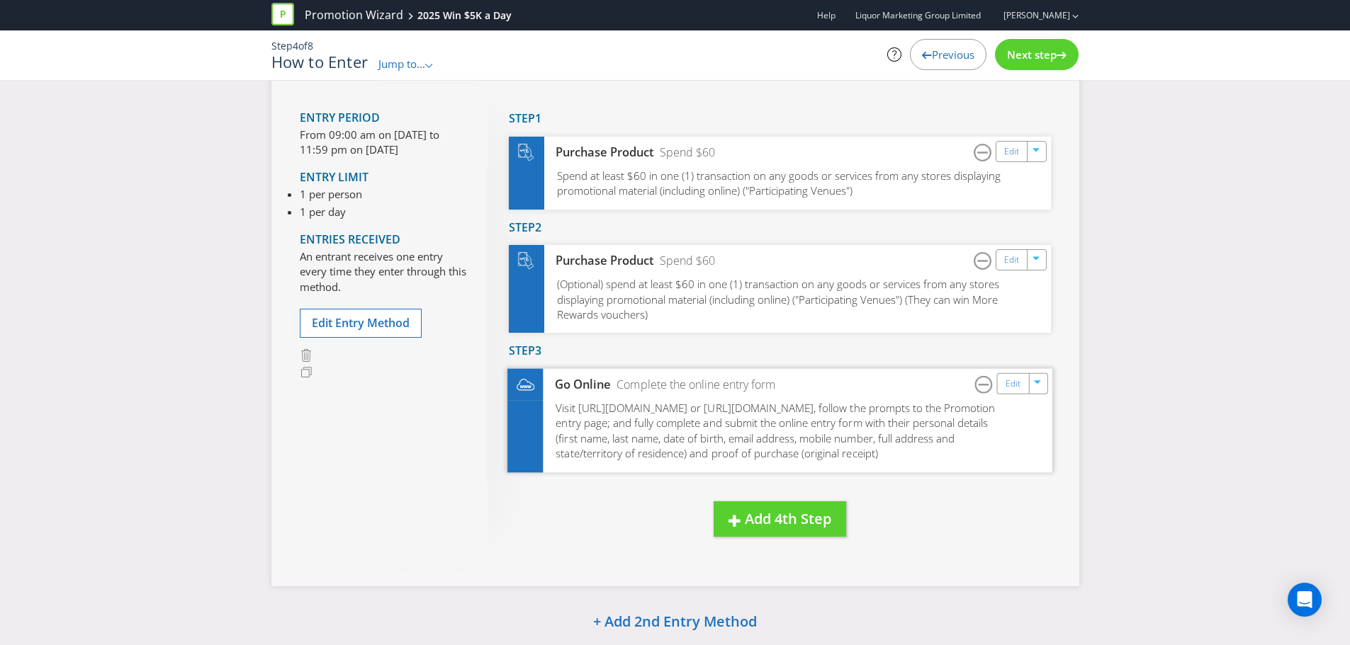
click at [849, 434] on span "Visit [URL][DOMAIN_NAME] or [URL][DOMAIN_NAME], follow the prompts to the Promo…" at bounding box center [774, 431] width 439 height 60
click at [941, 384] on link "Edit" at bounding box center [1012, 383] width 15 height 16
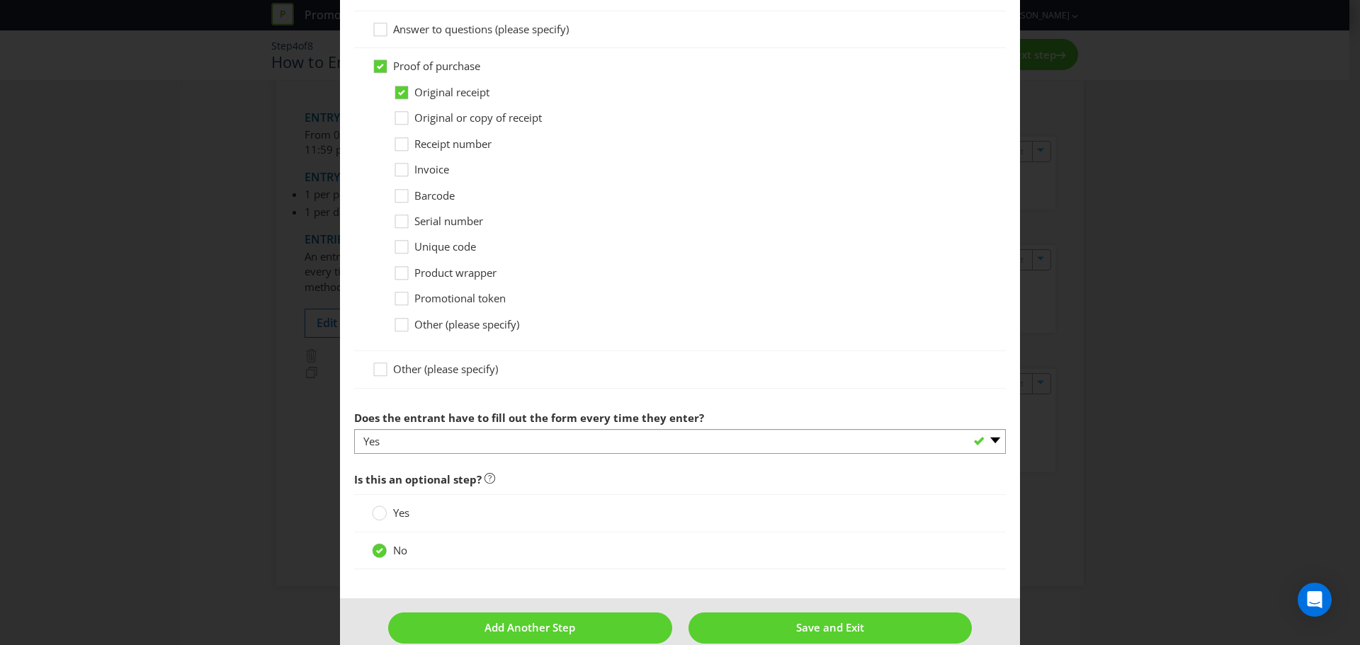
scroll to position [1129, 0]
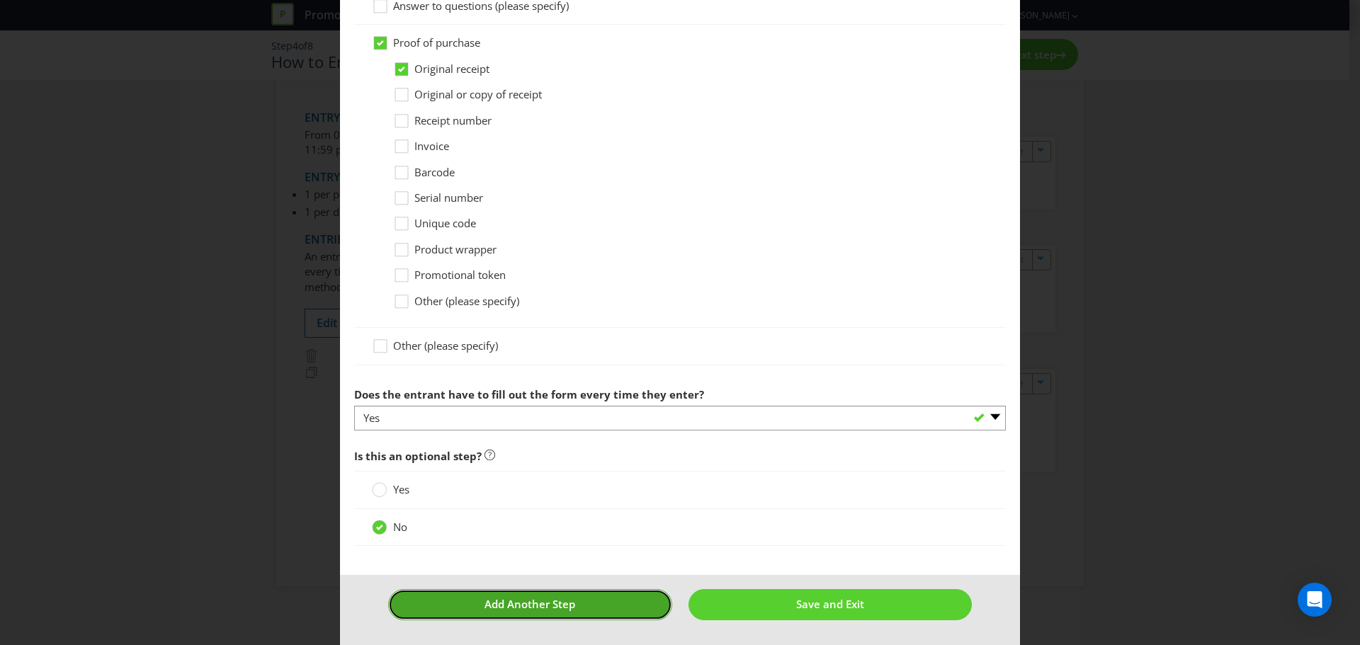
click at [584, 475] on button "Add Another Step" at bounding box center [530, 604] width 284 height 30
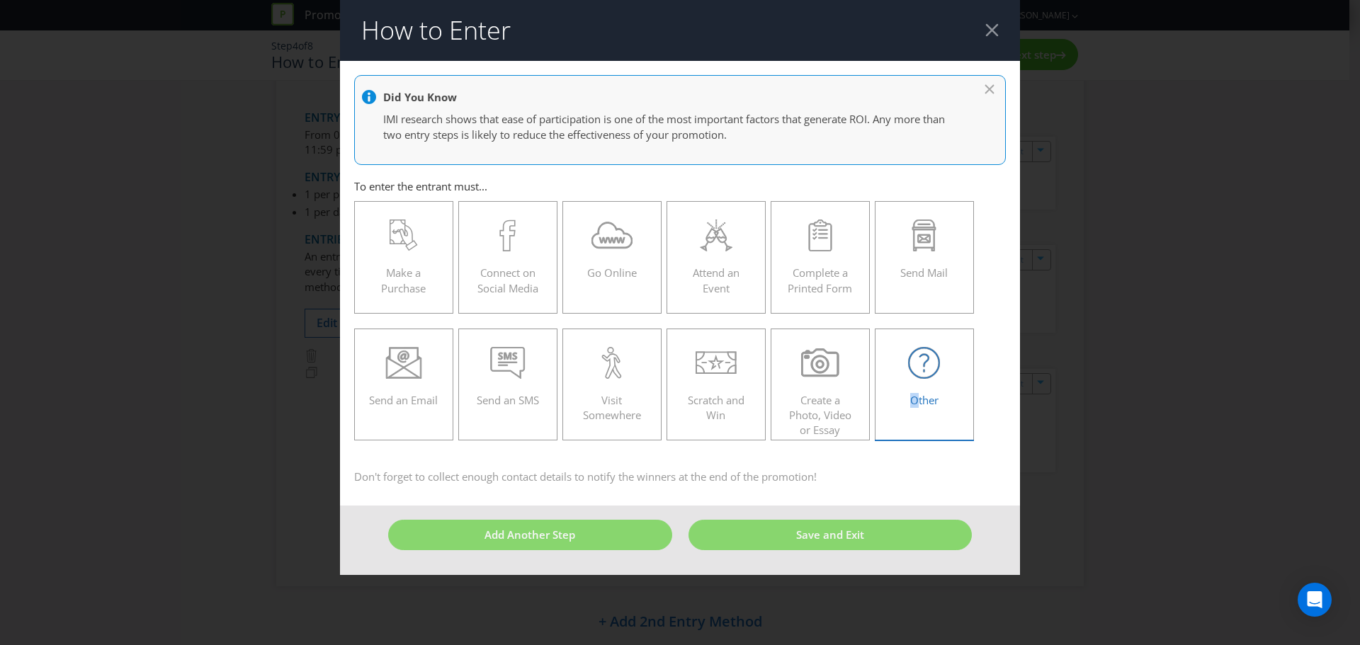
click at [918, 378] on div "Other" at bounding box center [924, 379] width 69 height 64
click at [914, 395] on span "Other" at bounding box center [924, 400] width 28 height 14
click at [0, 0] on input "Other" at bounding box center [0, 0] width 0 height 0
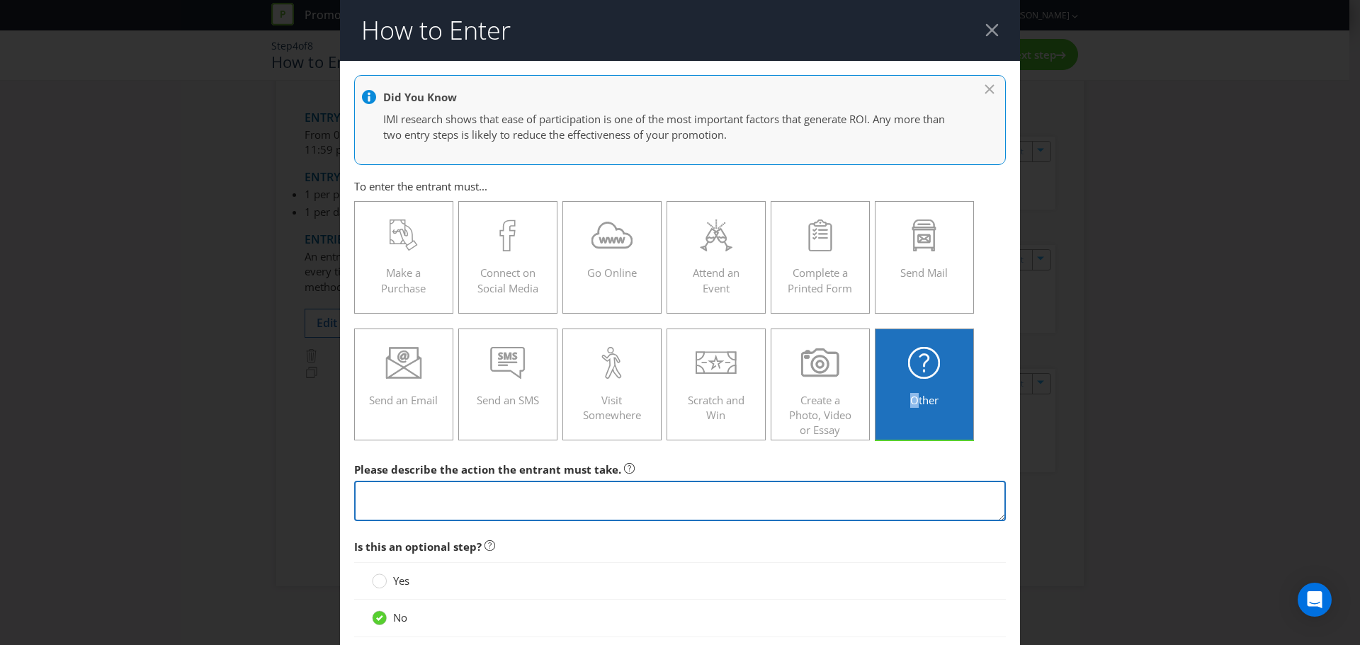
click at [427, 475] on textarea at bounding box center [680, 501] width 652 height 40
type textarea "Scan"
type textarea "S"
type textarea "C"
type textarea "Shopper scans their More Rewards loyalty card to enter"
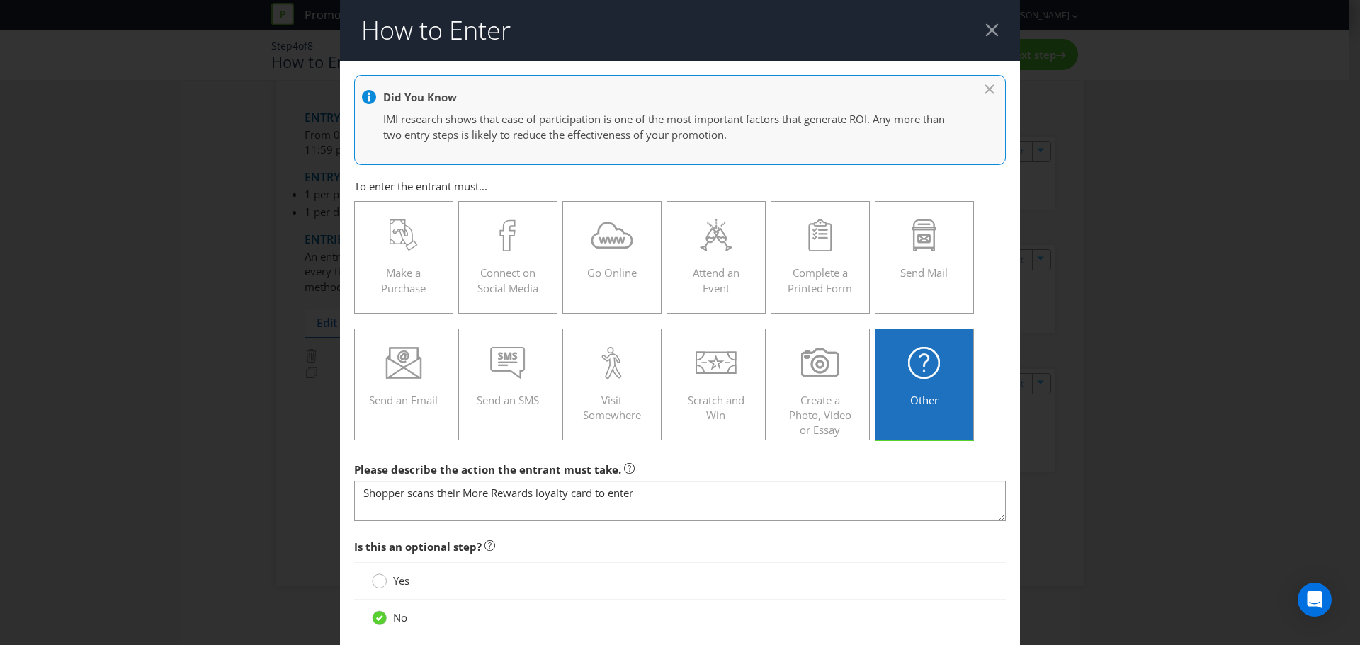
click at [373, 475] on circle at bounding box center [380, 582] width 14 height 14
click at [0, 0] on input "Yes" at bounding box center [0, 0] width 0 height 0
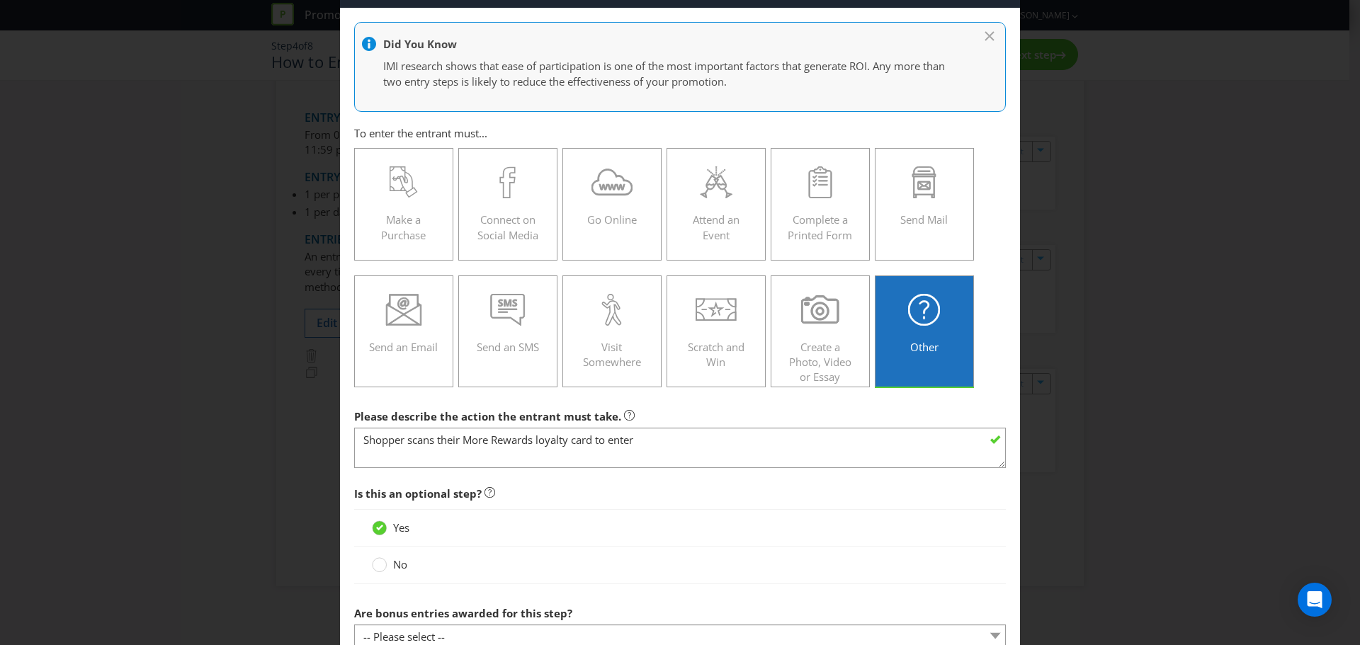
scroll to position [152, 0]
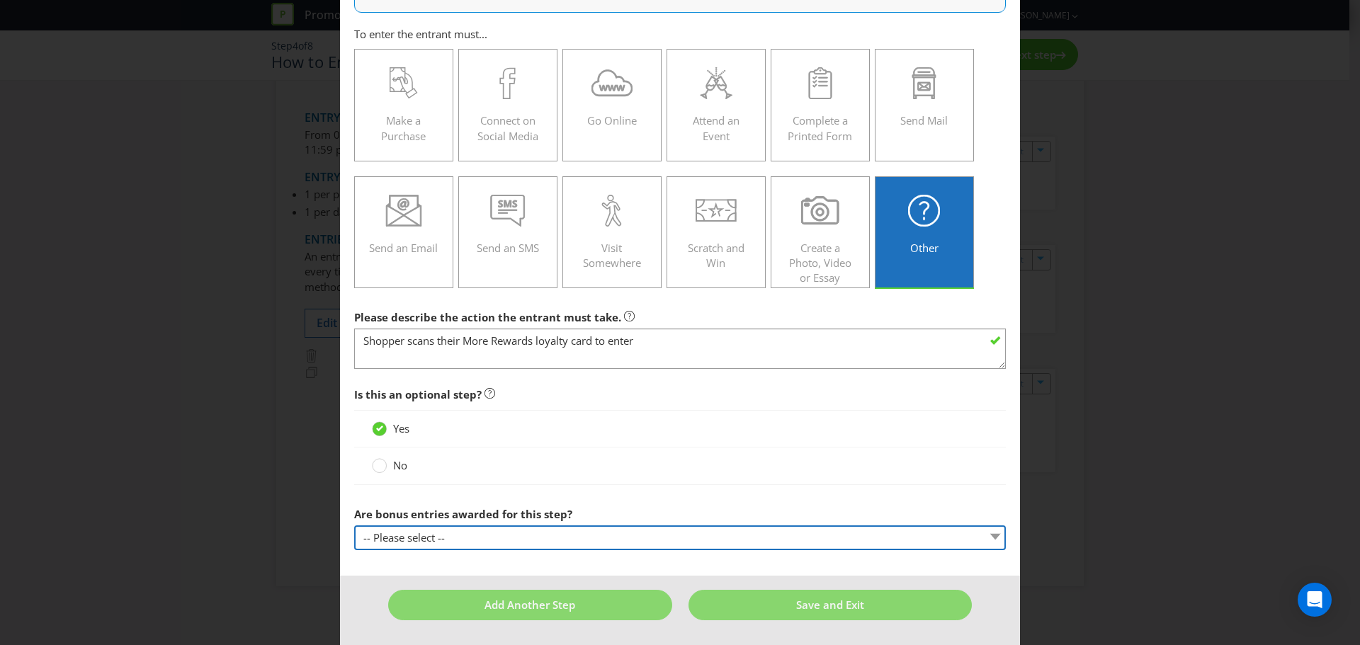
click at [466, 475] on select "-- Please select -- Yes, entrant gets additional entries every time that this s…" at bounding box center [680, 538] width 652 height 25
select select "NO"
click at [354, 475] on select "-- Please select -- Yes, entrant gets additional entries every time that this s…" at bounding box center [680, 538] width 652 height 25
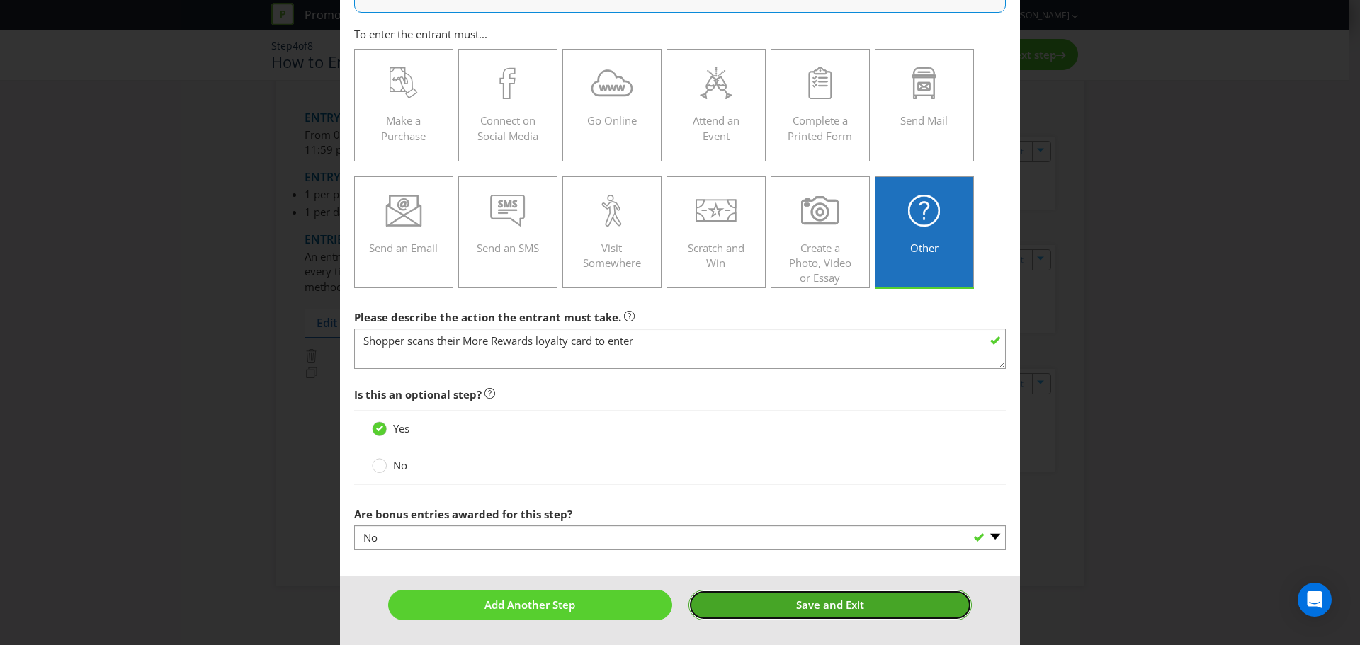
click at [796, 475] on span "Save and Exit" at bounding box center [830, 605] width 68 height 14
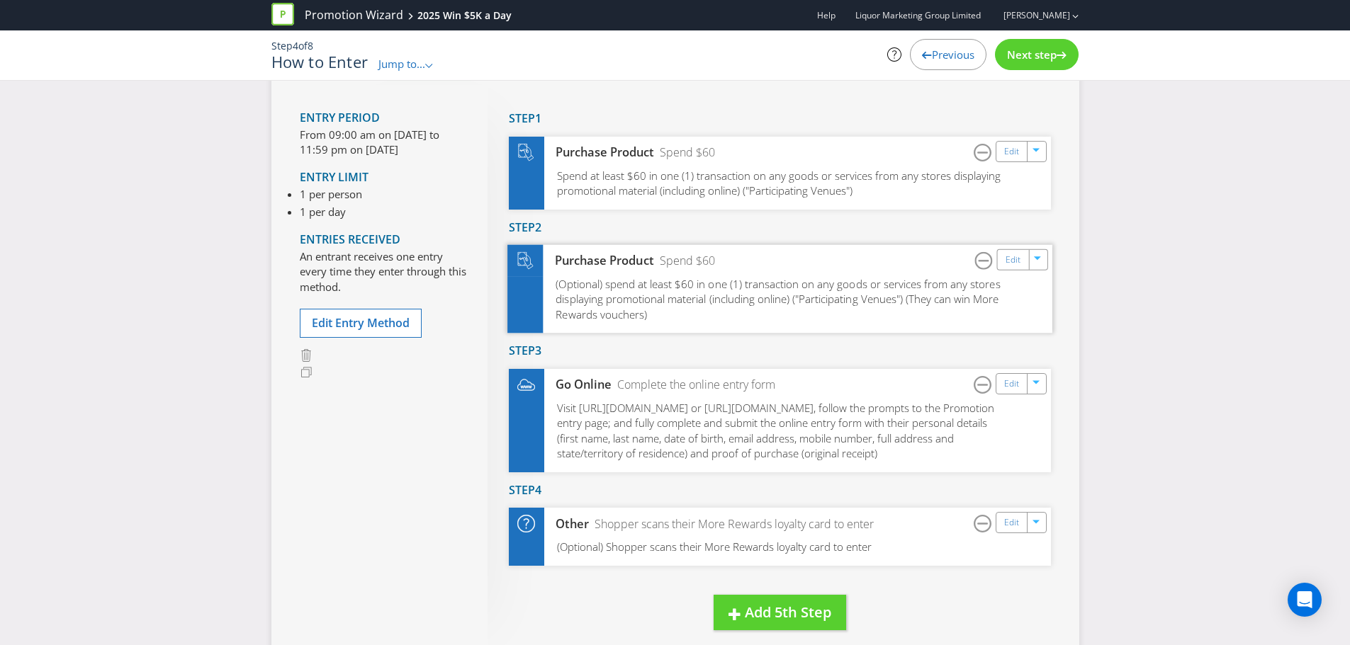
click at [839, 315] on div "(Optional) spend at least $60 in one (1) transaction on any goods or services f…" at bounding box center [779, 305] width 545 height 57
click at [941, 260] on link "Edit" at bounding box center [1012, 260] width 15 height 16
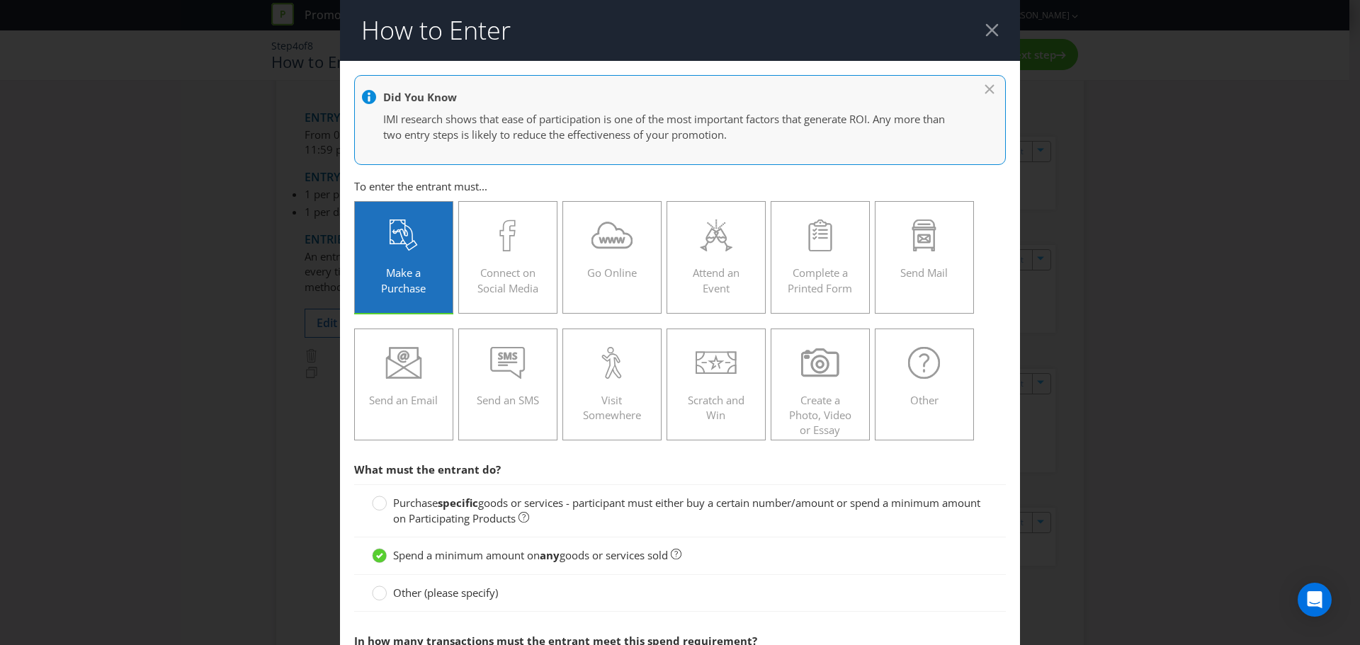
click at [941, 33] on div at bounding box center [991, 29] width 13 height 13
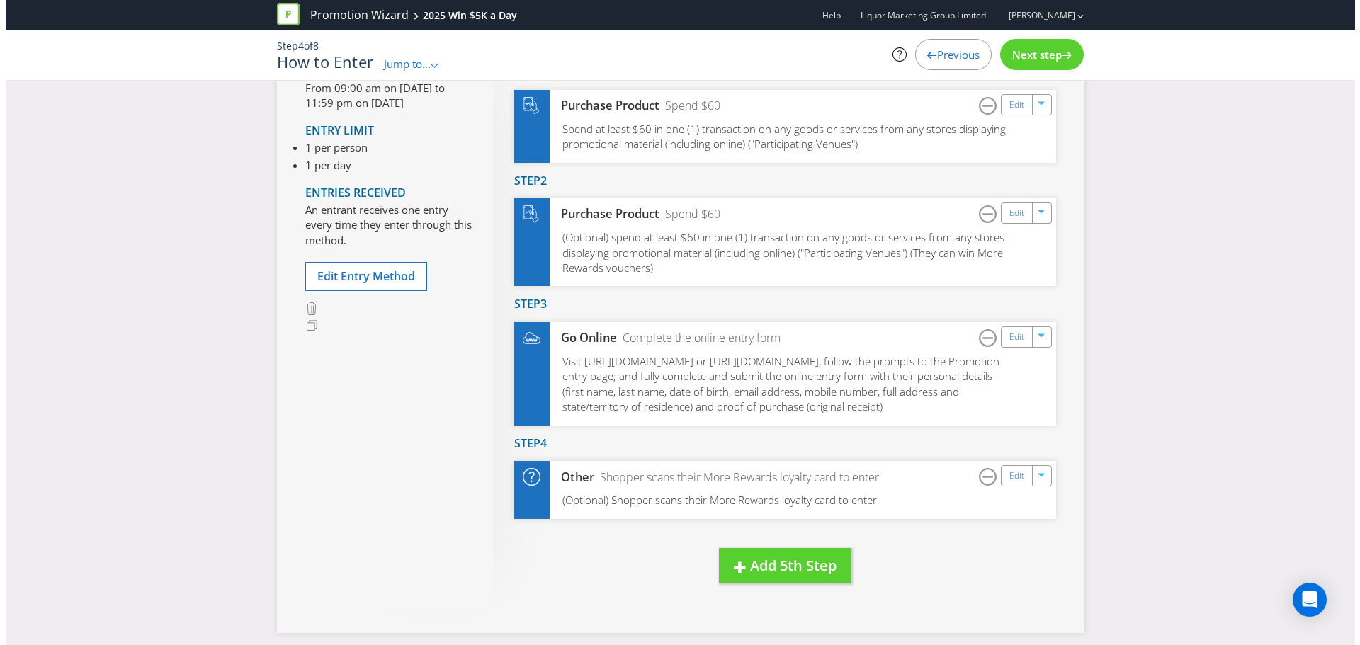
scroll to position [264, 0]
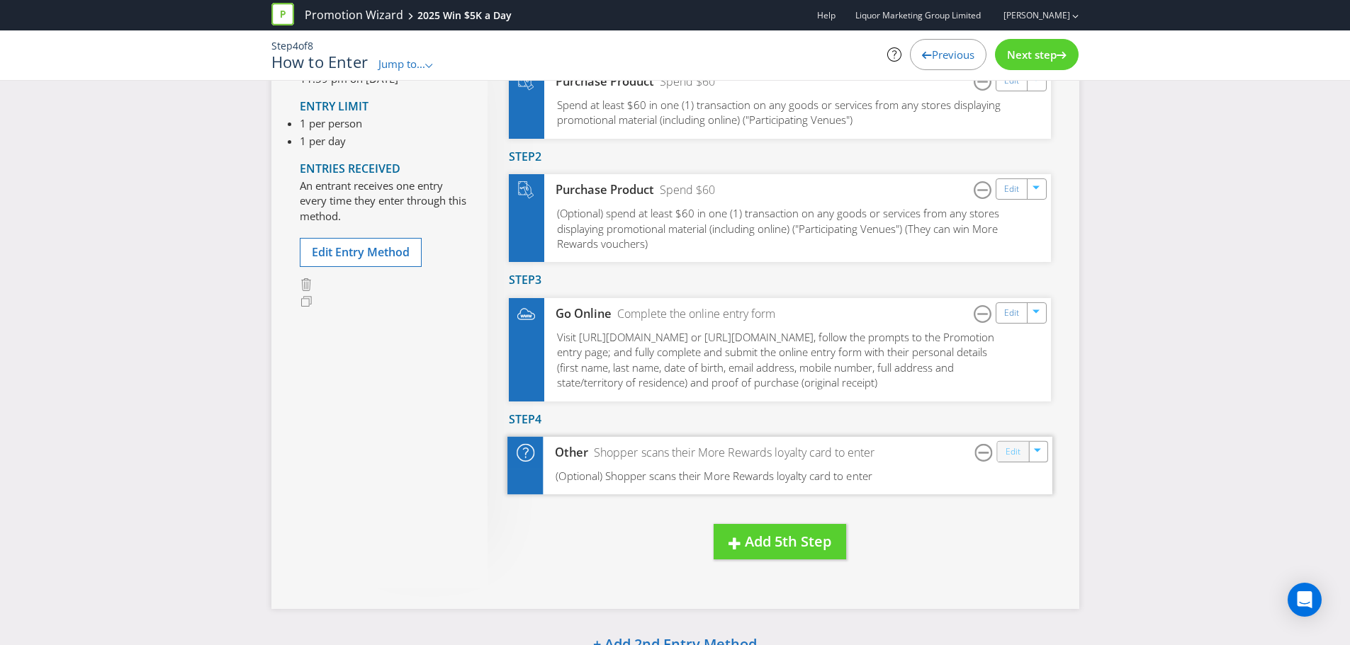
click at [941, 454] on link "Edit" at bounding box center [1012, 452] width 15 height 16
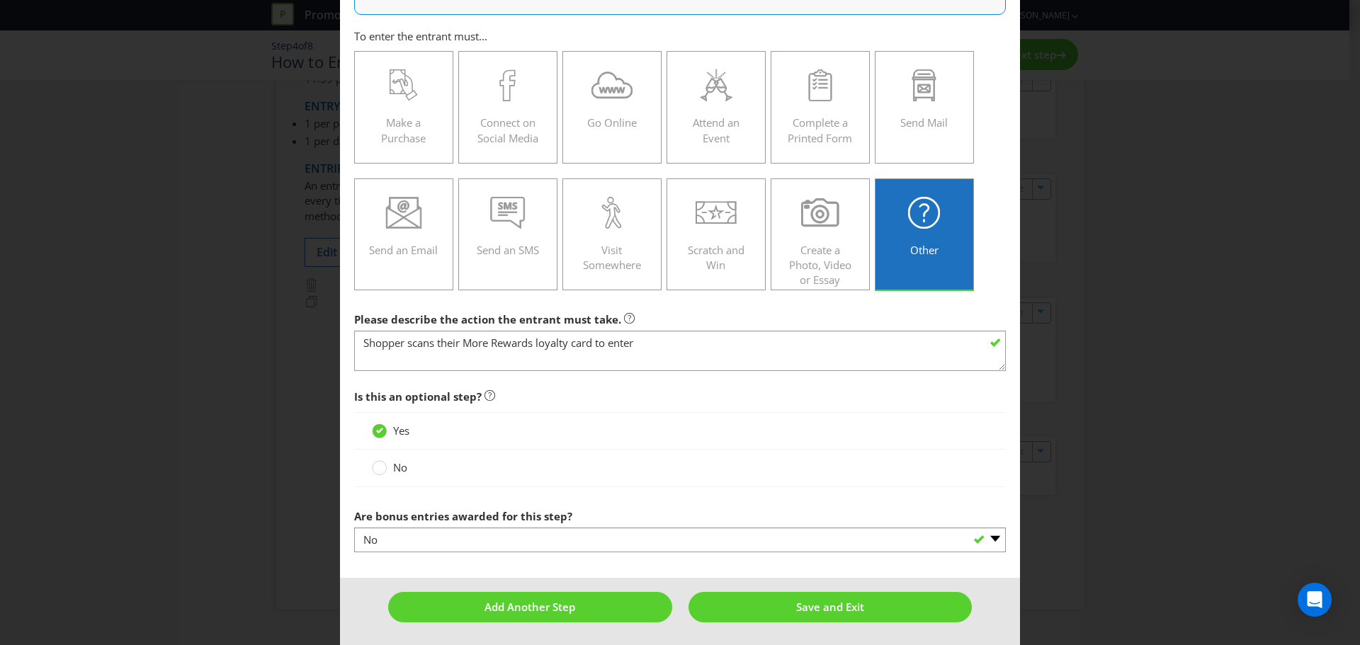
scroll to position [152, 0]
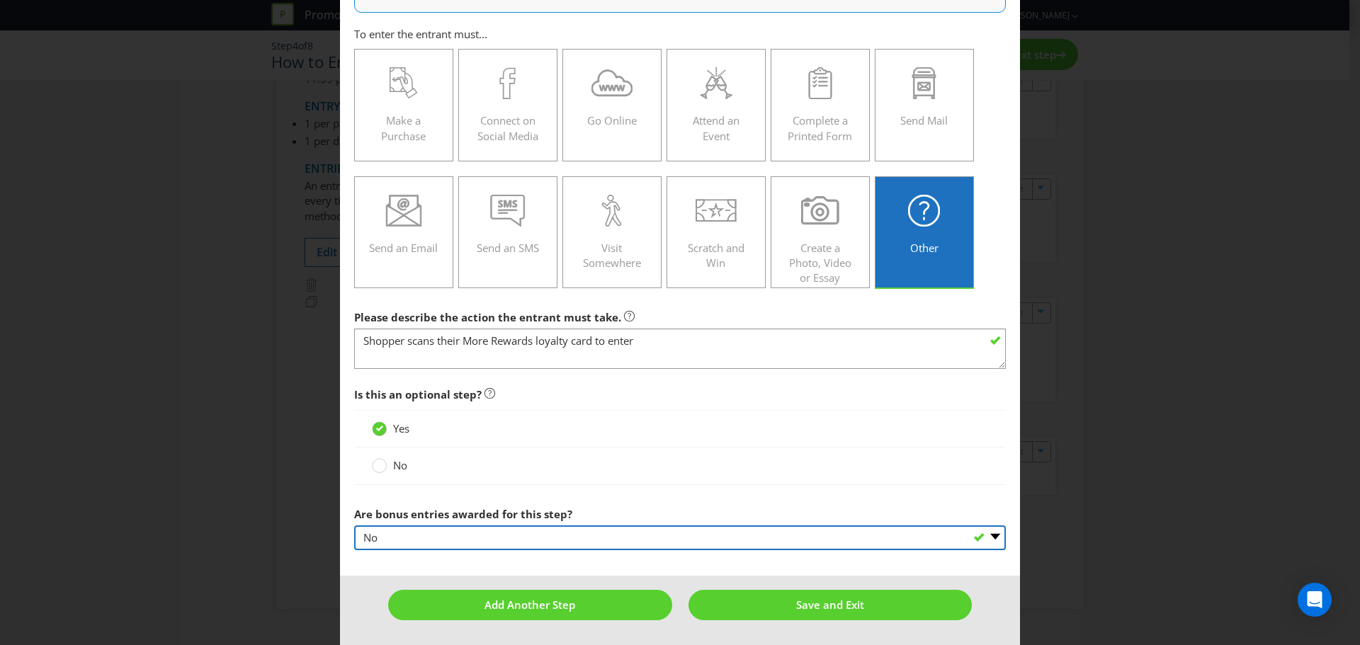
click at [536, 475] on select "-- Please select -- Yes, entrant gets additional entries every time that this s…" at bounding box center [680, 538] width 652 height 25
select select "OTHER"
click at [354, 475] on select "-- Please select -- Yes, entrant gets additional entries every time that this s…" at bounding box center [680, 538] width 652 height 25
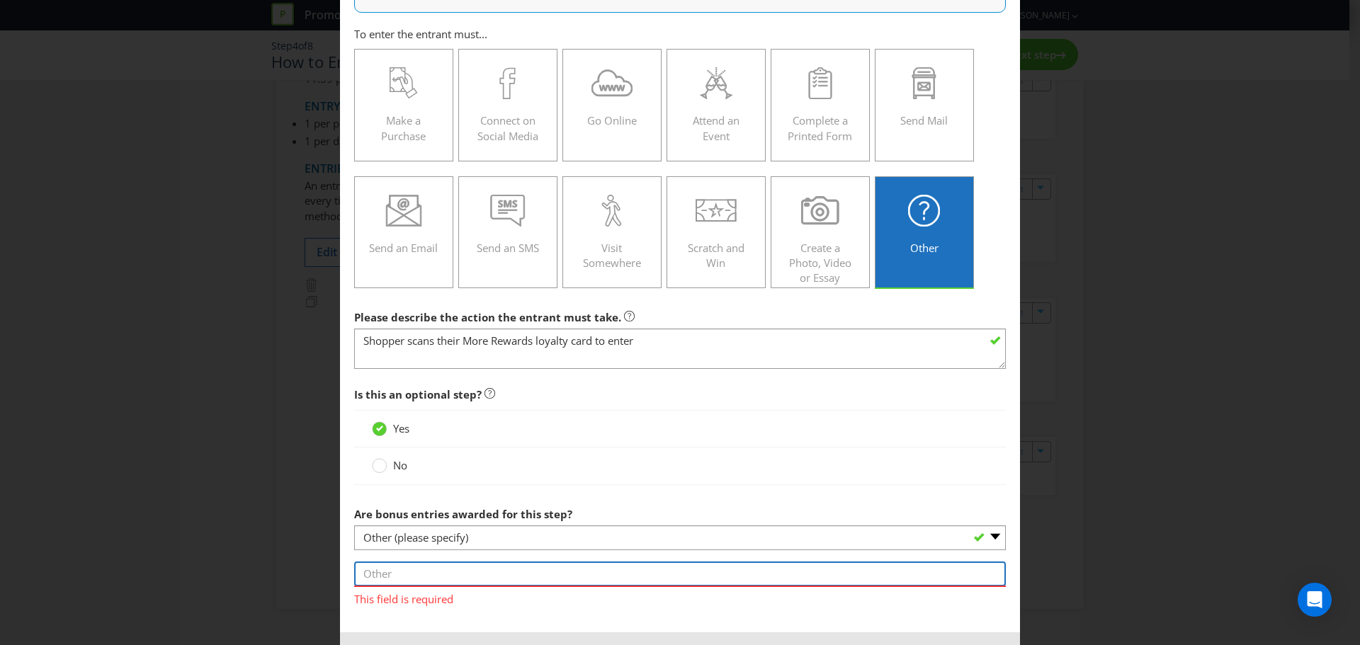
click at [404, 475] on input "text" at bounding box center [680, 574] width 652 height 25
type input "They can win More Rewards vouchers"
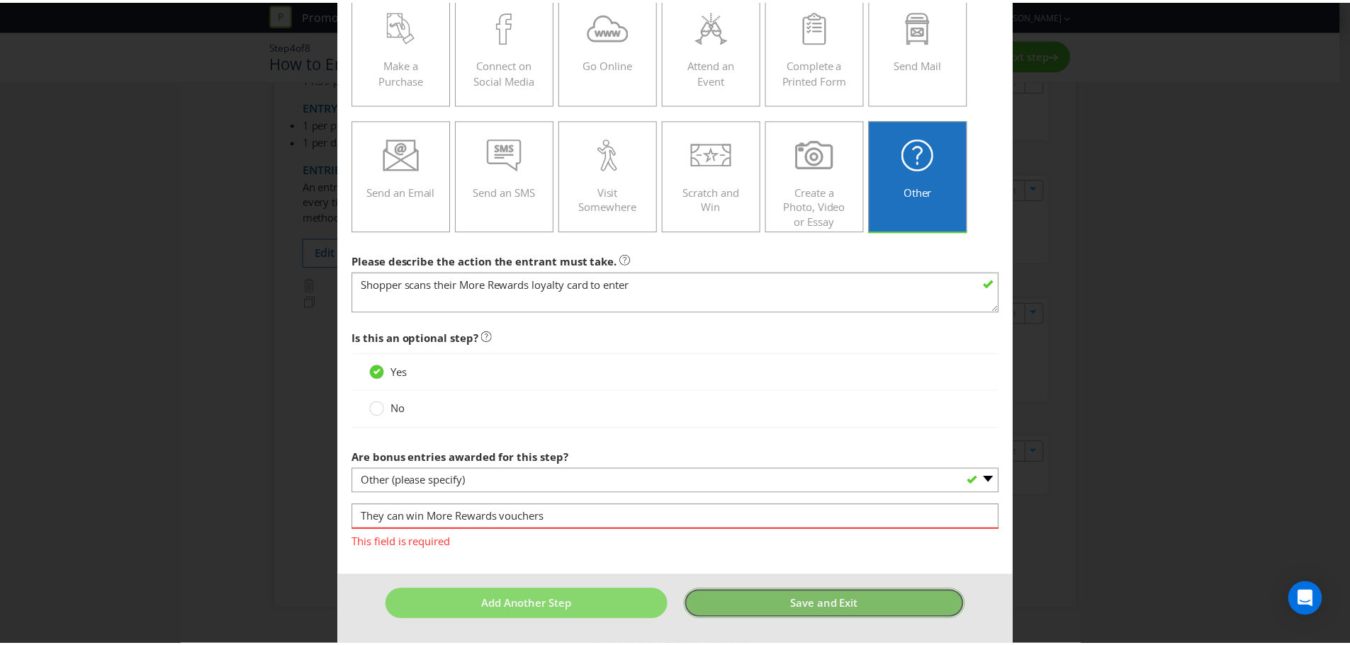
scroll to position [188, 0]
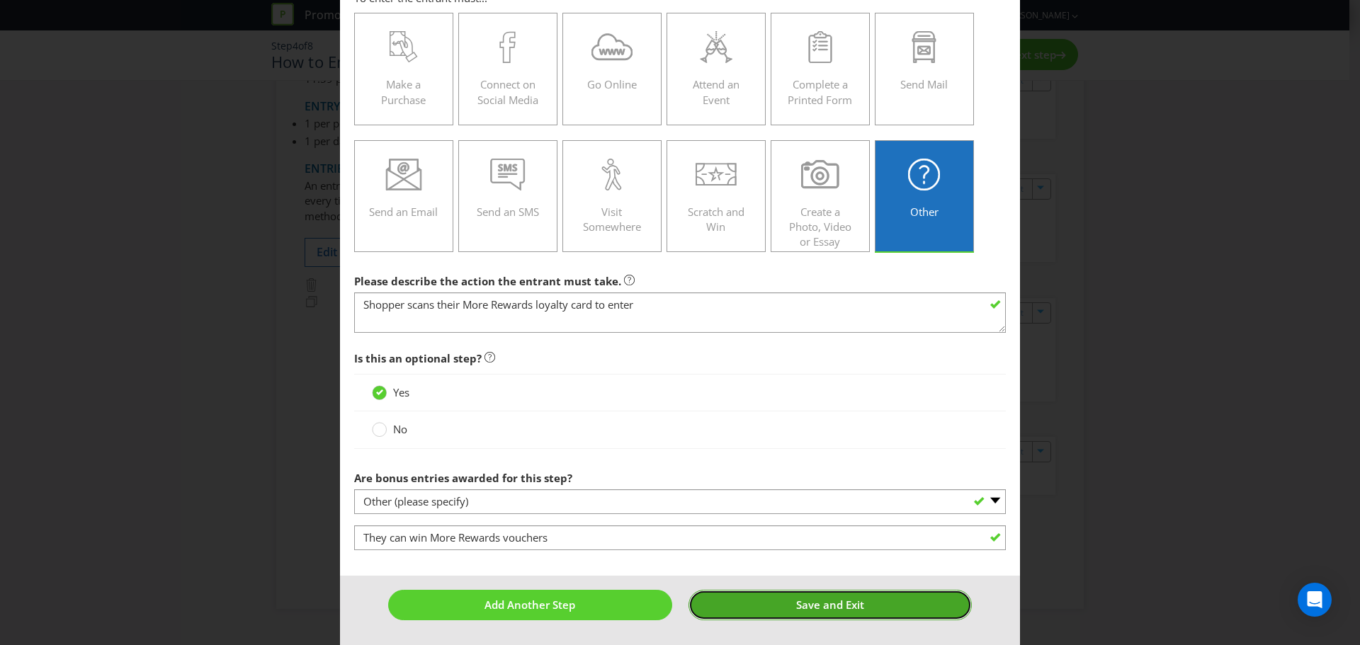
click at [815, 475] on span "Save and Exit" at bounding box center [830, 605] width 68 height 14
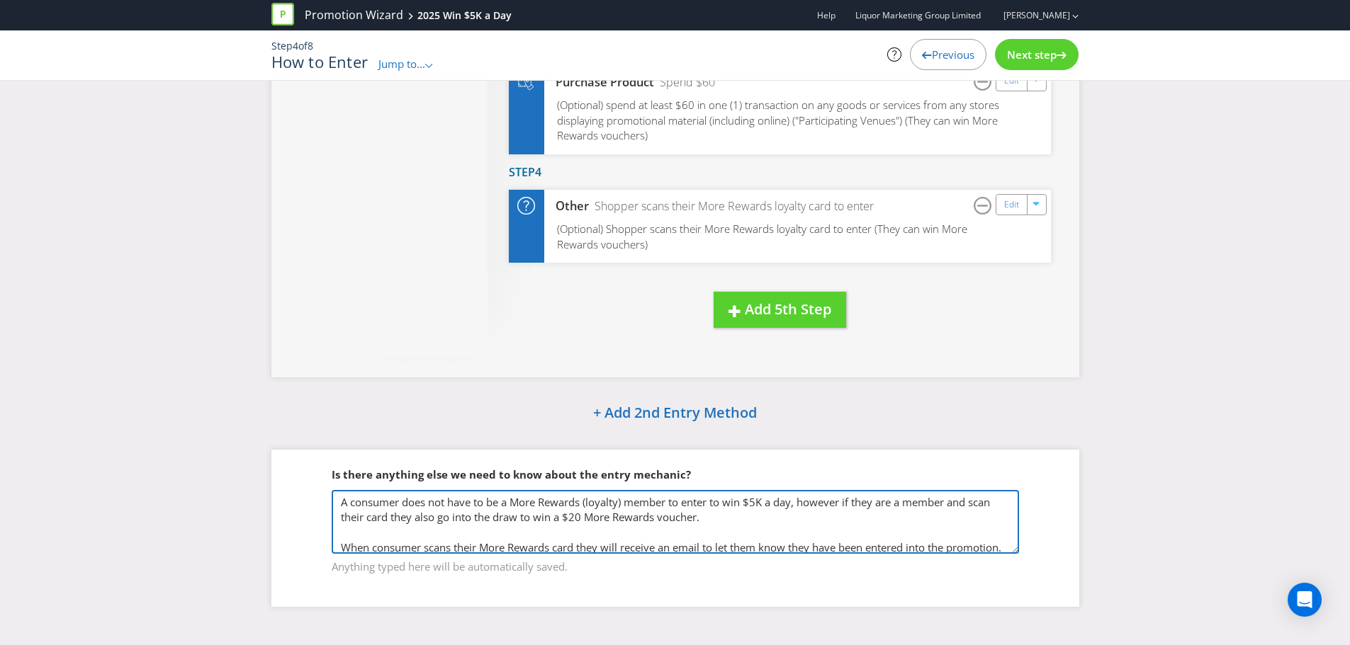
click at [366, 475] on textarea "A consumer does not have to be a More Rewards (loyalty) member to enter to win …" at bounding box center [675, 522] width 687 height 64
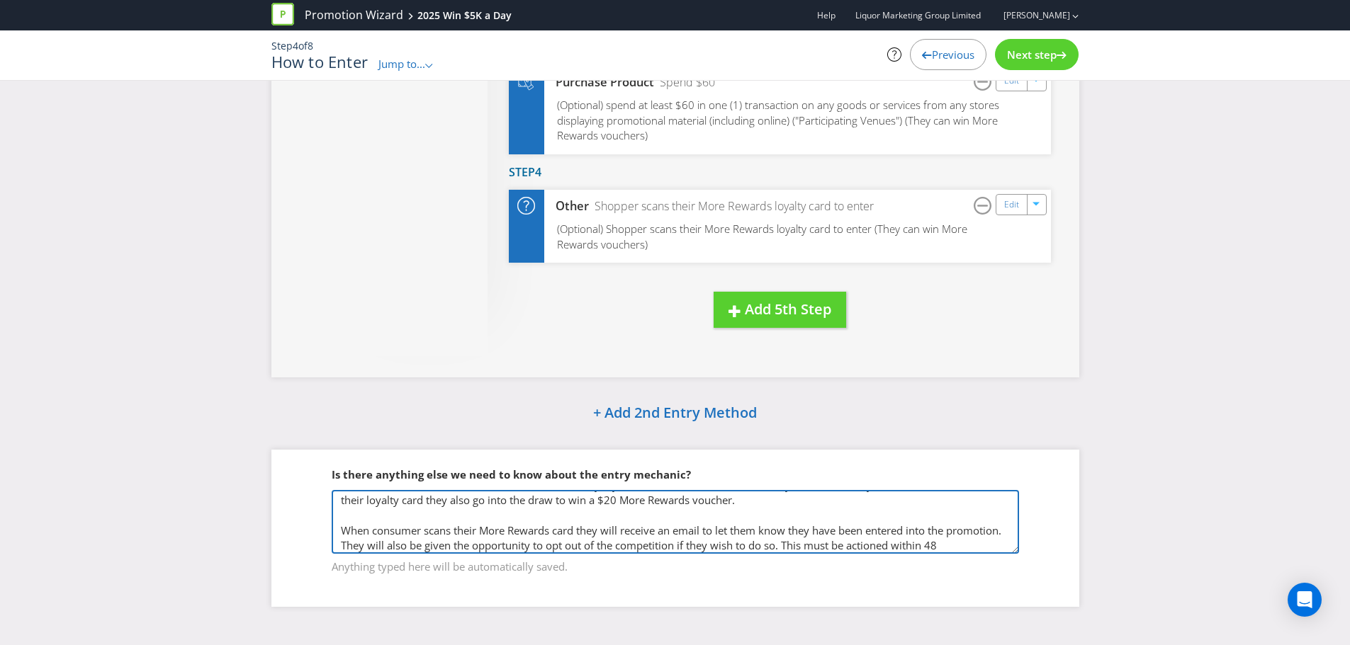
scroll to position [32, 0]
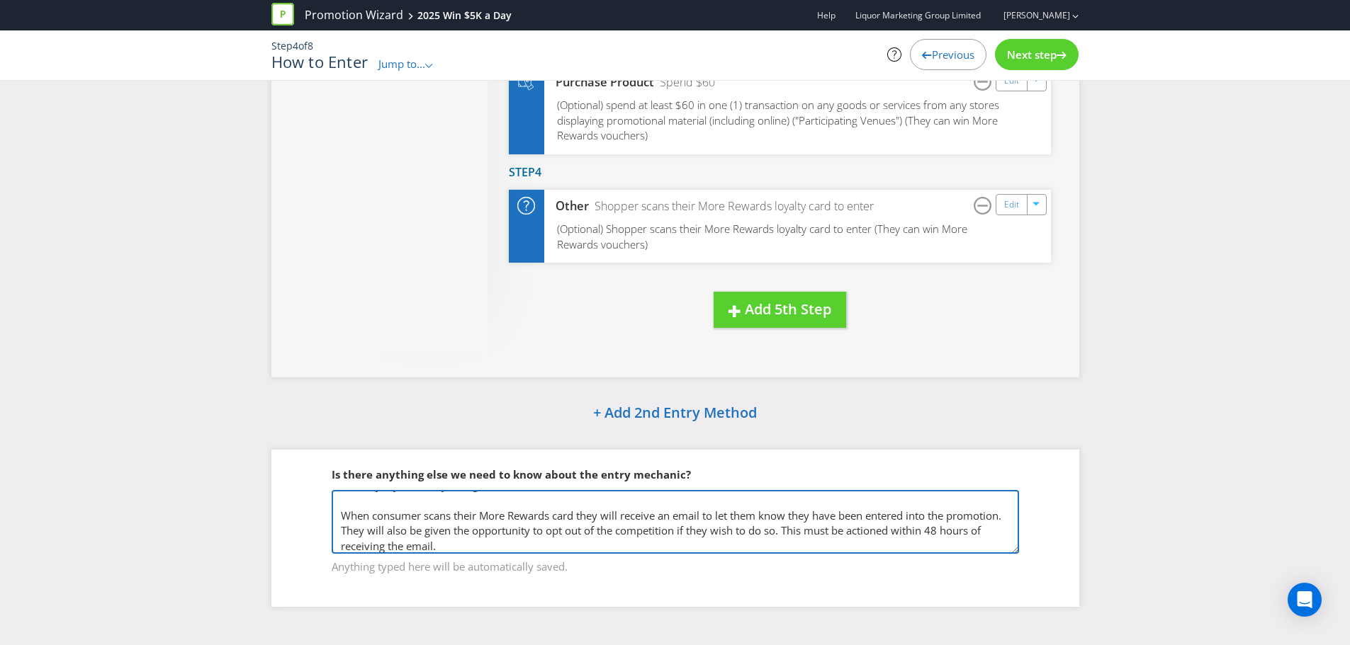
type textarea "A consumer does not have to be a More Rewards (loyalty) member to enter to win …"
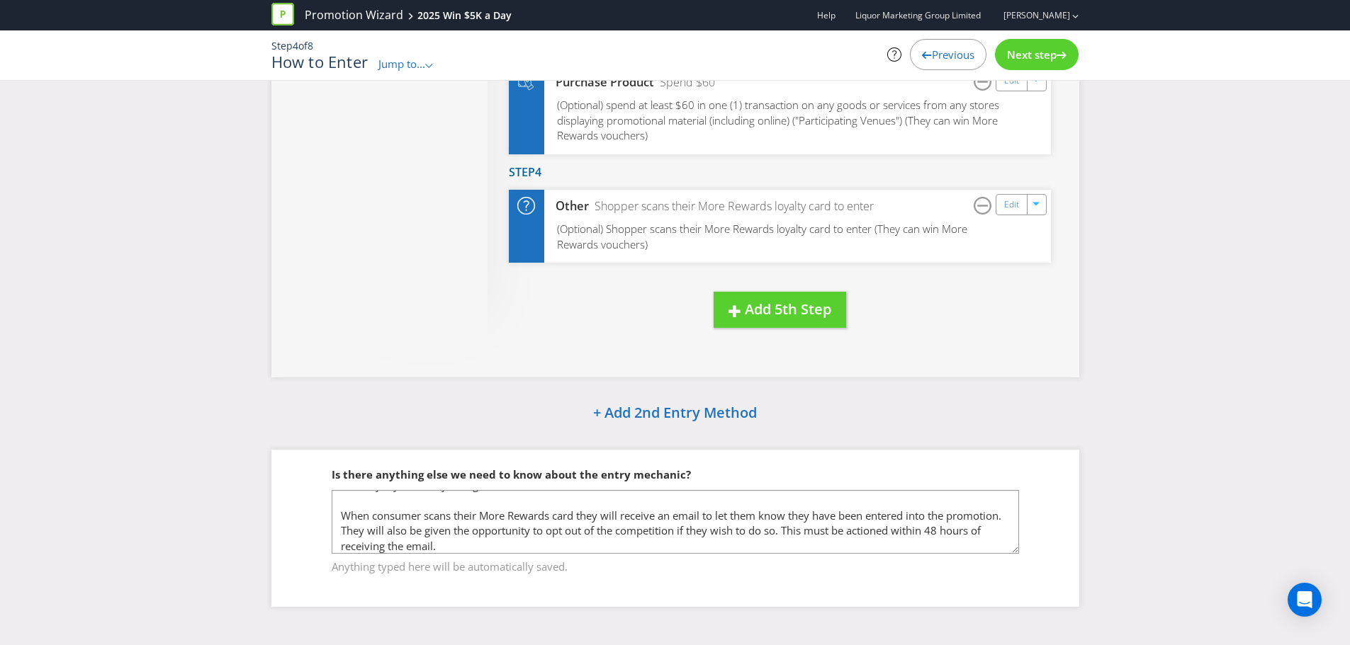
click at [941, 56] on span "Next step" at bounding box center [1032, 54] width 50 height 14
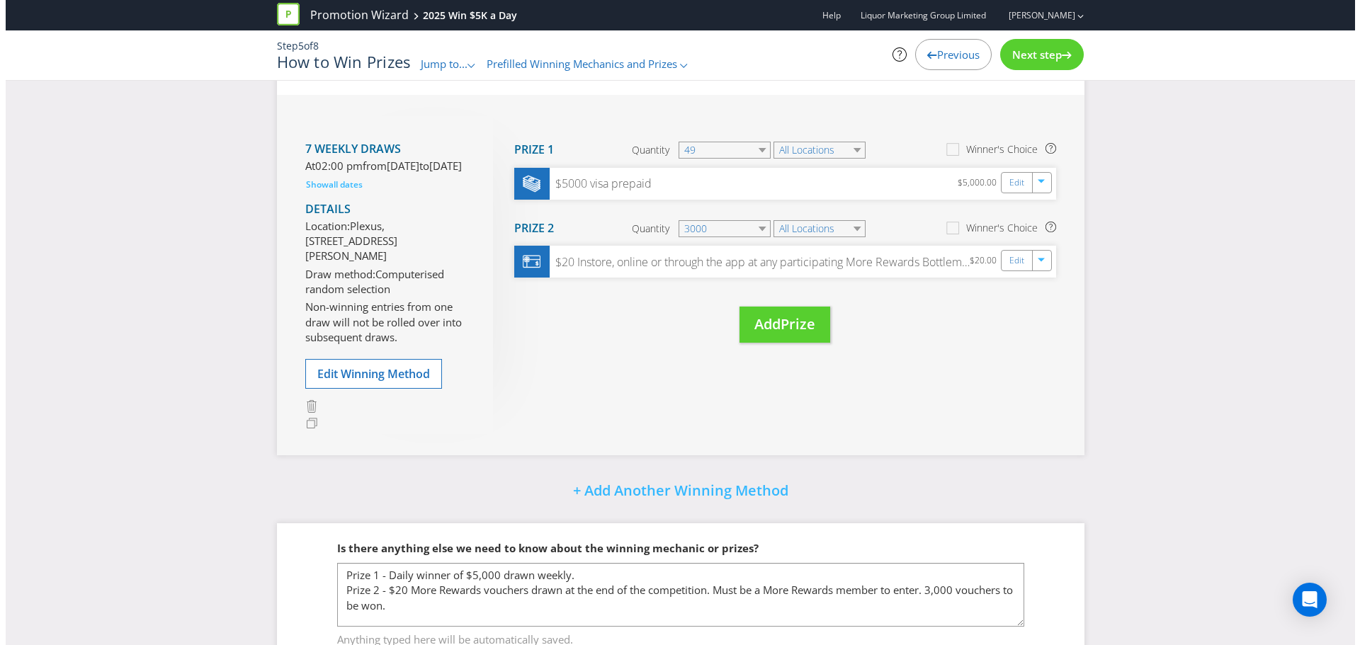
scroll to position [91, 0]
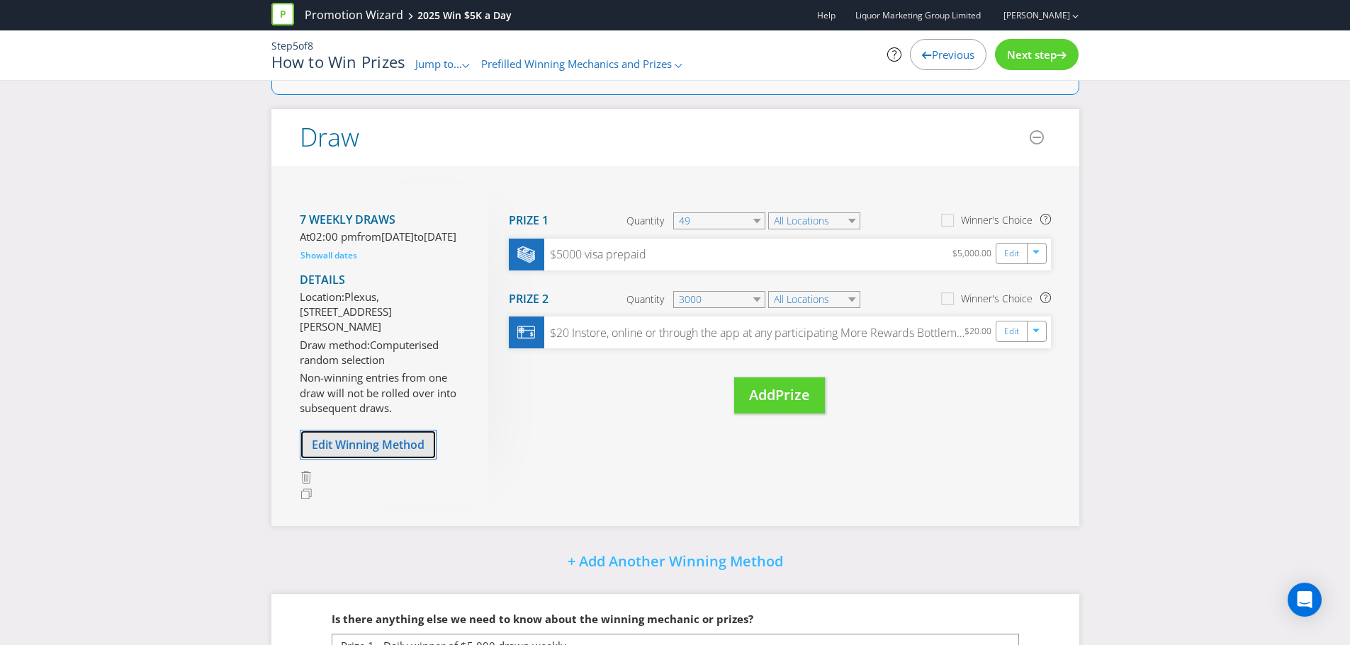
click at [370, 453] on span "Edit Winning Method" at bounding box center [368, 445] width 113 height 16
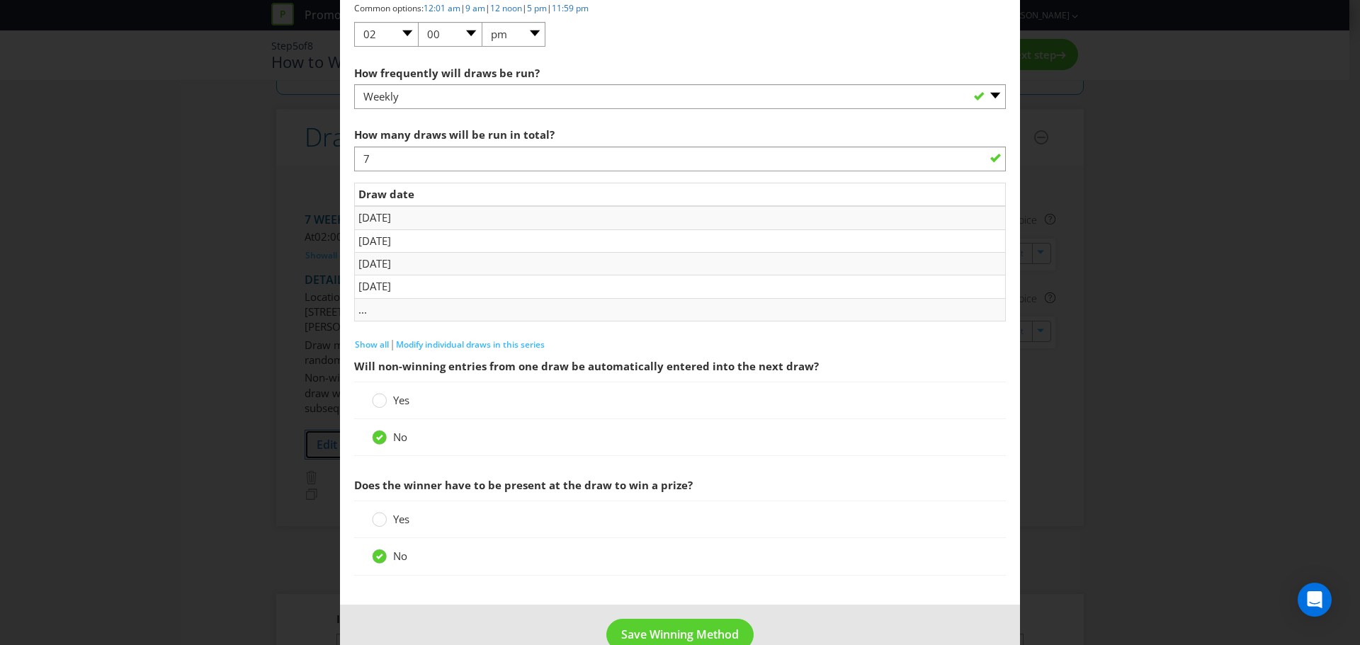
scroll to position [1063, 0]
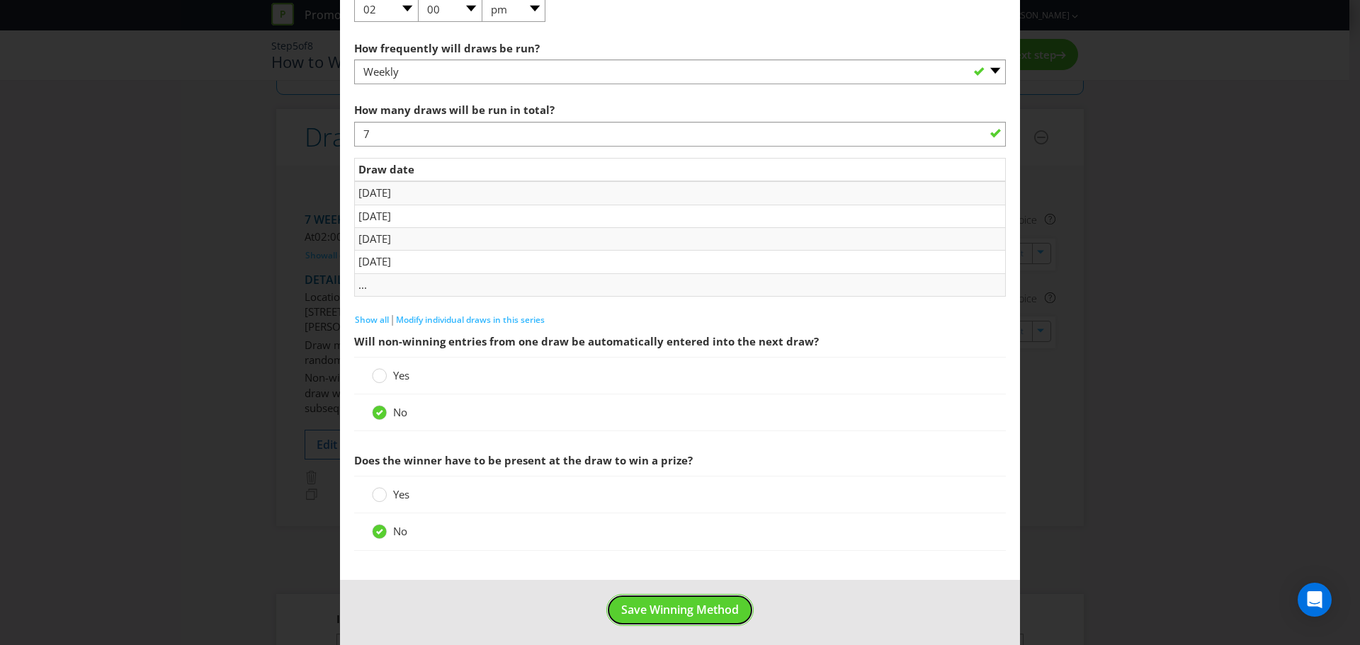
click at [665, 475] on span "Save Winning Method" at bounding box center [680, 610] width 118 height 16
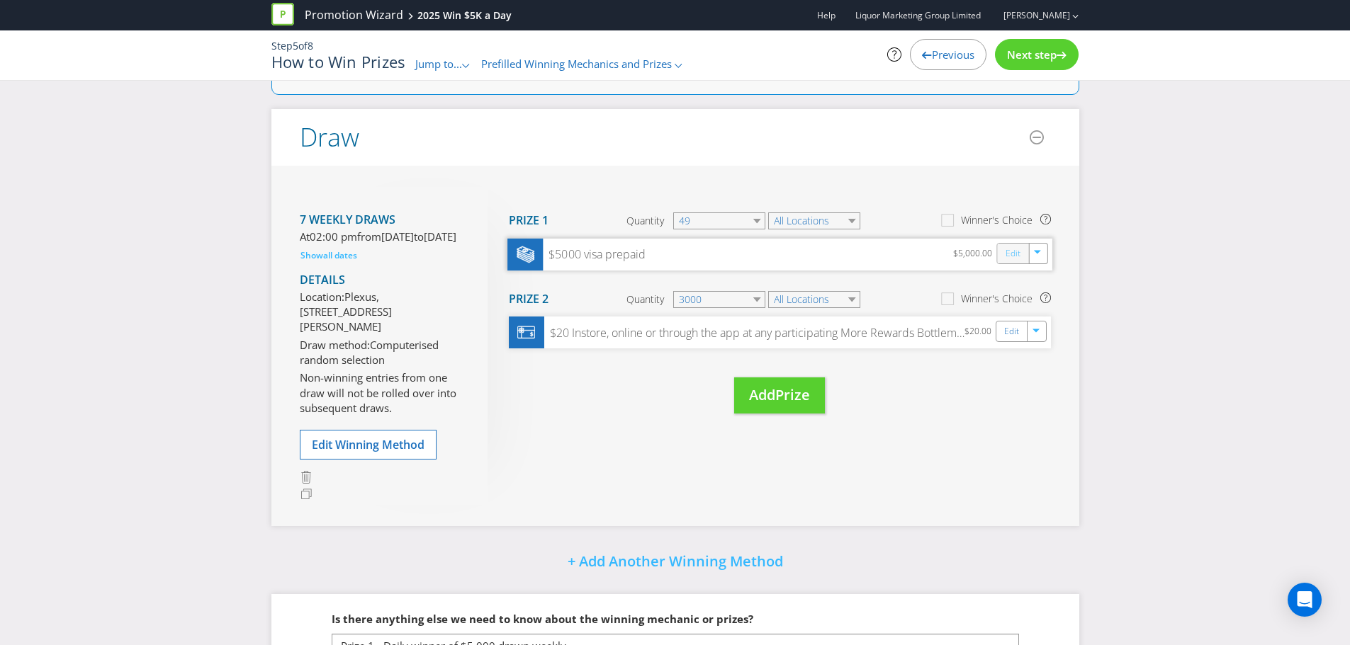
click at [941, 255] on link "Edit" at bounding box center [1012, 253] width 15 height 16
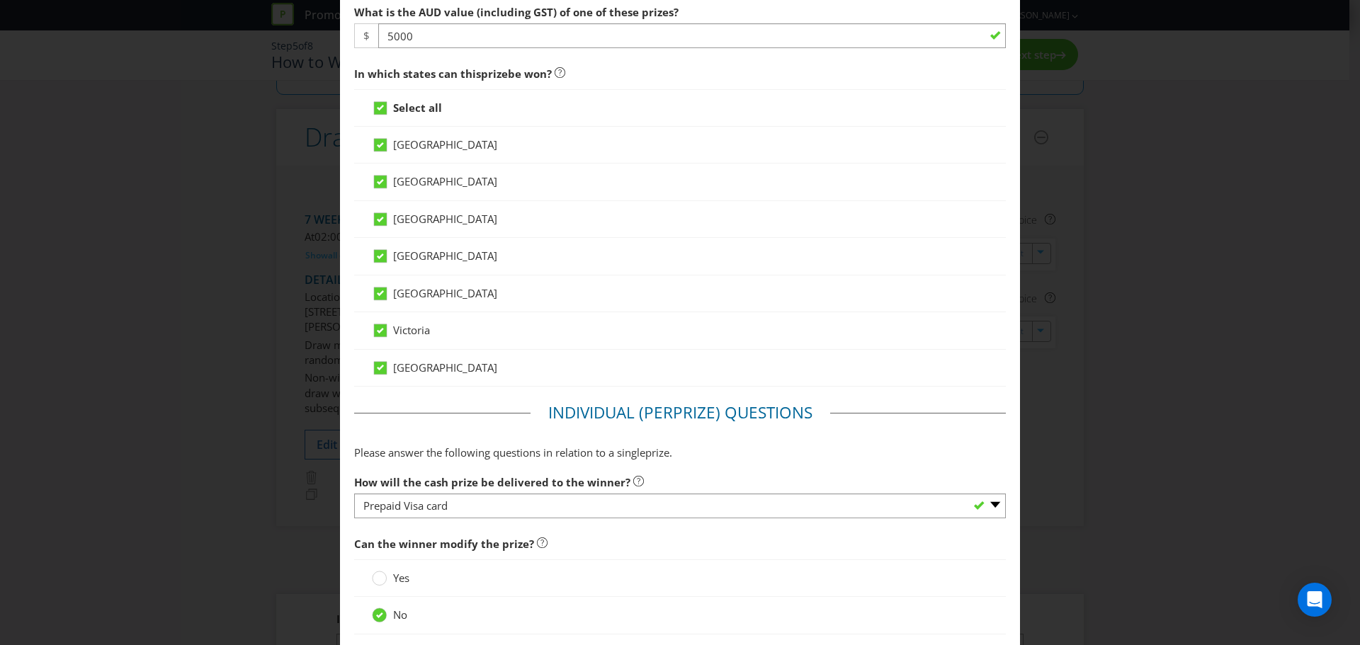
scroll to position [1189, 0]
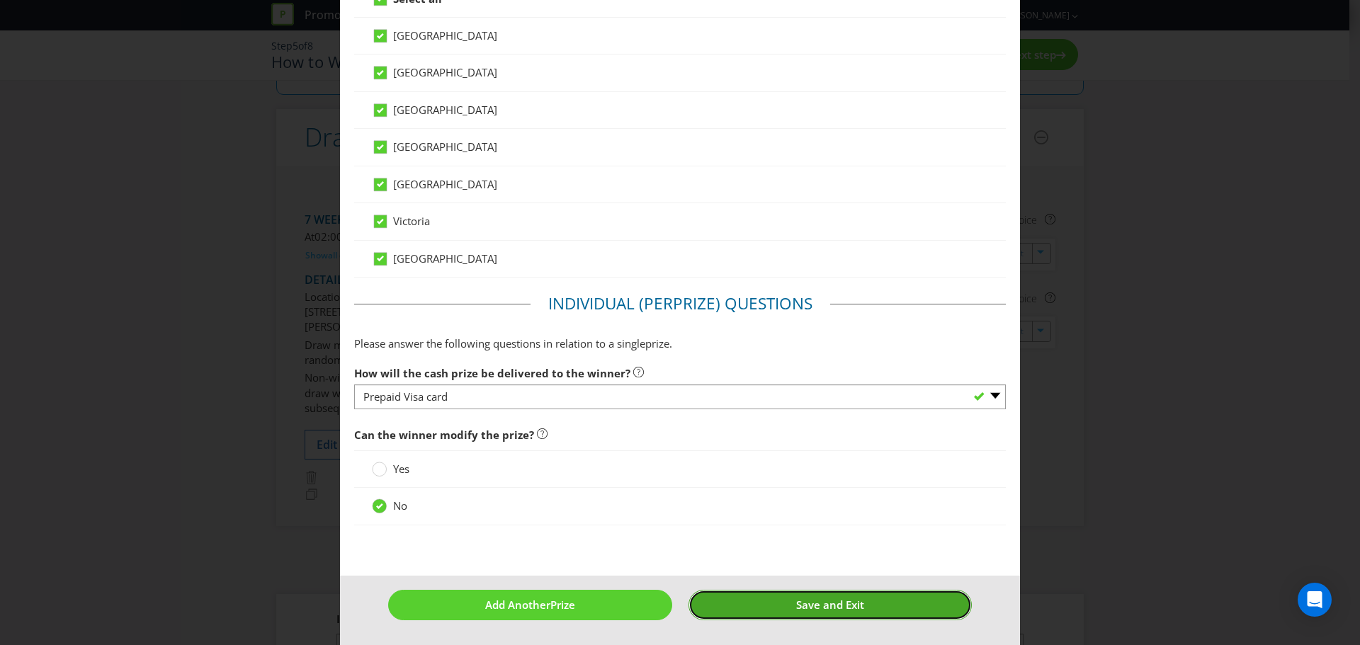
click at [806, 475] on span "Save and Exit" at bounding box center [830, 605] width 68 height 14
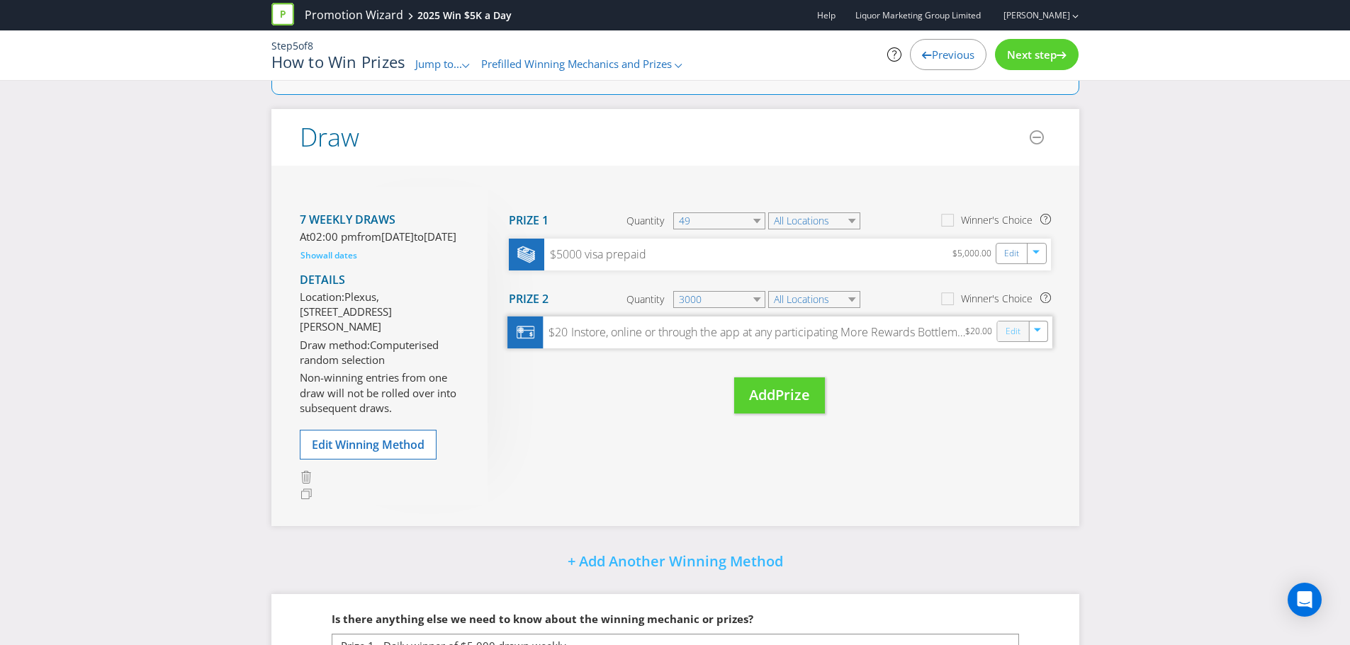
click at [941, 327] on div "Edit" at bounding box center [1013, 332] width 32 height 20
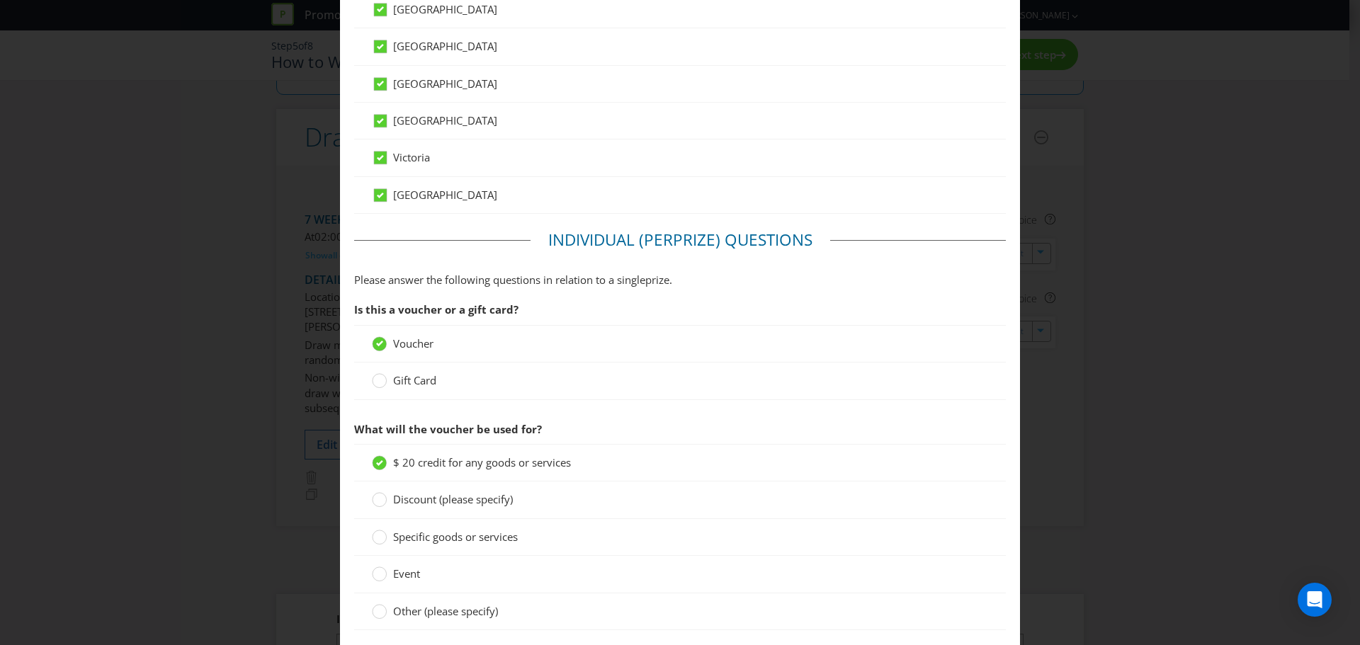
scroll to position [1204, 0]
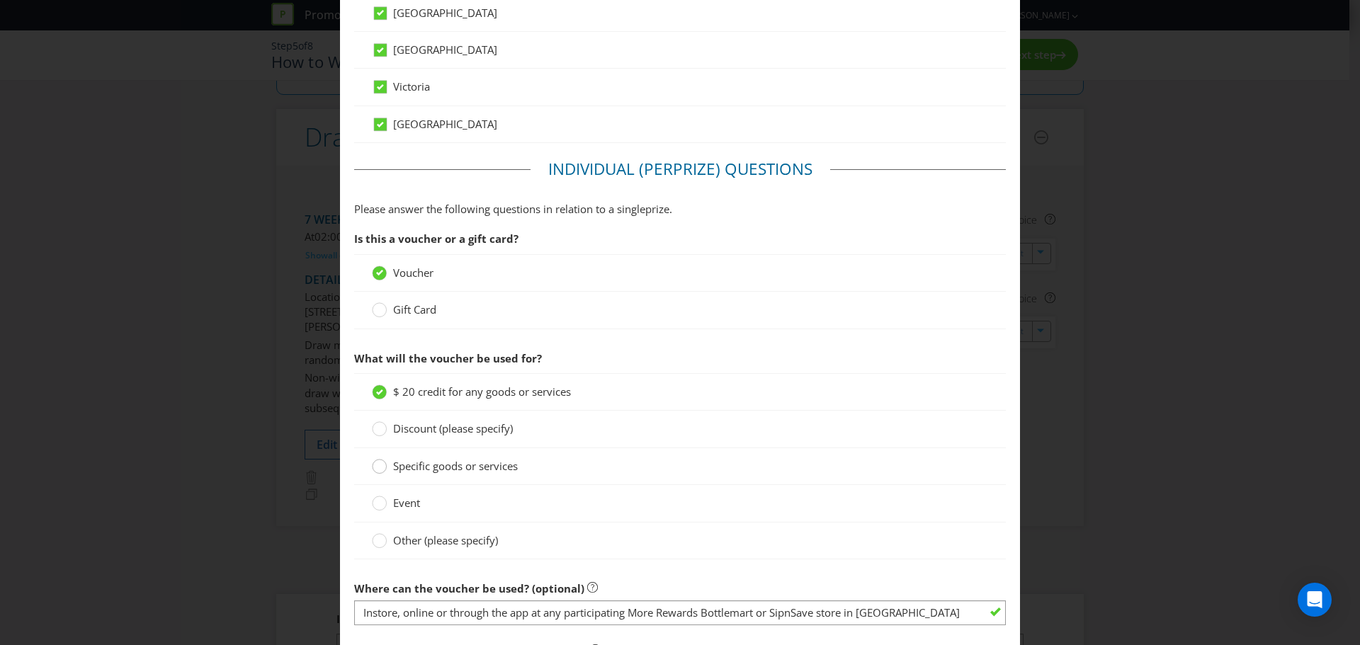
click at [373, 467] on circle at bounding box center [380, 467] width 14 height 14
click at [0, 0] on input "Specific goods or services" at bounding box center [0, 0] width 0 height 0
click at [377, 395] on circle at bounding box center [380, 392] width 14 height 14
click at [0, 0] on input "$ 20 credit for any goods or services" at bounding box center [0, 0] width 0 height 0
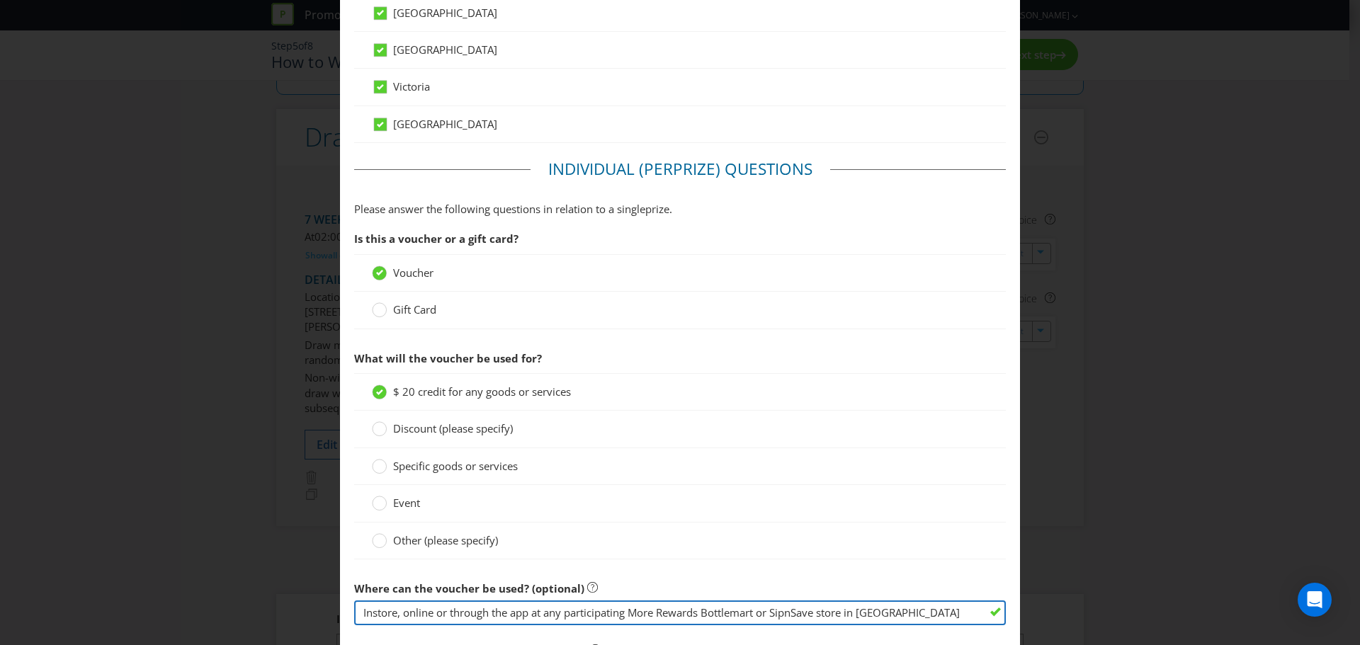
drag, startPoint x: 922, startPoint y: 614, endPoint x: 305, endPoint y: 589, distance: 617.5
click at [305, 475] on div "Edit Prize [GEOGRAPHIC_DATA] [GEOGRAPHIC_DATA] [GEOGRAPHIC_DATA] [GEOGRAPHIC_DA…" at bounding box center [680, 322] width 1360 height 645
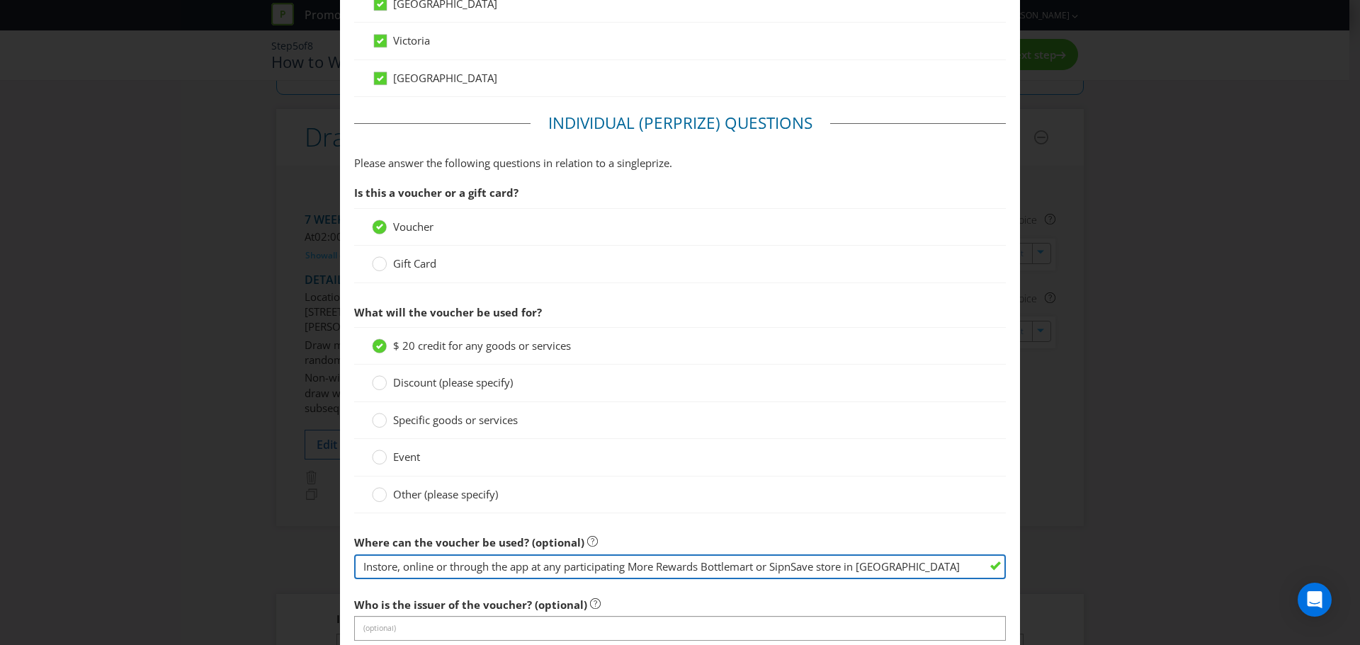
scroll to position [1275, 0]
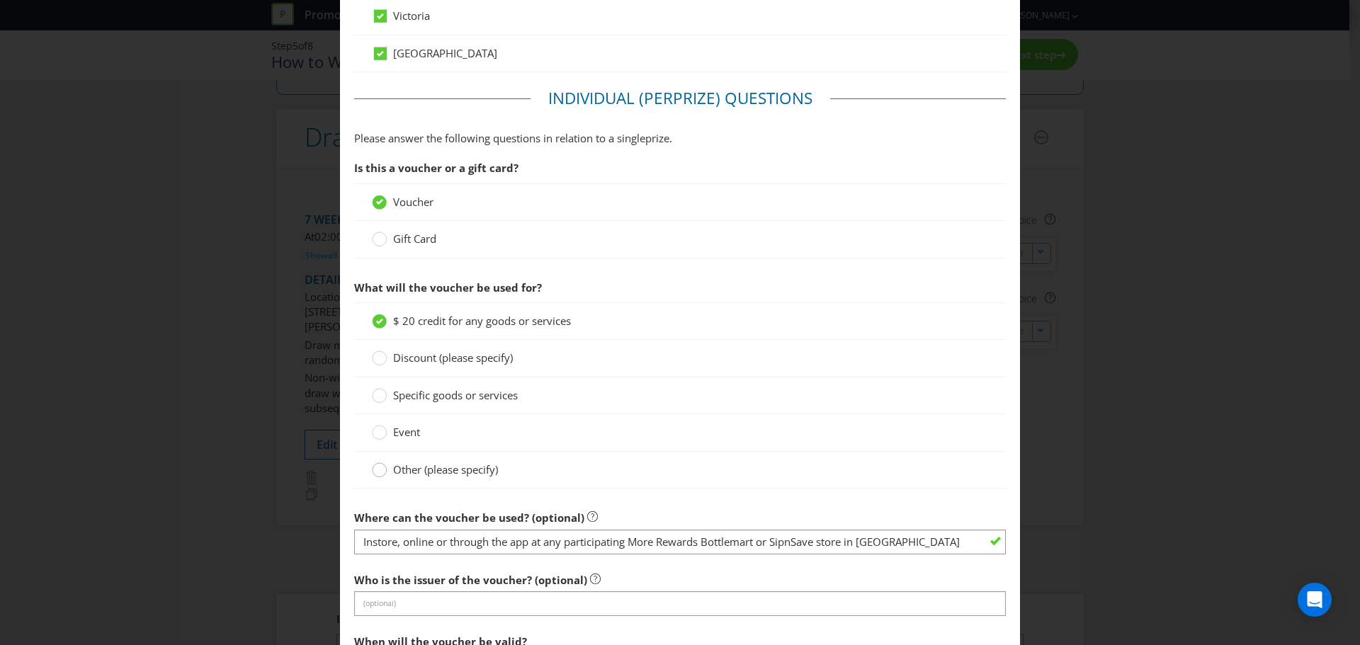
click at [373, 471] on circle at bounding box center [380, 470] width 14 height 14
click at [0, 0] on input "Other (please specify)" at bounding box center [0, 0] width 0 height 0
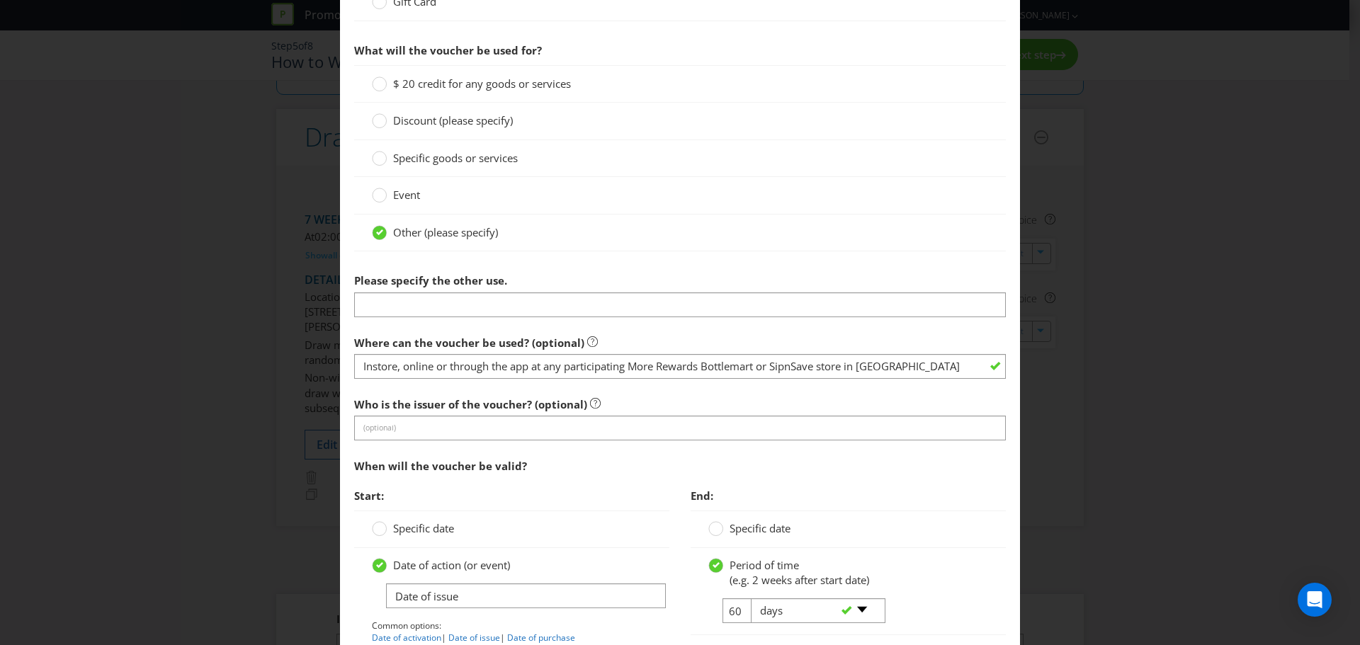
scroll to position [1488, 0]
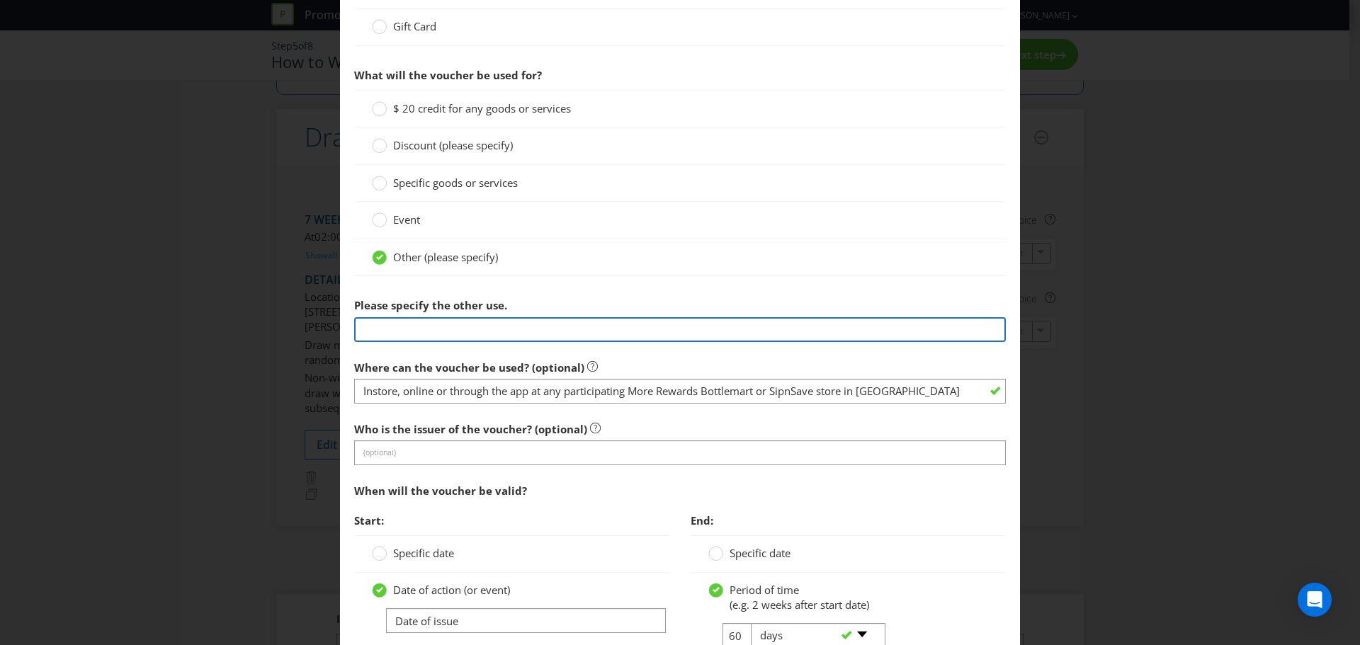
click at [400, 330] on input "text" at bounding box center [680, 329] width 652 height 25
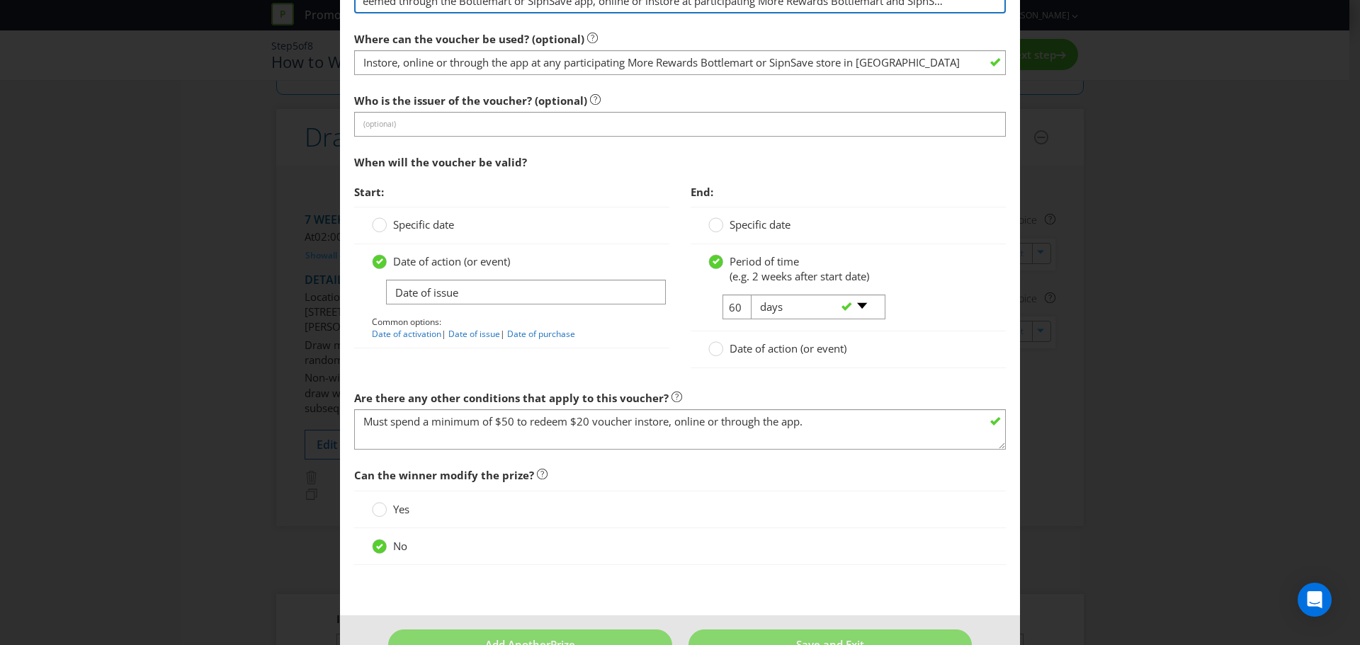
scroll to position [1857, 0]
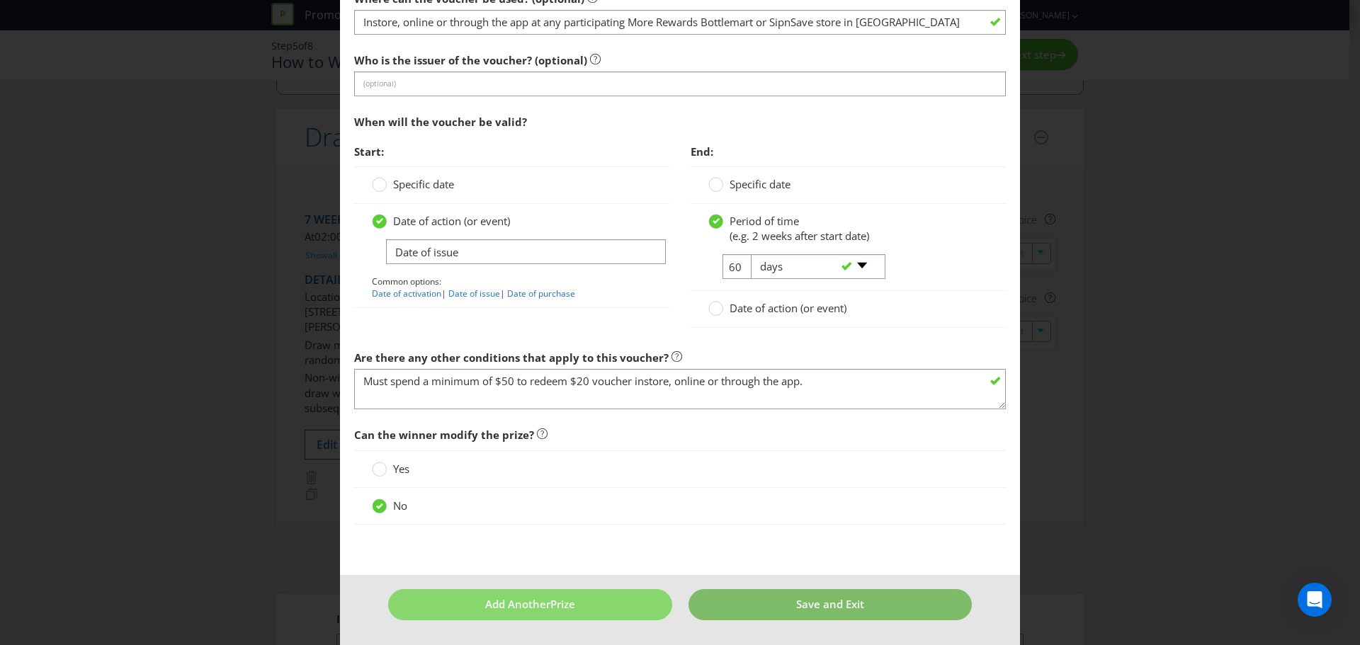
type input "Can be redeemed through the Bottlemart or SipnSave app, online or instore at pa…"
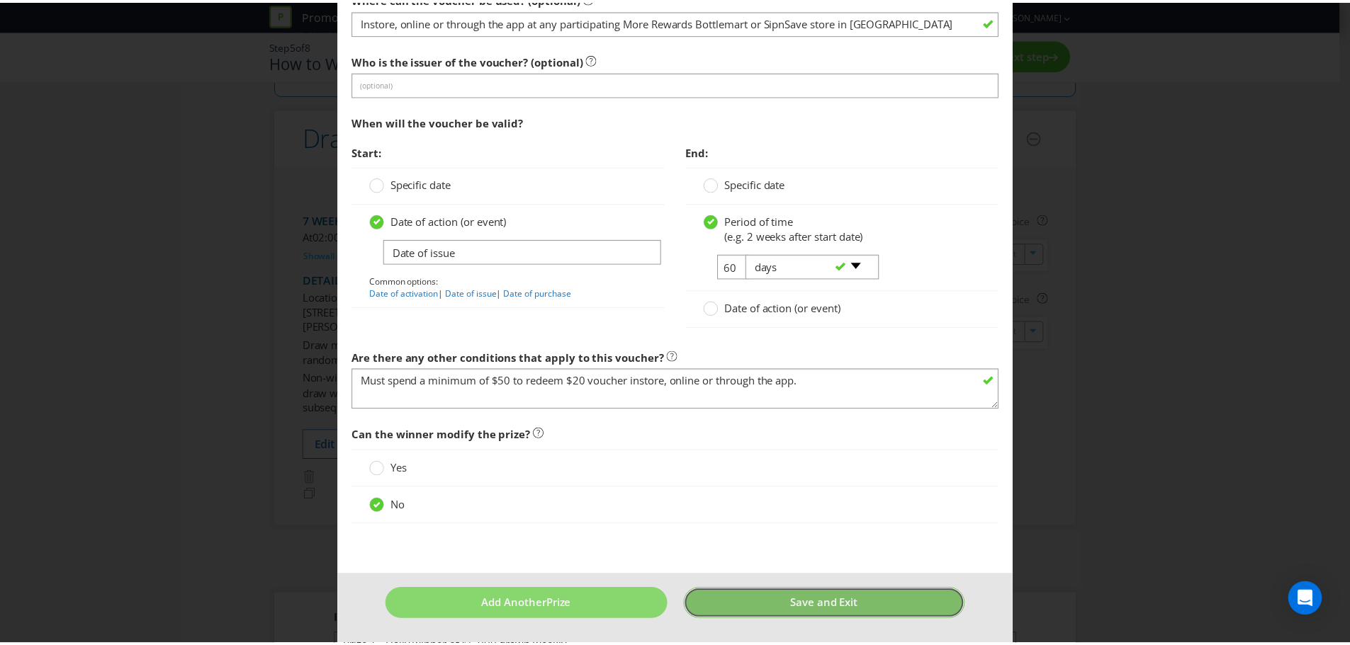
scroll to position [0, 0]
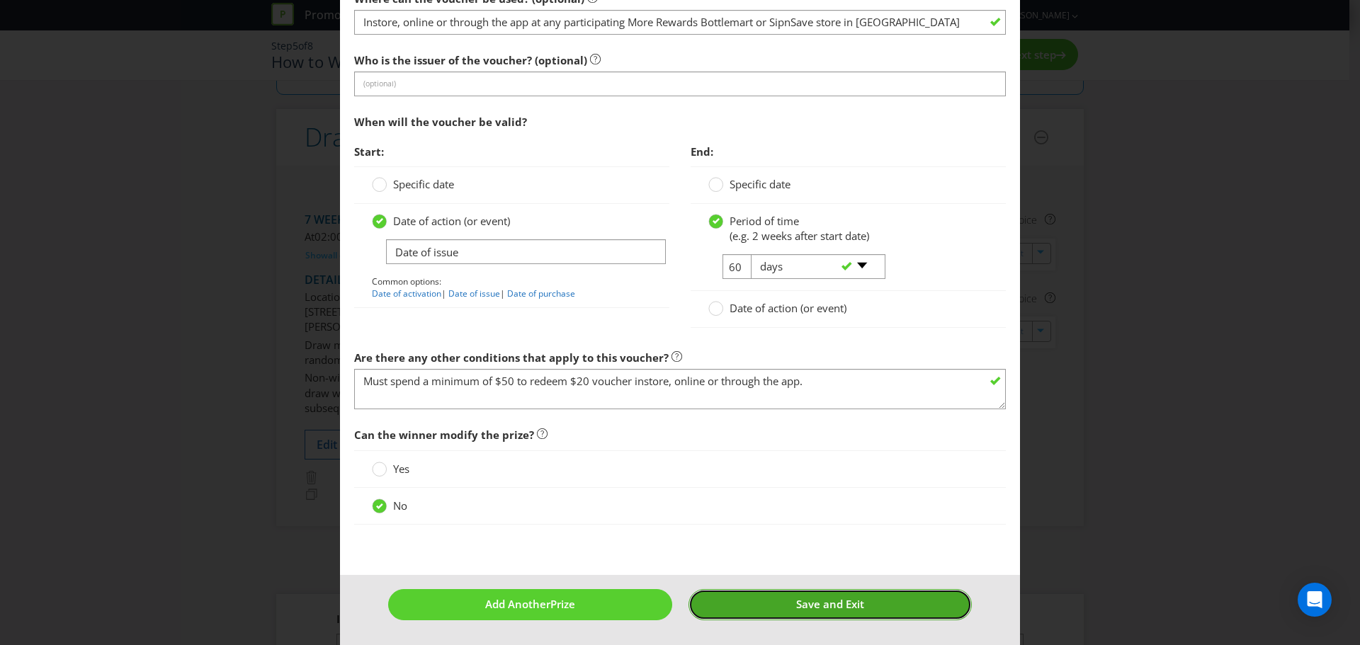
click at [828, 475] on span "Save and Exit" at bounding box center [830, 604] width 68 height 14
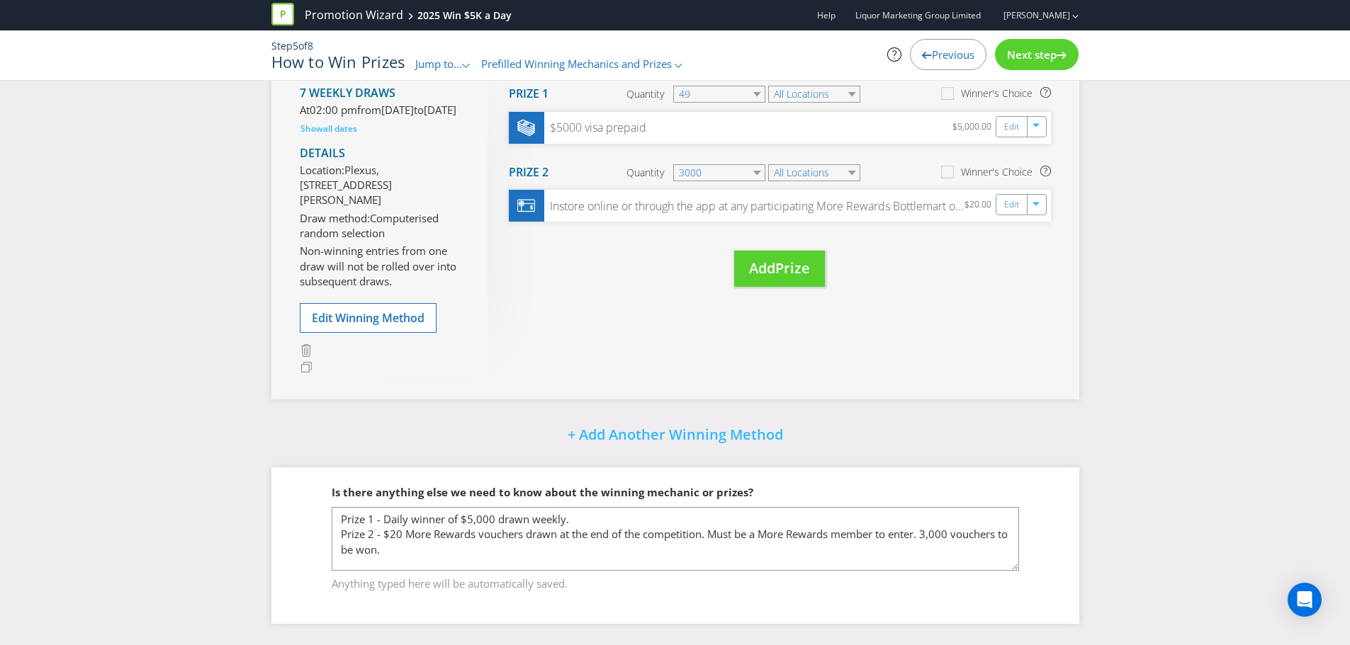
scroll to position [233, 0]
click at [941, 62] on div "Next step" at bounding box center [1037, 54] width 84 height 31
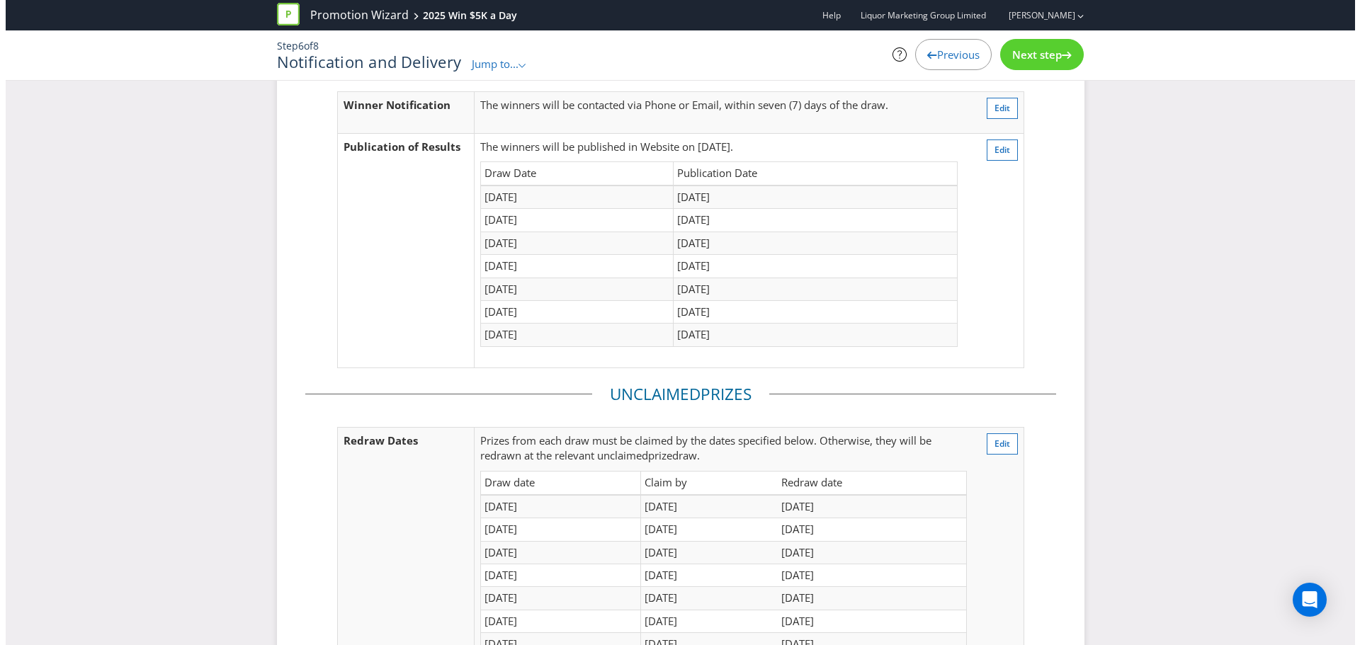
scroll to position [21, 0]
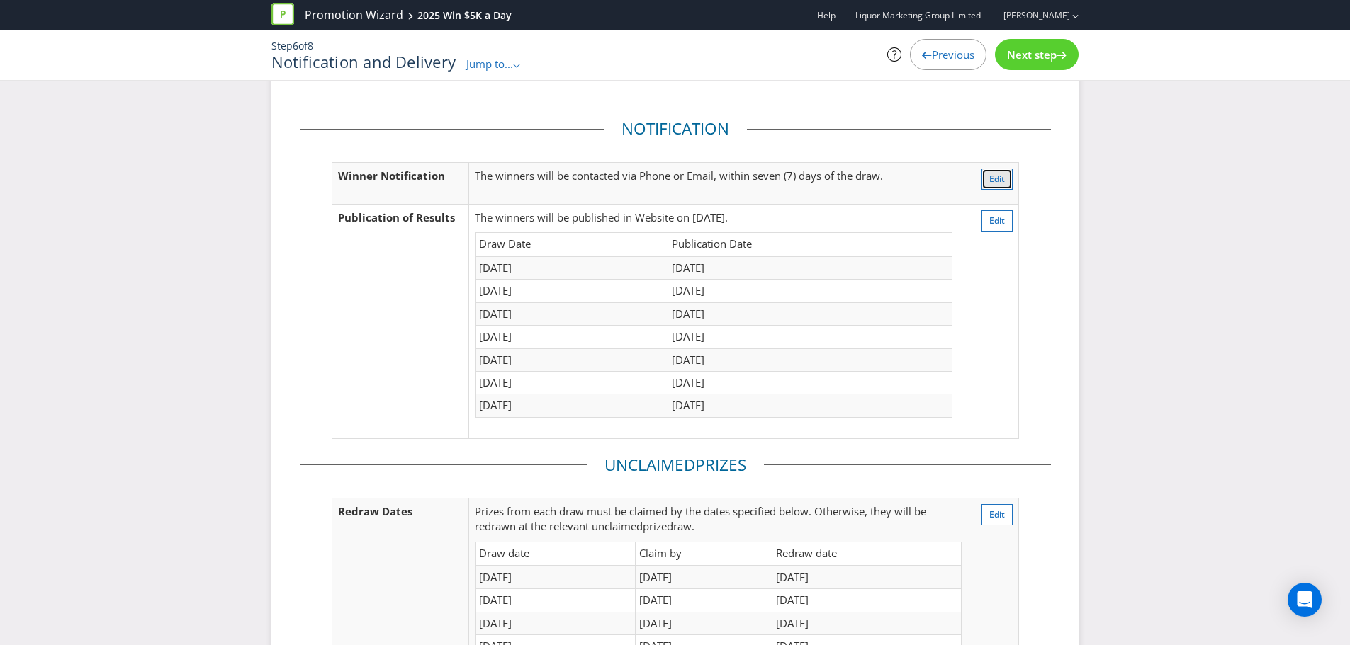
click at [941, 182] on span "Edit" at bounding box center [997, 179] width 16 height 12
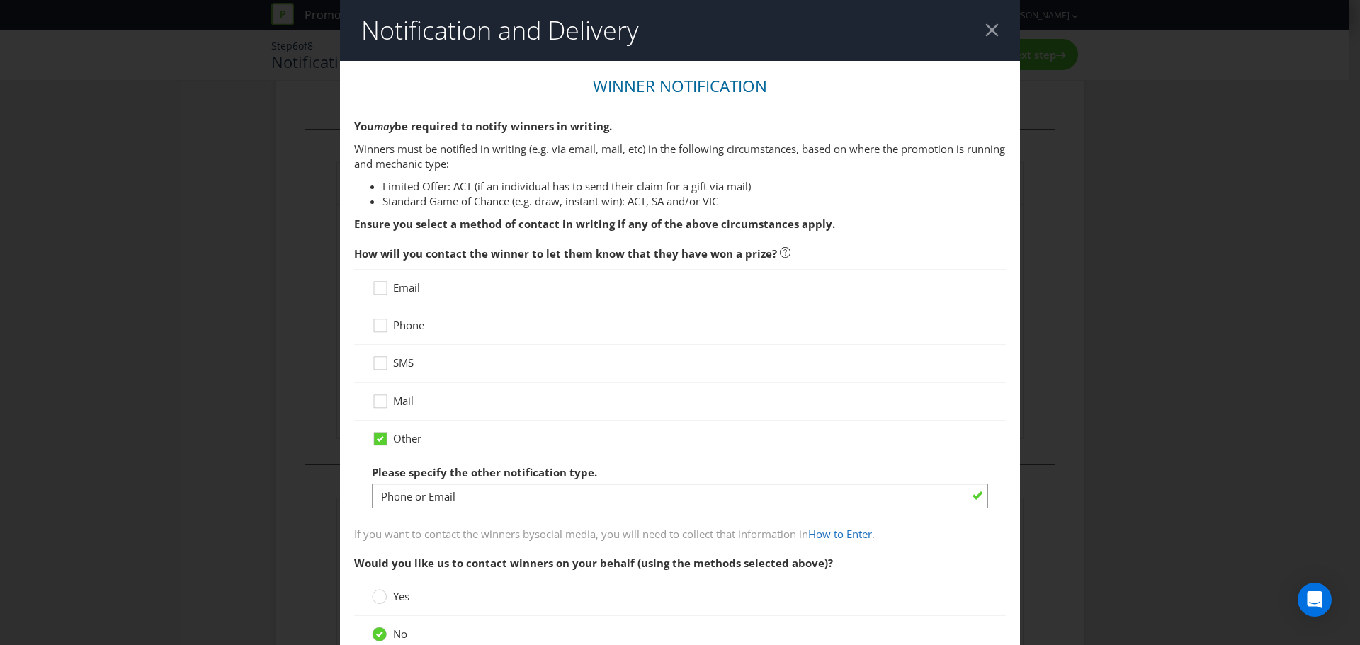
scroll to position [75, 0]
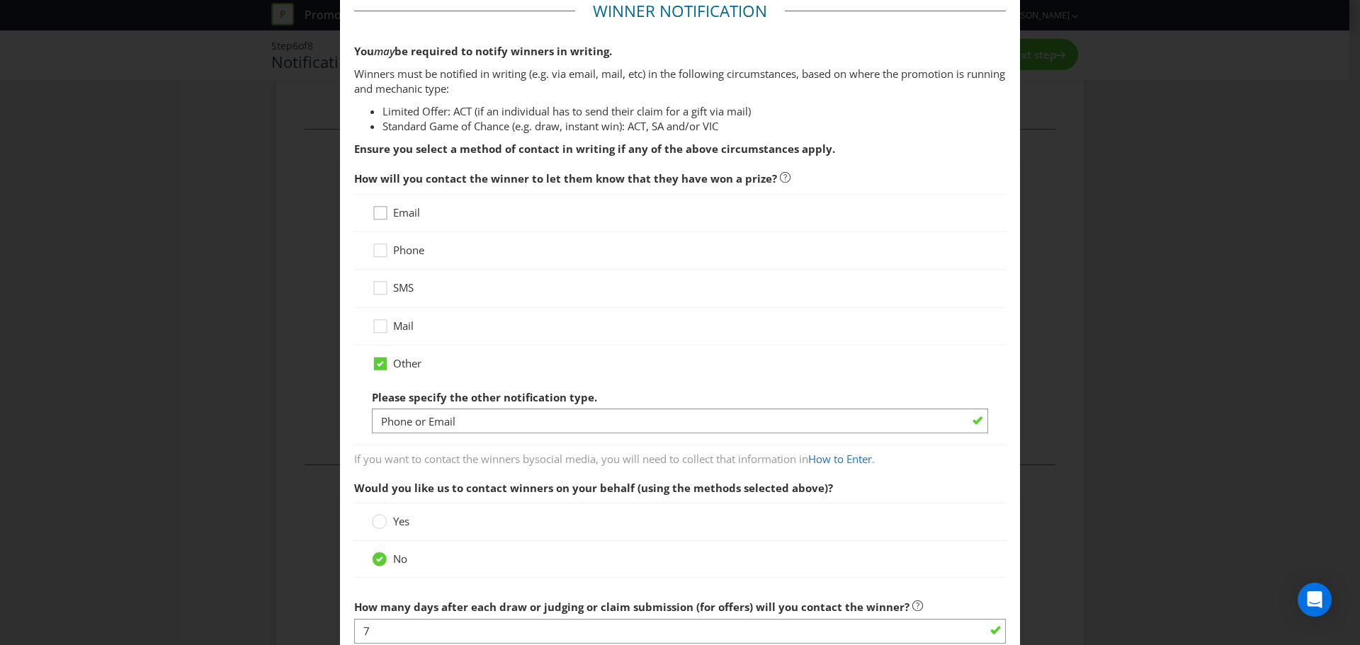
click at [377, 216] on icon at bounding box center [382, 215] width 21 height 21
click at [0, 0] on input "Email" at bounding box center [0, 0] width 0 height 0
click at [377, 366] on icon at bounding box center [380, 364] width 7 height 6
click at [0, 0] on input "Other" at bounding box center [0, 0] width 0 height 0
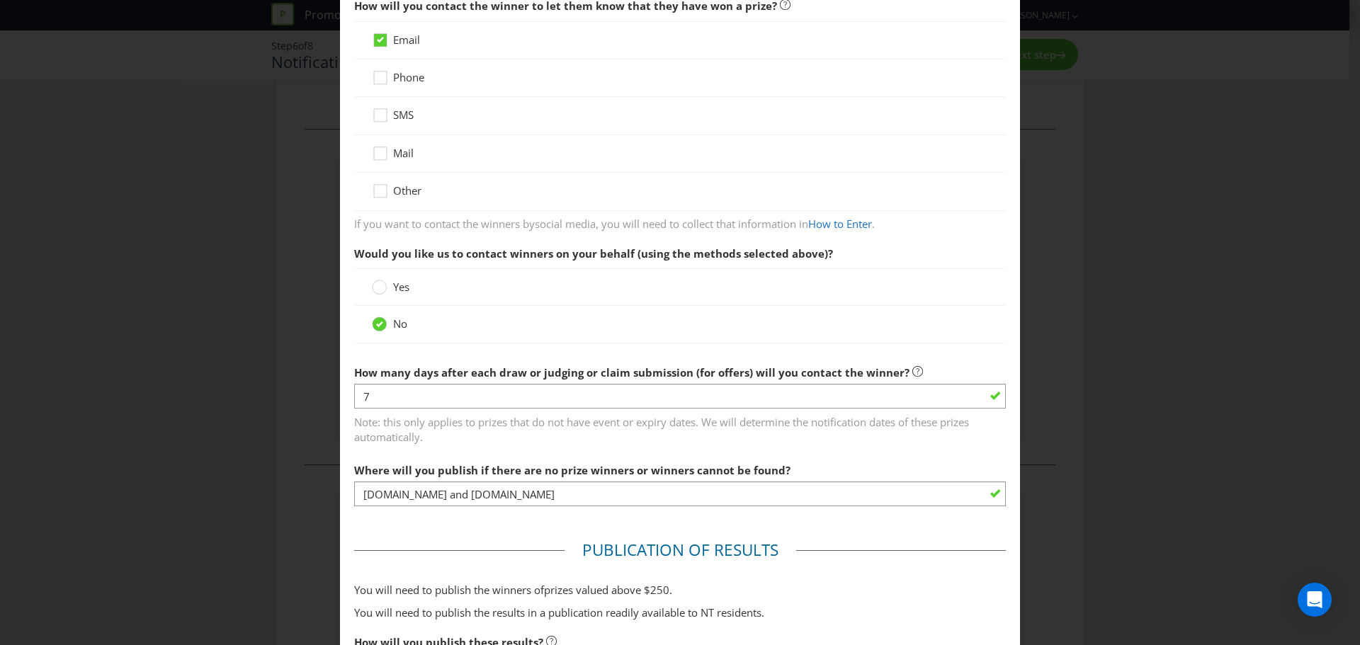
scroll to position [146, 0]
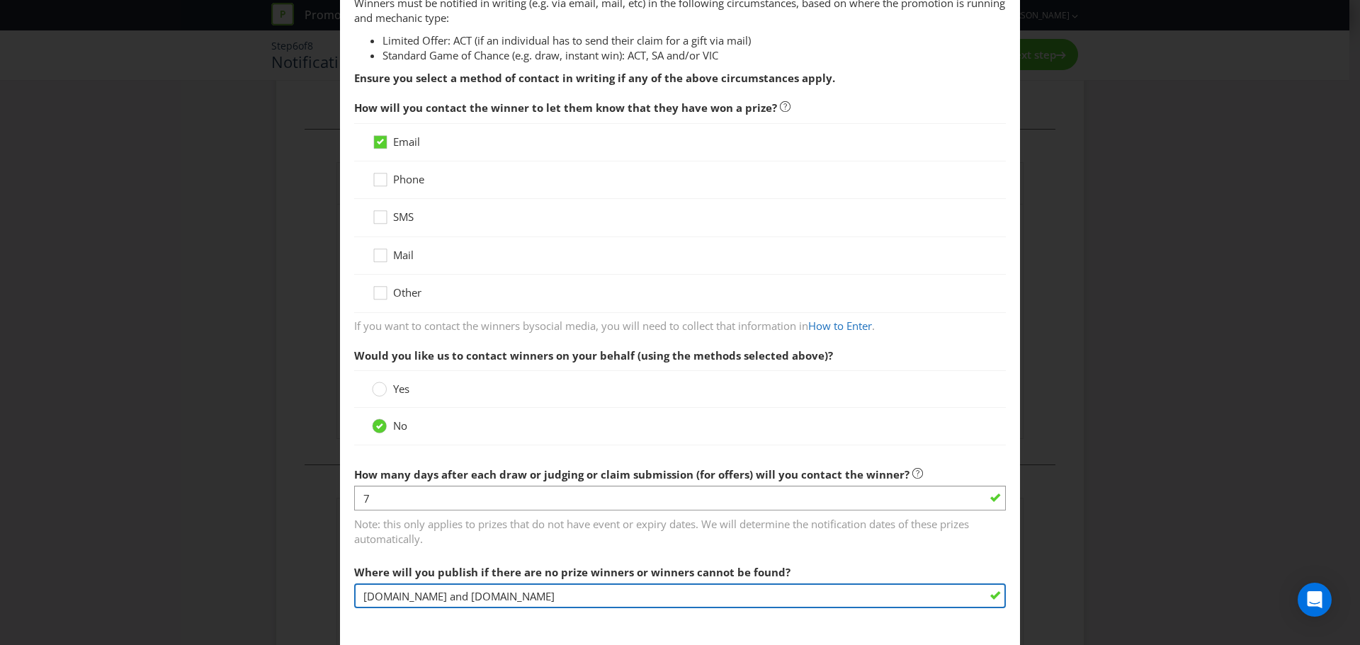
drag, startPoint x: 575, startPoint y: 604, endPoint x: 314, endPoint y: 583, distance: 262.2
click at [438, 475] on input "[DOMAIN_NAME] and [DOMAIN_NAME]" at bounding box center [680, 596] width 652 height 25
paste input "[URL][DOMAIN_NAME]"
type input "[URL][DOMAIN_NAME] and [URL][DOMAIN_NAME]"
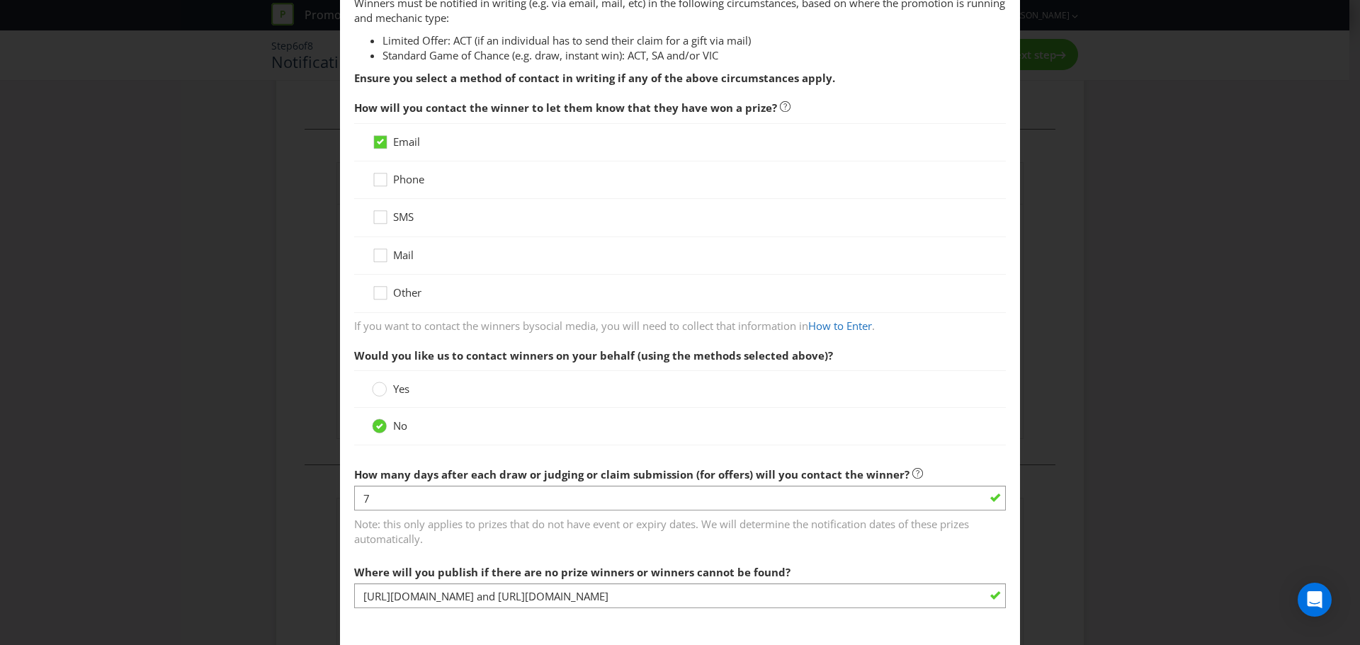
click at [941, 475] on div "Notification and Delivery Winner Notification You may be required to notify win…" at bounding box center [680, 322] width 1360 height 645
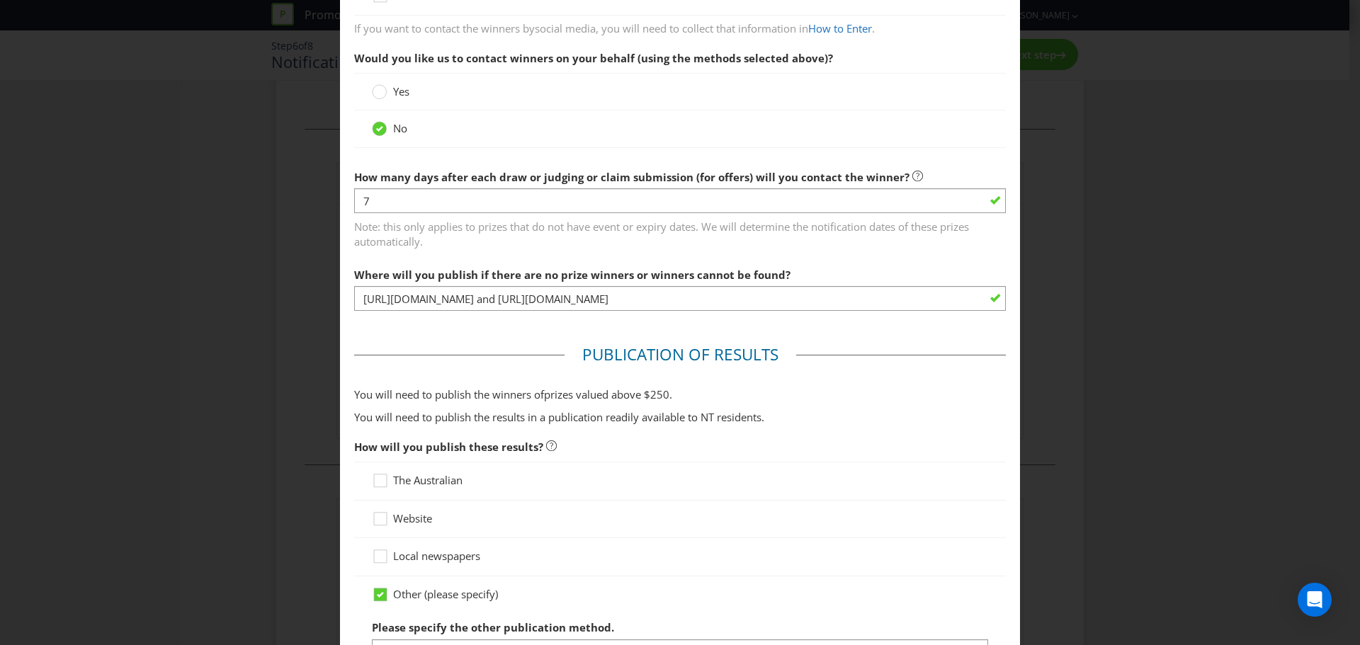
scroll to position [500, 0]
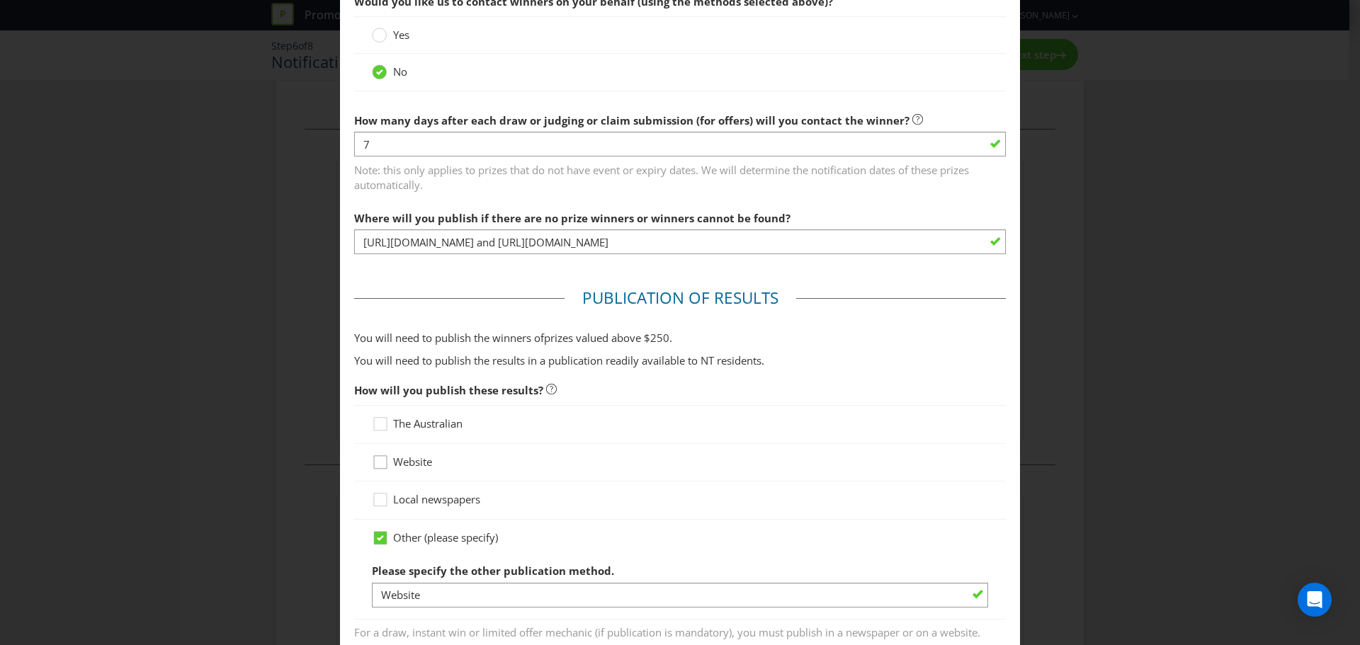
click at [378, 460] on div at bounding box center [380, 457] width 7 height 7
click at [0, 0] on input "Website" at bounding box center [0, 0] width 0 height 0
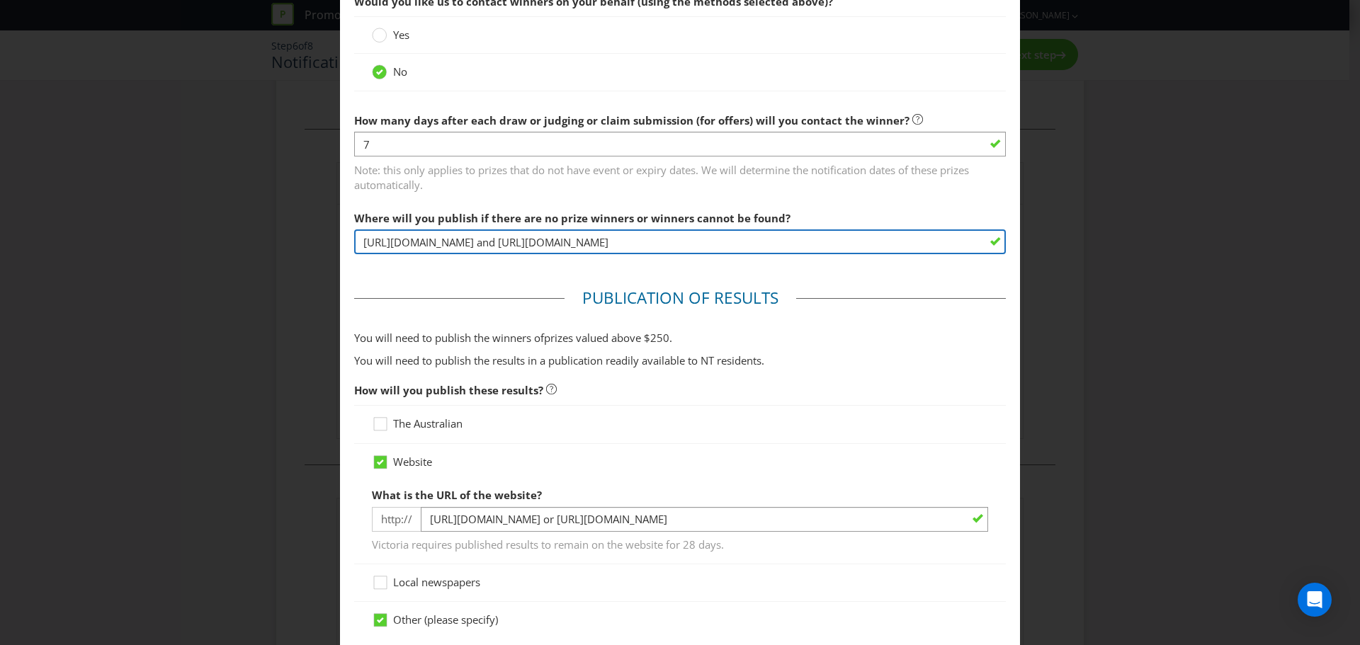
drag, startPoint x: 874, startPoint y: 244, endPoint x: 201, endPoint y: 241, distance: 673.0
click at [234, 244] on div "Notification and Delivery Winner Notification You may be required to notify win…" at bounding box center [680, 322] width 1360 height 645
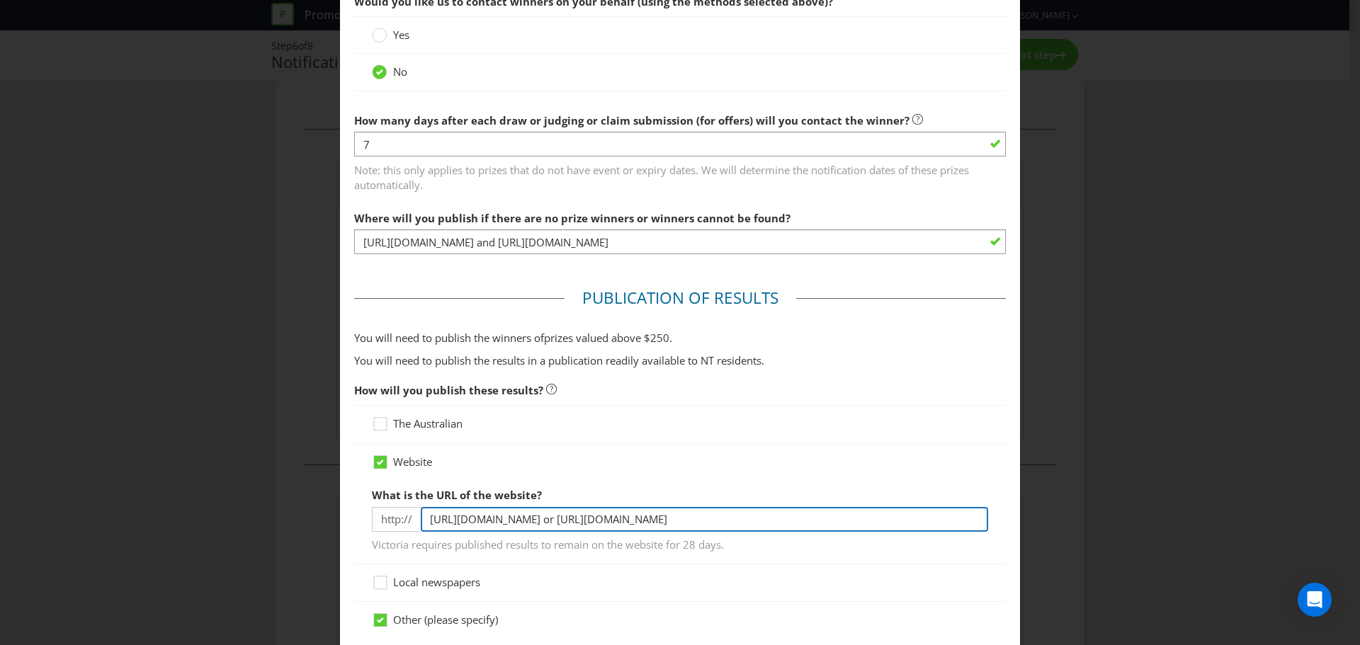
drag, startPoint x: 829, startPoint y: 513, endPoint x: 259, endPoint y: 516, distance: 570.3
click at [290, 475] on div "Notification and Delivery Winner Notification You may be required to notify win…" at bounding box center [680, 322] width 1360 height 645
paste input "/winners and [URL][DOMAIN_NAME]"
type input "[URL][DOMAIN_NAME] and [URL][DOMAIN_NAME]"
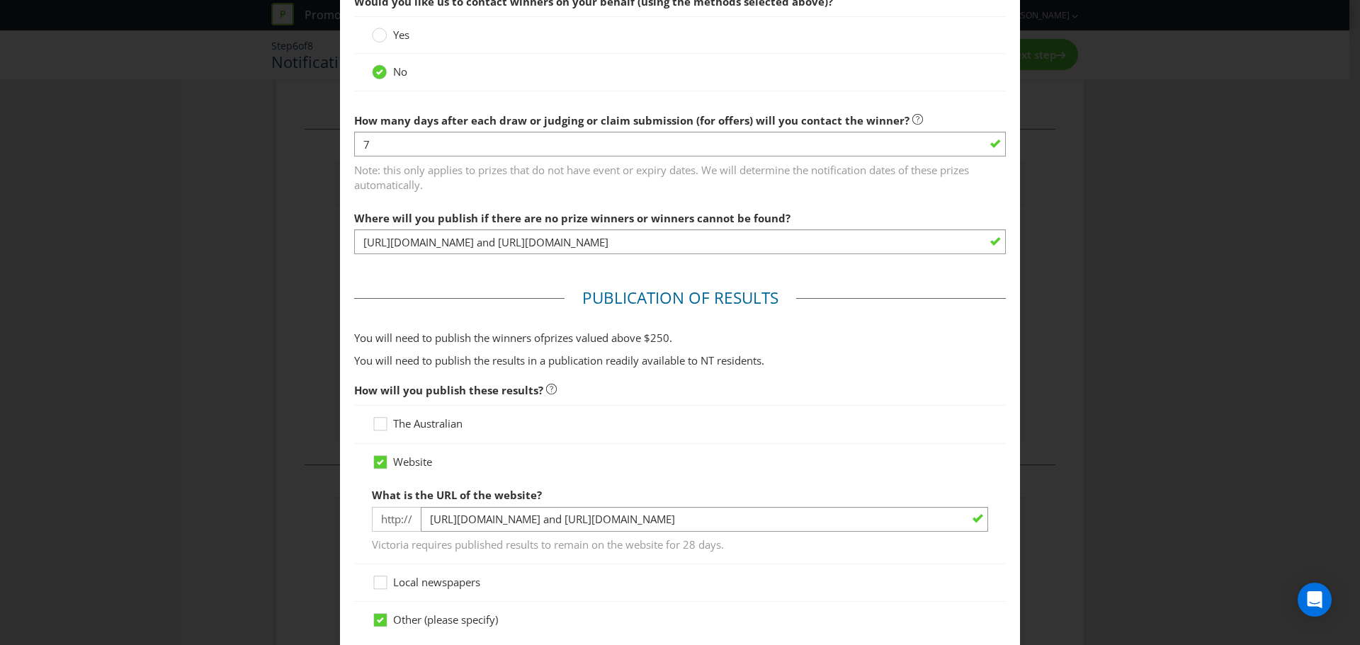
click at [941, 475] on div "Notification and Delivery Winner Notification You may be required to notify win…" at bounding box center [680, 322] width 1360 height 645
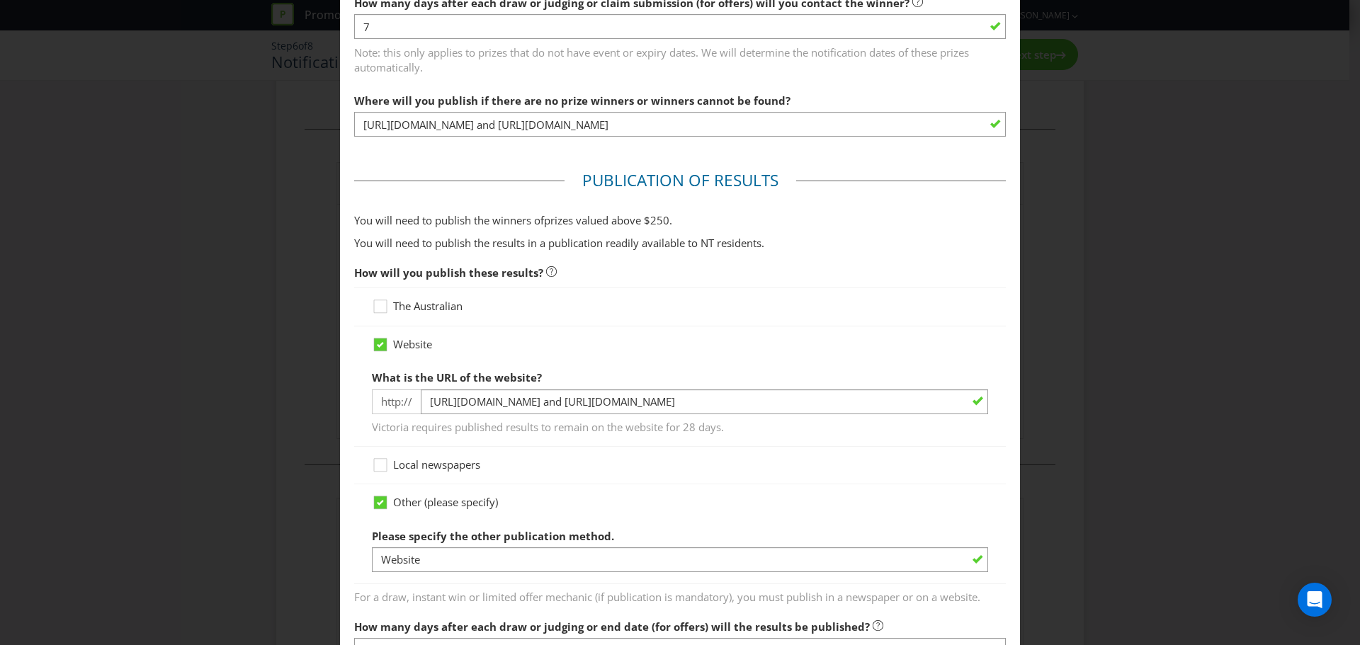
scroll to position [642, 0]
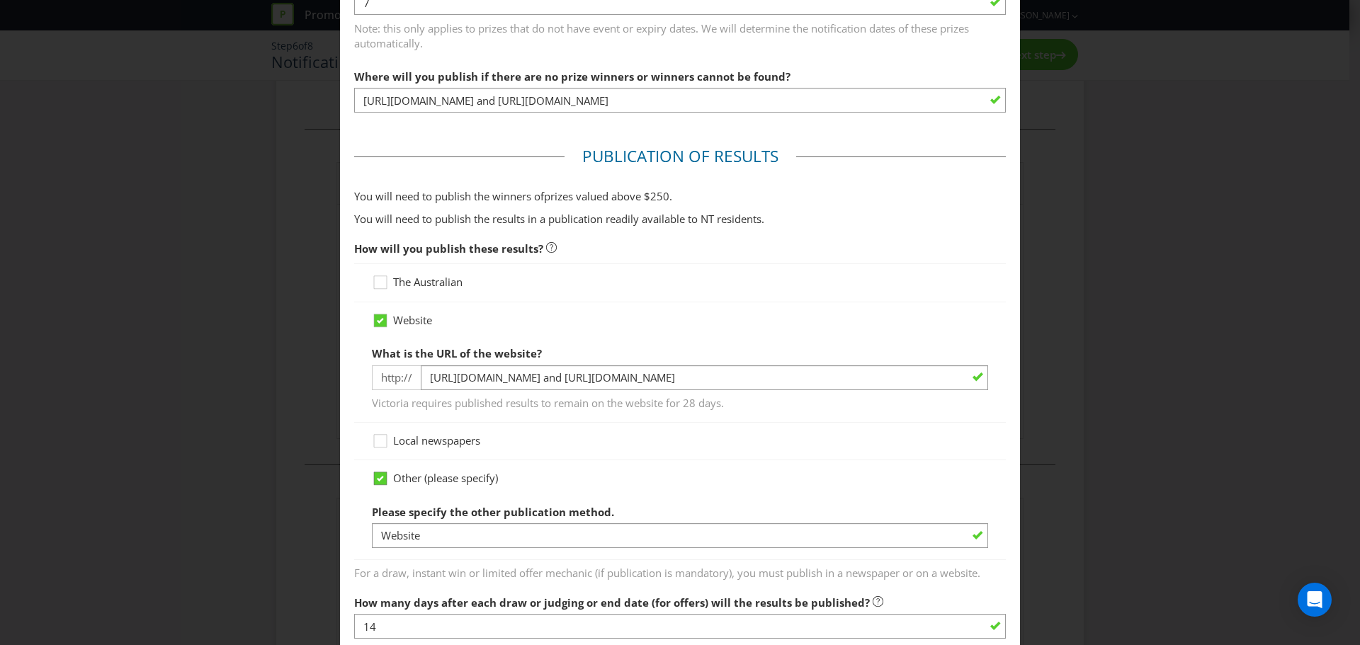
click at [381, 475] on icon at bounding box center [380, 479] width 7 height 6
click at [0, 0] on input "Other (please specify)" at bounding box center [0, 0] width 0 height 0
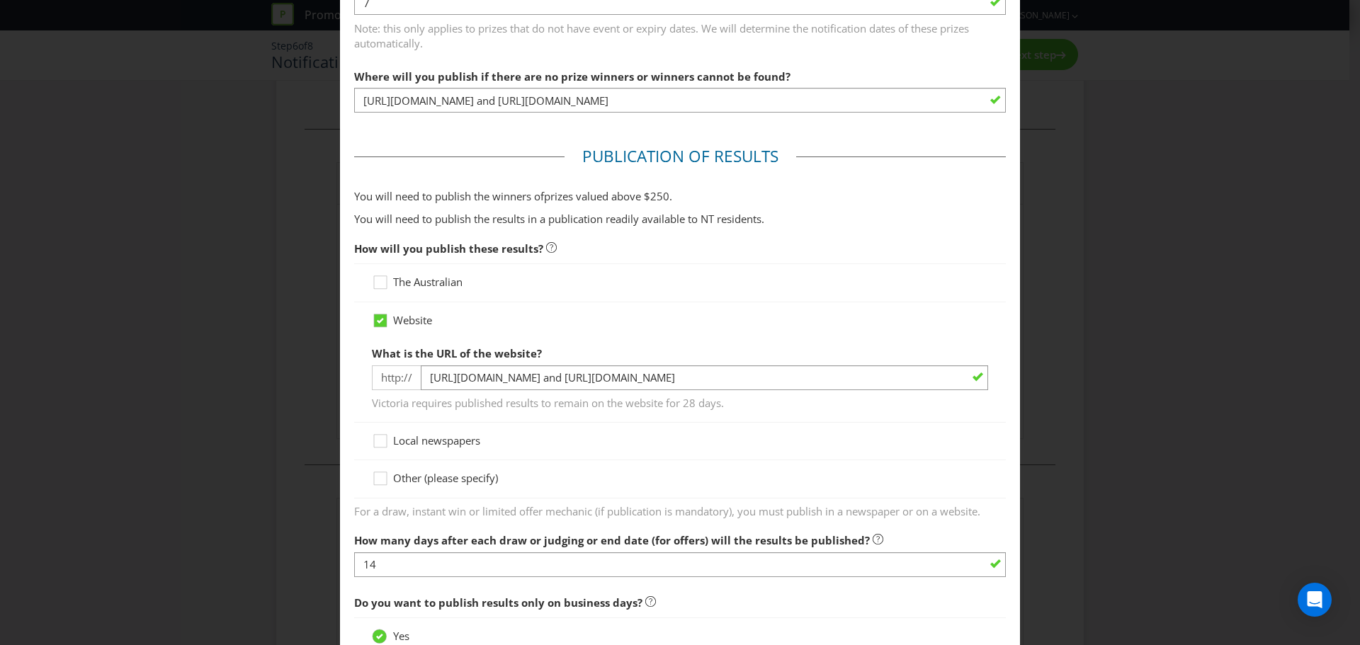
click at [941, 420] on div "Notification and Delivery Winner Notification You may be required to notify win…" at bounding box center [680, 322] width 1360 height 645
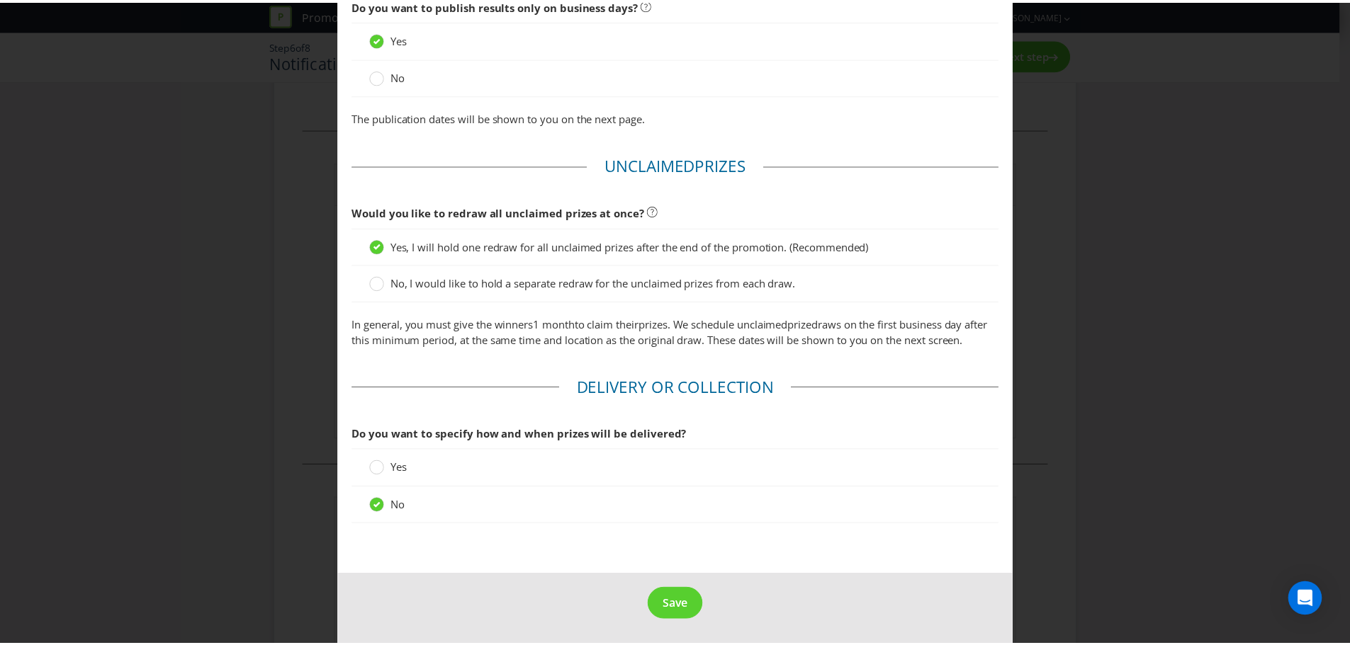
scroll to position [1255, 0]
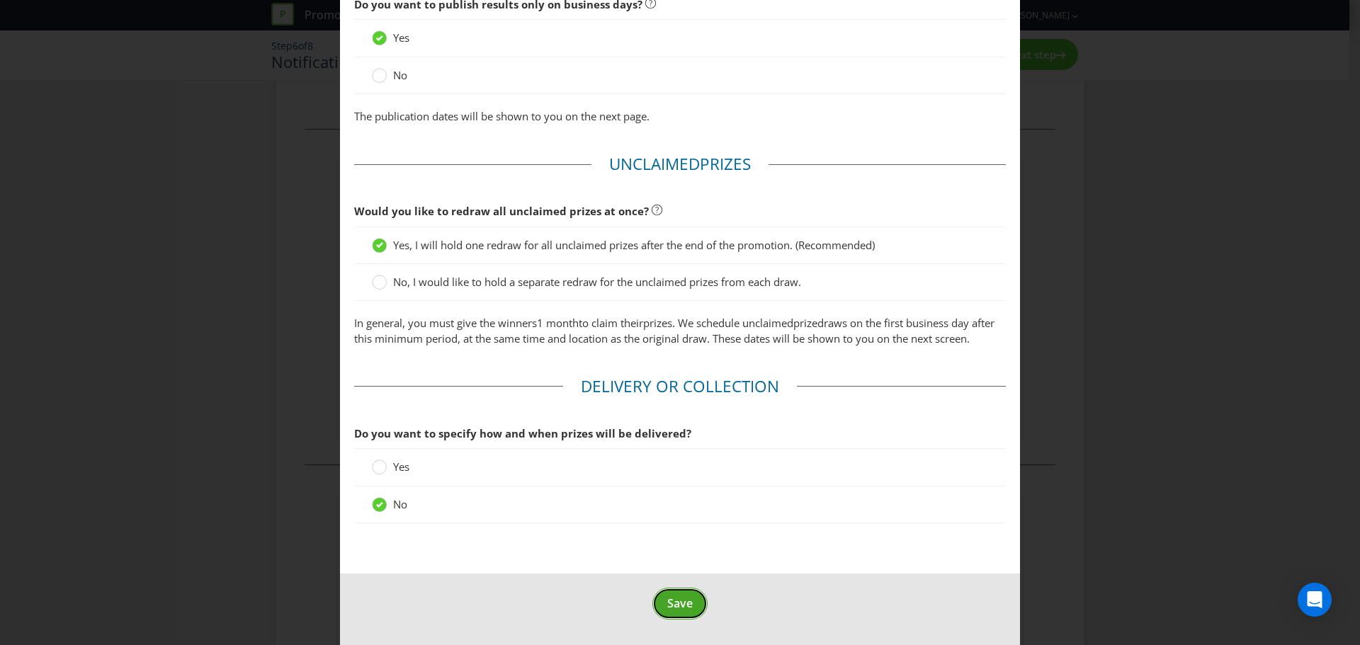
click at [667, 475] on span "Save" at bounding box center [680, 604] width 26 height 16
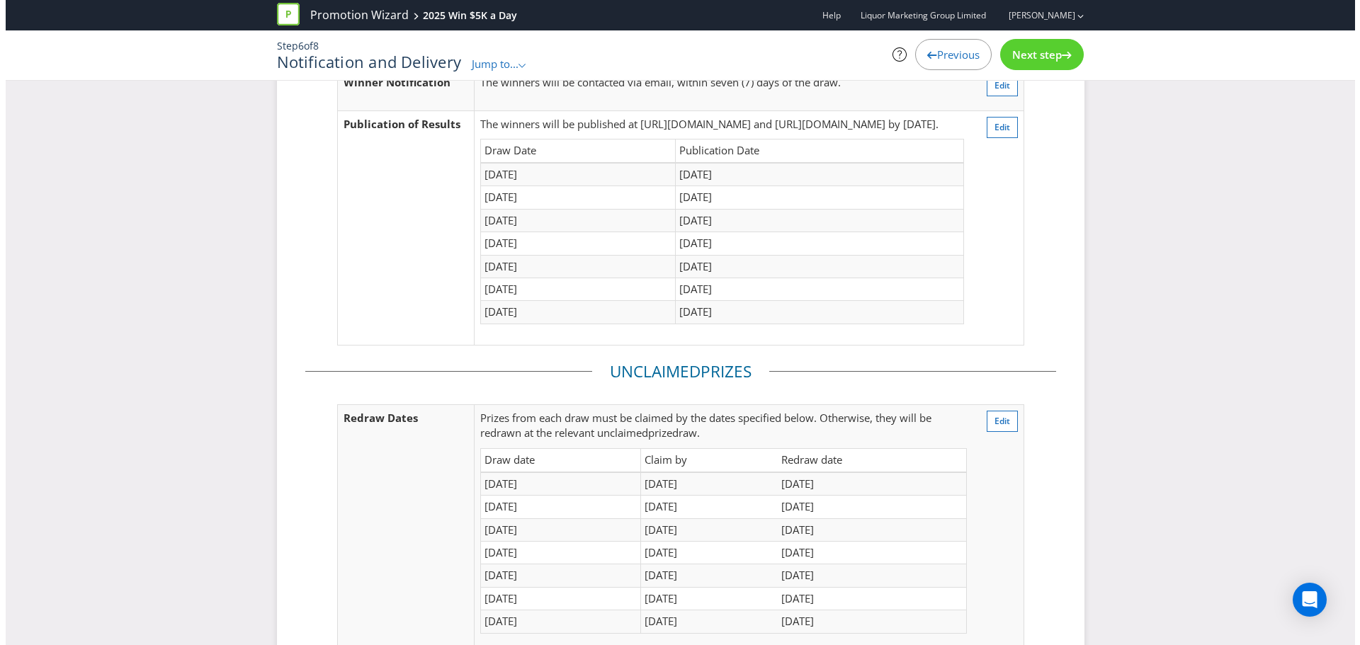
scroll to position [91, 0]
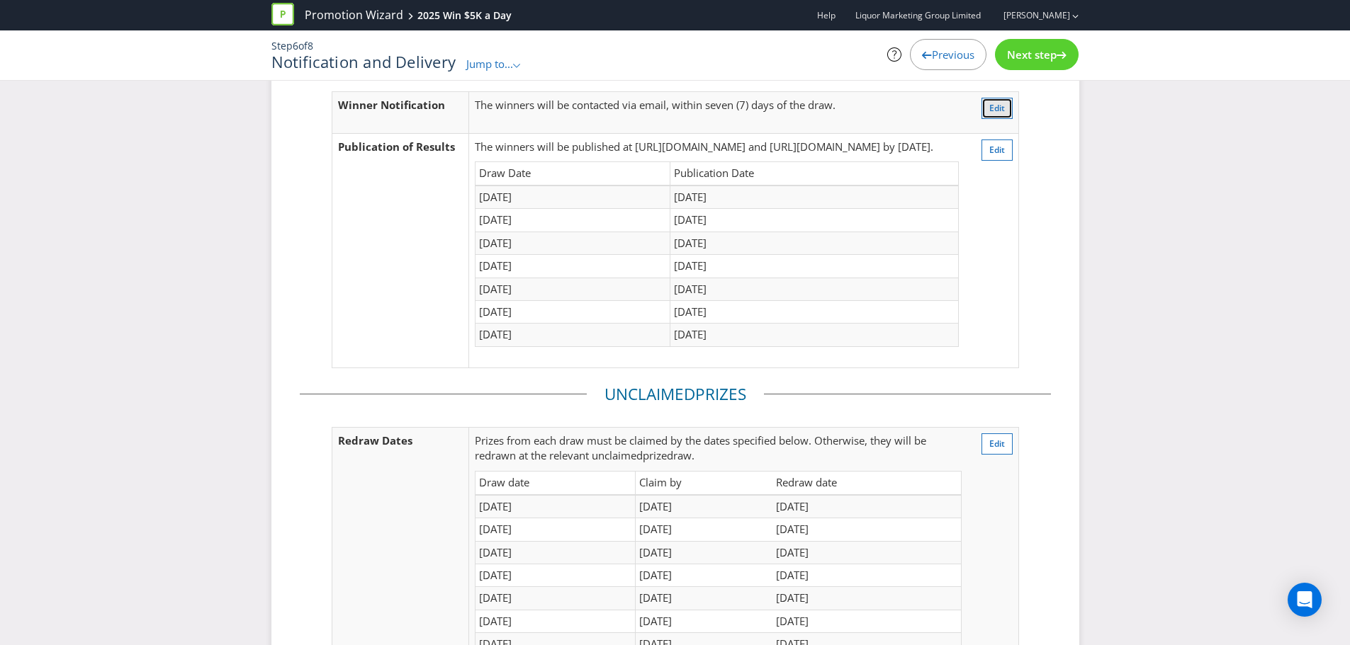
click at [941, 104] on span "Edit" at bounding box center [997, 108] width 16 height 12
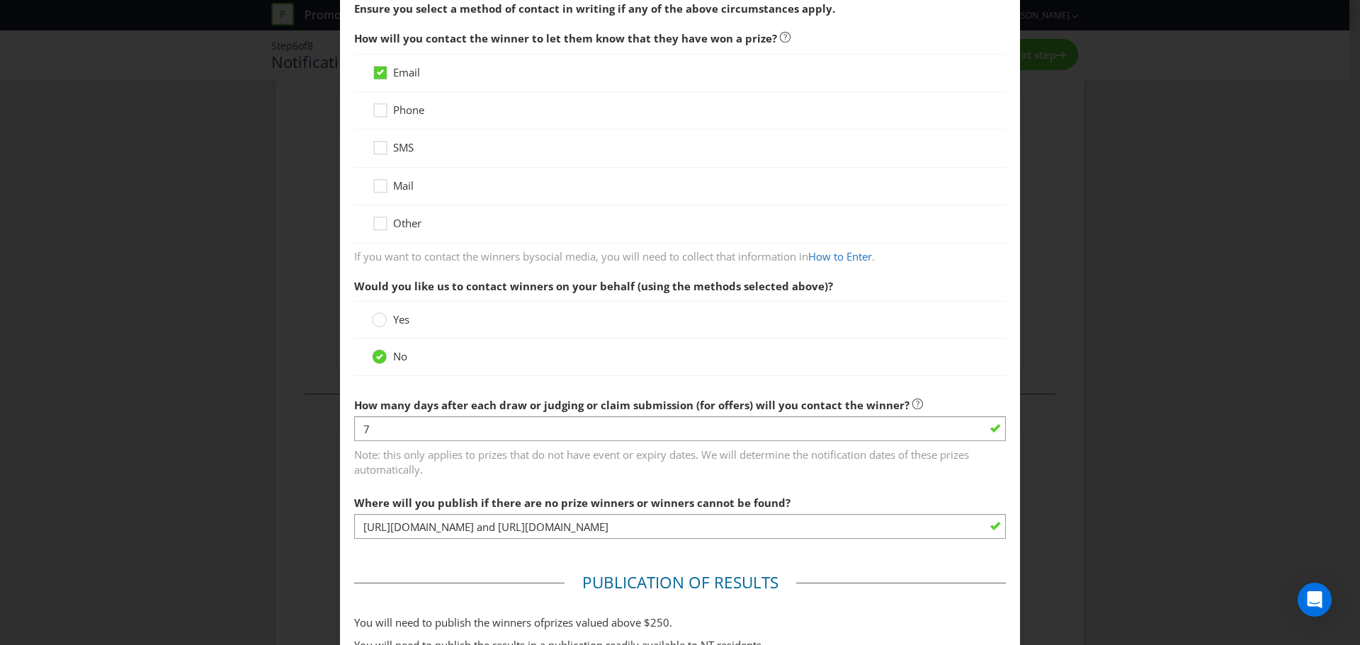
scroll to position [217, 0]
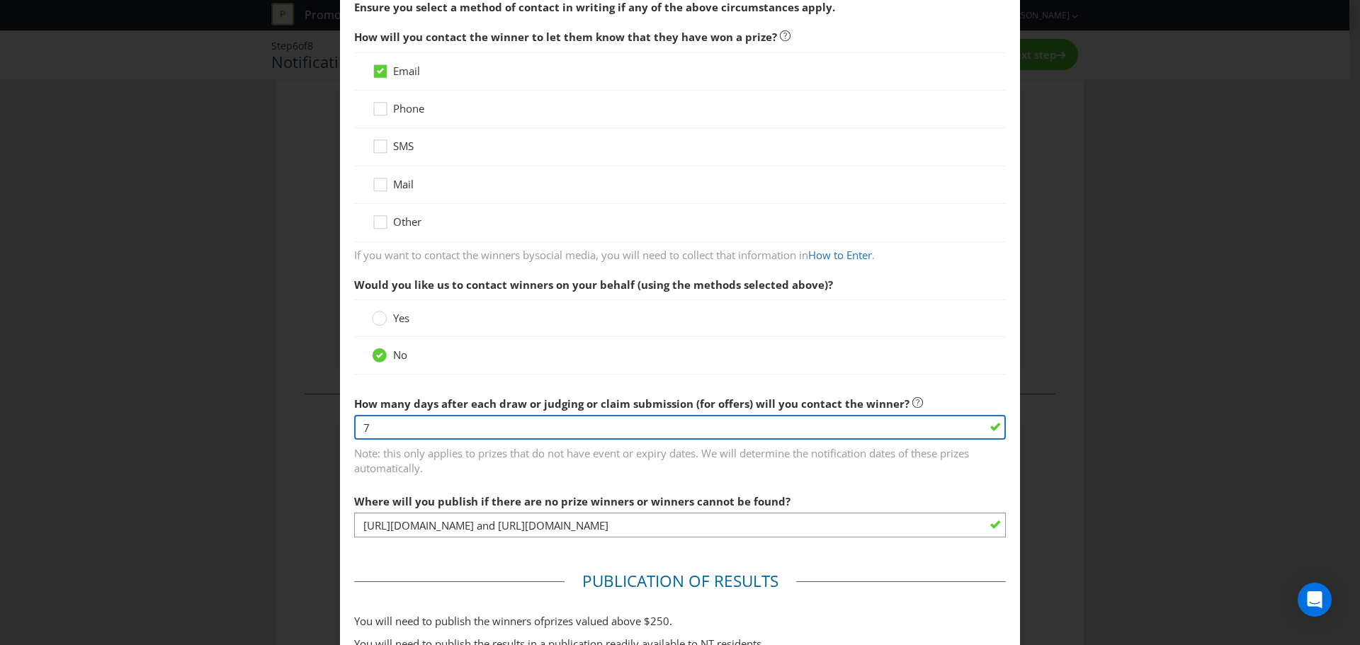
drag, startPoint x: 338, startPoint y: 425, endPoint x: 269, endPoint y: 414, distance: 69.5
click at [314, 422] on div "Notification and Delivery Winner Notification You may be required to notify win…" at bounding box center [680, 322] width 1360 height 645
type input "1"
type input "7"
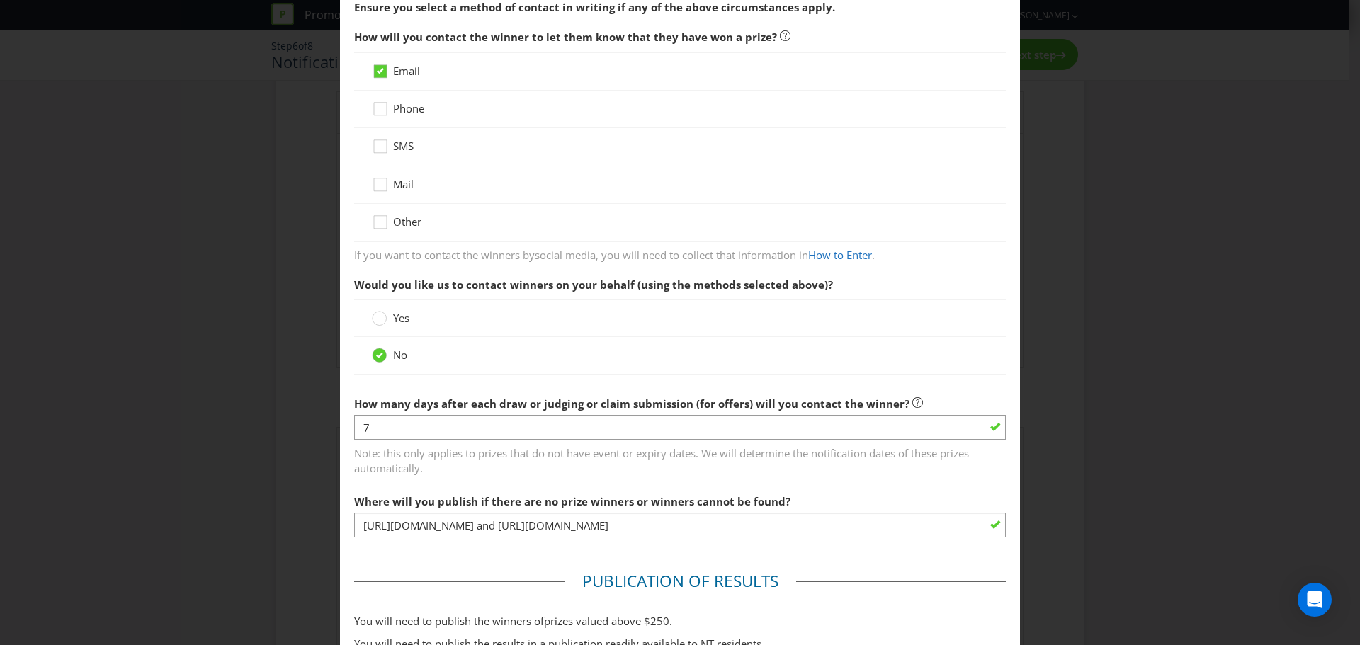
click at [558, 472] on span "Note: this only applies to prizes that do not have event or expiry dates. We wi…" at bounding box center [680, 458] width 652 height 35
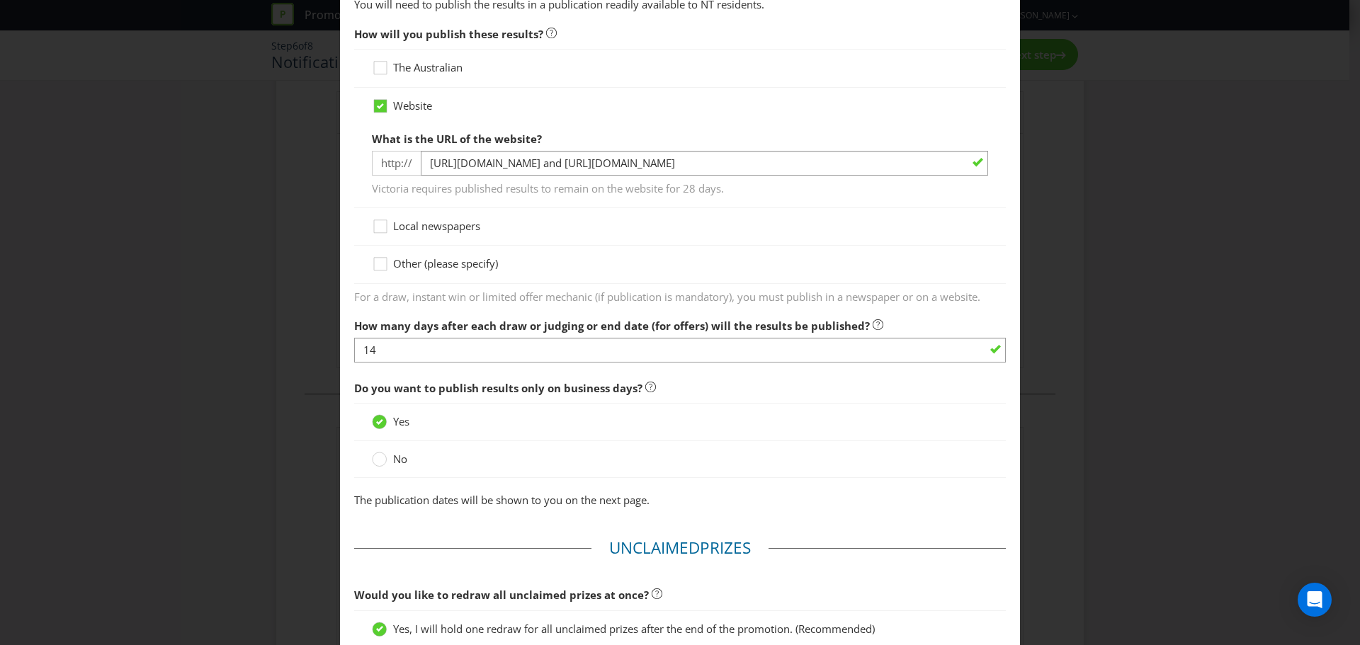
scroll to position [783, 0]
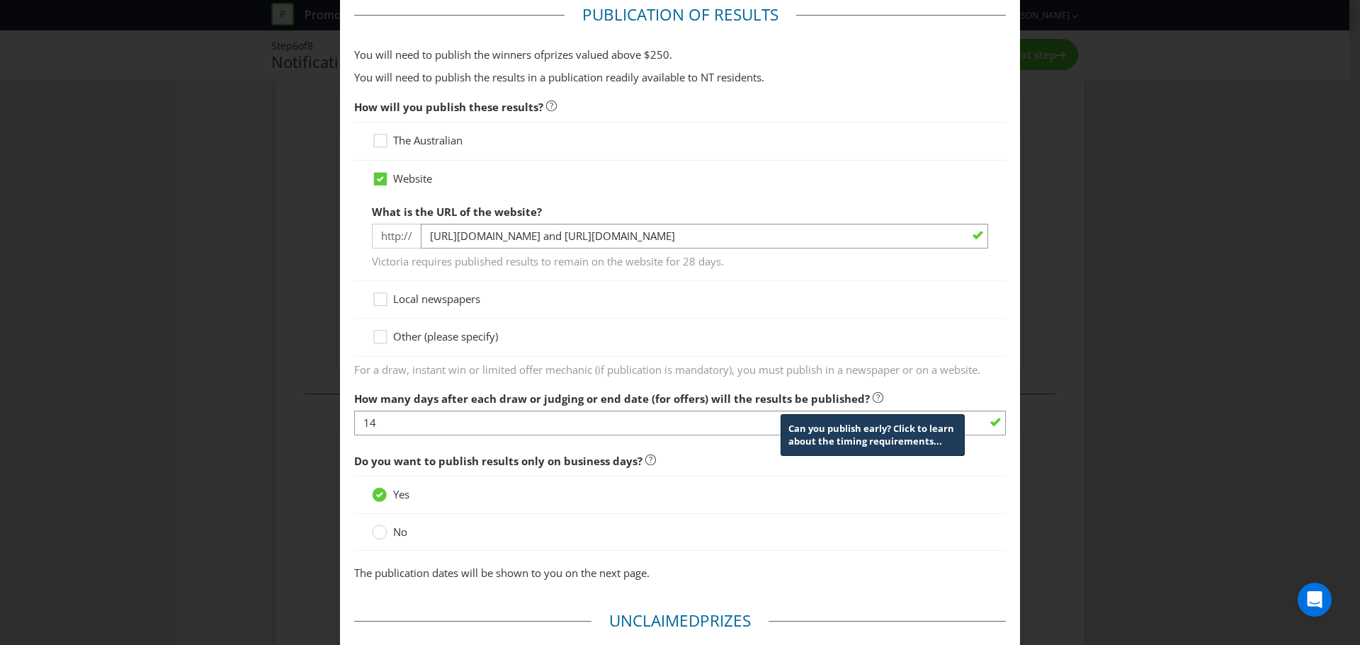
click at [873, 397] on icon at bounding box center [878, 397] width 11 height 11
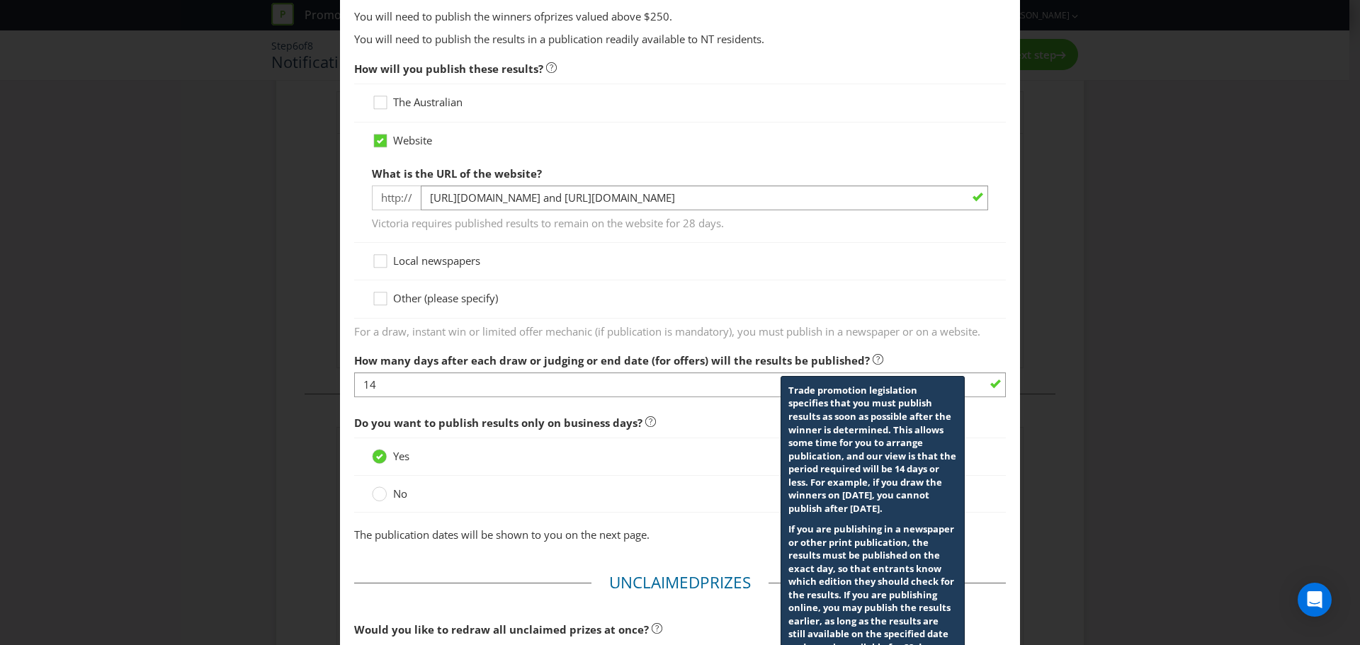
scroll to position [925, 0]
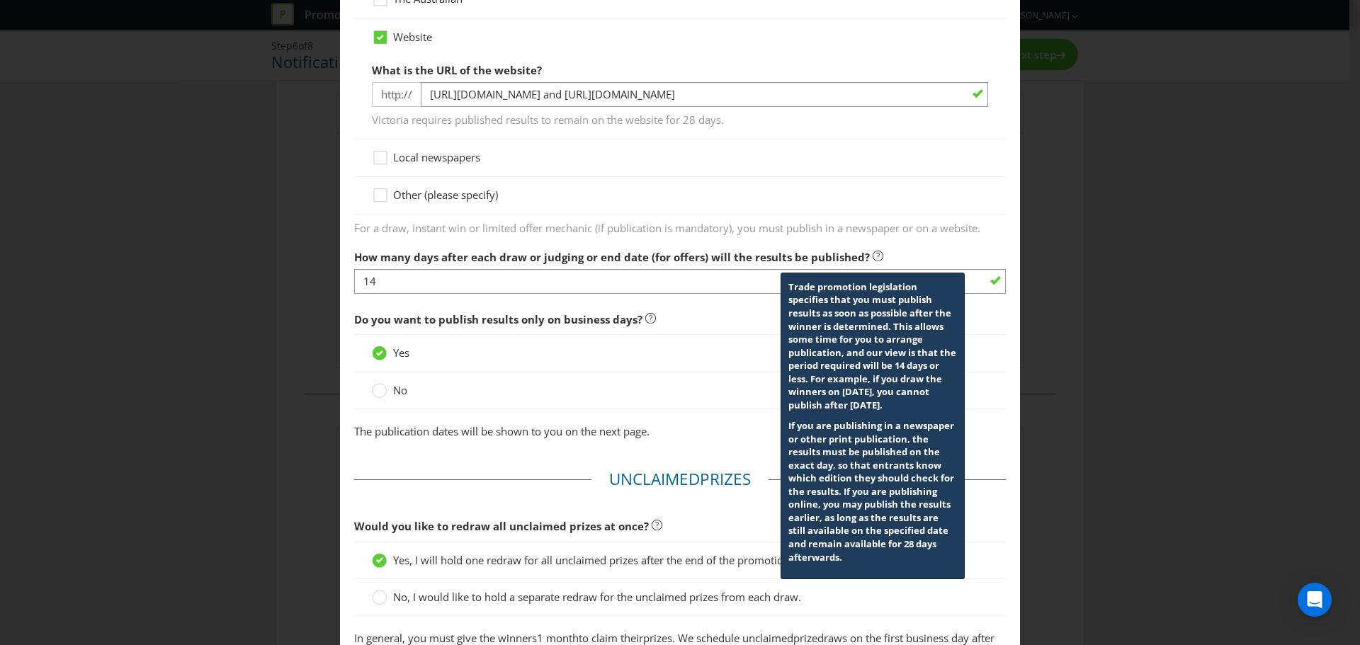
click at [941, 268] on div "Notification and Delivery Winner Notification You may be required to notify win…" at bounding box center [680, 322] width 1360 height 645
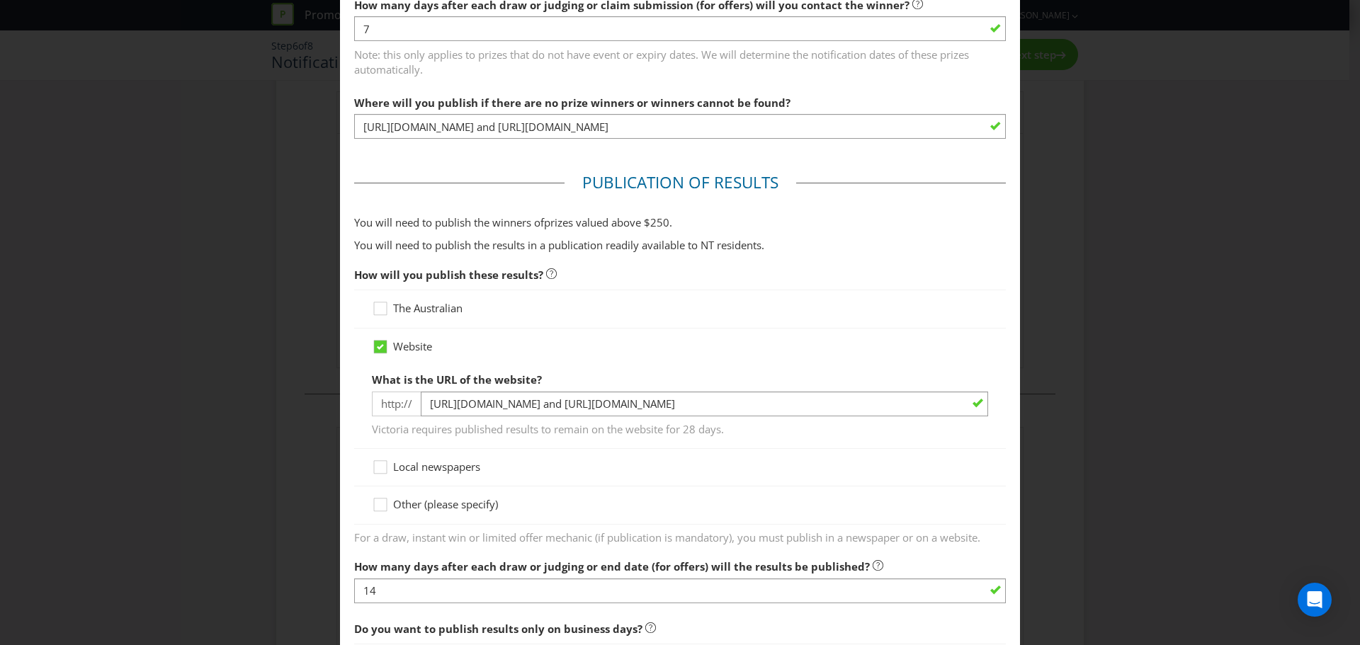
scroll to position [429, 0]
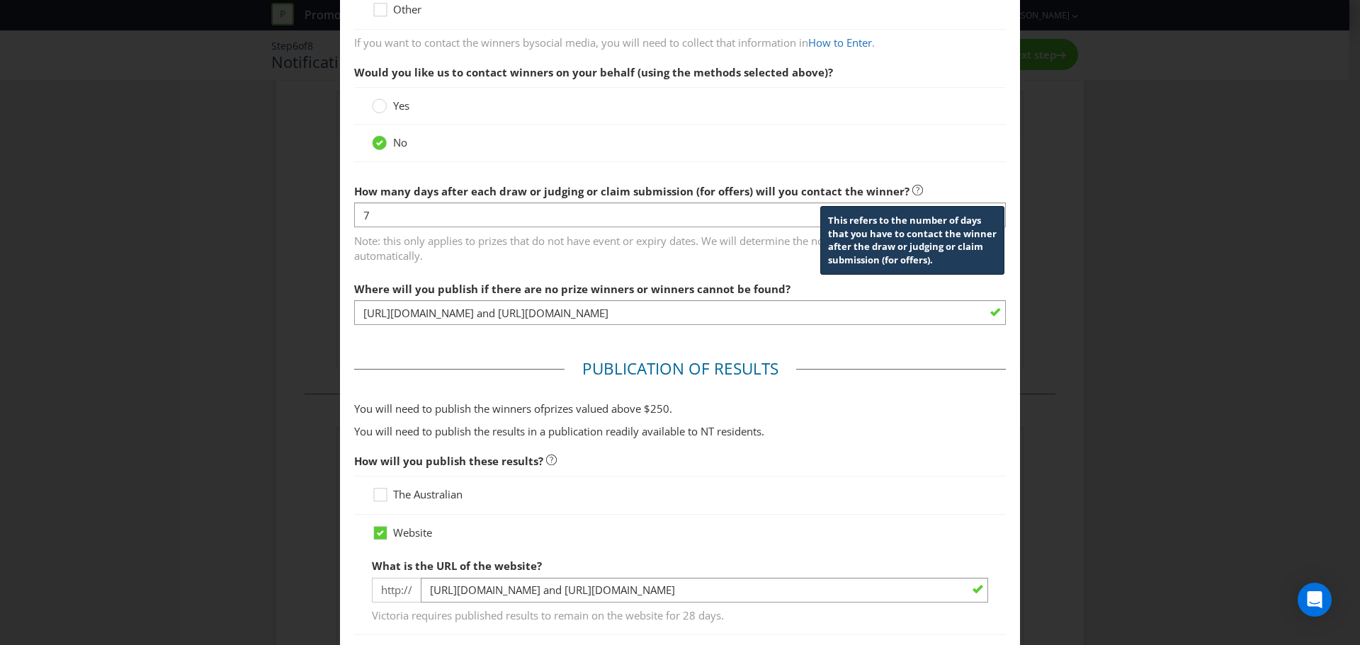
click at [912, 188] on icon at bounding box center [917, 190] width 11 height 11
click at [912, 186] on icon at bounding box center [917, 190] width 11 height 11
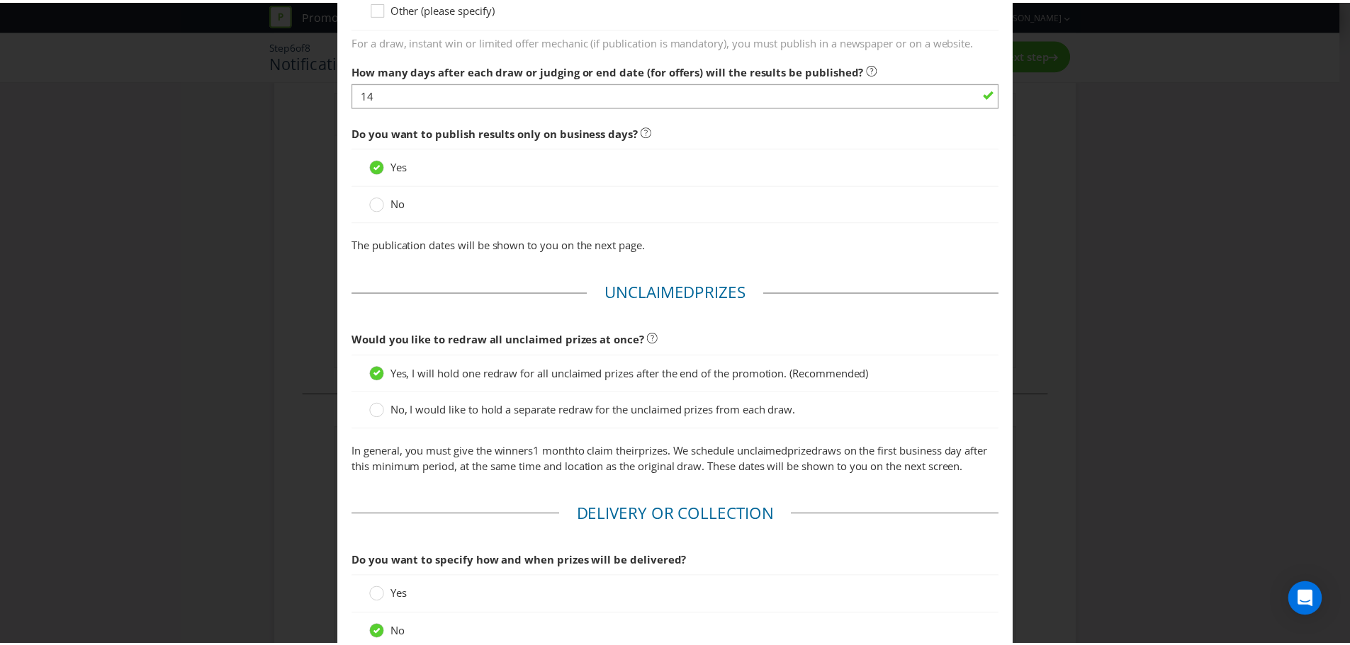
scroll to position [1255, 0]
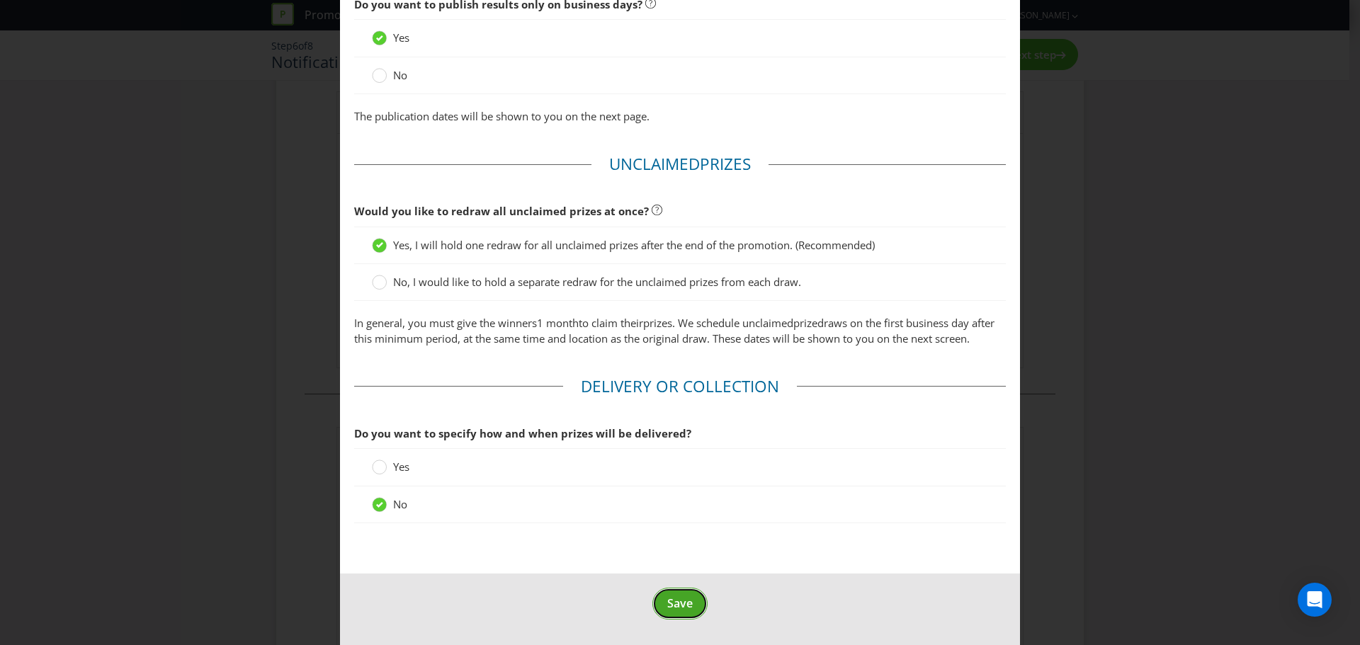
click at [656, 475] on button "Save" at bounding box center [679, 604] width 55 height 32
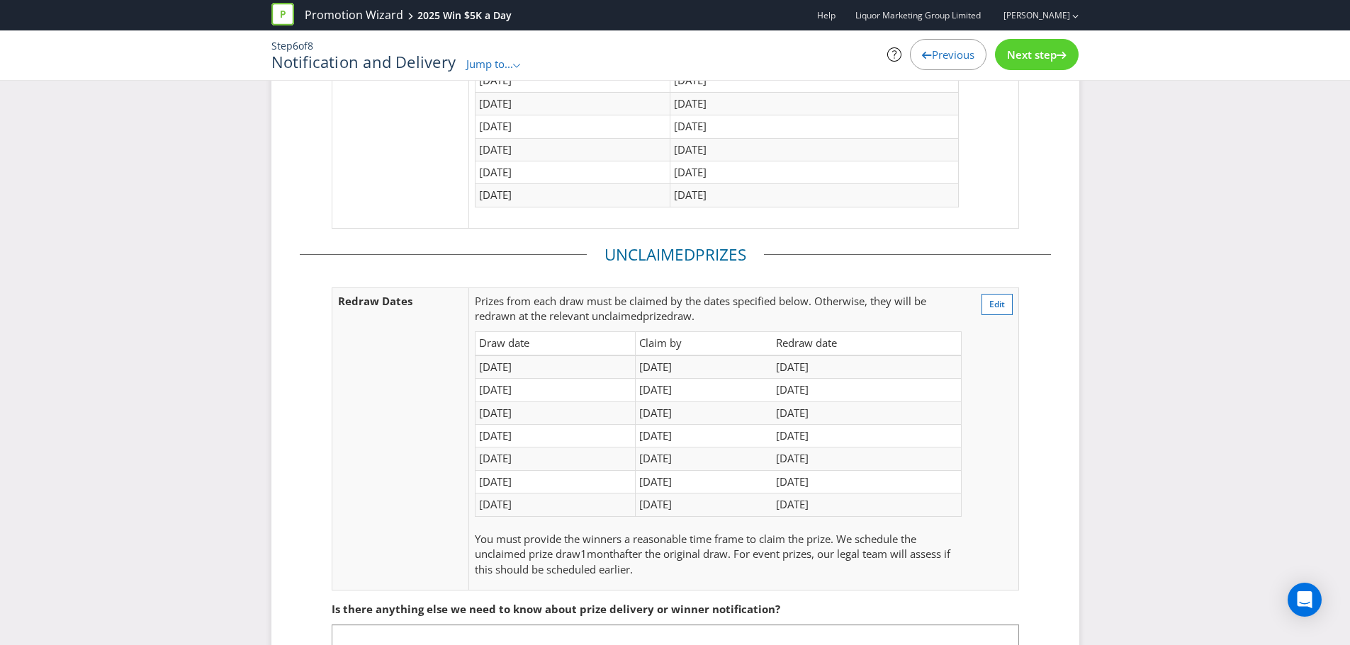
scroll to position [151, 0]
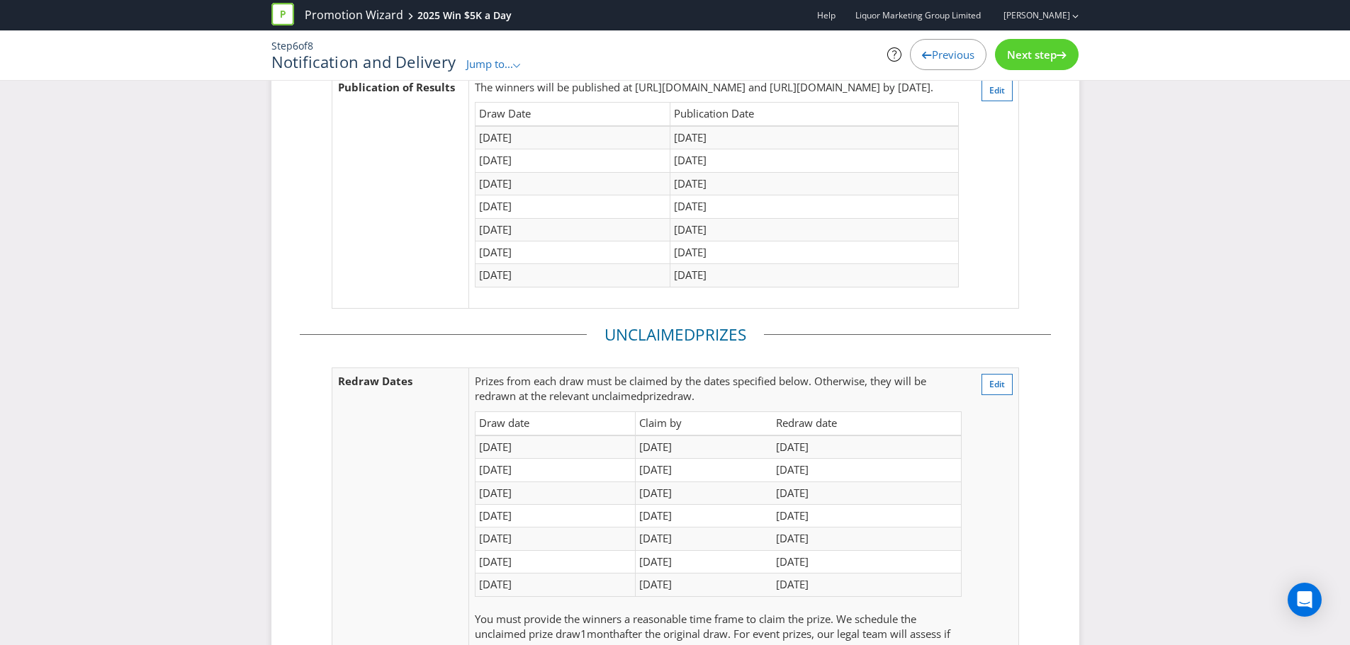
click at [941, 53] on span "Next step" at bounding box center [1032, 54] width 50 height 14
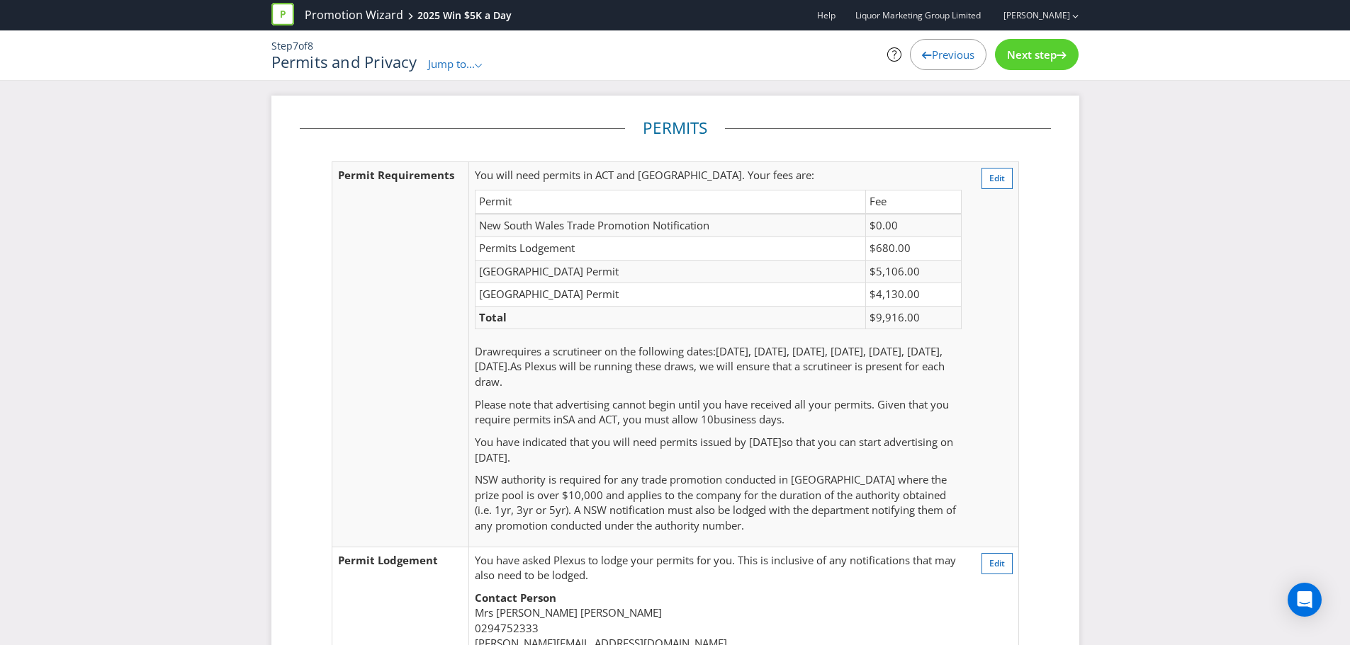
click at [941, 227] on div "Permits Permit Requirements You will need permits in ACT and SA . Your fees are…" at bounding box center [675, 546] width 1350 height 900
click at [941, 176] on span "Edit" at bounding box center [997, 178] width 16 height 12
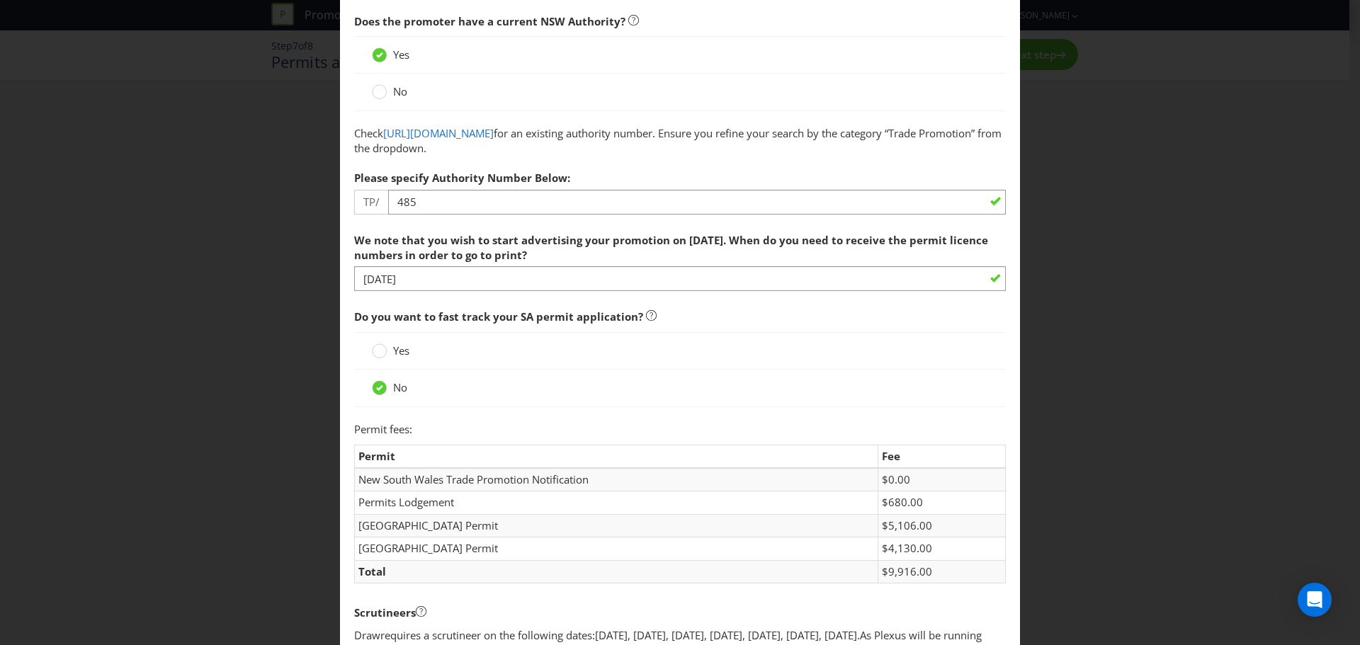
scroll to position [217, 0]
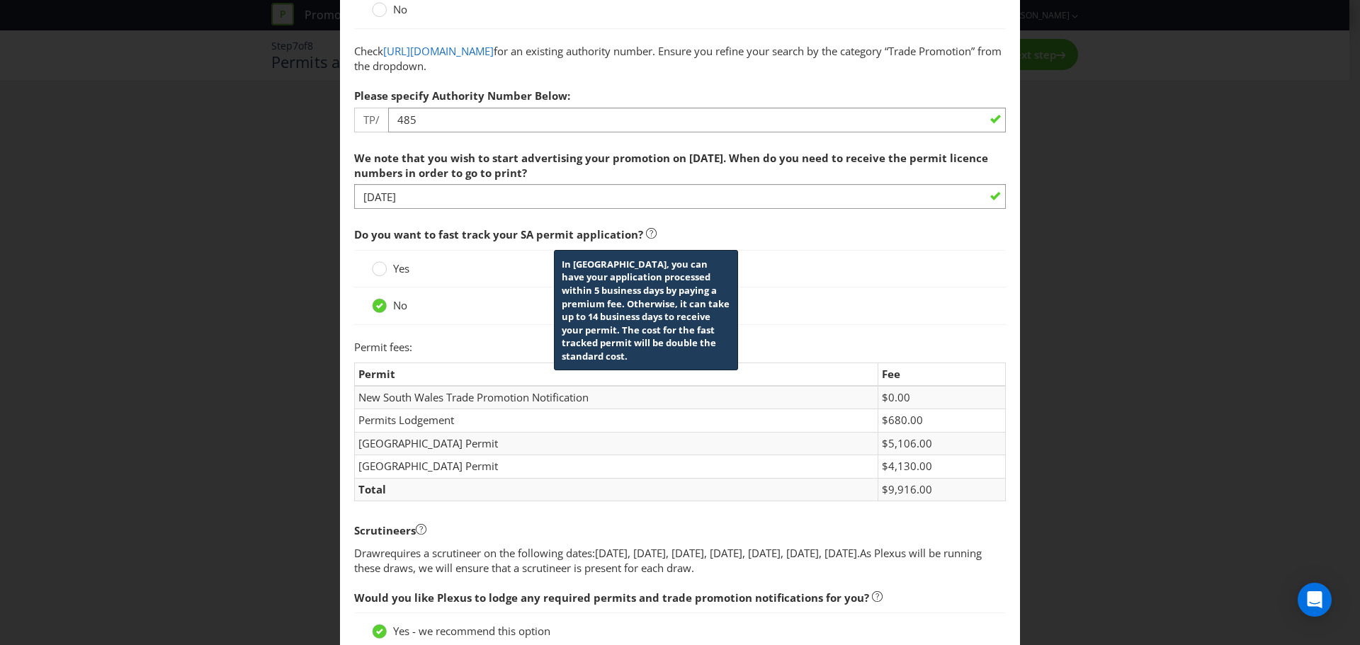
click at [646, 232] on icon at bounding box center [651, 233] width 11 height 11
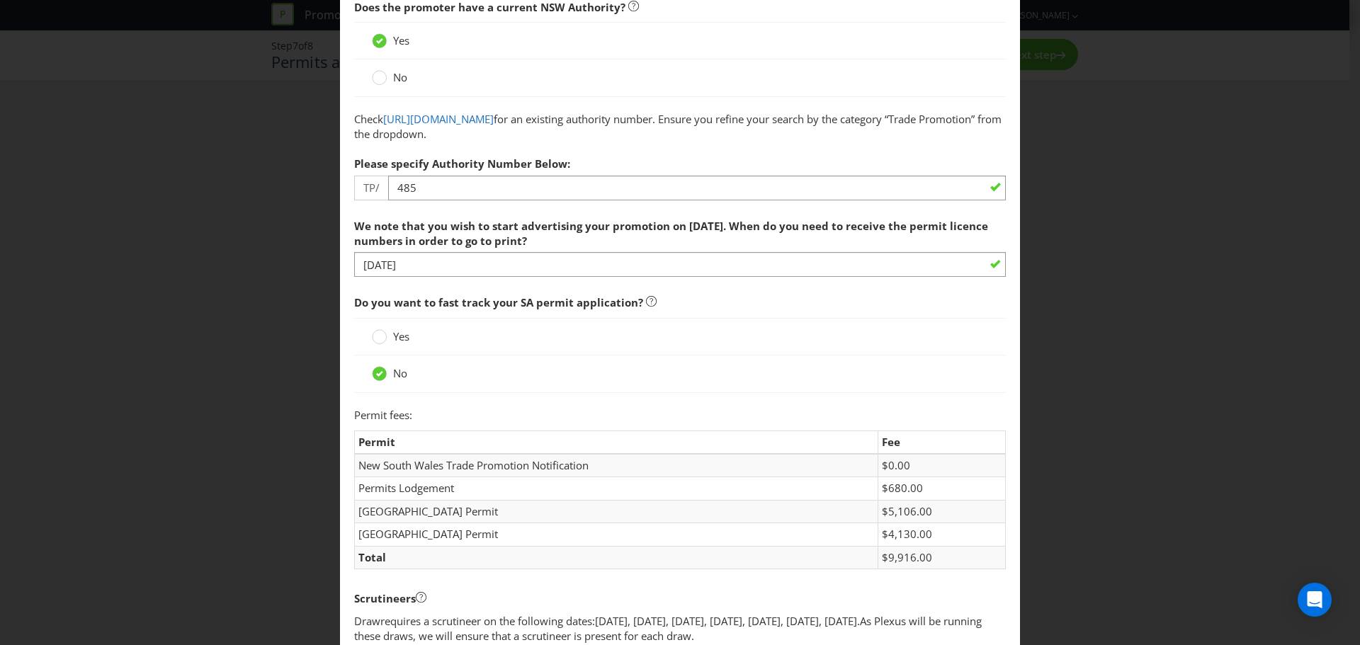
scroll to position [146, 0]
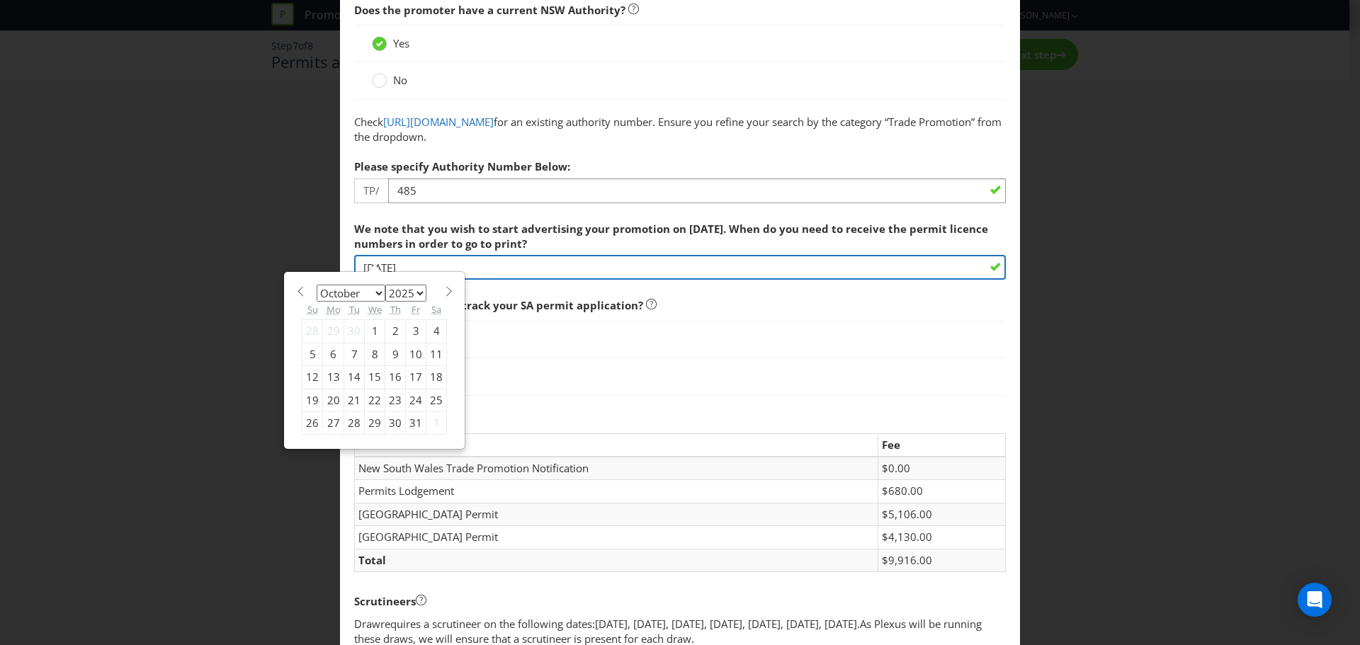
click at [941, 261] on input "[DATE]" at bounding box center [680, 267] width 652 height 25
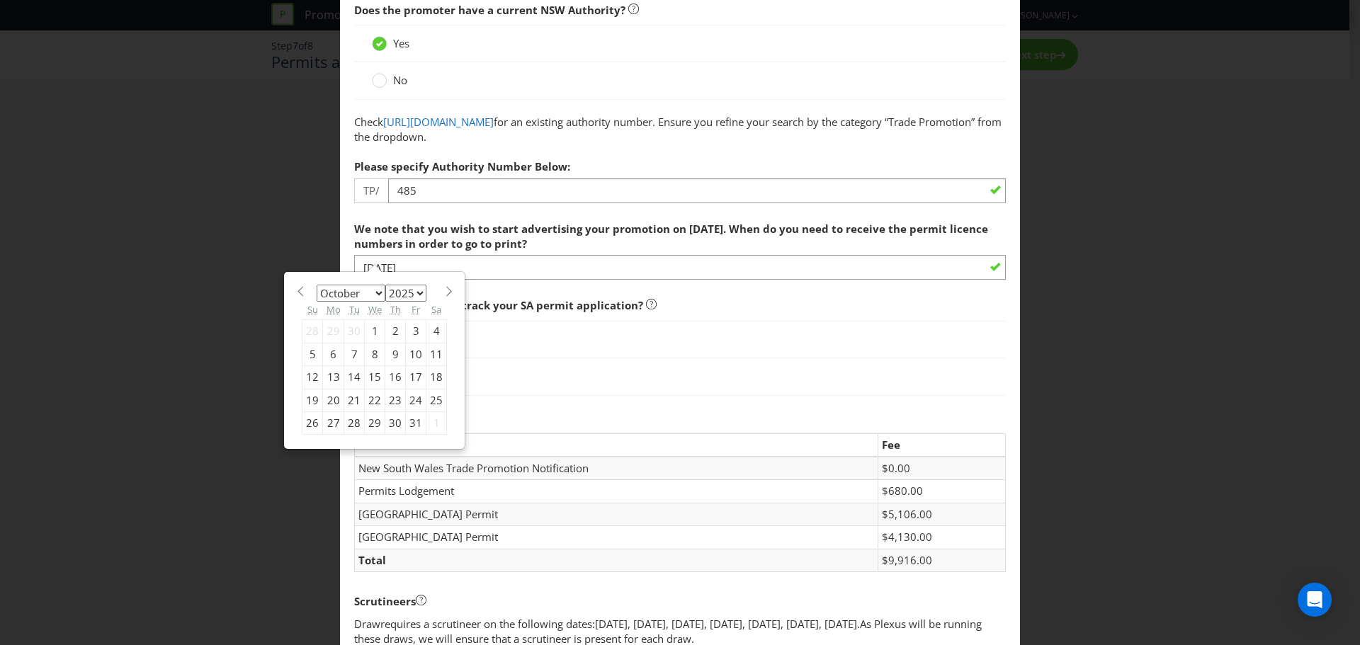
click at [412, 425] on div "31" at bounding box center [416, 423] width 21 height 23
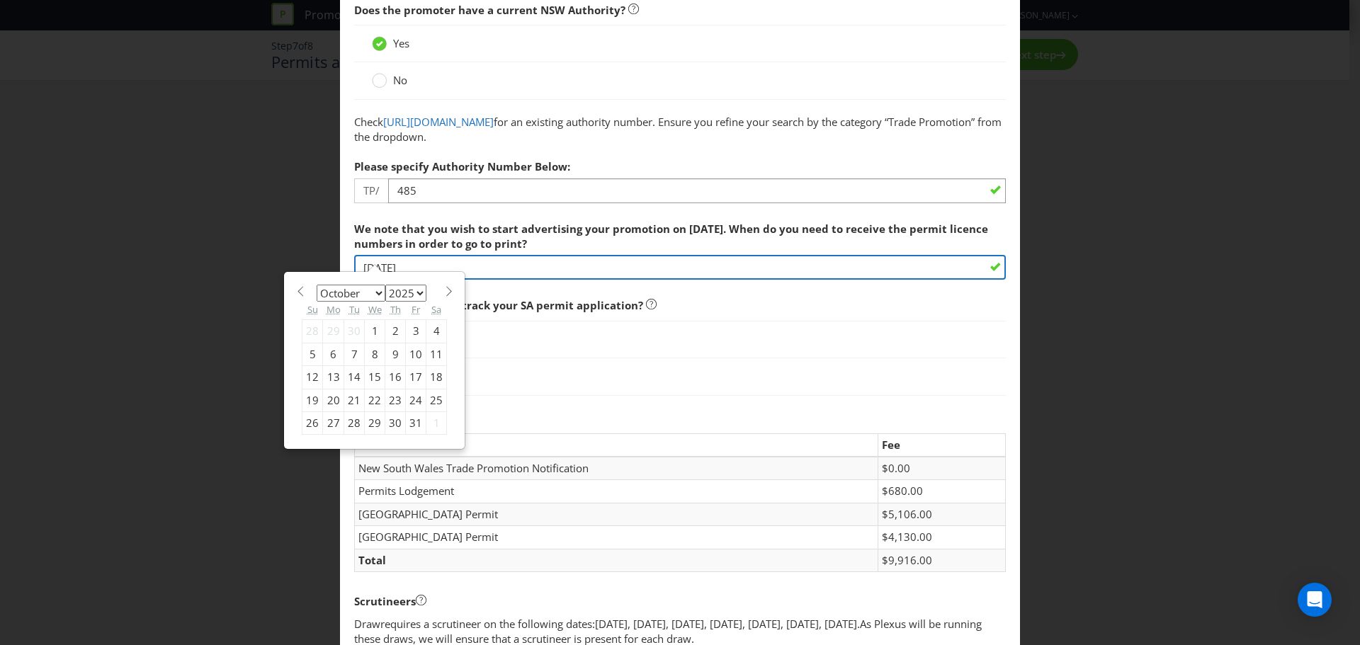
click at [475, 264] on input "[DATE]" at bounding box center [680, 267] width 652 height 25
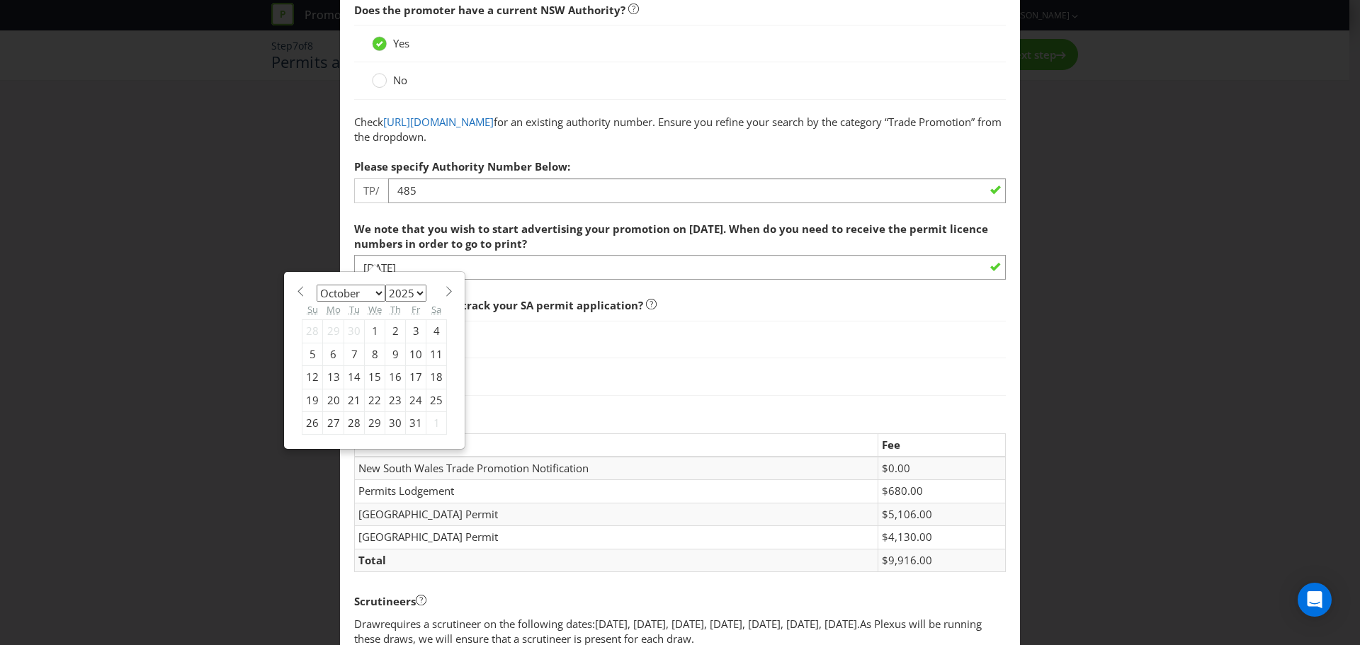
click at [408, 325] on div "3" at bounding box center [416, 331] width 21 height 23
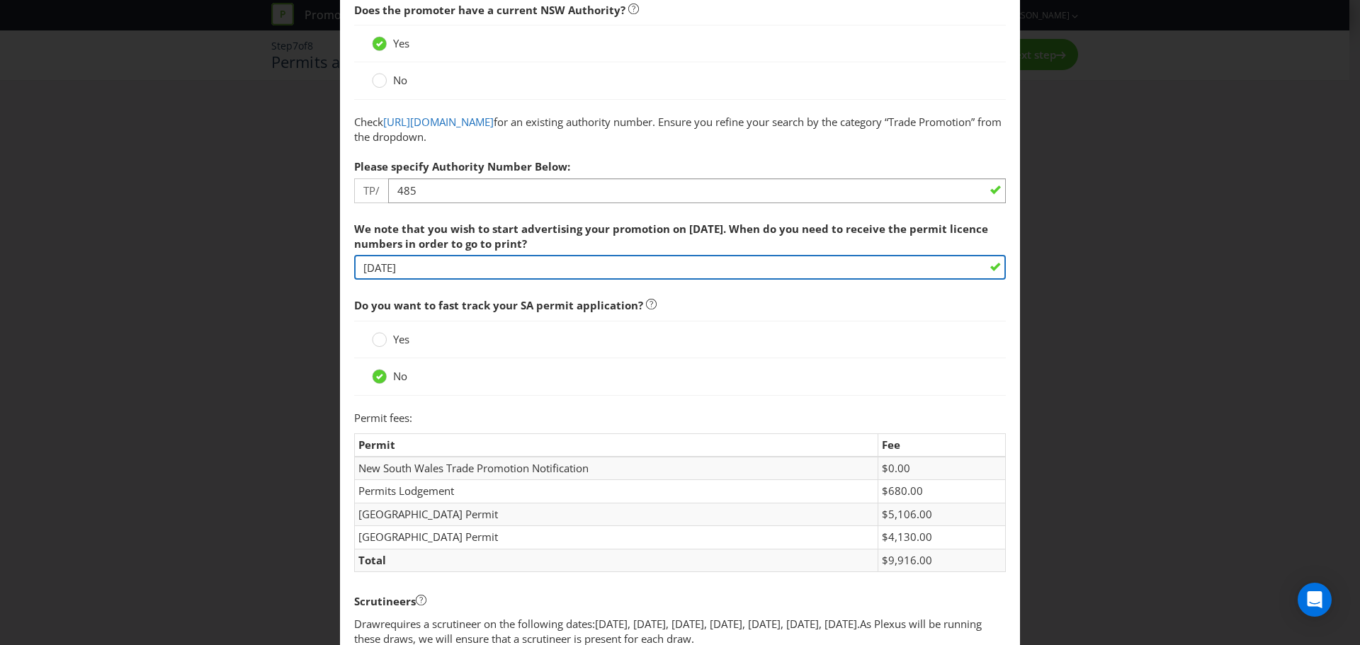
click at [408, 270] on input "[DATE]" at bounding box center [680, 267] width 652 height 25
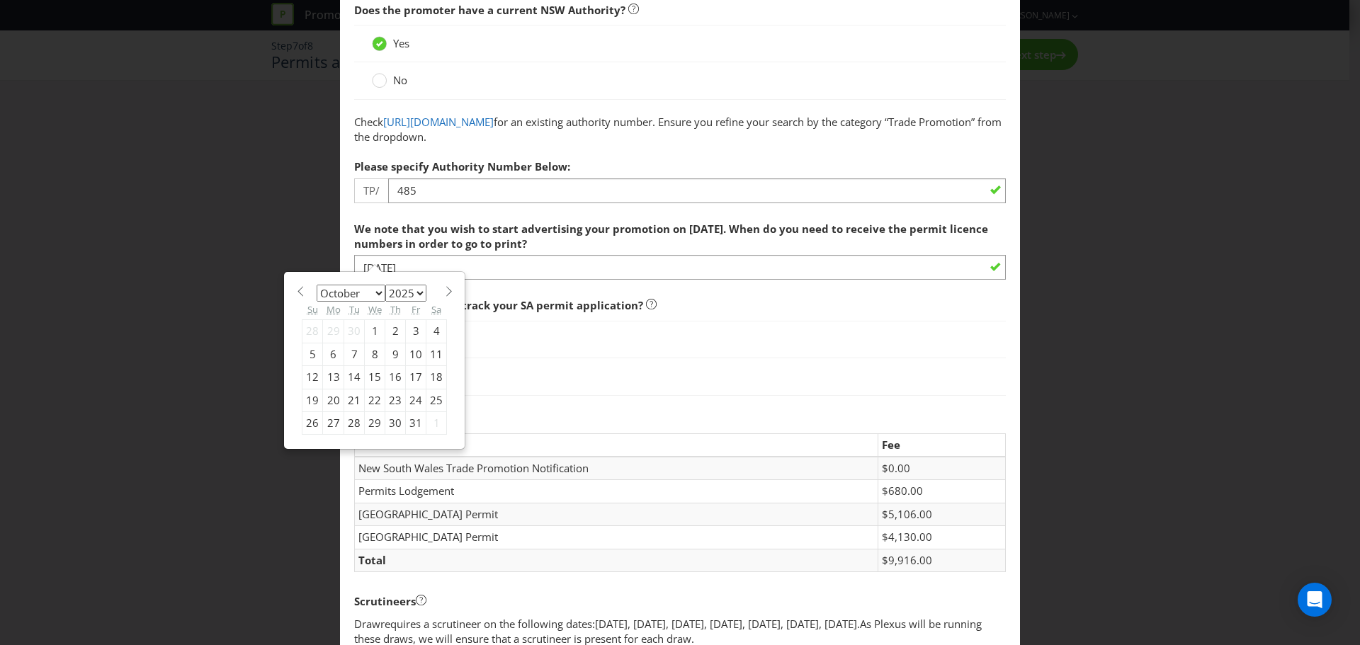
click at [408, 353] on div "10" at bounding box center [416, 354] width 21 height 23
type input "[DATE]"
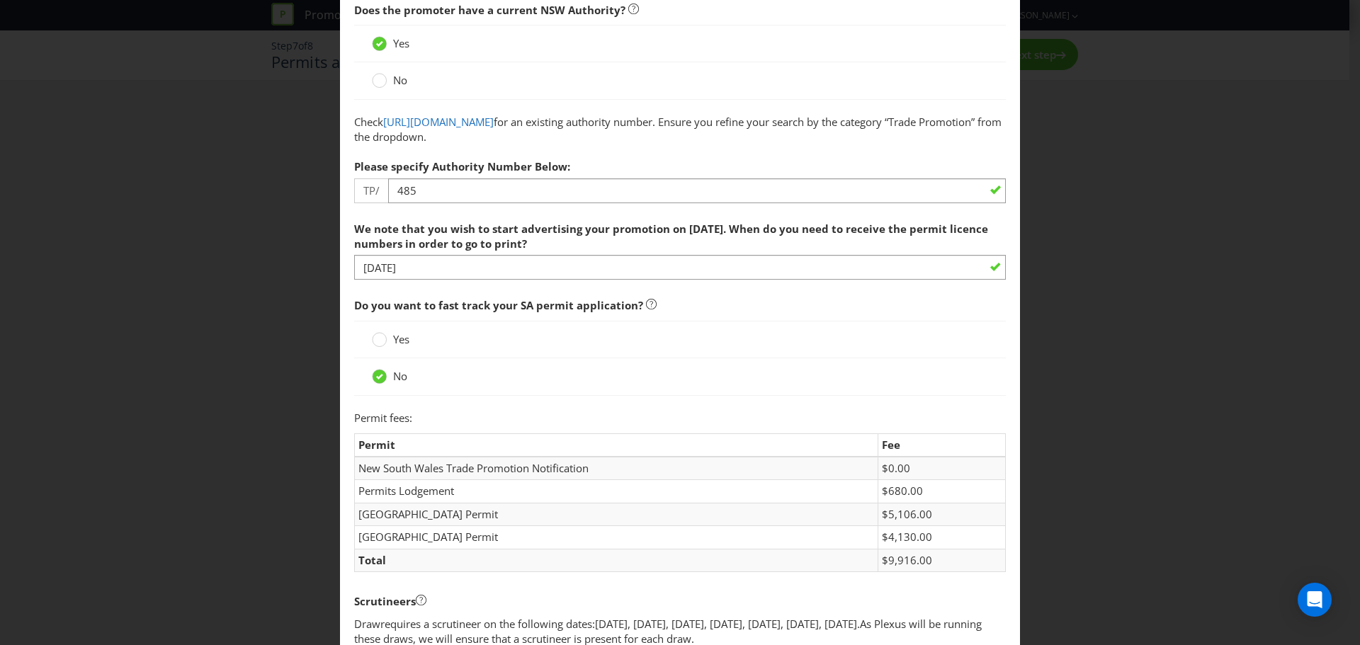
click at [545, 340] on div "Yes" at bounding box center [680, 339] width 616 height 15
click at [376, 338] on div at bounding box center [379, 335] width 7 height 7
click at [0, 0] on input "Yes" at bounding box center [0, 0] width 0 height 0
click at [377, 375] on div at bounding box center [379, 371] width 7 height 7
click at [0, 0] on input "No" at bounding box center [0, 0] width 0 height 0
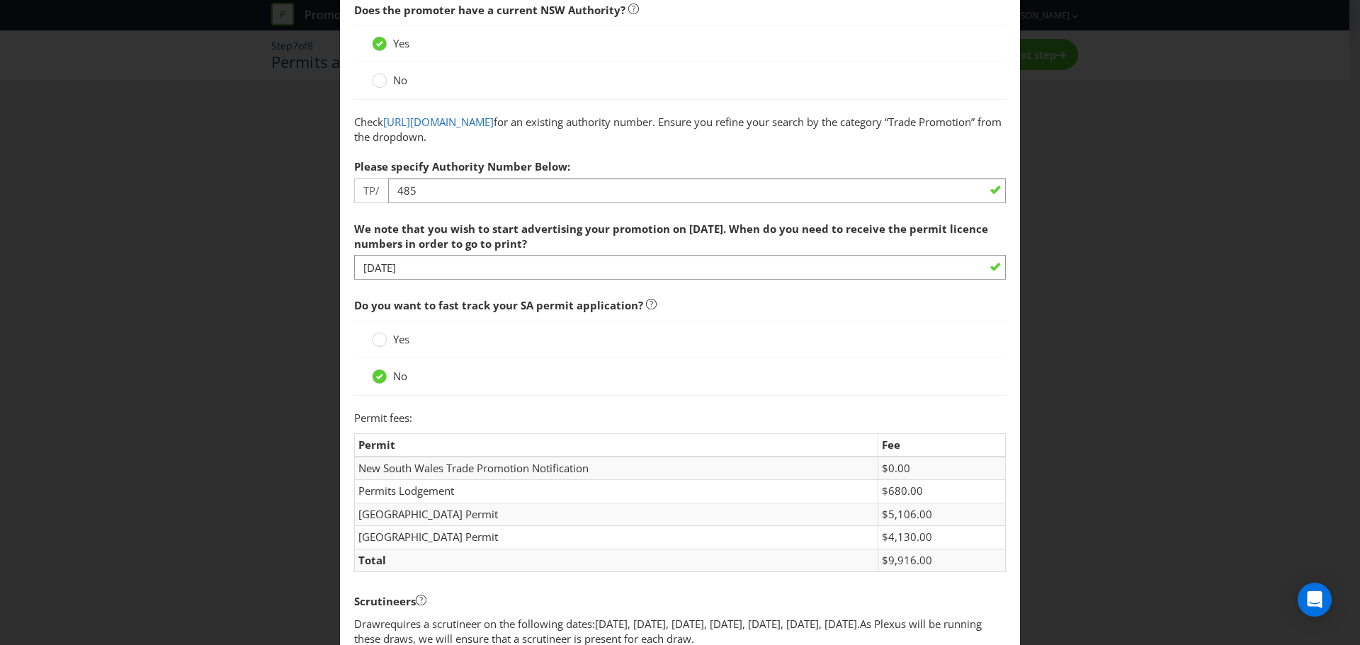
click at [941, 475] on div "Permits and Privacy Permits You need permits in SA and ACT and an authority and…" at bounding box center [680, 322] width 1360 height 645
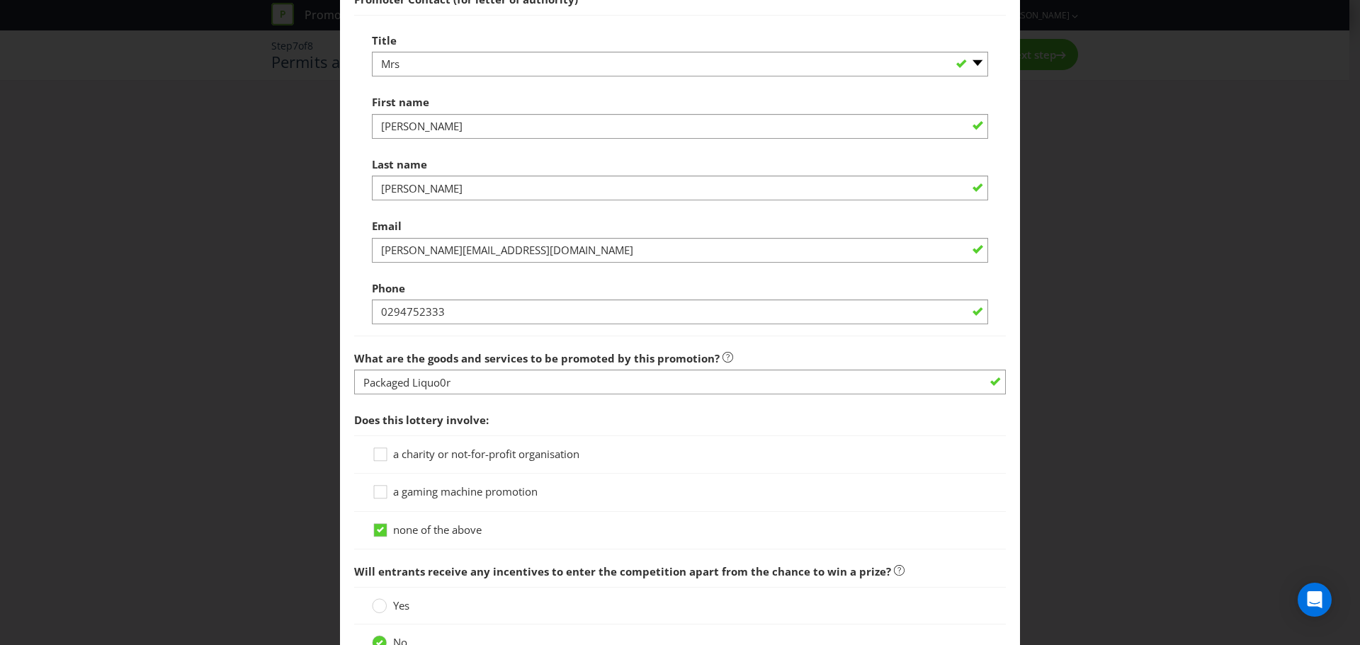
scroll to position [996, 0]
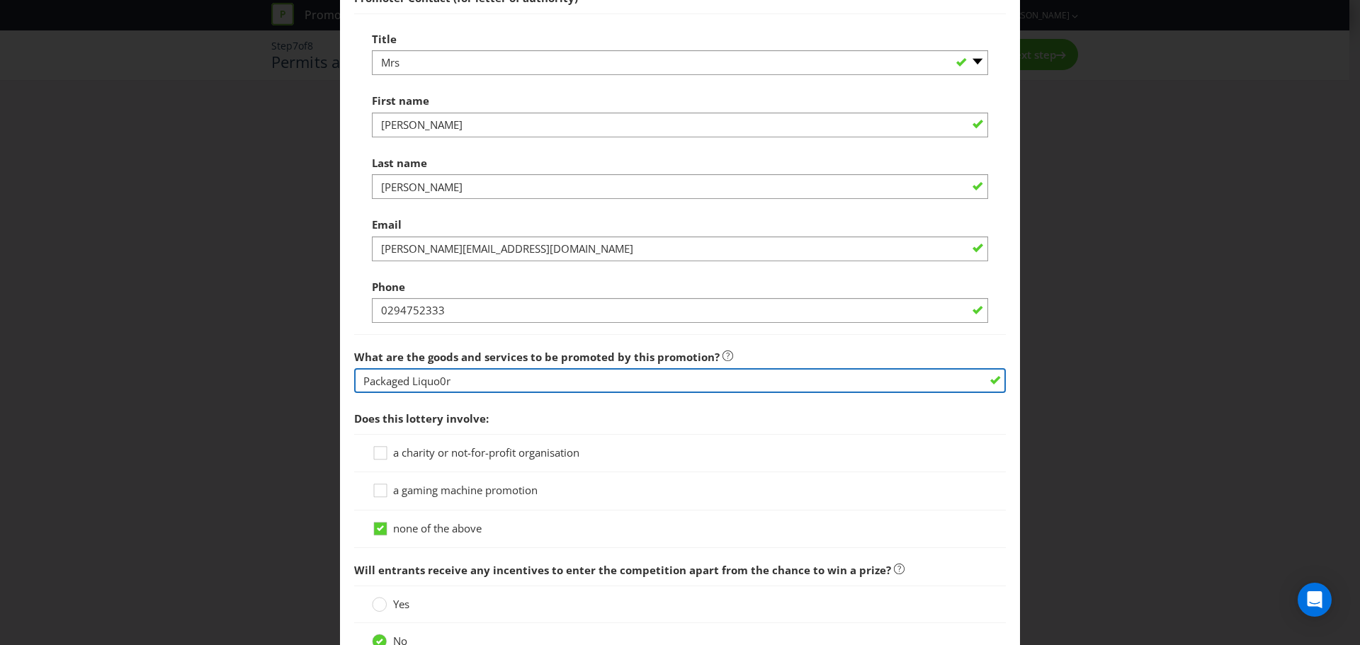
click at [444, 385] on input "Packaged Liquo0r" at bounding box center [680, 380] width 652 height 25
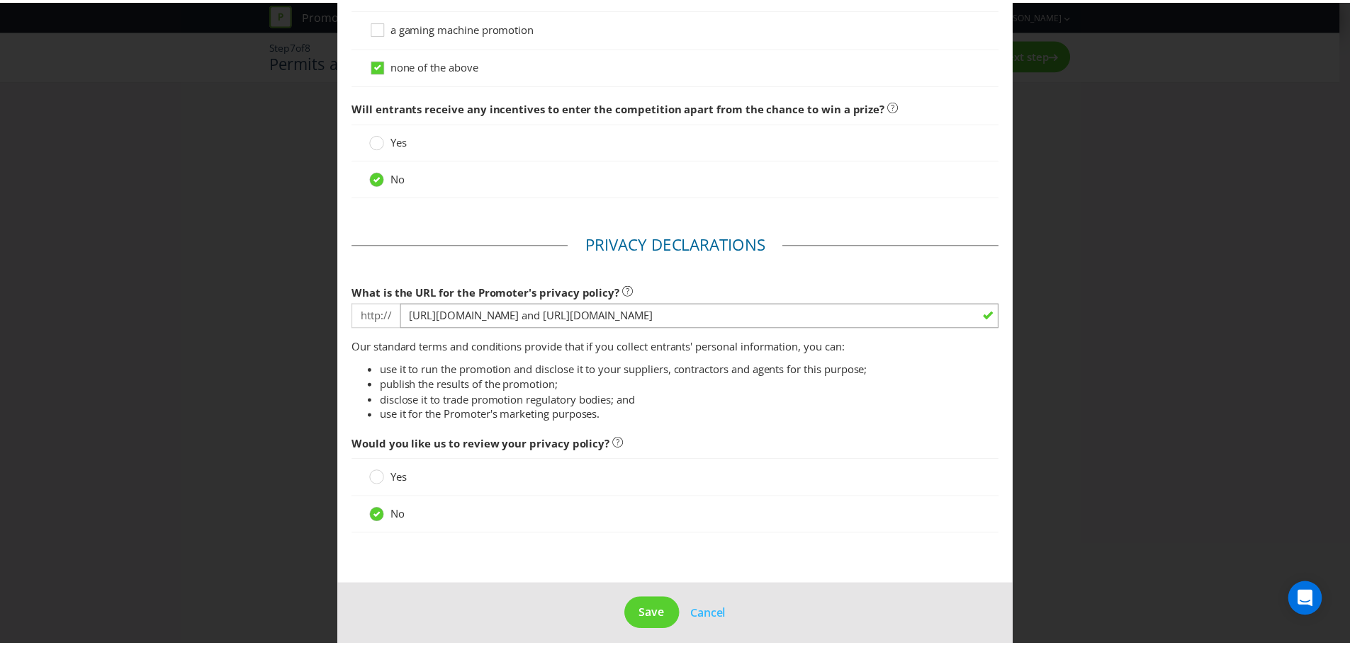
scroll to position [1470, 0]
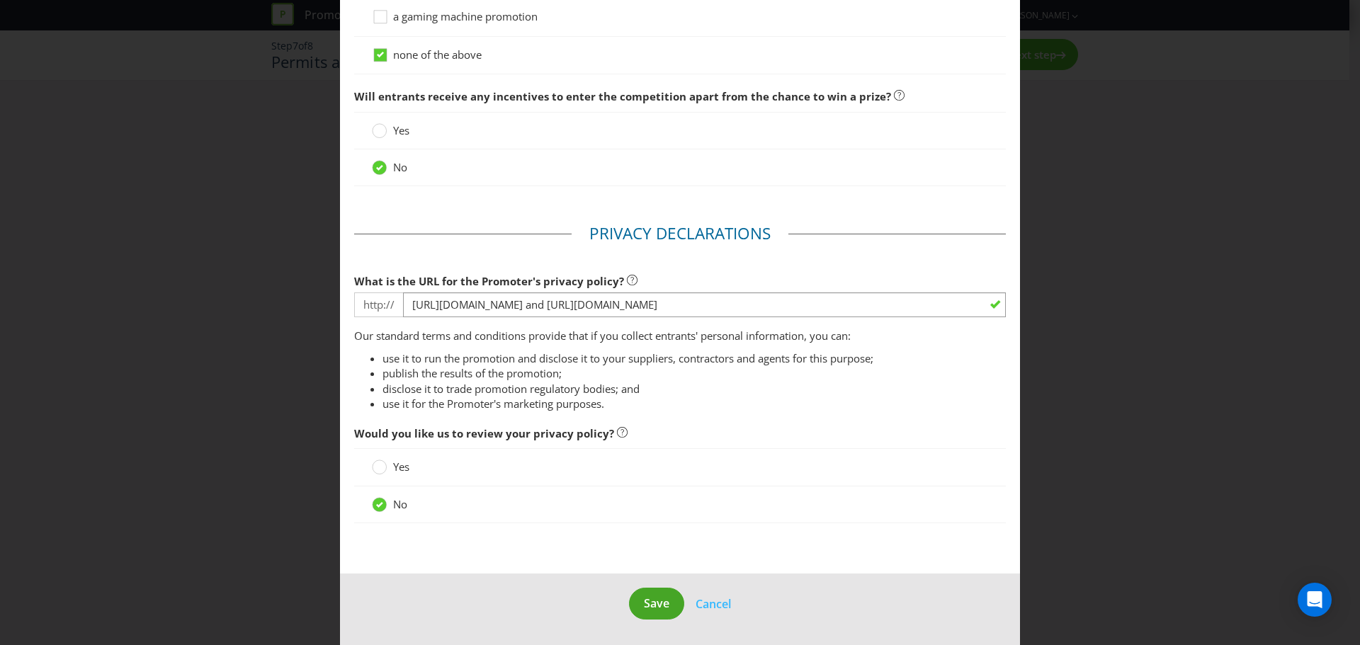
type input "Packaged Liquor"
click at [659, 475] on span "Save" at bounding box center [657, 604] width 26 height 16
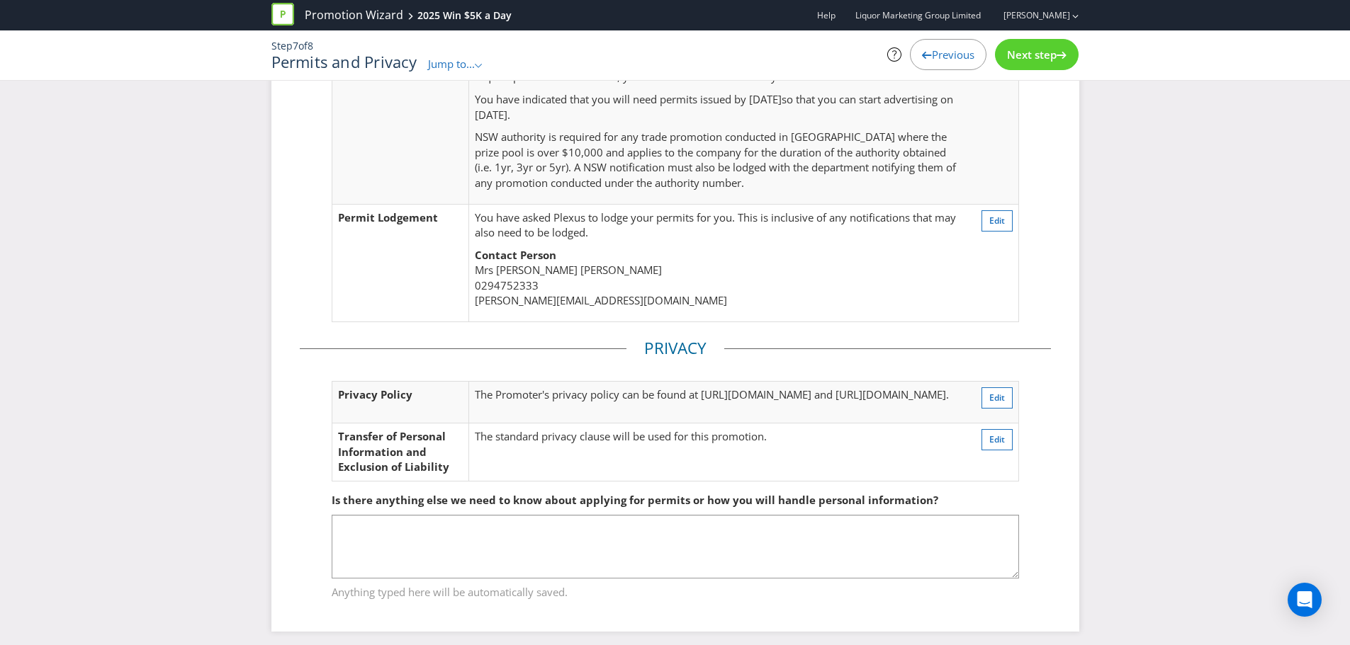
scroll to position [351, 0]
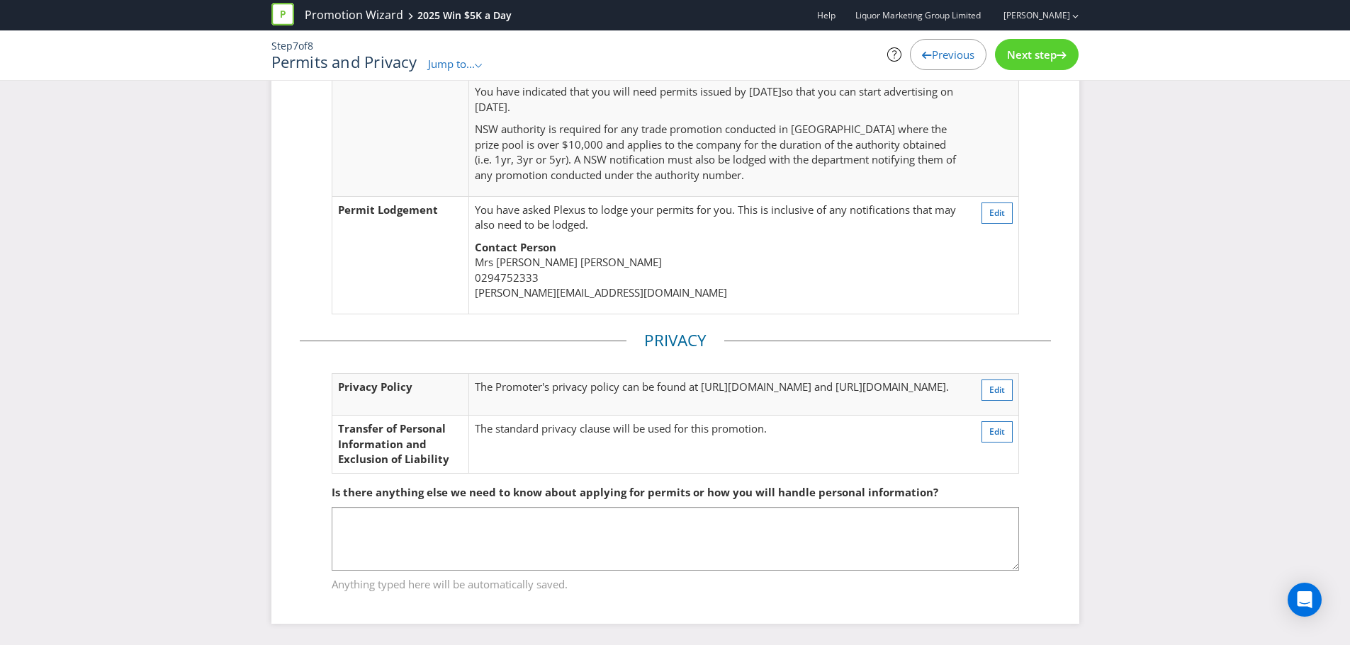
click at [941, 53] on span "Next step" at bounding box center [1032, 54] width 50 height 14
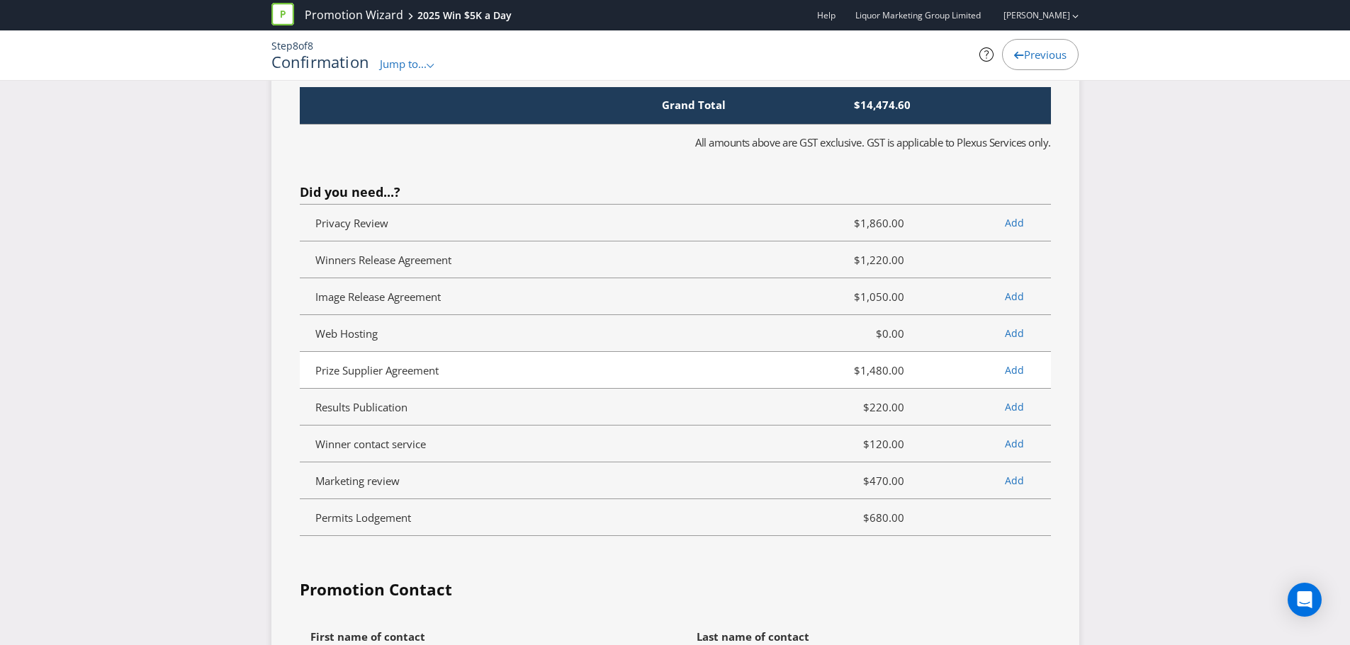
scroll to position [5452, 0]
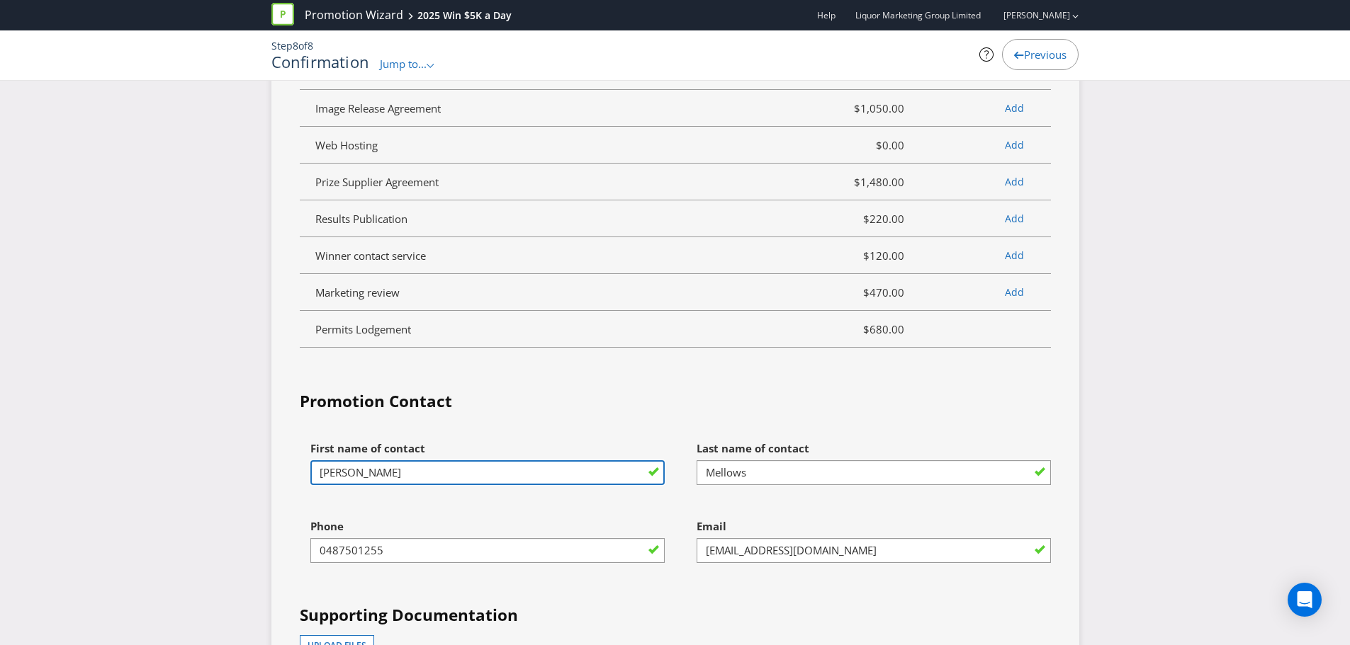
drag, startPoint x: 400, startPoint y: 411, endPoint x: 166, endPoint y: 412, distance: 233.8
type input "[PERSON_NAME]"
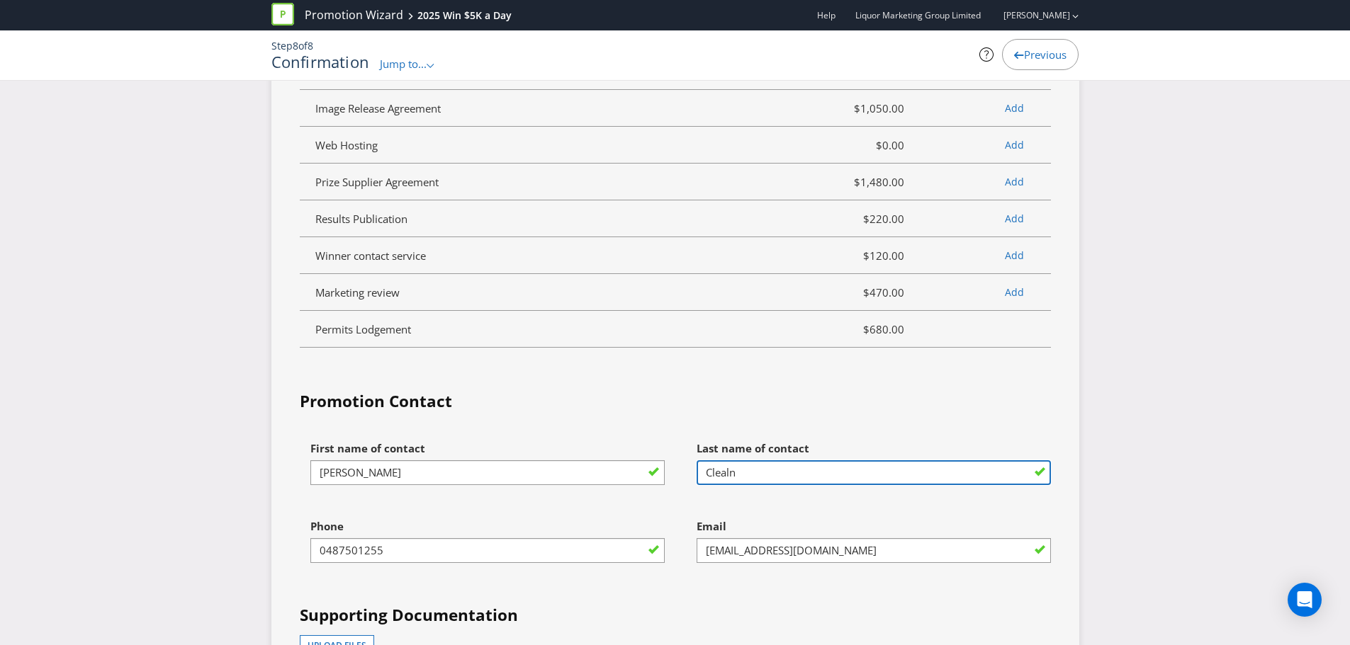
type input "Clealnd"
type input "[PERSON_NAME]"
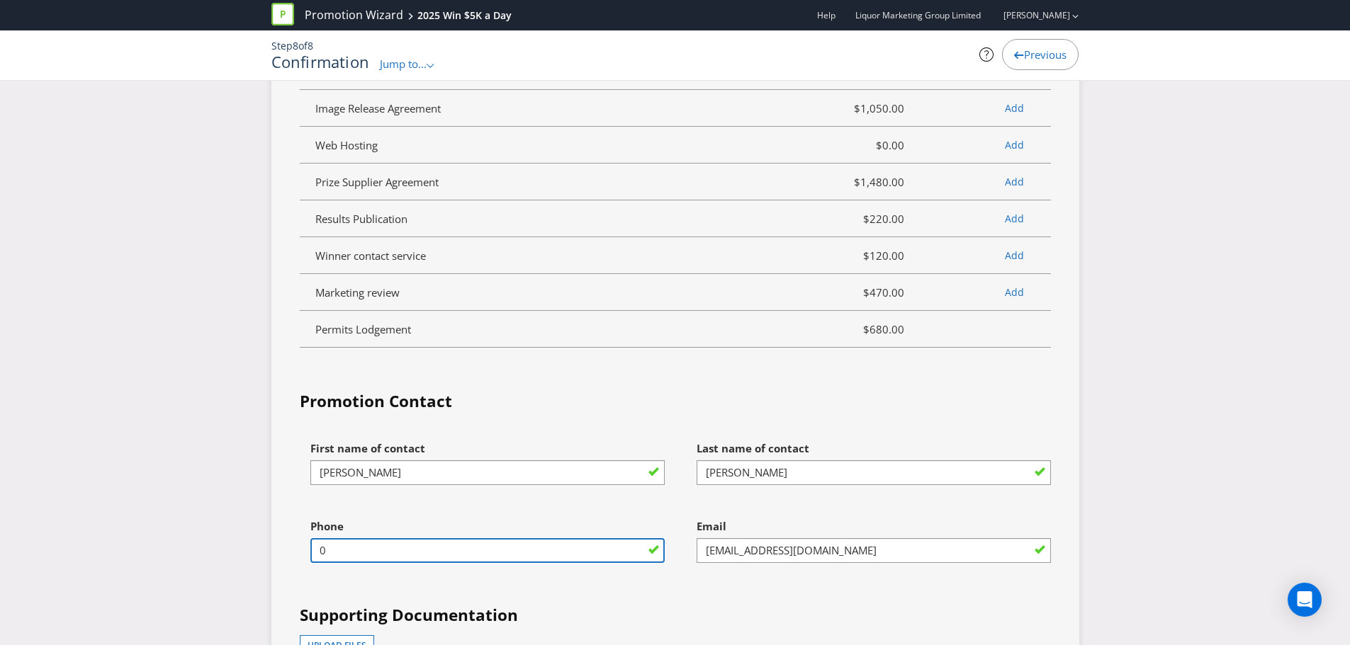
type input "0294752333"
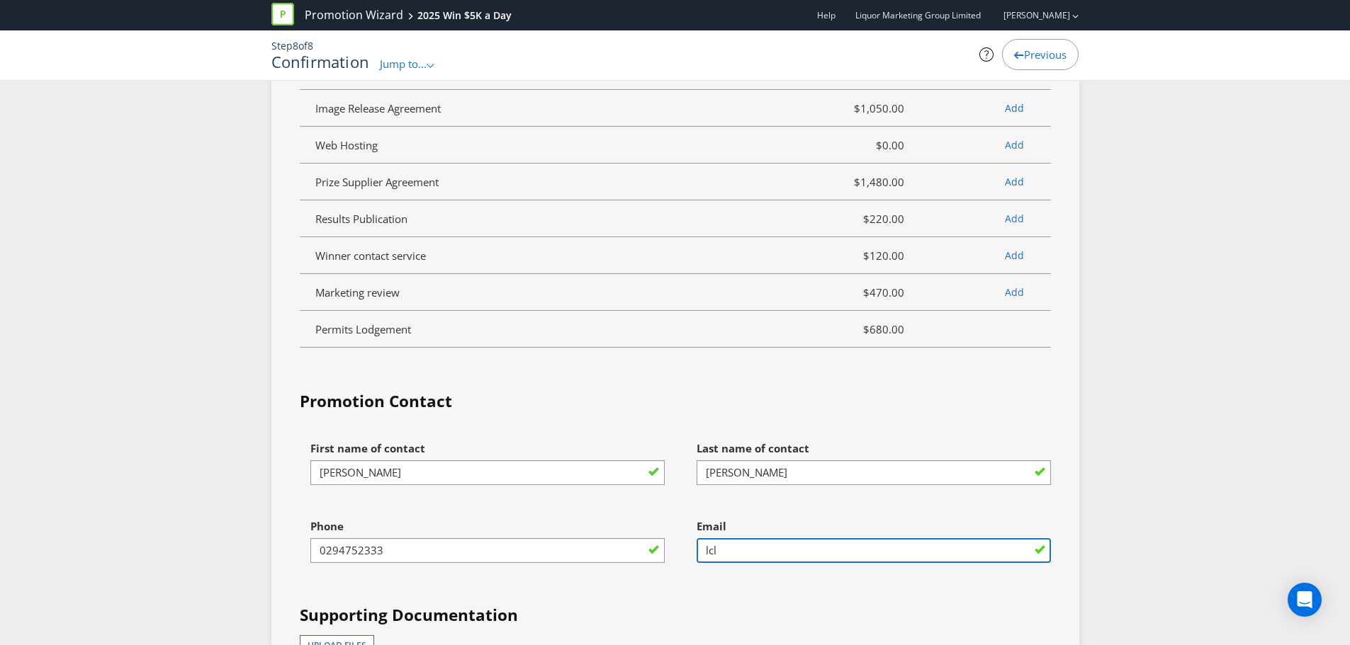
type input "lcle"
type input "[PERSON_NAME][EMAIL_ADDRESS][DOMAIN_NAME]"
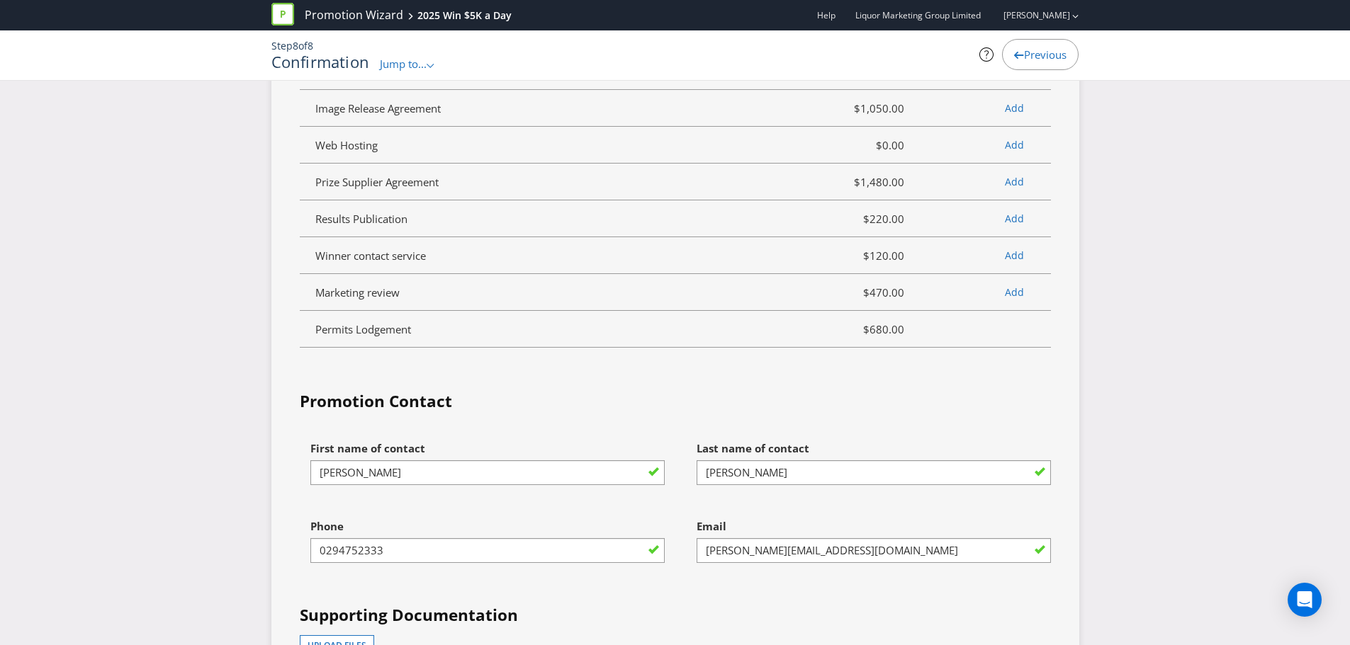
click at [633, 475] on h4 "Supporting Documentation" at bounding box center [675, 615] width 751 height 23
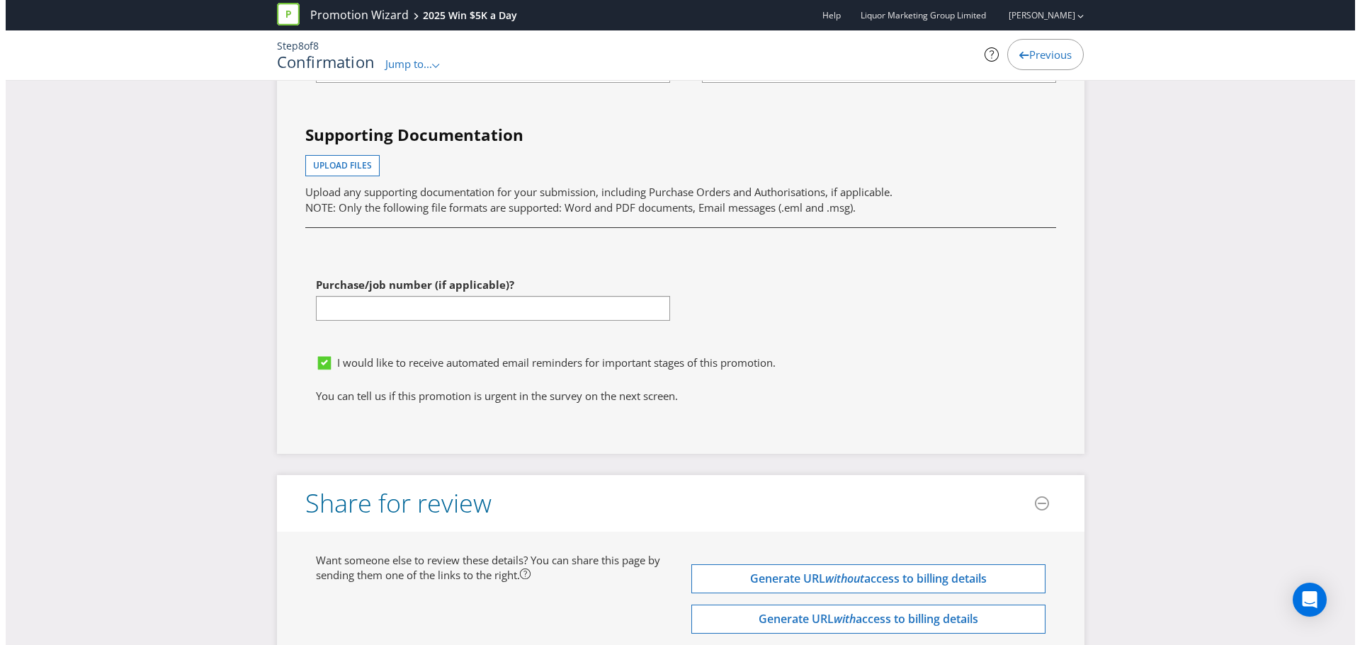
scroll to position [6070, 0]
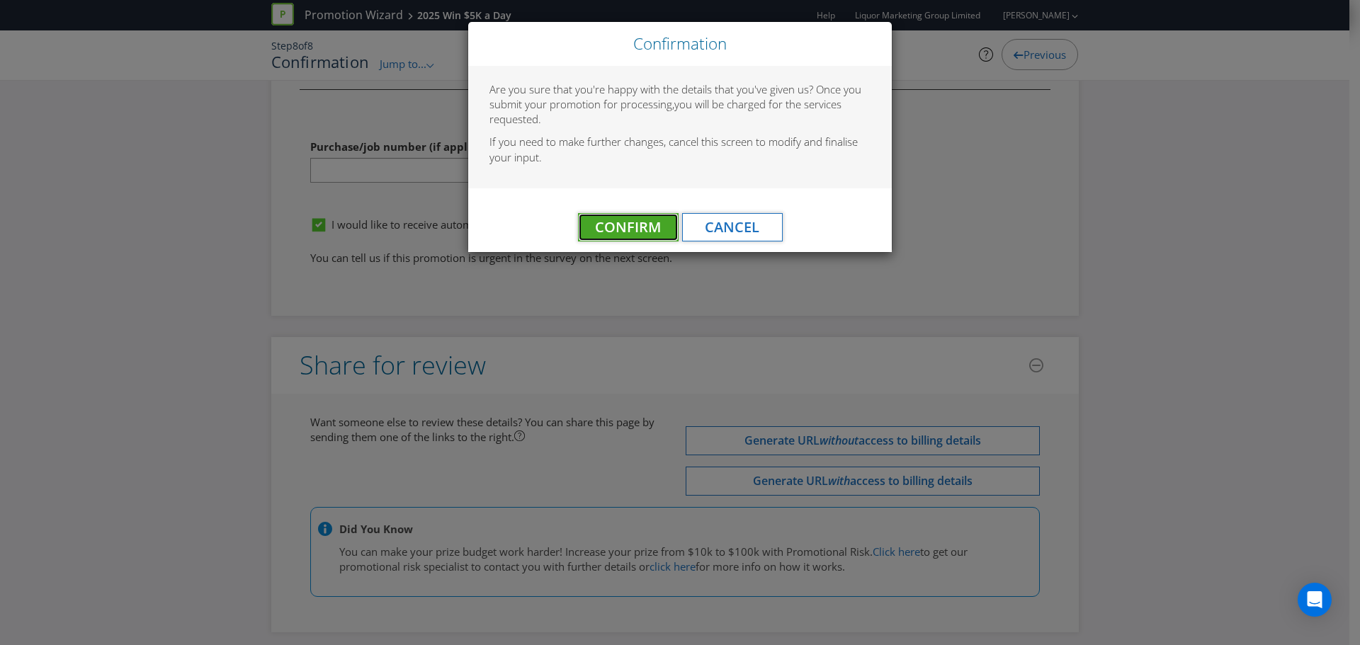
click at [617, 232] on span "Confirm" at bounding box center [628, 226] width 66 height 19
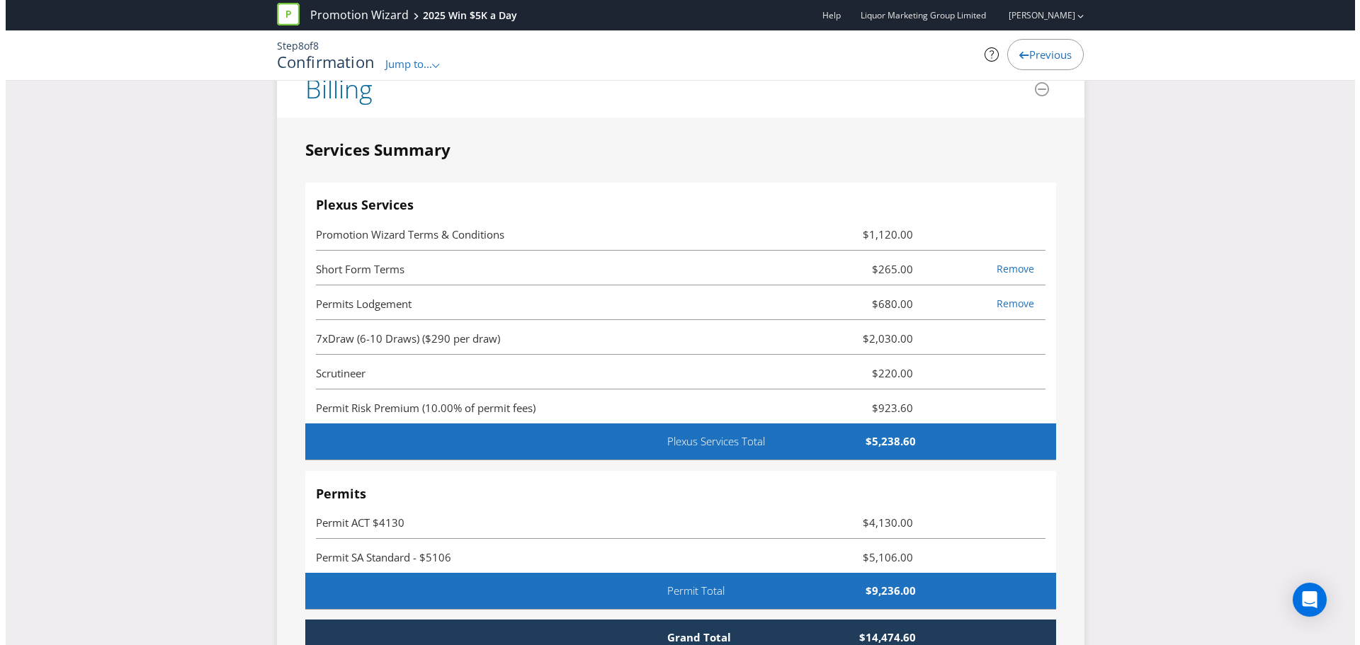
scroll to position [0, 0]
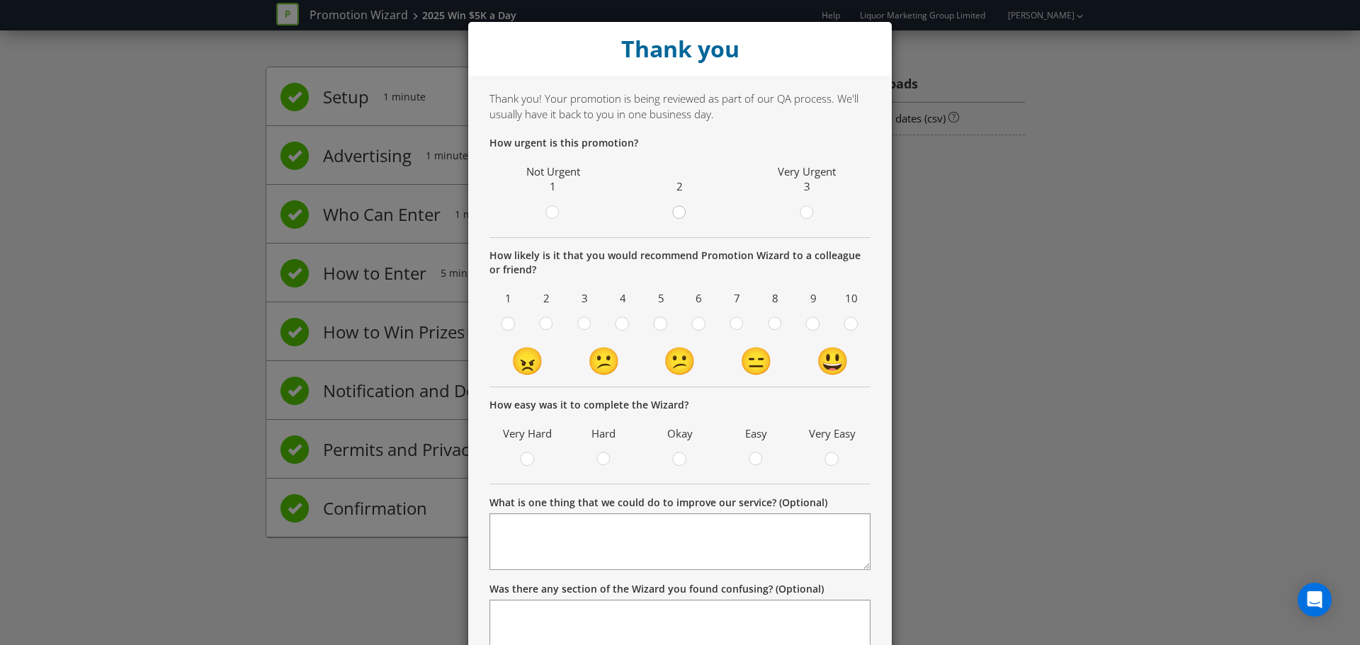
click at [677, 216] on circle at bounding box center [679, 212] width 13 height 13
click at [0, 0] on input "radio" at bounding box center [0, 0] width 0 height 0
click at [847, 326] on circle at bounding box center [850, 323] width 13 height 13
click at [0, 0] on input "radio" at bounding box center [0, 0] width 0 height 0
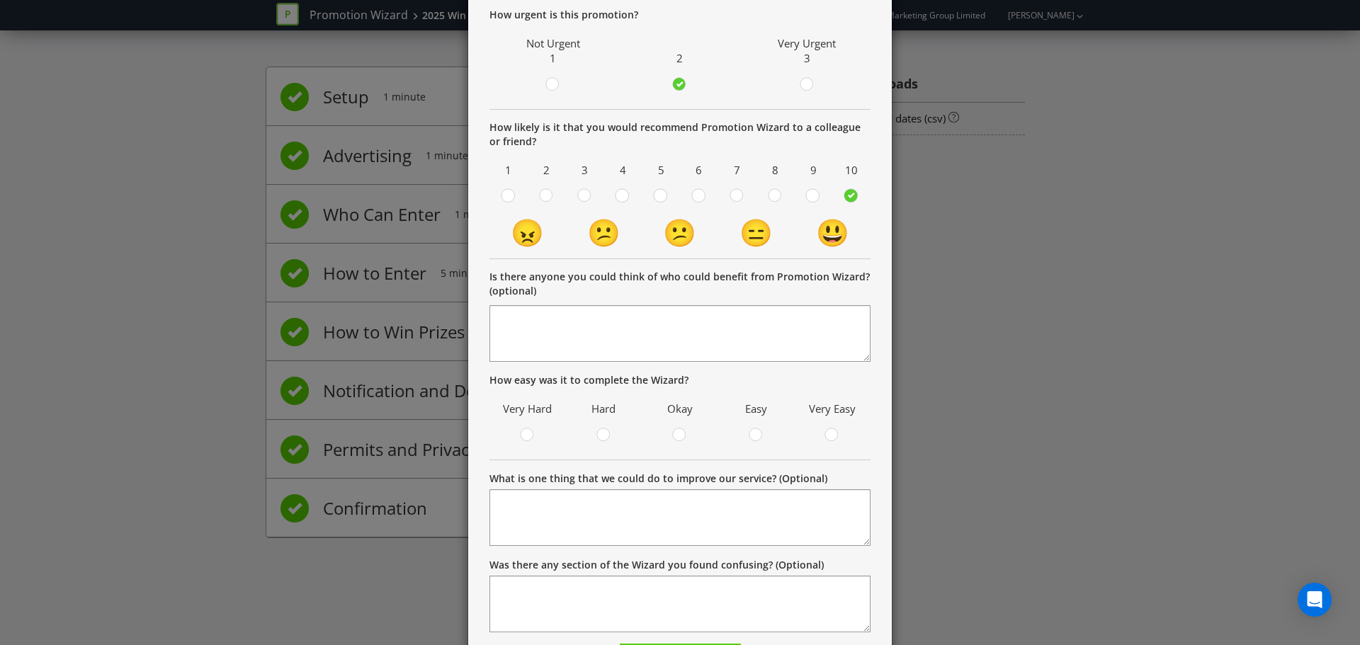
scroll to position [142, 0]
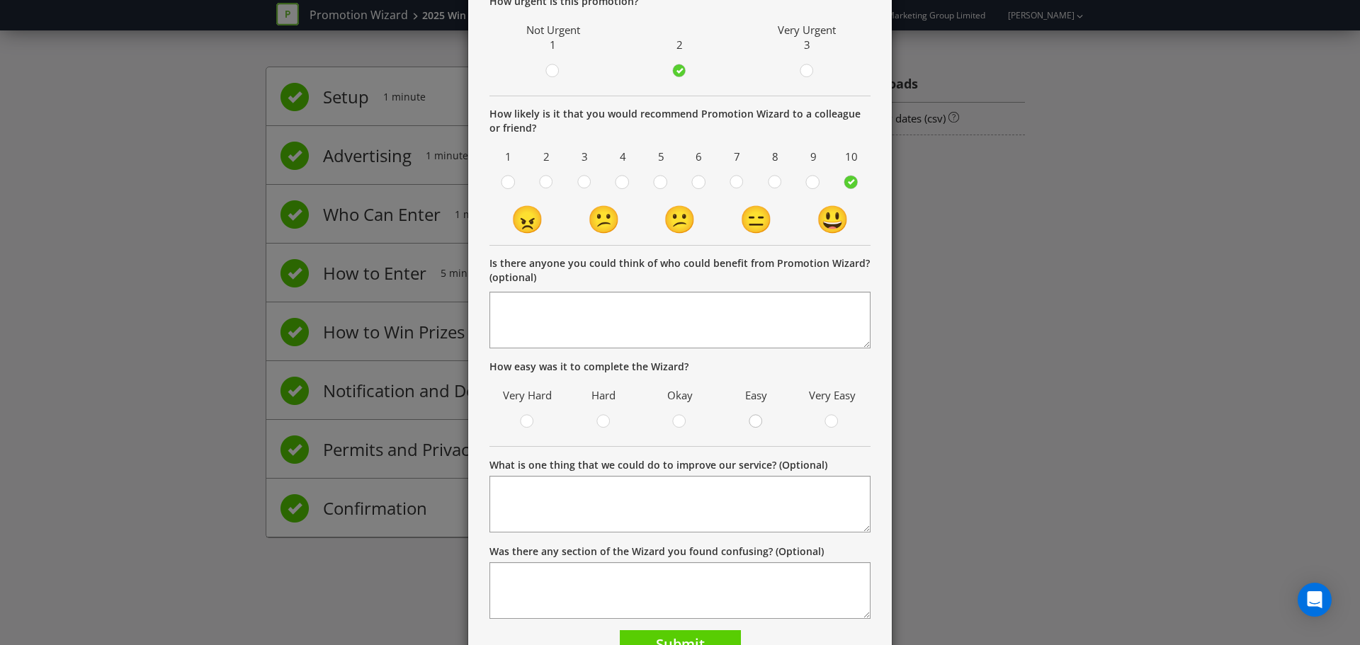
click at [749, 422] on circle at bounding box center [755, 421] width 13 height 13
click at [0, 0] on input "radio" at bounding box center [0, 0] width 0 height 0
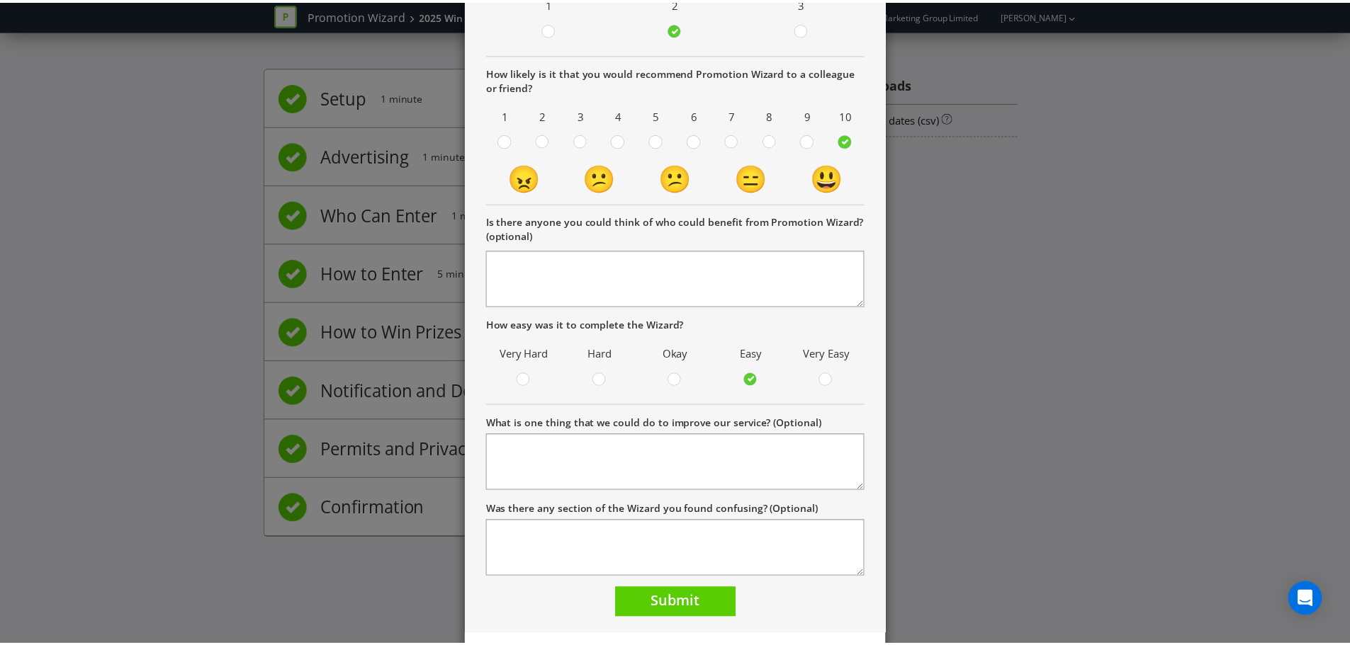
scroll to position [216, 0]
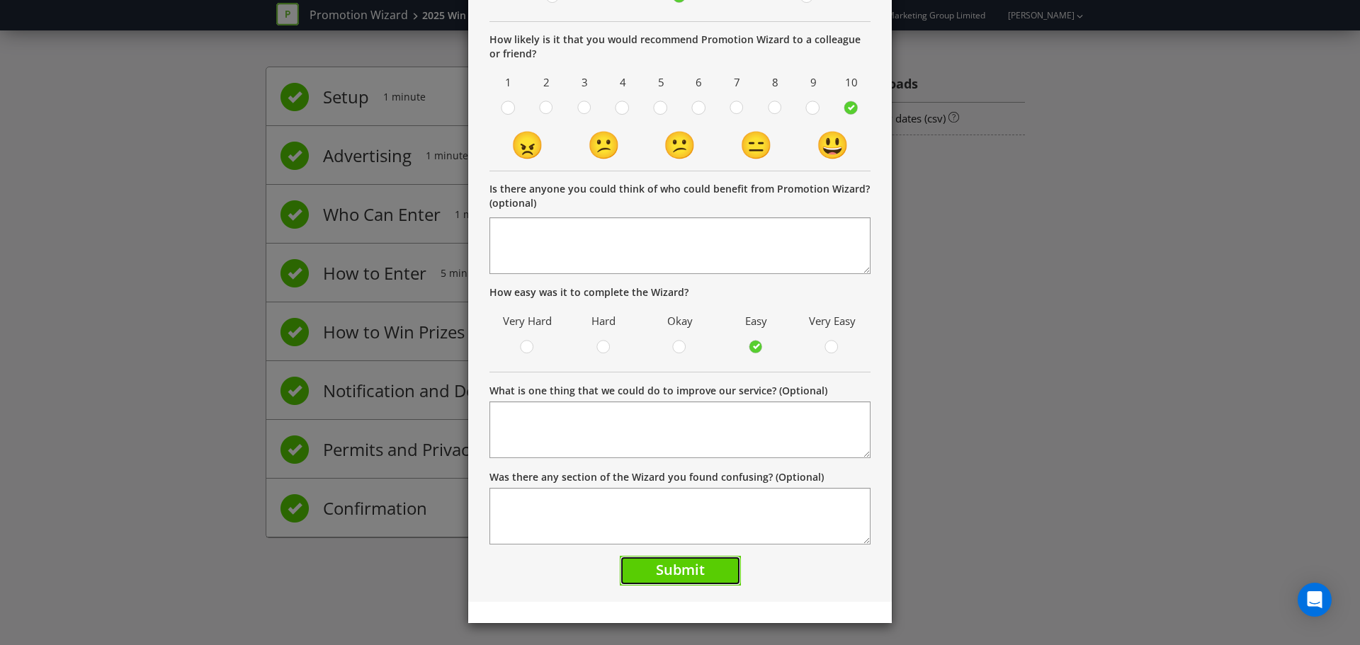
click at [694, 475] on span "Submit" at bounding box center [680, 569] width 49 height 19
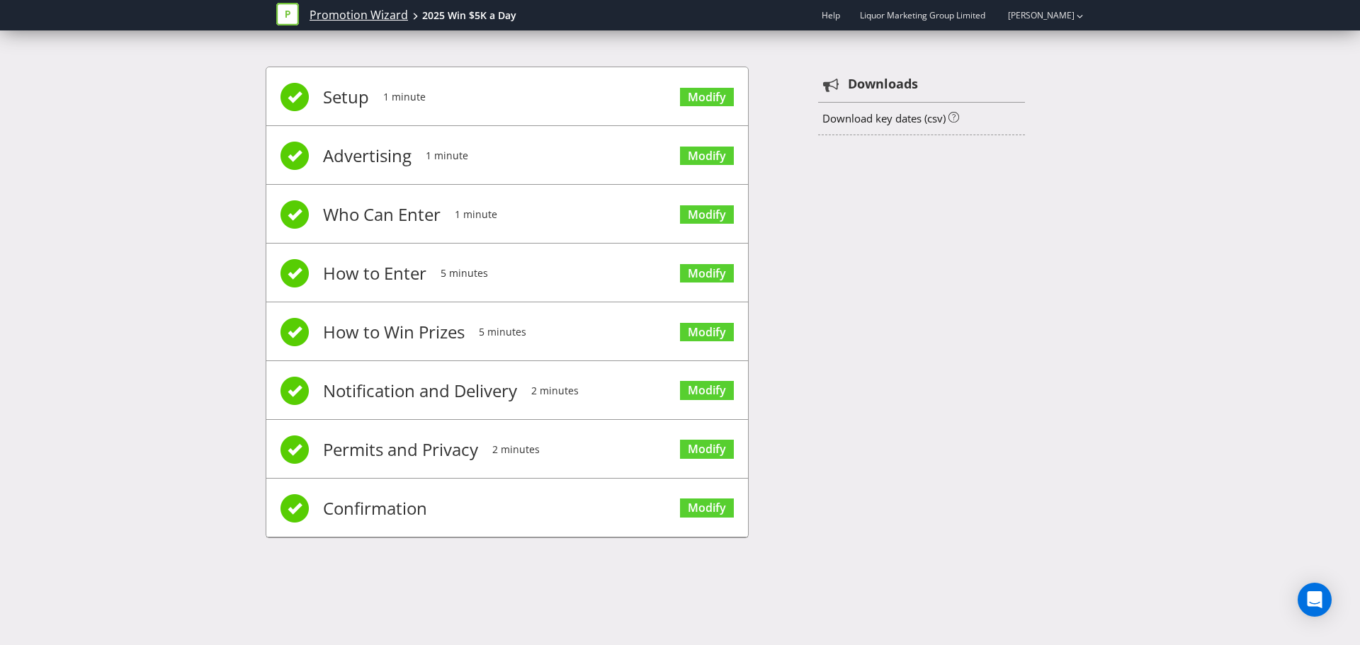
click at [373, 16] on link "Promotion Wizard" at bounding box center [359, 15] width 98 height 16
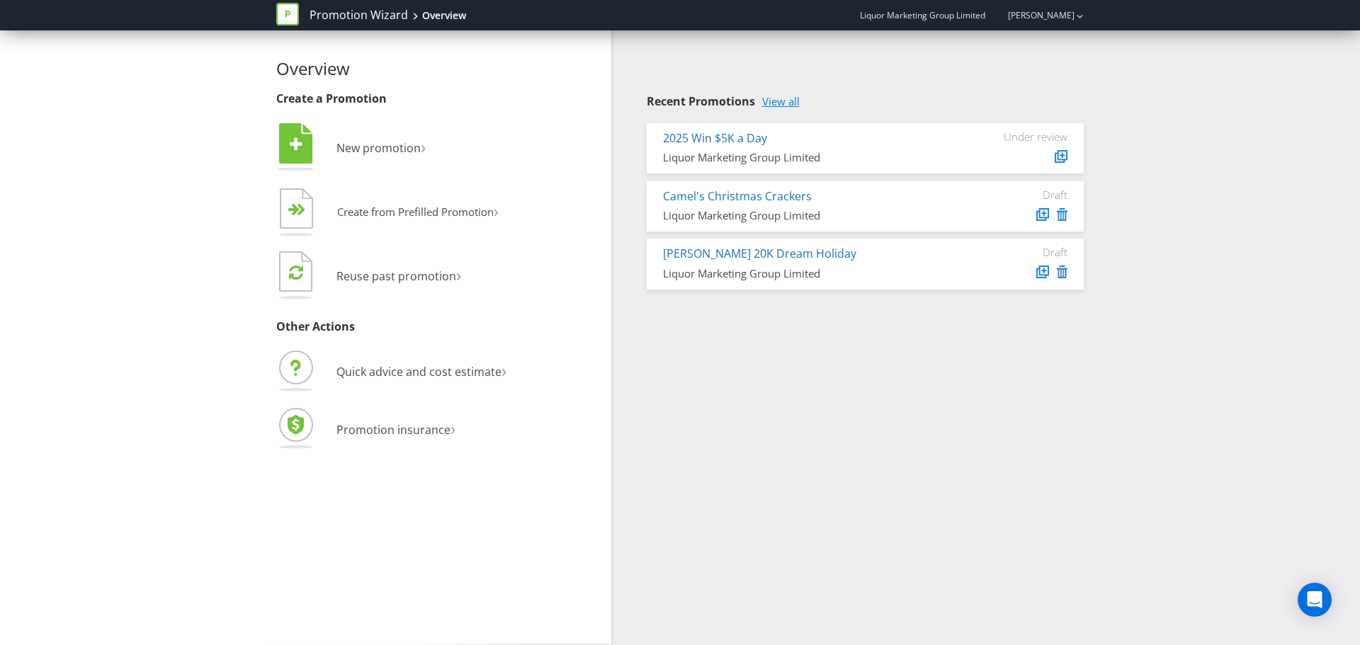
click at [780, 102] on link "View all" at bounding box center [781, 102] width 38 height 12
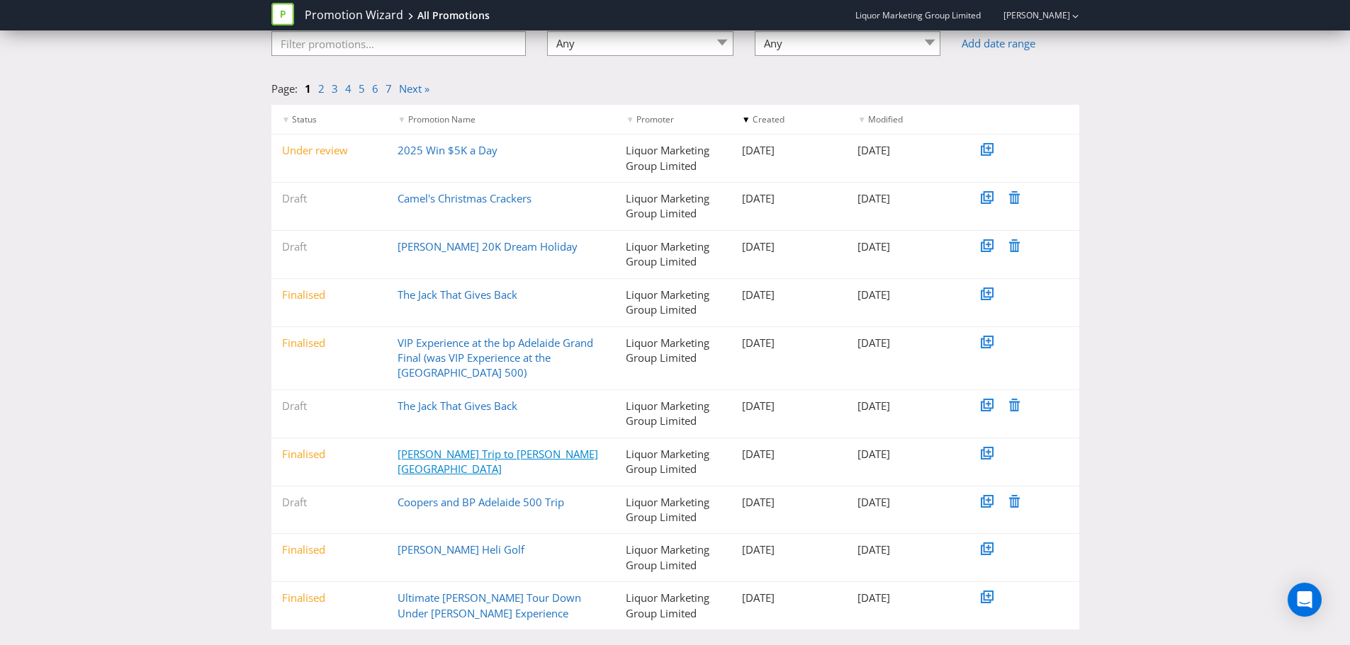
scroll to position [133, 0]
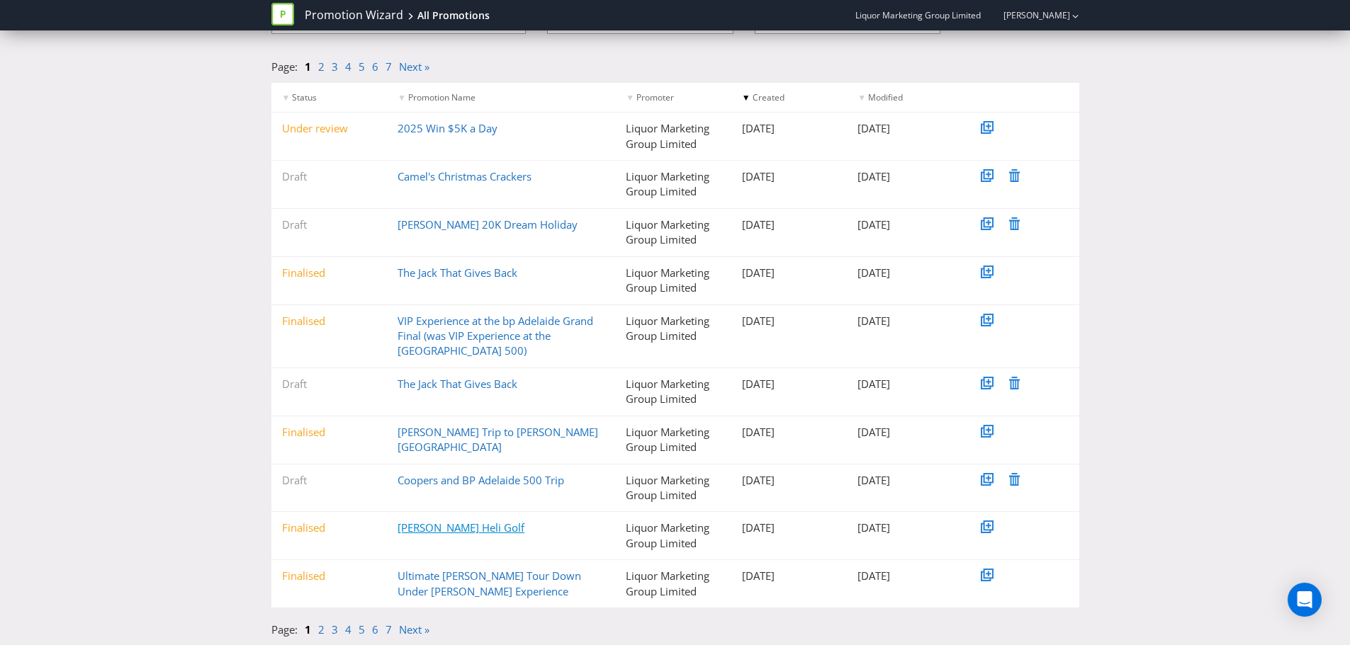
click at [487, 475] on link "[PERSON_NAME] Heli Golf" at bounding box center [460, 528] width 127 height 14
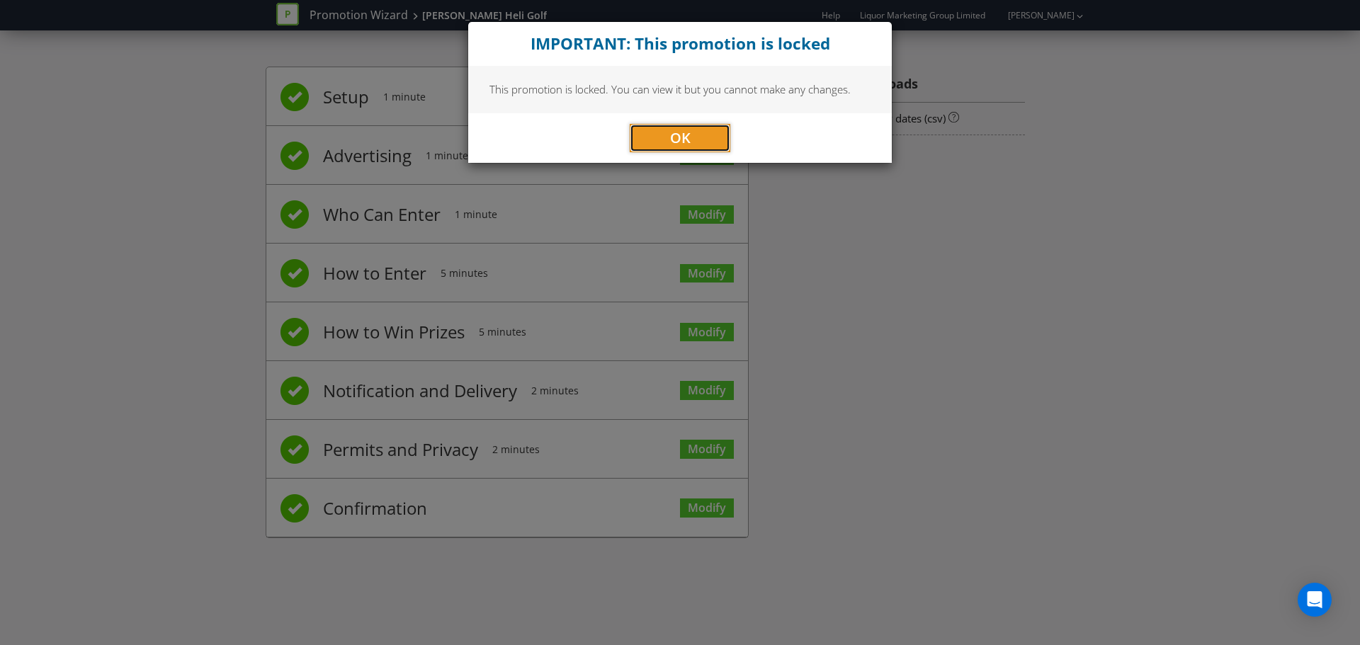
click at [702, 137] on button "OK" at bounding box center [680, 138] width 101 height 28
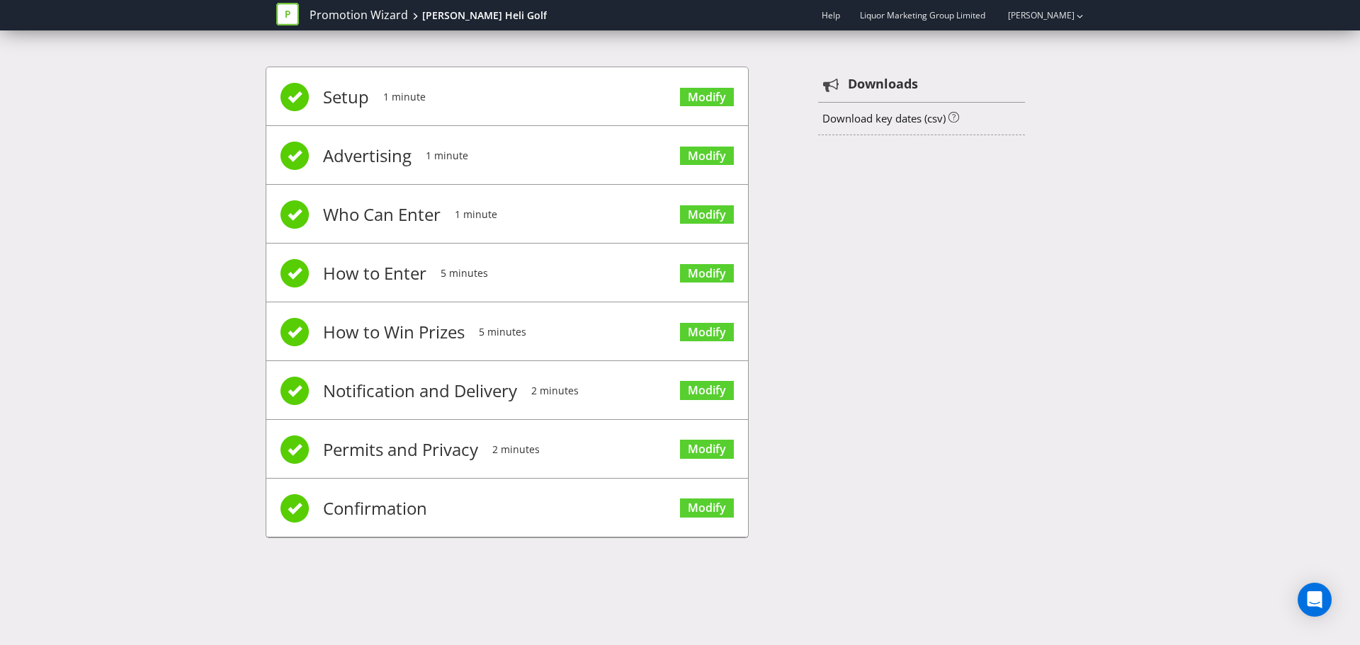
click at [385, 475] on span "Confirmation" at bounding box center [375, 508] width 104 height 57
click at [694, 475] on link "Modify" at bounding box center [707, 508] width 54 height 19
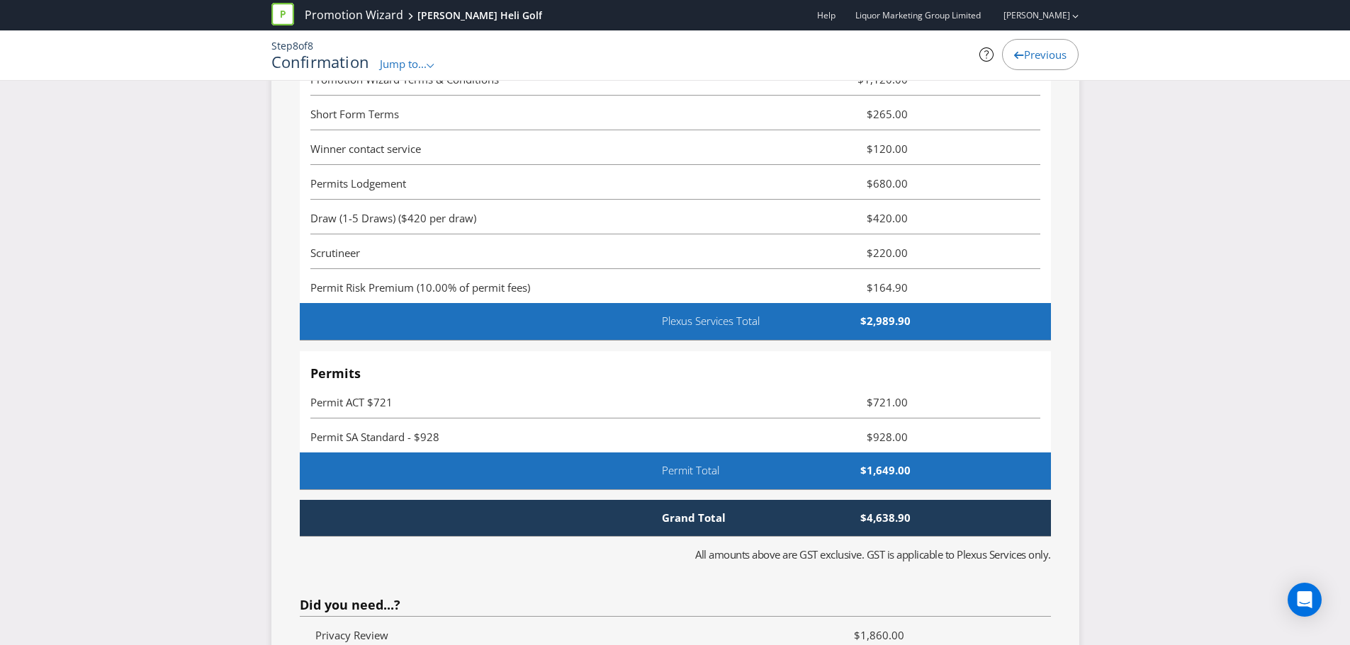
scroll to position [3936, 0]
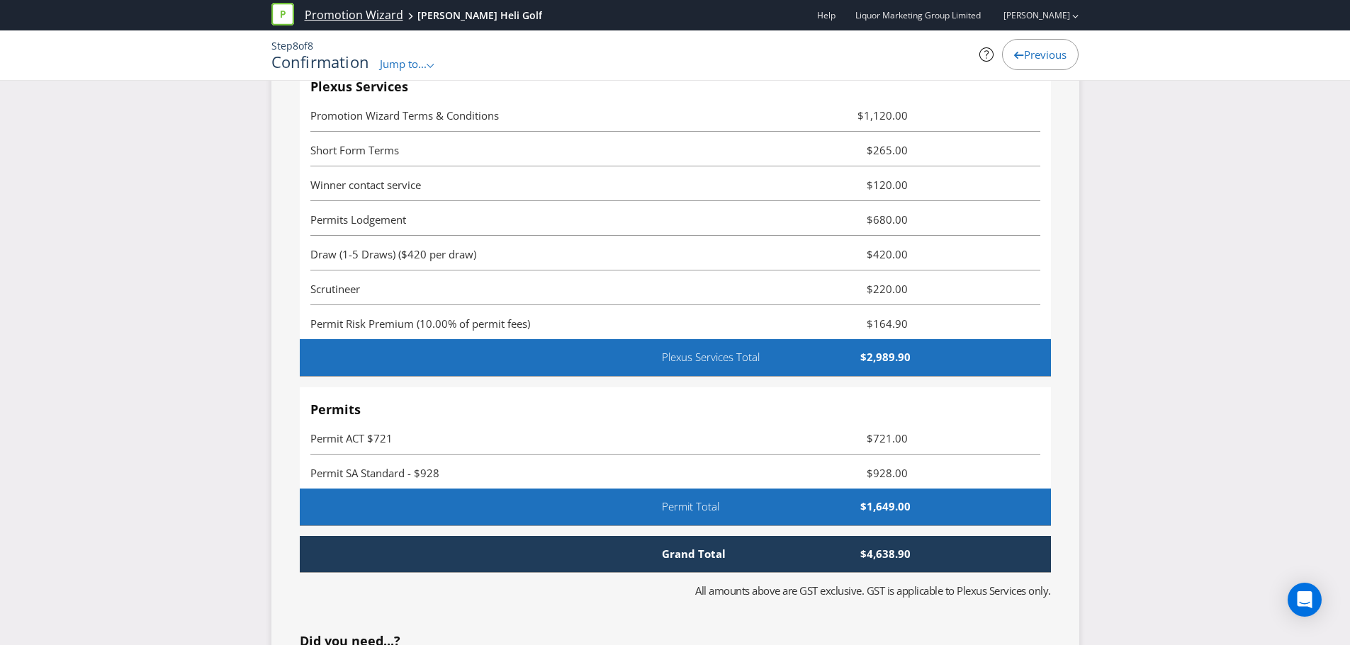
click at [360, 17] on link "Promotion Wizard" at bounding box center [354, 15] width 98 height 16
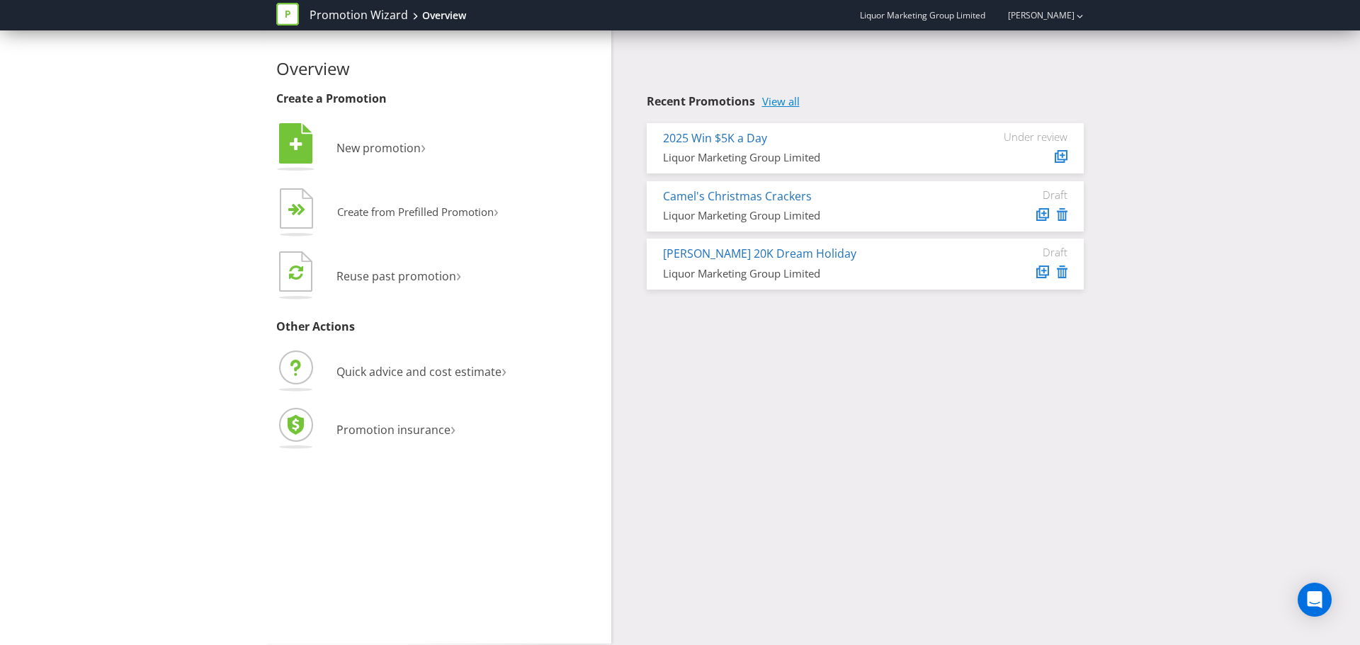
click at [791, 101] on link "View all" at bounding box center [781, 102] width 38 height 12
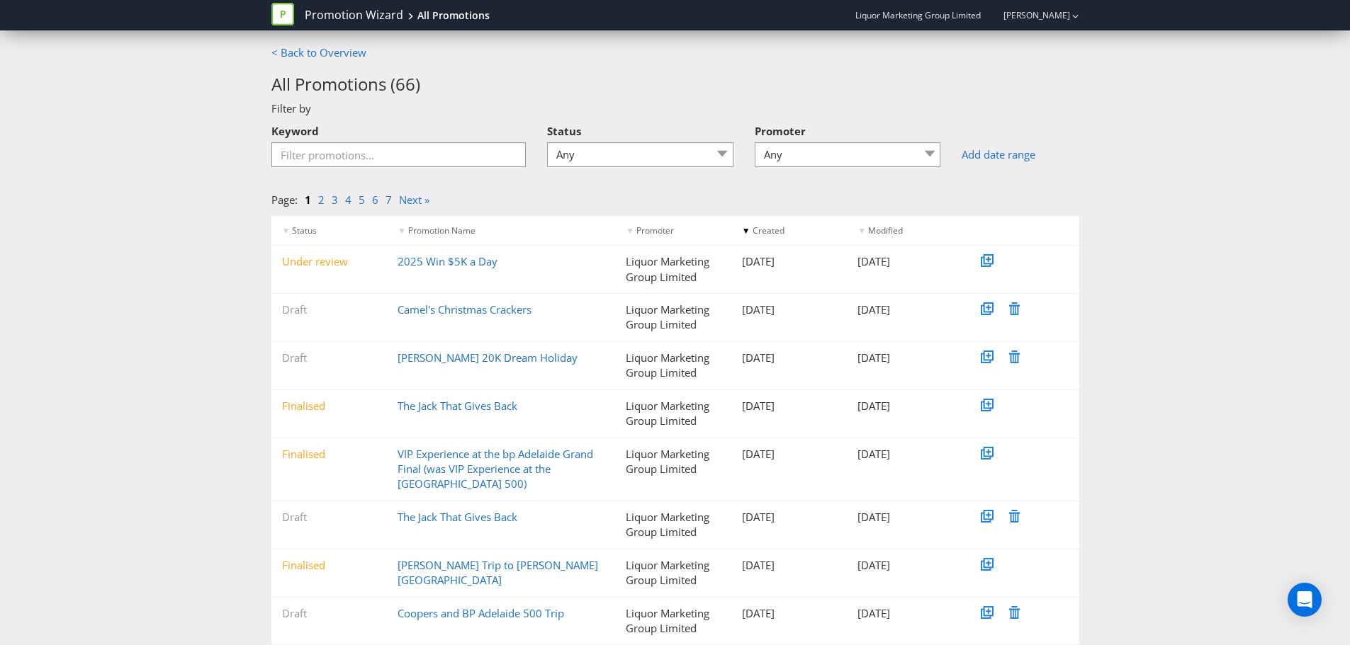
scroll to position [133, 0]
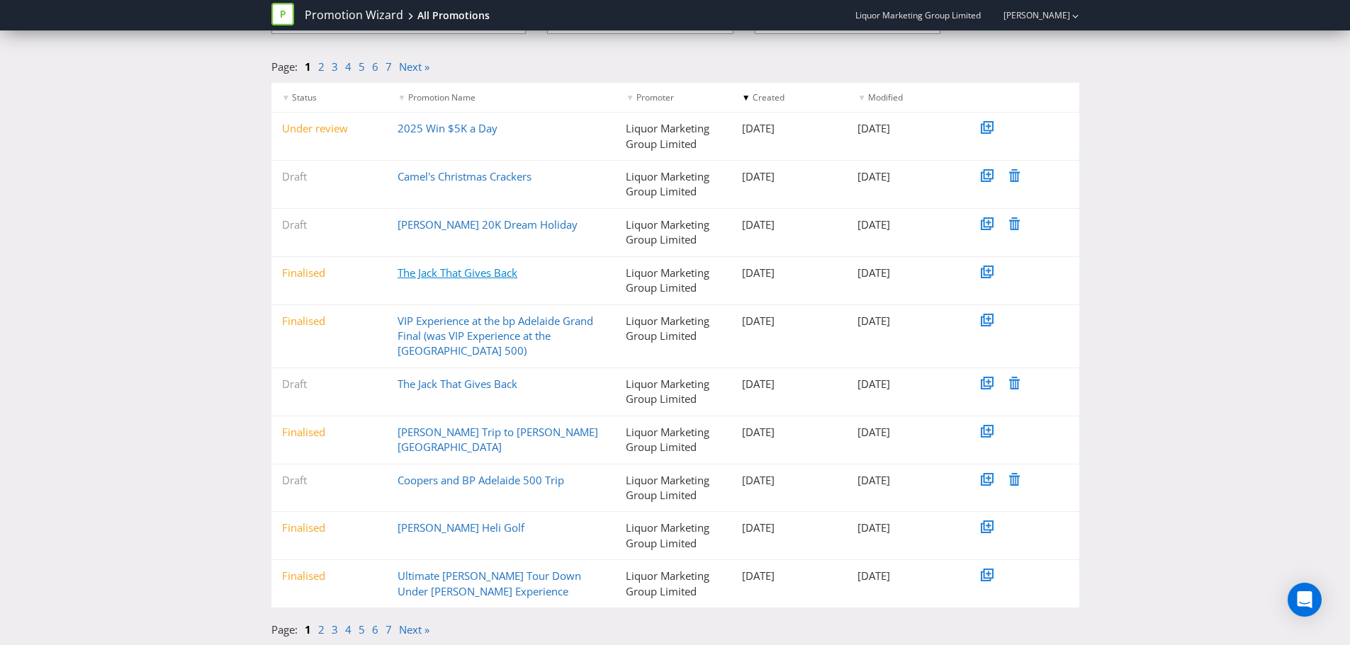
click at [486, 276] on link "The Jack That Gives Back" at bounding box center [457, 273] width 120 height 14
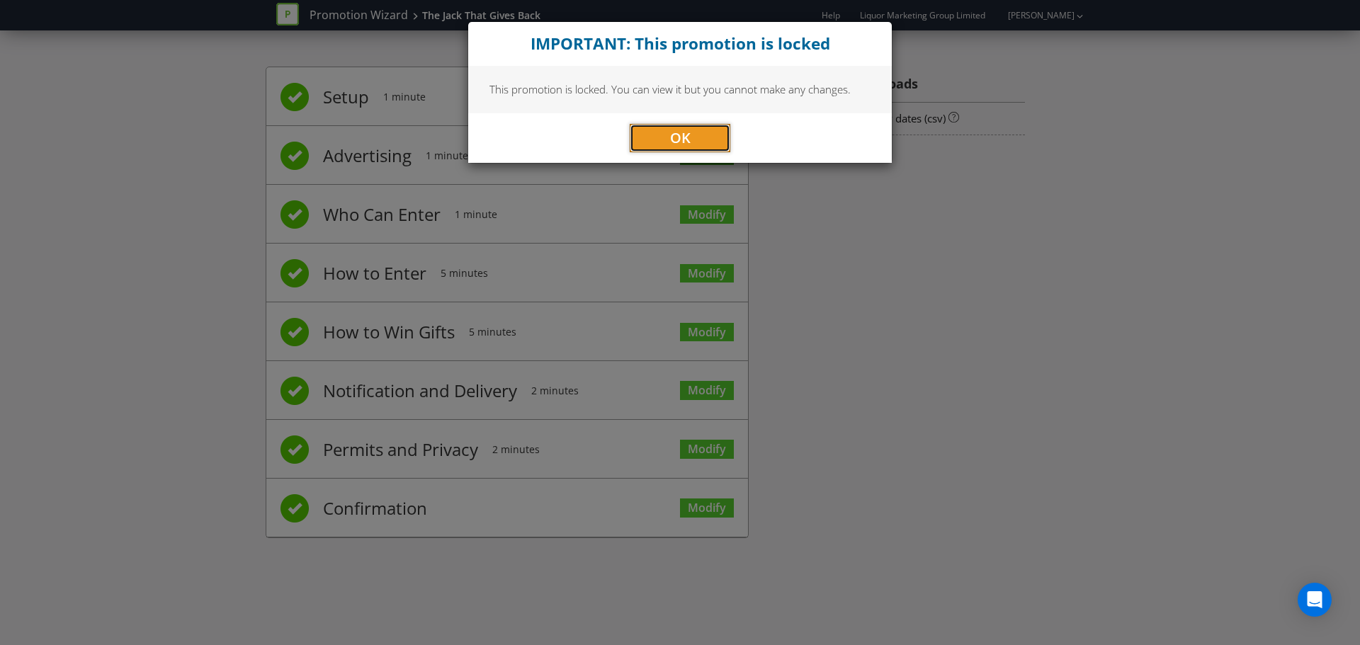
click at [703, 148] on button "OK" at bounding box center [680, 138] width 101 height 28
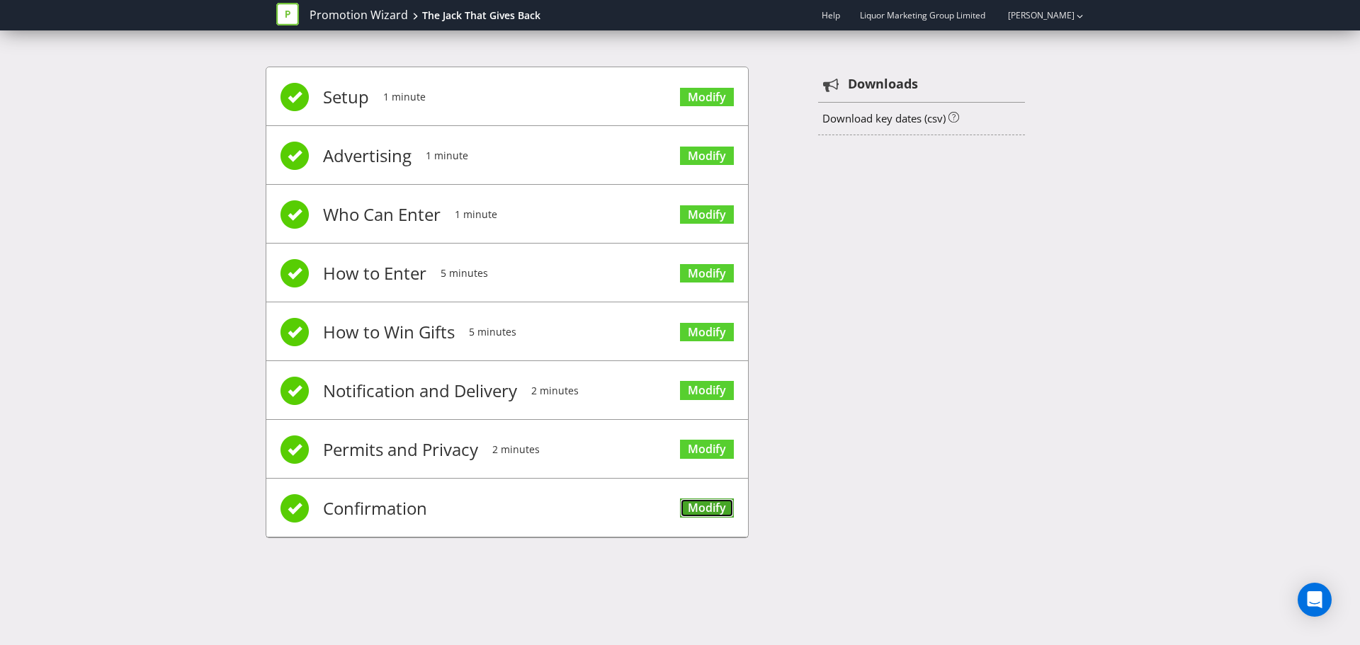
click at [718, 475] on link "Modify" at bounding box center [707, 508] width 54 height 19
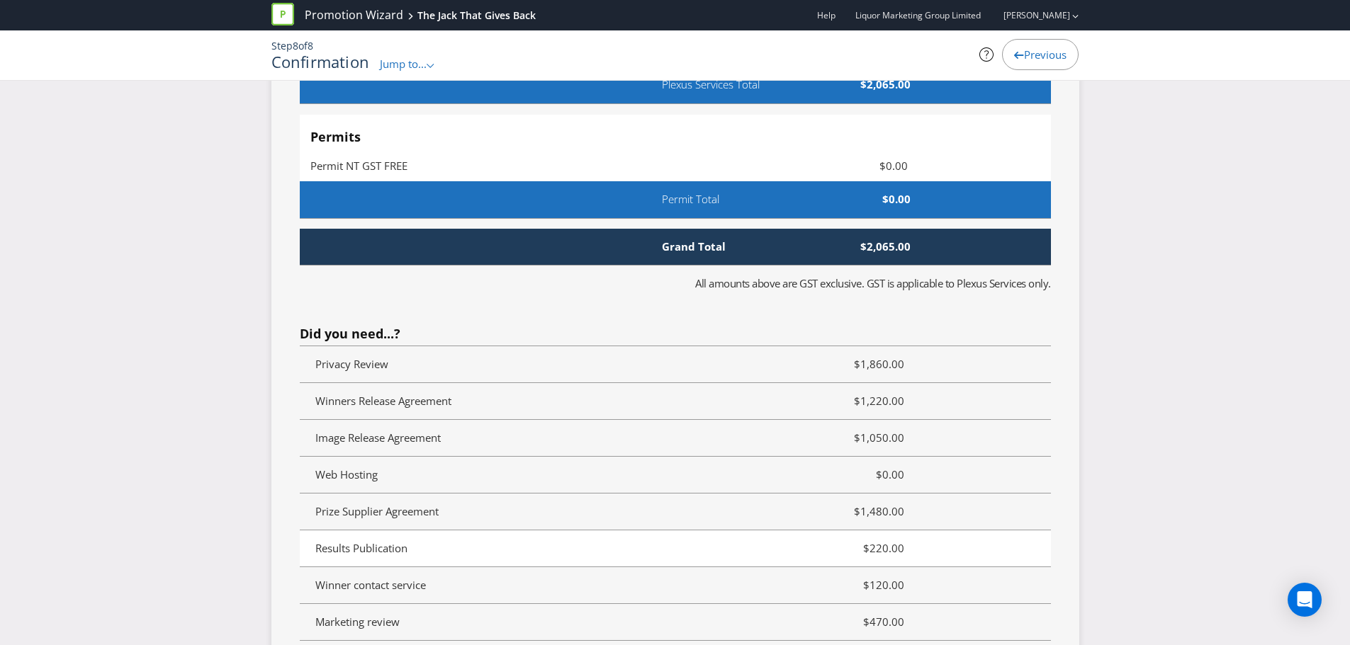
scroll to position [3896, 0]
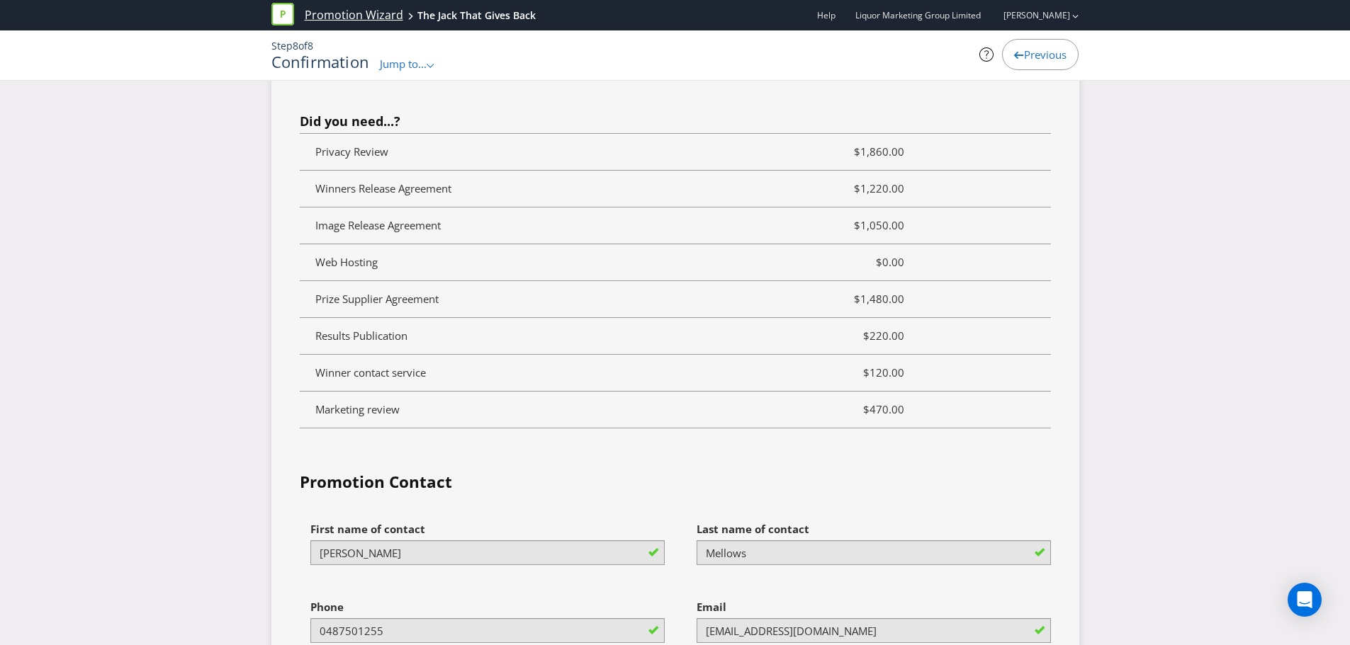
click at [348, 18] on link "Promotion Wizard" at bounding box center [354, 15] width 98 height 16
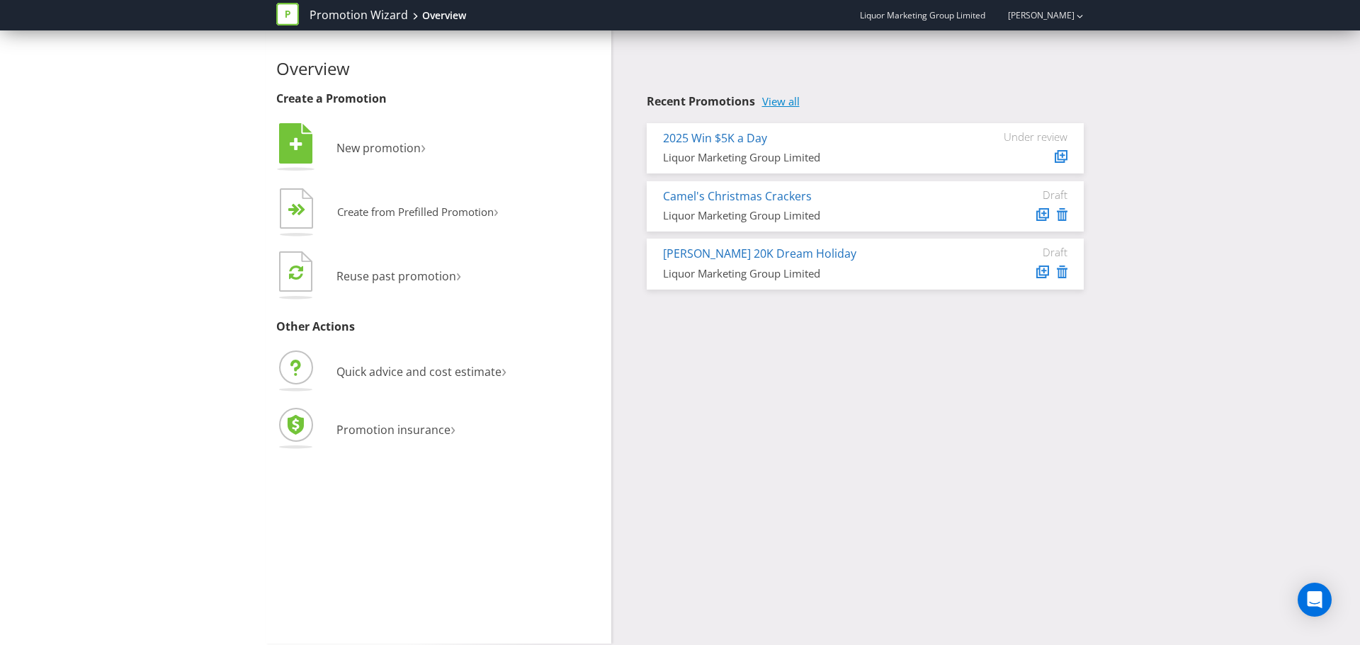
click at [780, 103] on link "View all" at bounding box center [781, 102] width 38 height 12
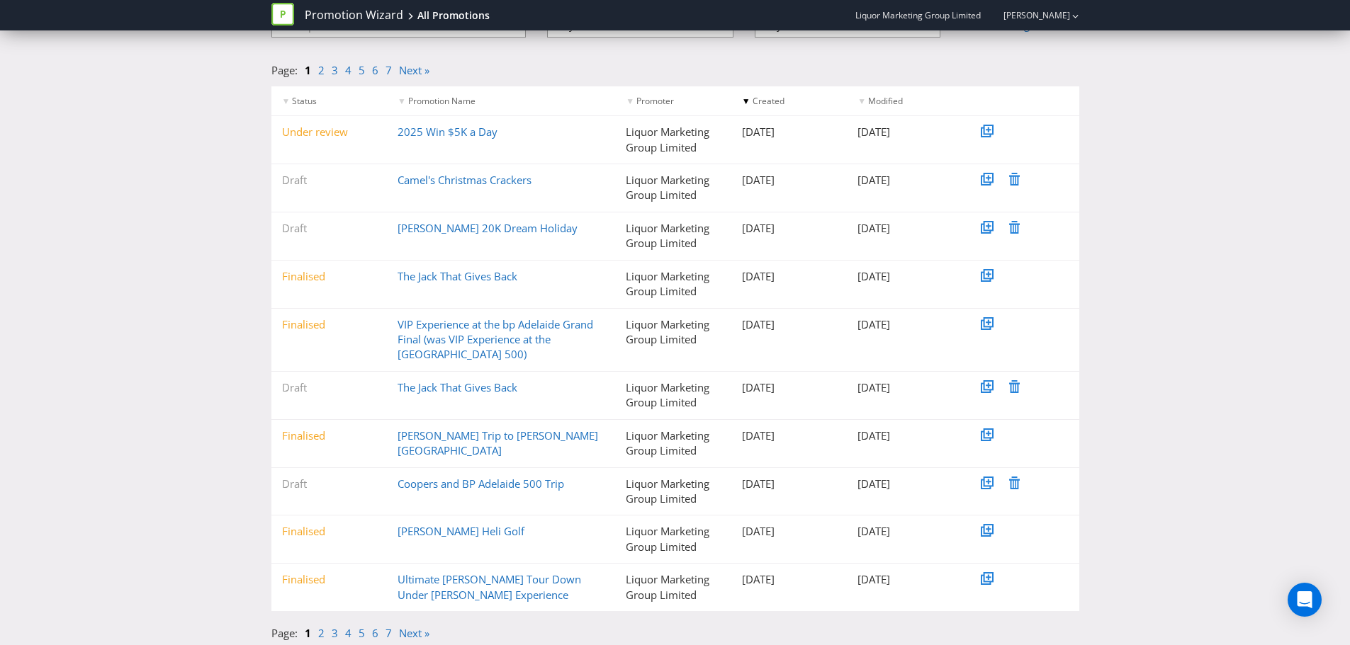
scroll to position [133, 0]
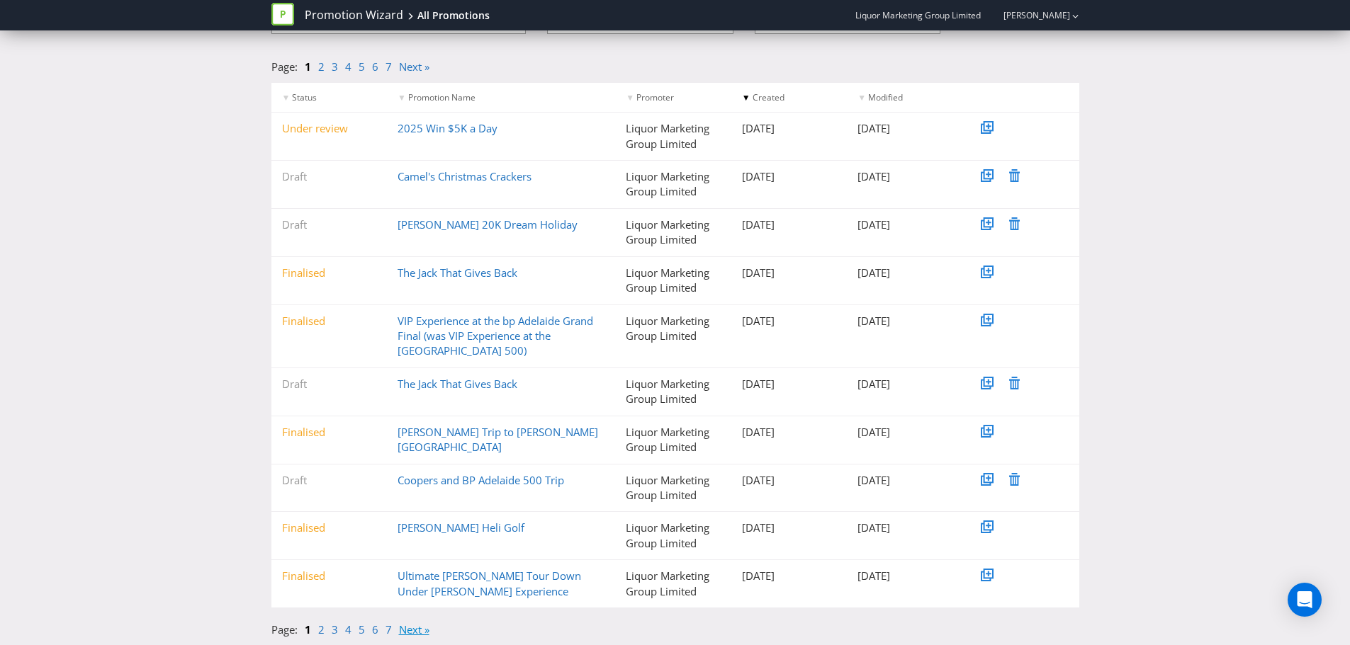
click at [410, 475] on link "Next »" at bounding box center [414, 630] width 30 height 14
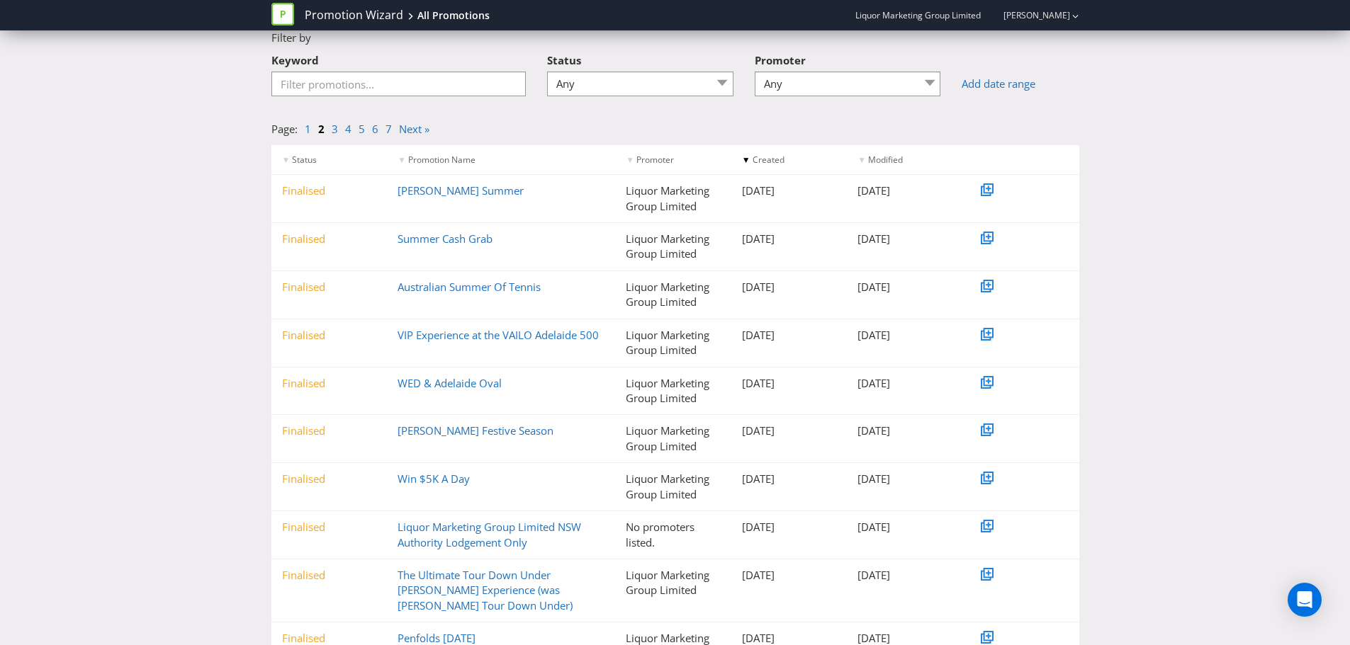
scroll to position [118, 0]
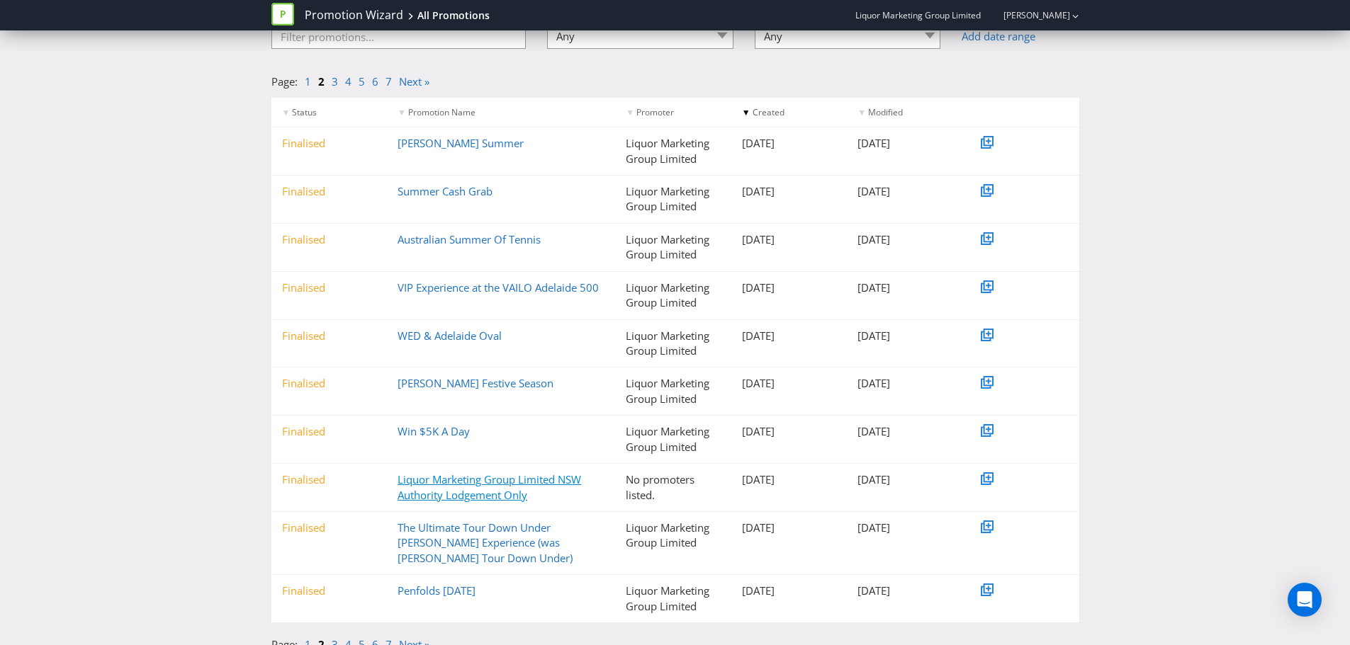
click at [580, 475] on link "Liquor Marketing Group Limited NSW Authority Lodgement Only" at bounding box center [488, 487] width 183 height 29
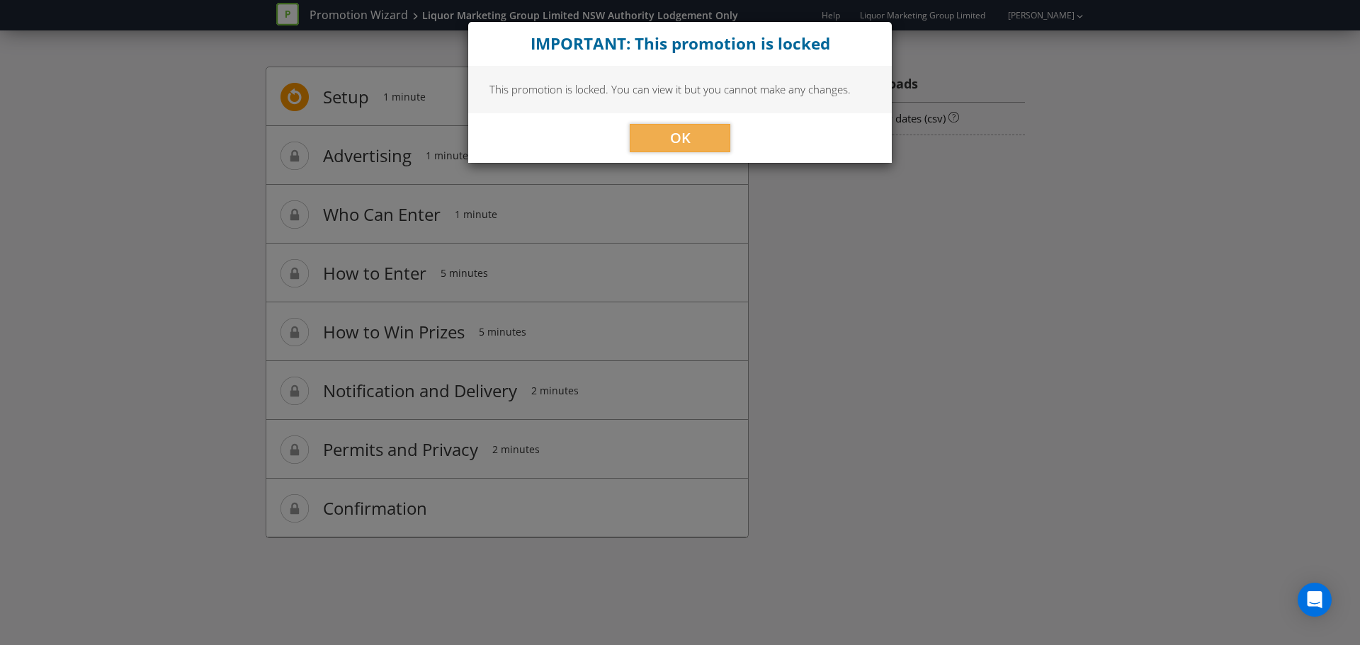
click at [648, 122] on div "OK" at bounding box center [680, 138] width 424 height 50
click at [664, 132] on button "OK" at bounding box center [680, 138] width 101 height 28
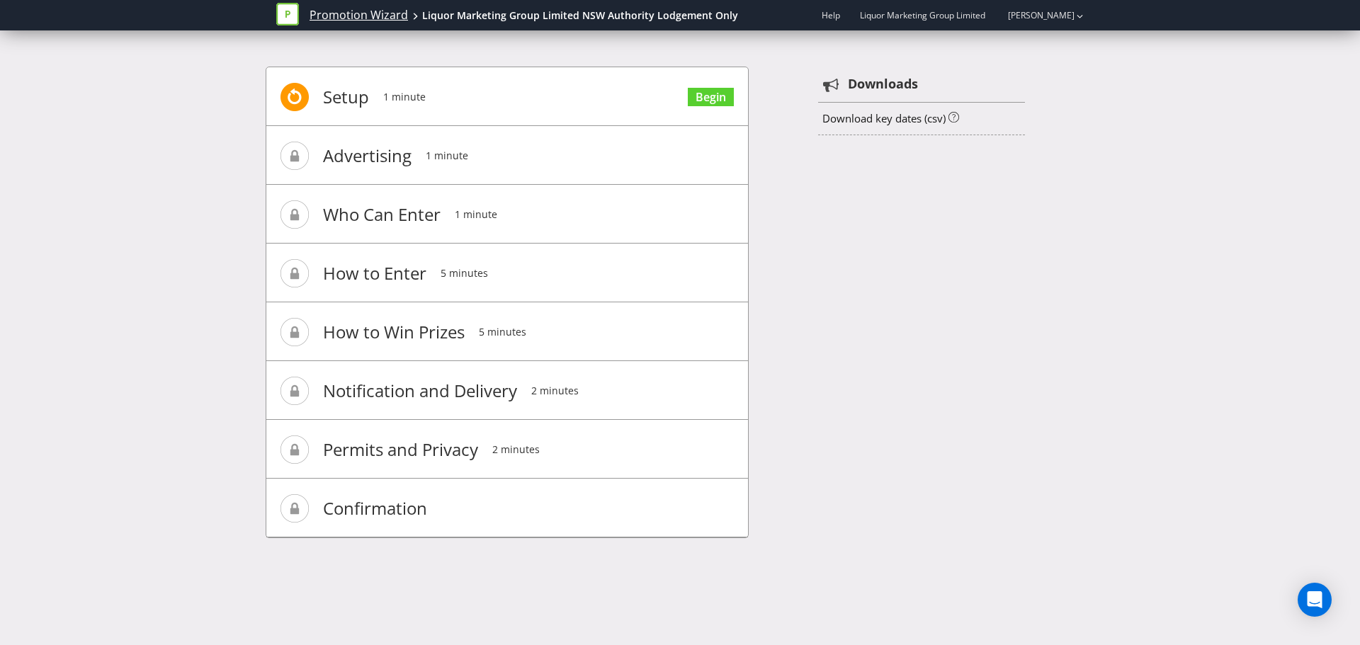
click at [397, 16] on link "Promotion Wizard" at bounding box center [359, 15] width 98 height 16
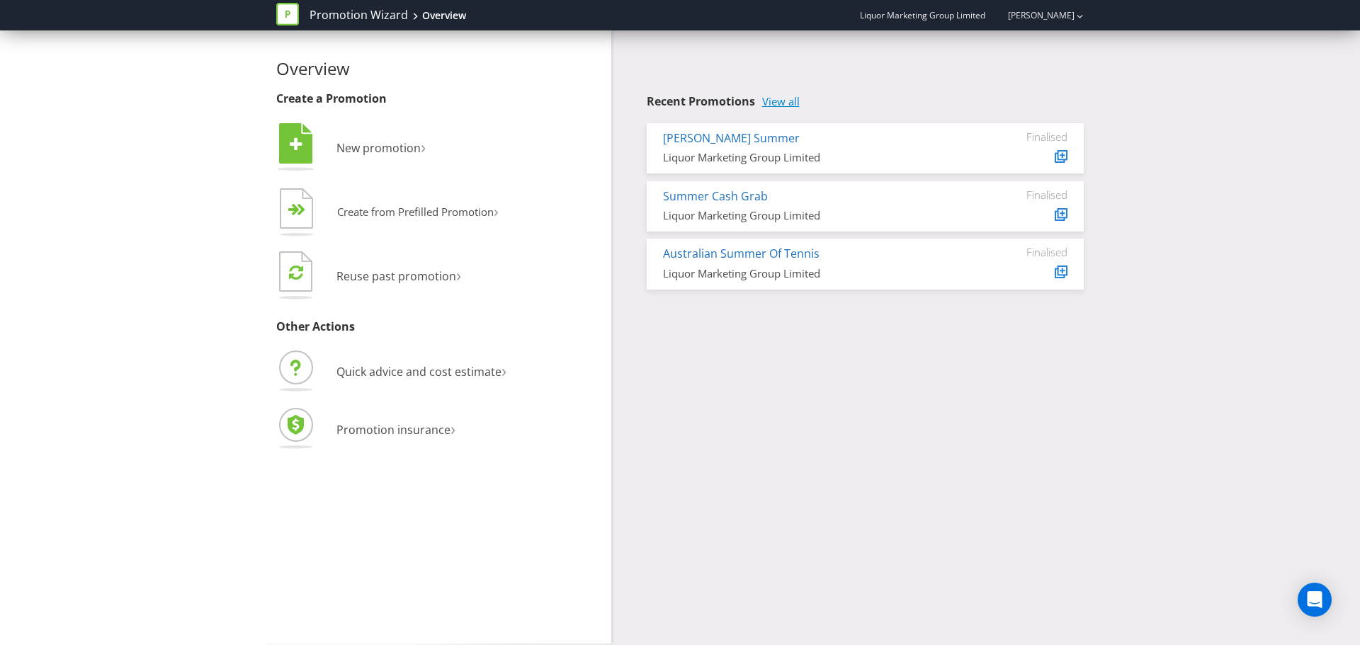
click at [781, 101] on link "View all" at bounding box center [781, 102] width 38 height 12
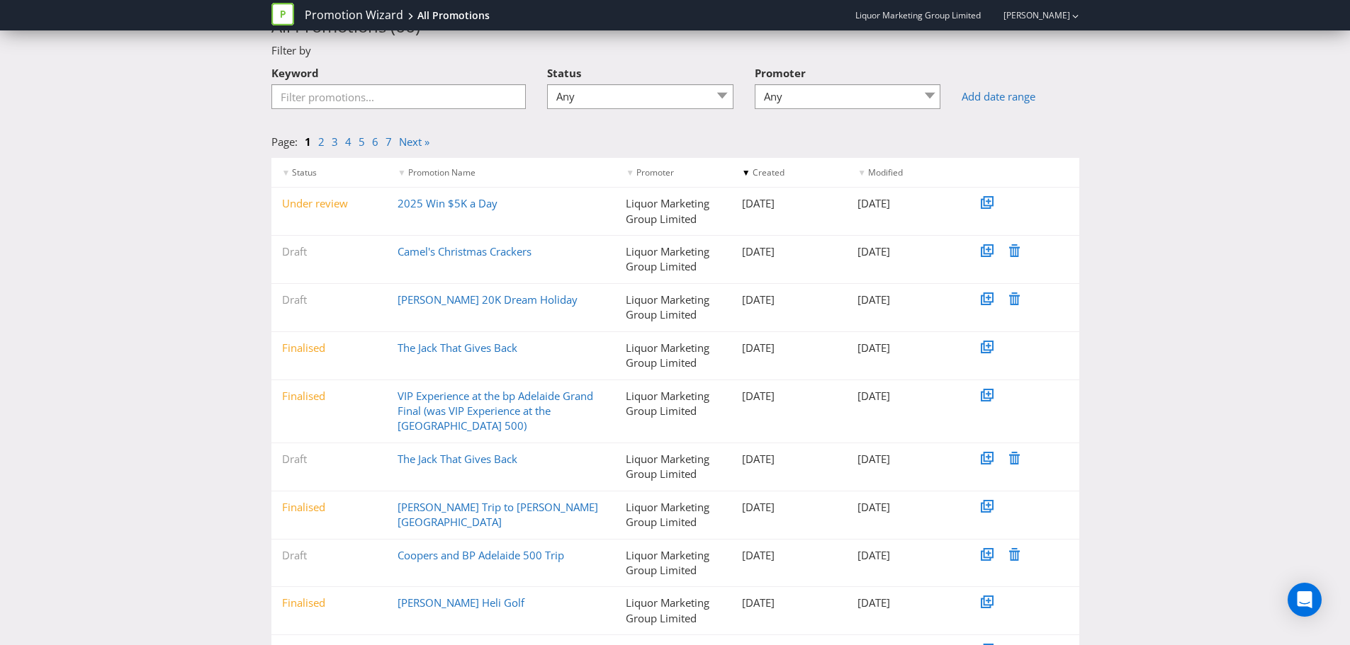
scroll to position [133, 0]
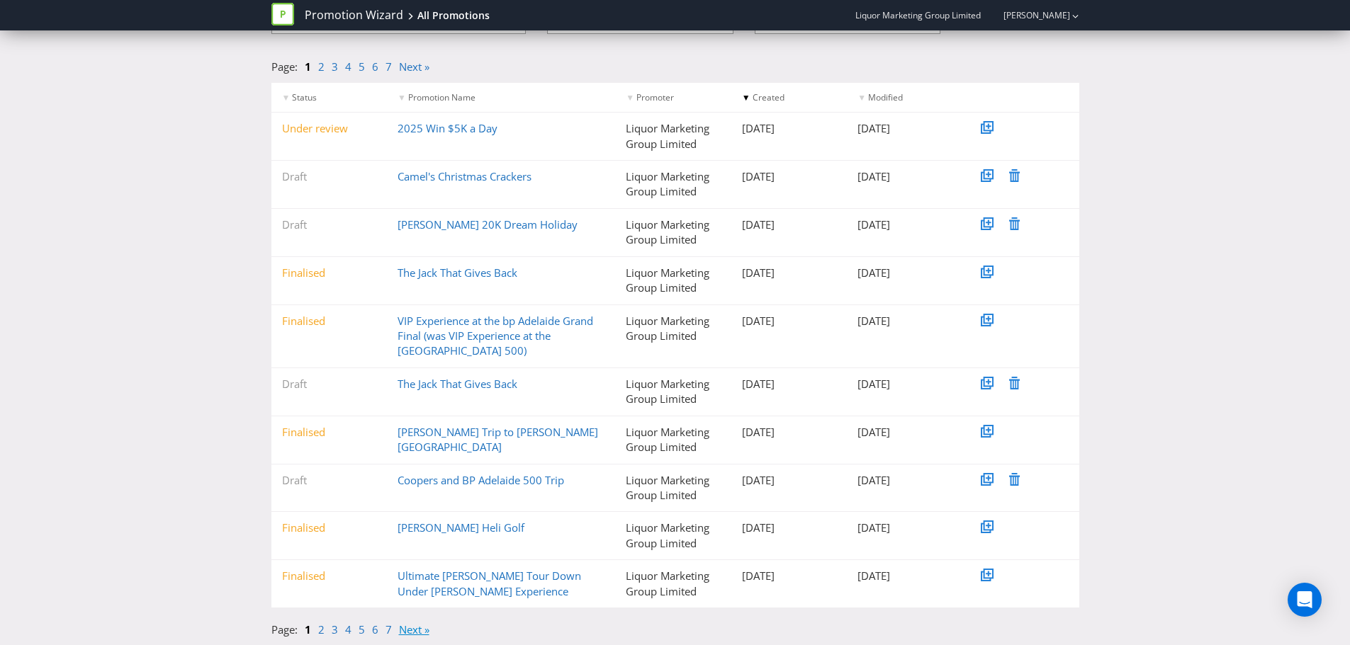
click at [411, 475] on link "Next »" at bounding box center [414, 630] width 30 height 14
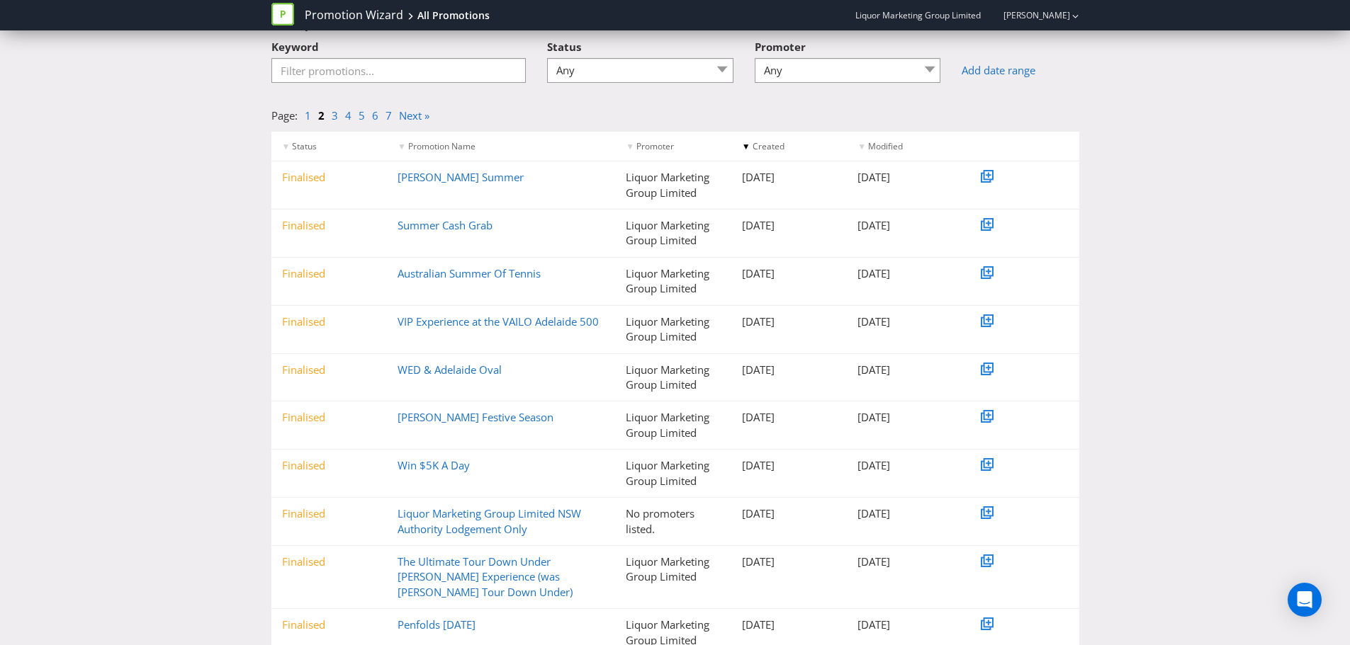
scroll to position [118, 0]
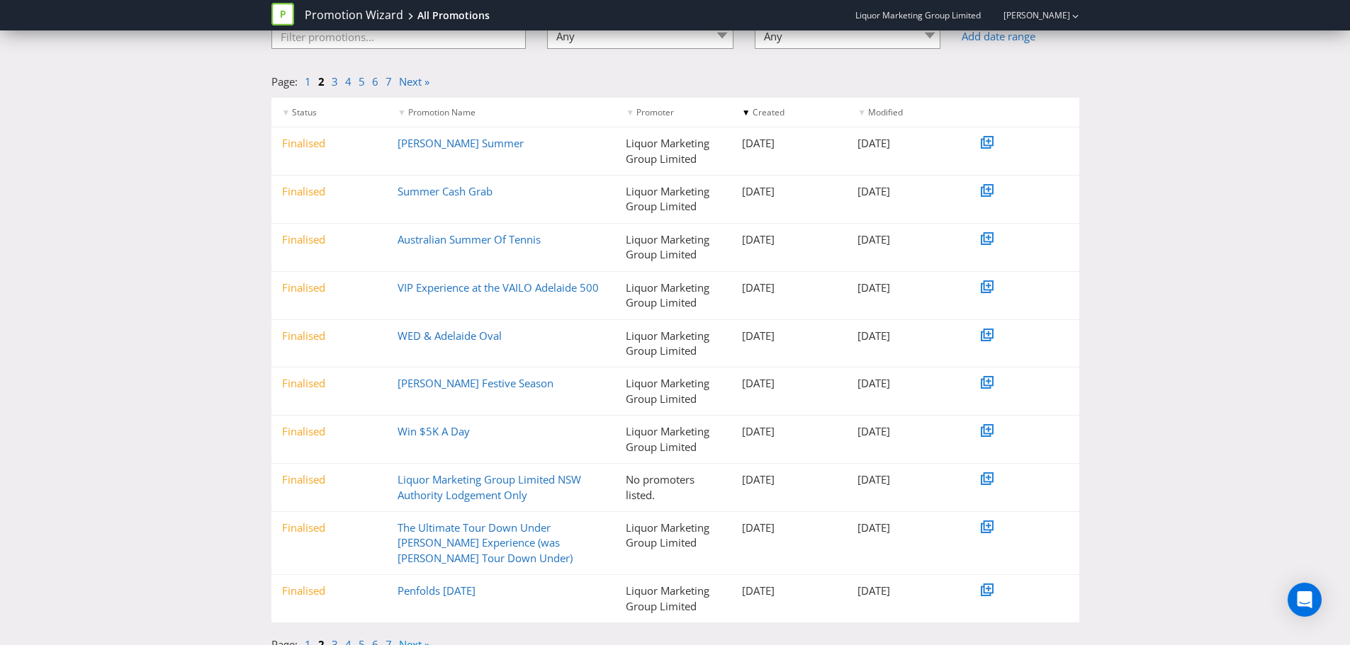
click at [414, 475] on link "Next »" at bounding box center [414, 645] width 30 height 14
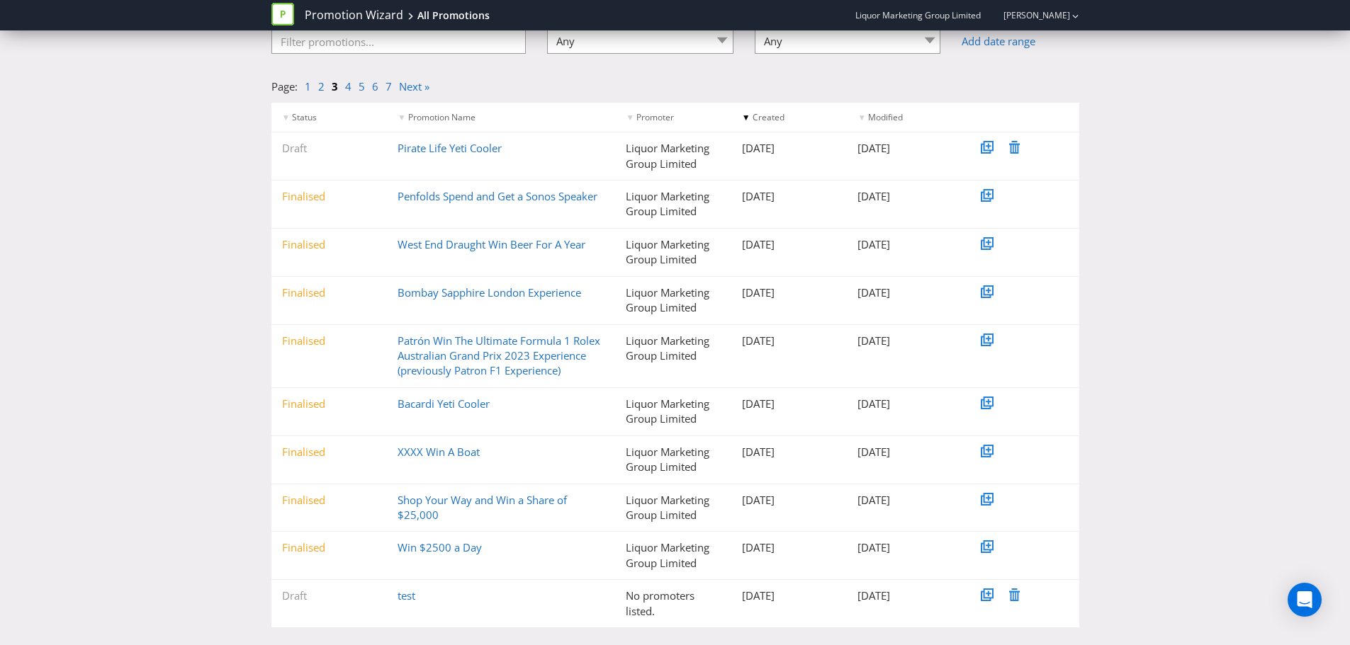
scroll to position [133, 0]
